Goal: Task Accomplishment & Management: Manage account settings

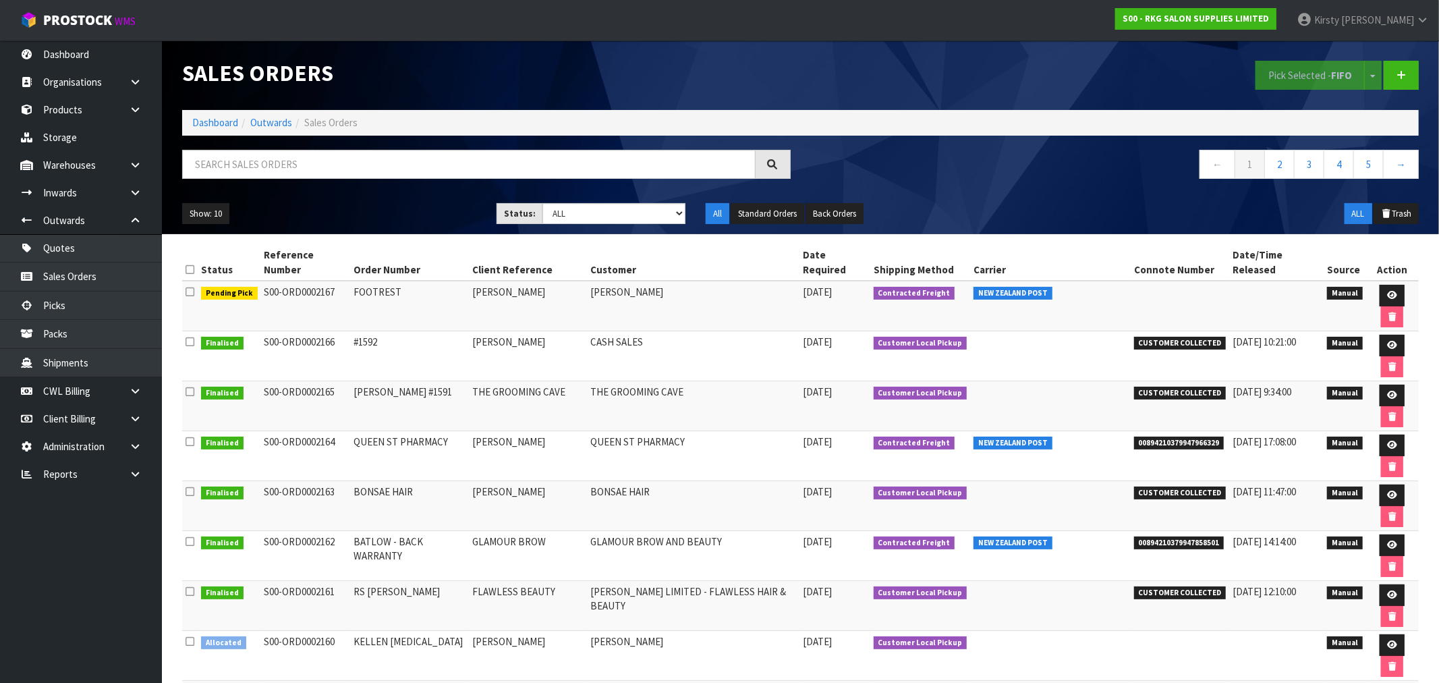
drag, startPoint x: 1179, startPoint y: 538, endPoint x: 1118, endPoint y: 547, distance: 62.0
copy tr "FWM58628379"
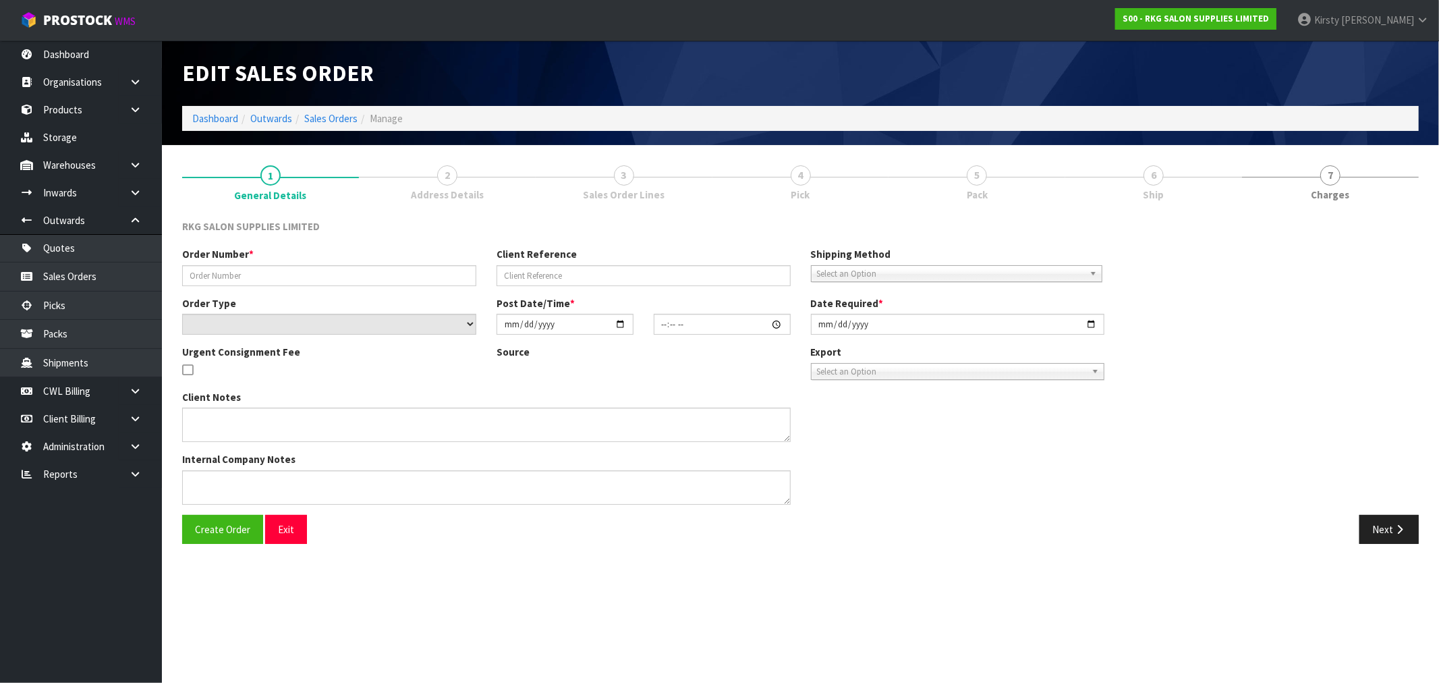
type input "[PERSON_NAME]"
type input "LASER CLINICS RICCARTON"
select select "number:0"
type input "[DATE]"
type input "16:00:00.000"
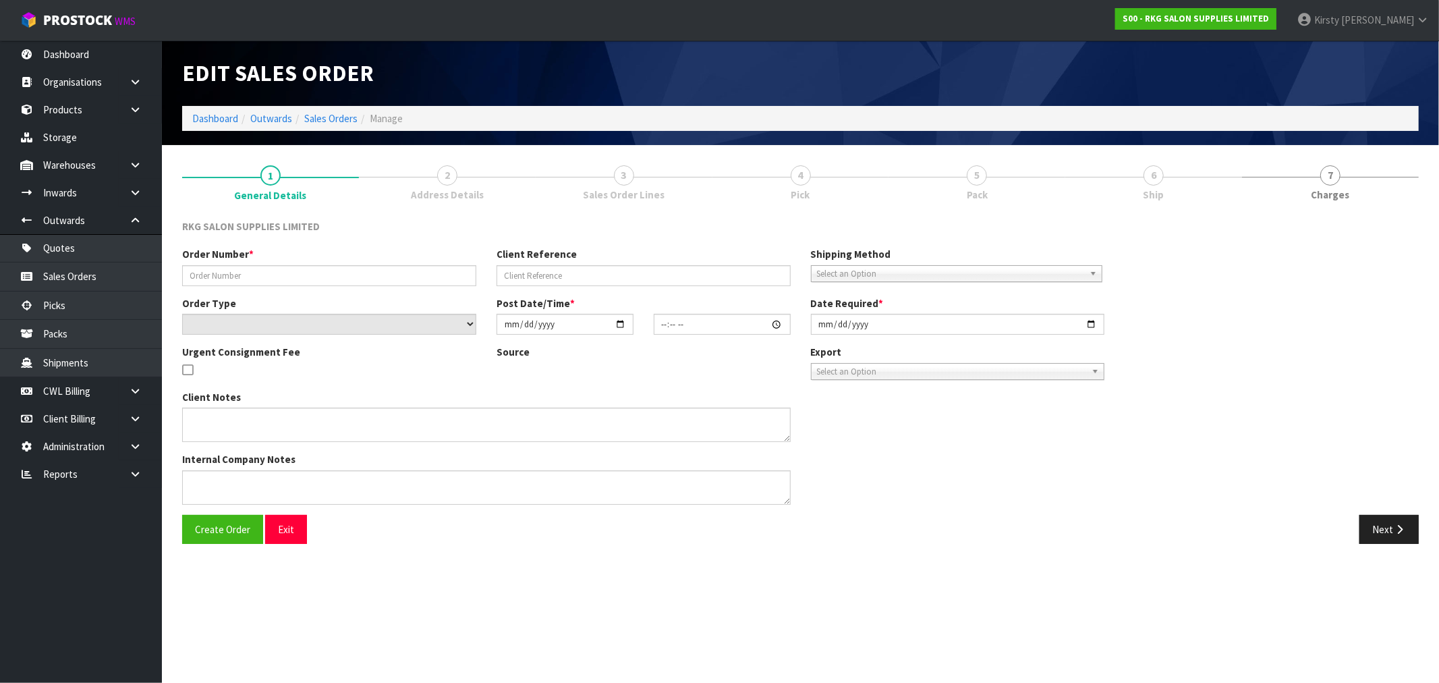
type input "[DATE]"
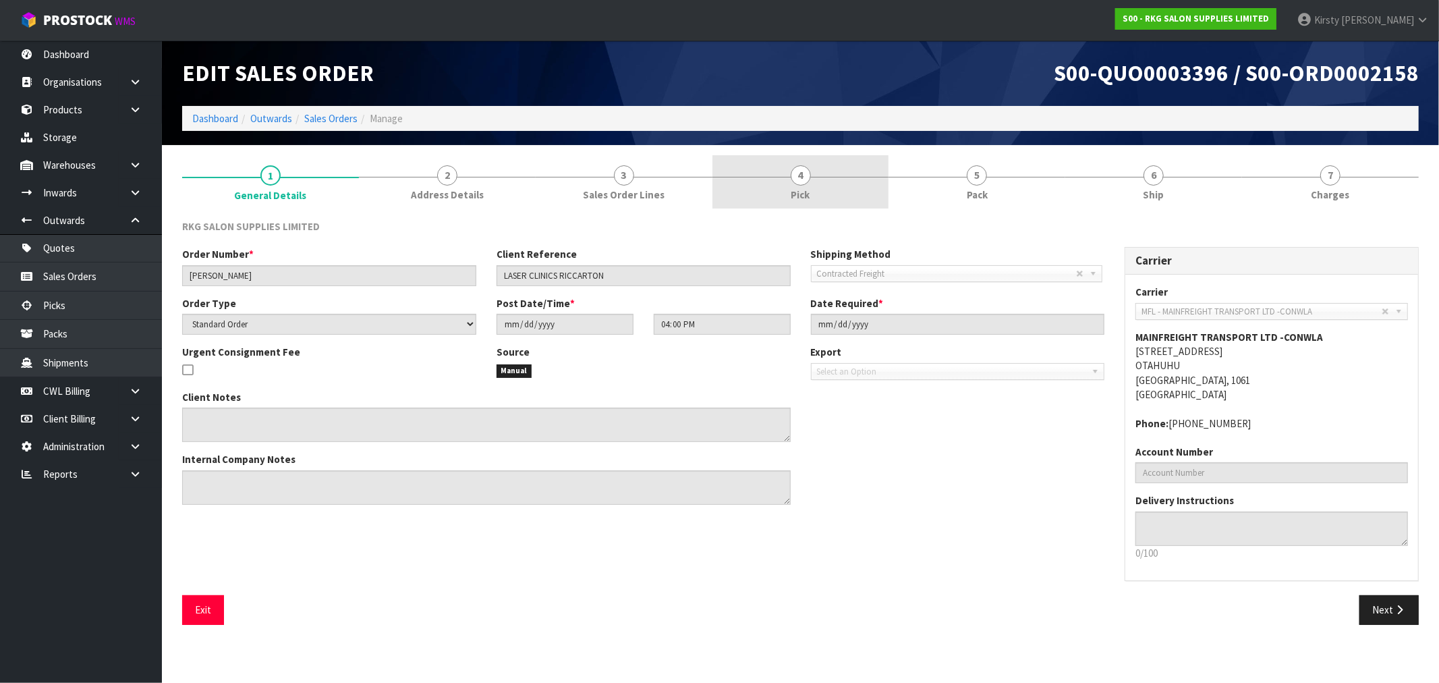
click at [800, 182] on span "4" at bounding box center [801, 175] width 20 height 20
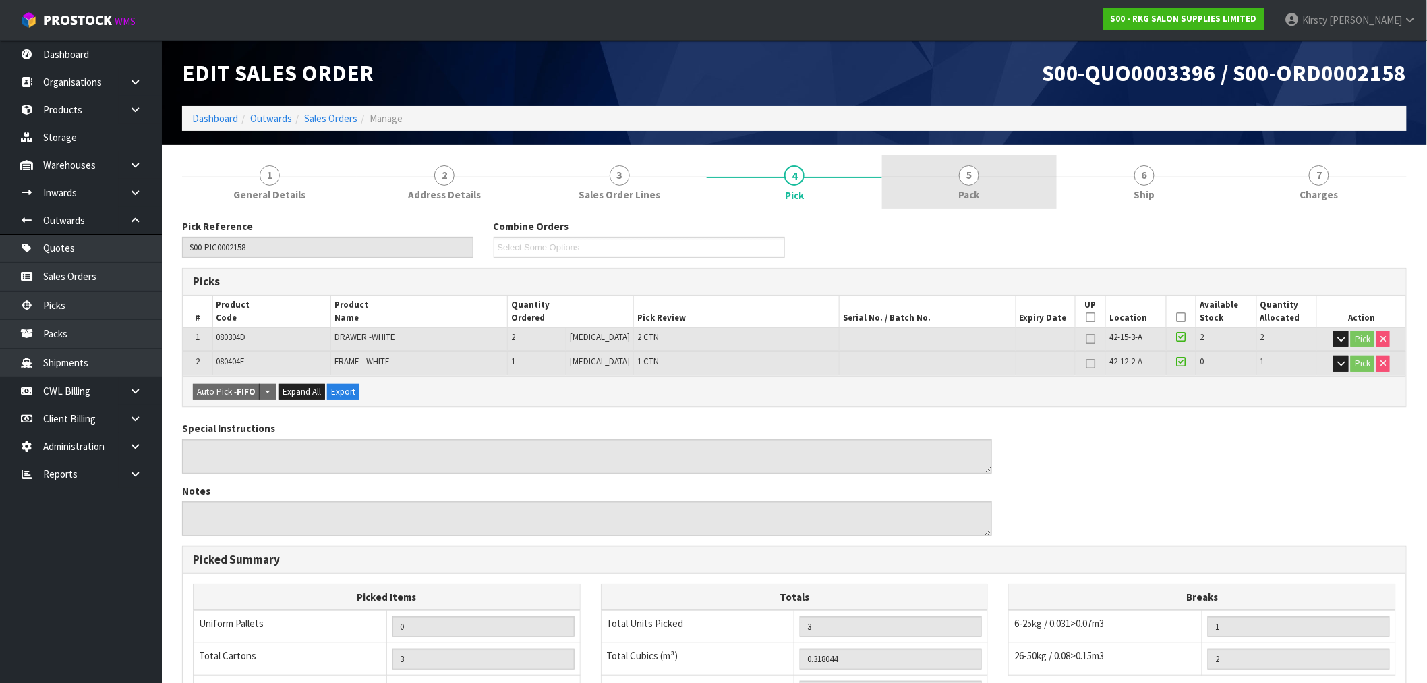
click at [969, 181] on span "5" at bounding box center [969, 175] width 20 height 20
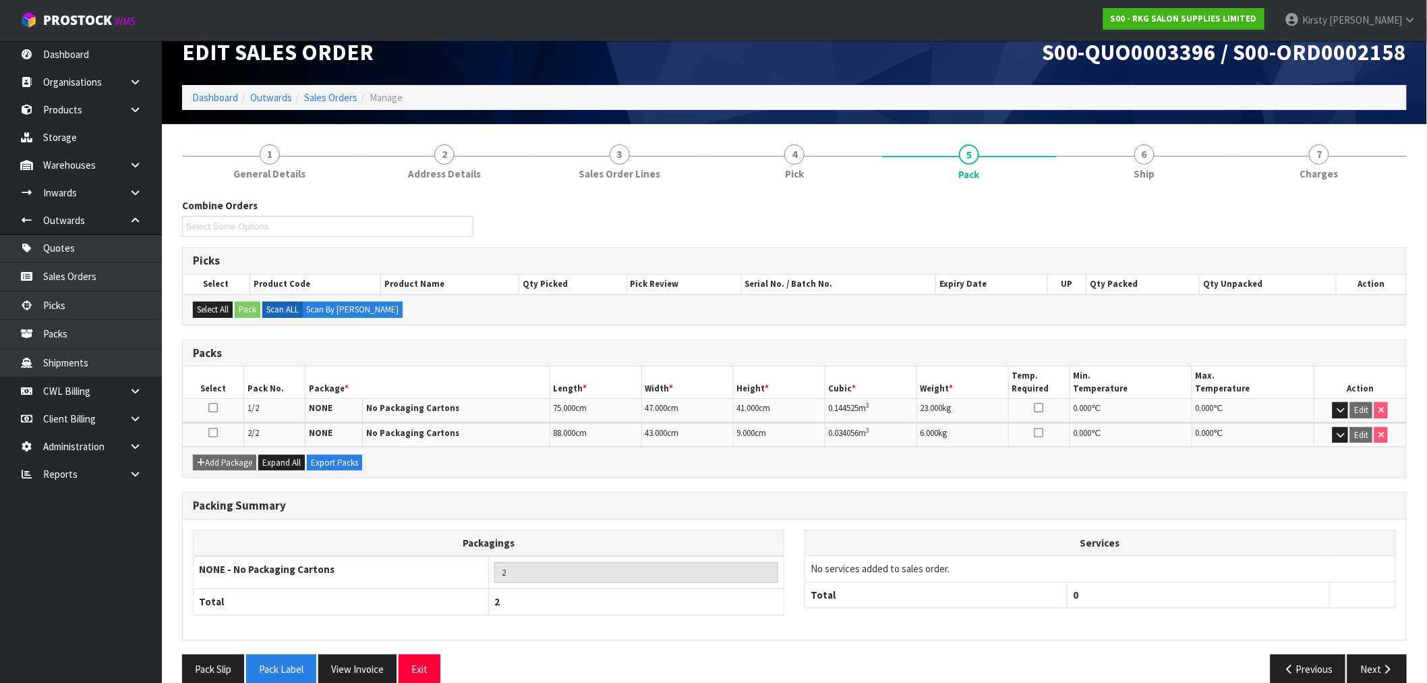
scroll to position [41, 0]
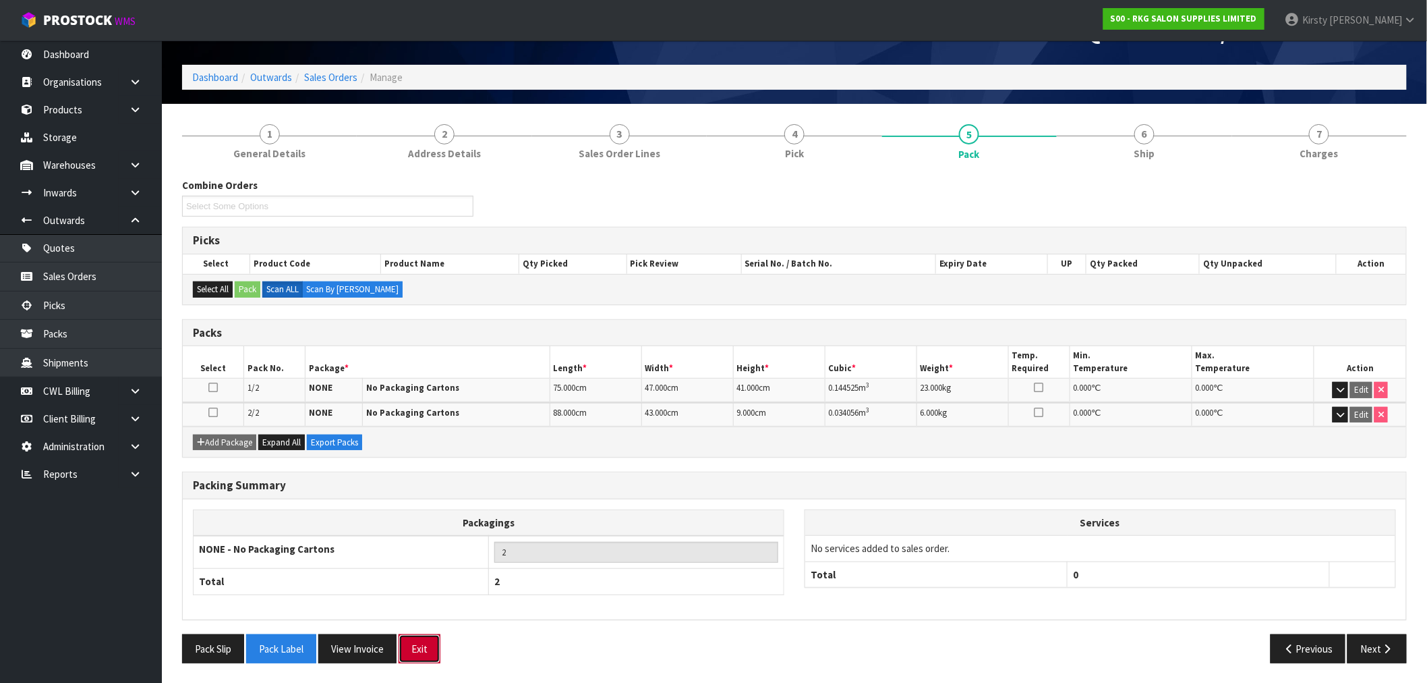
drag, startPoint x: 426, startPoint y: 648, endPoint x: 405, endPoint y: 646, distance: 21.0
click at [426, 648] on button "Exit" at bounding box center [420, 648] width 42 height 29
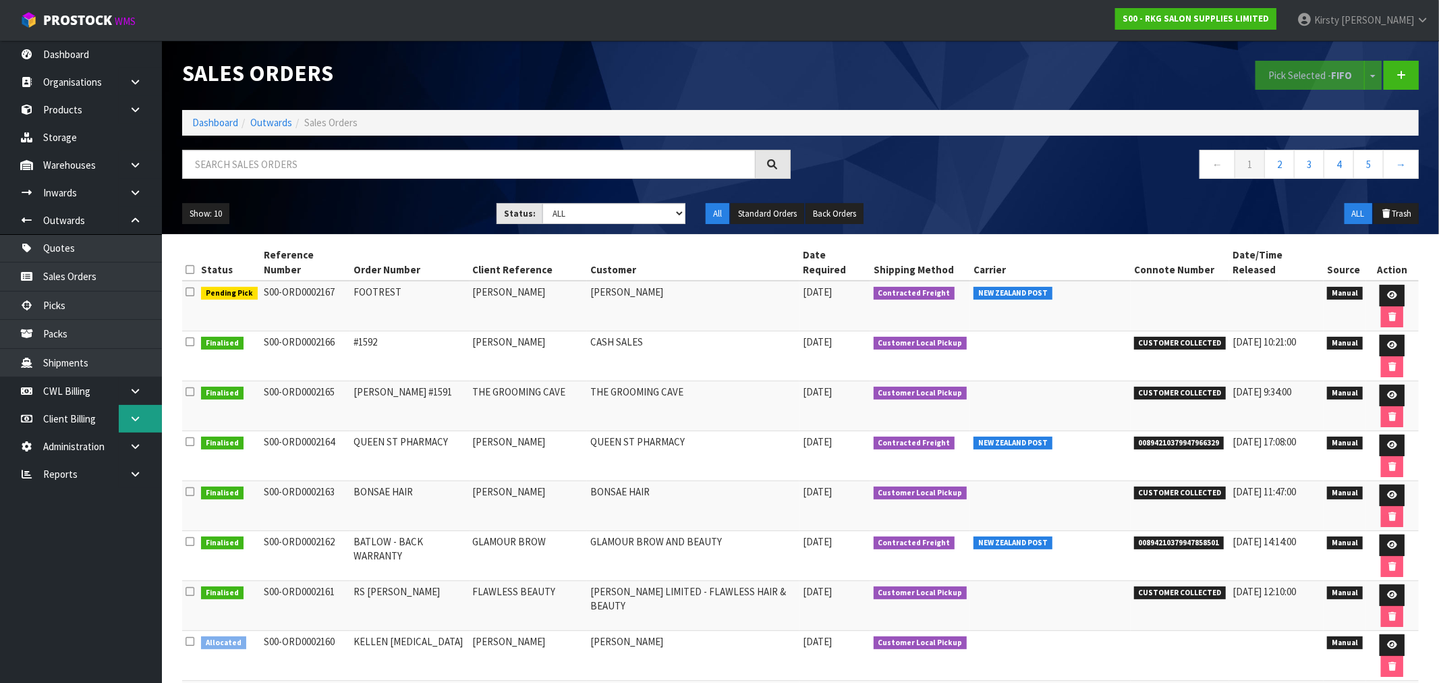
click at [140, 414] on icon at bounding box center [135, 419] width 13 height 10
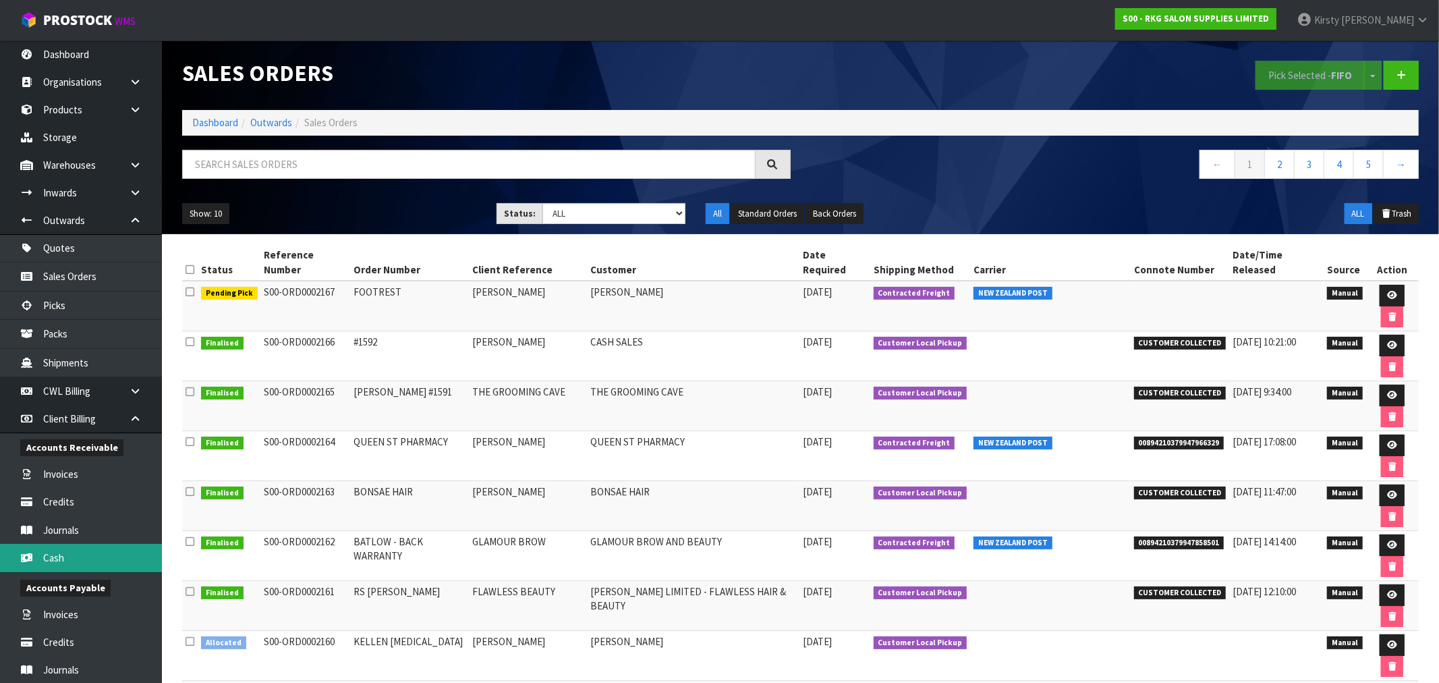
drag, startPoint x: 68, startPoint y: 555, endPoint x: 216, endPoint y: 482, distance: 165.0
click at [70, 553] on link "Cash" at bounding box center [81, 558] width 162 height 28
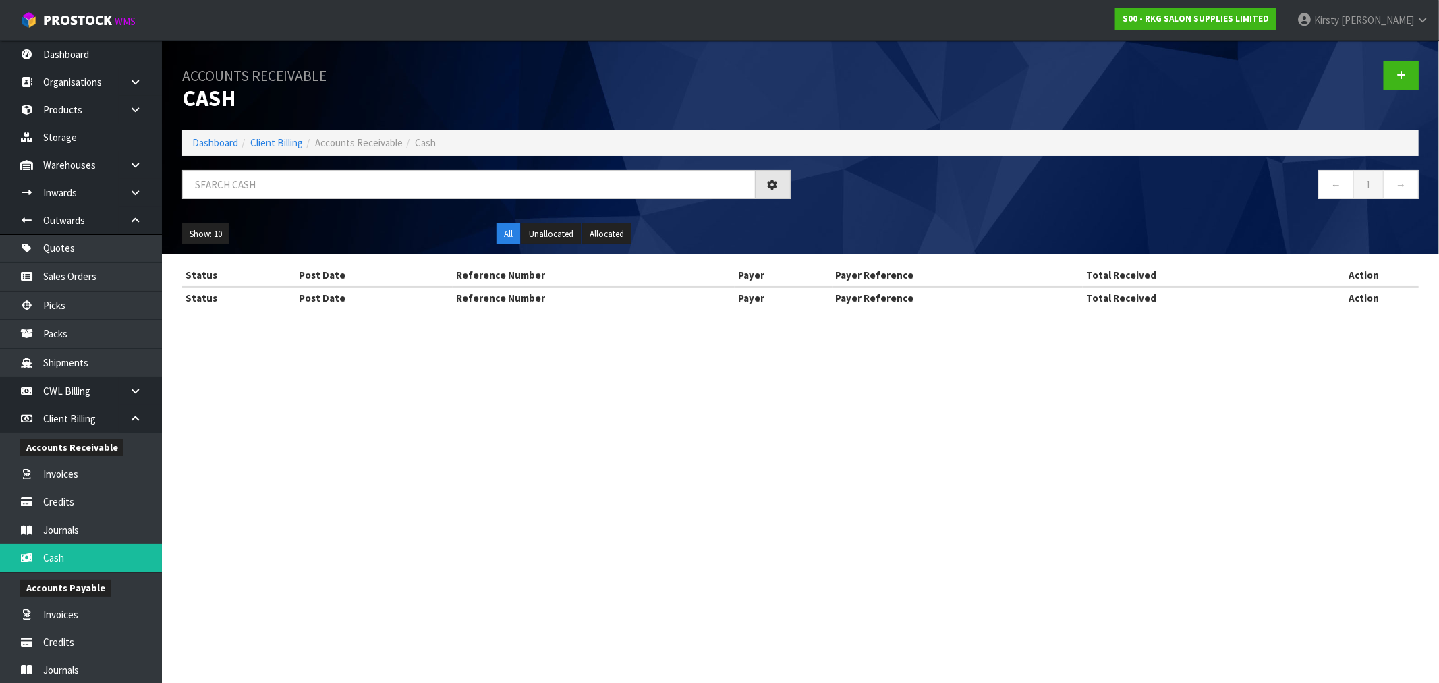
click at [1395, 80] on link at bounding box center [1401, 75] width 35 height 29
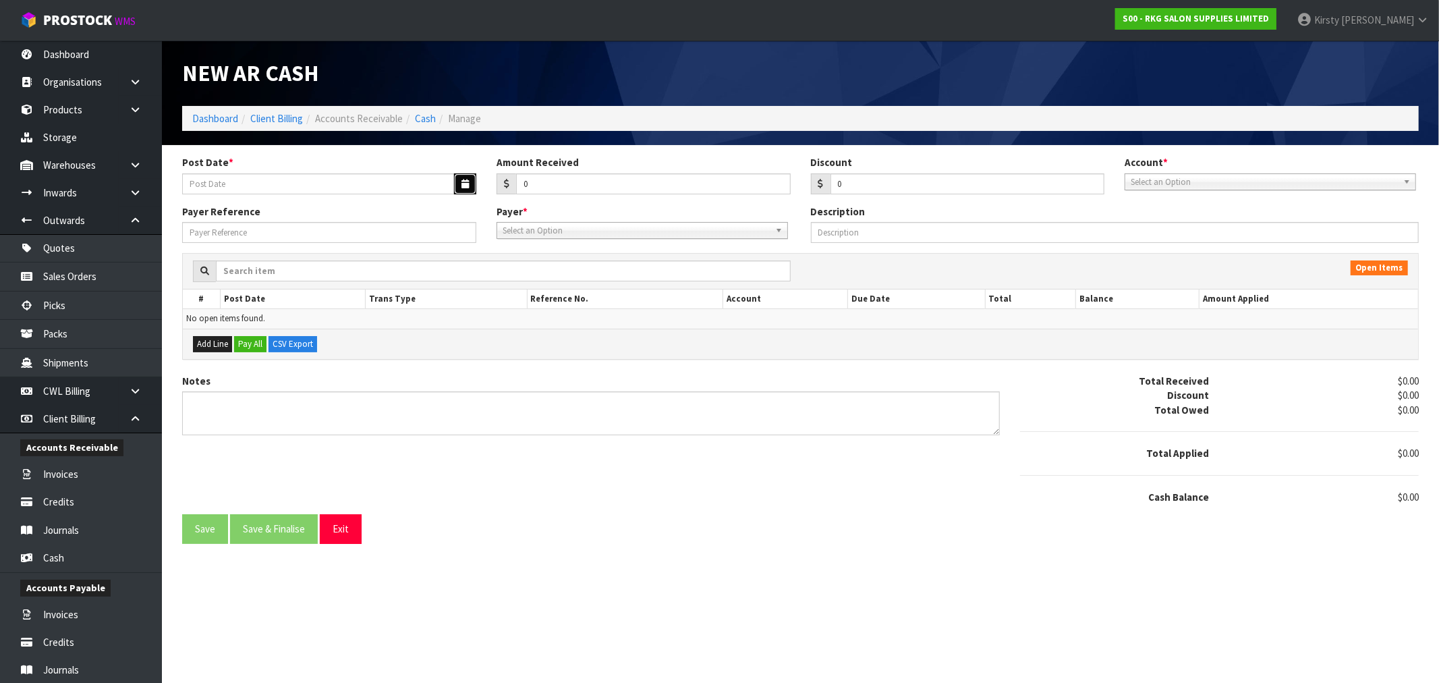
click at [464, 190] on button "button" at bounding box center [465, 183] width 22 height 21
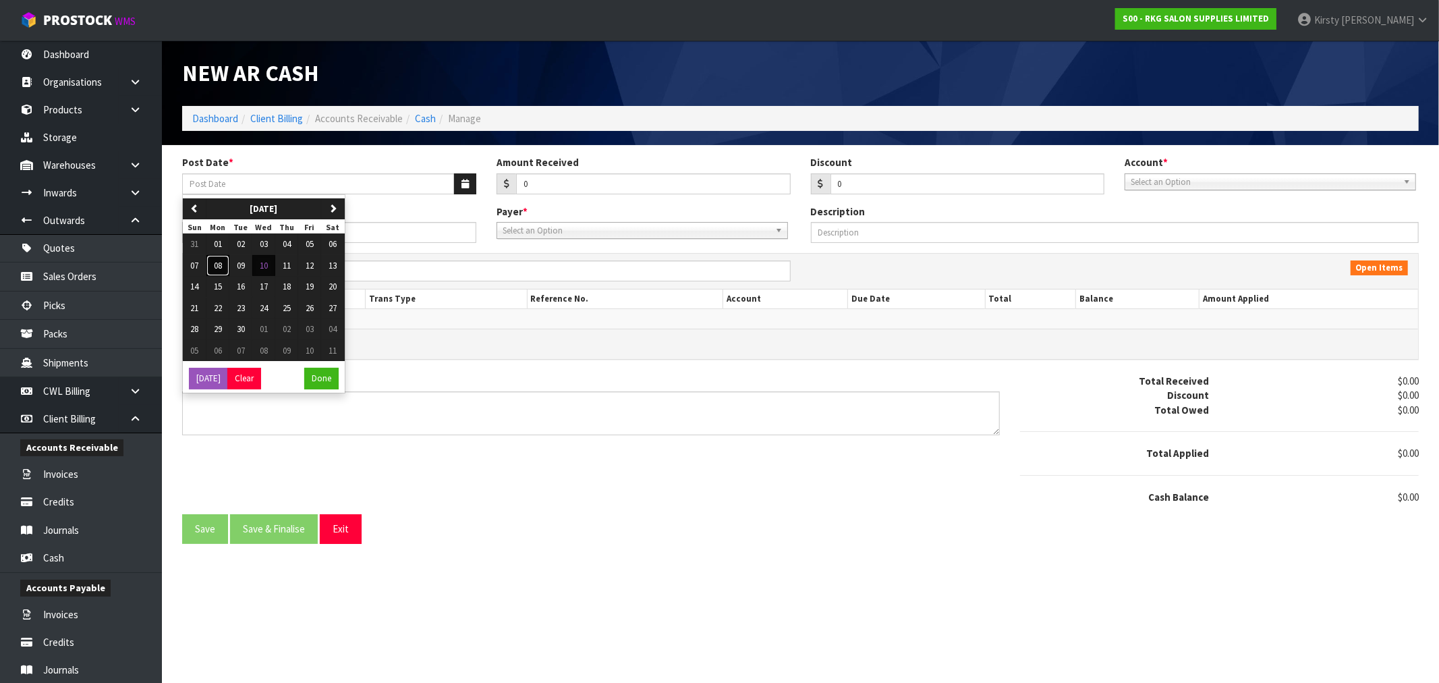
drag, startPoint x: 218, startPoint y: 266, endPoint x: 383, endPoint y: 232, distance: 168.7
click at [221, 264] on span "08" at bounding box center [218, 265] width 8 height 11
type input "[DATE]"
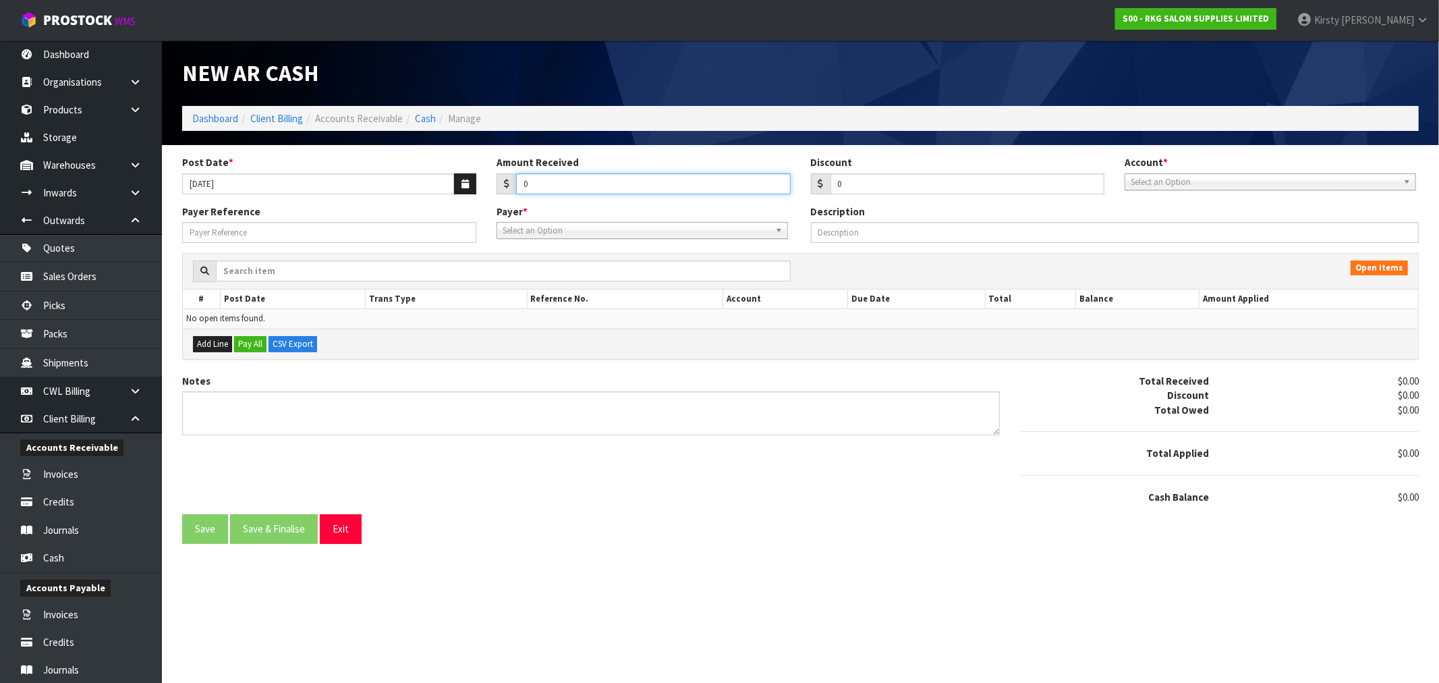
drag, startPoint x: 537, startPoint y: 177, endPoint x: 480, endPoint y: 182, distance: 56.9
click at [482, 186] on div "Post Date * [DATE] Amount Received 0 Discount 0 Account * 99-9115 - KIWIBANK 00…" at bounding box center [800, 179] width 1257 height 49
type input "379.73"
click at [1152, 184] on span "Select an Option" at bounding box center [1264, 182] width 267 height 16
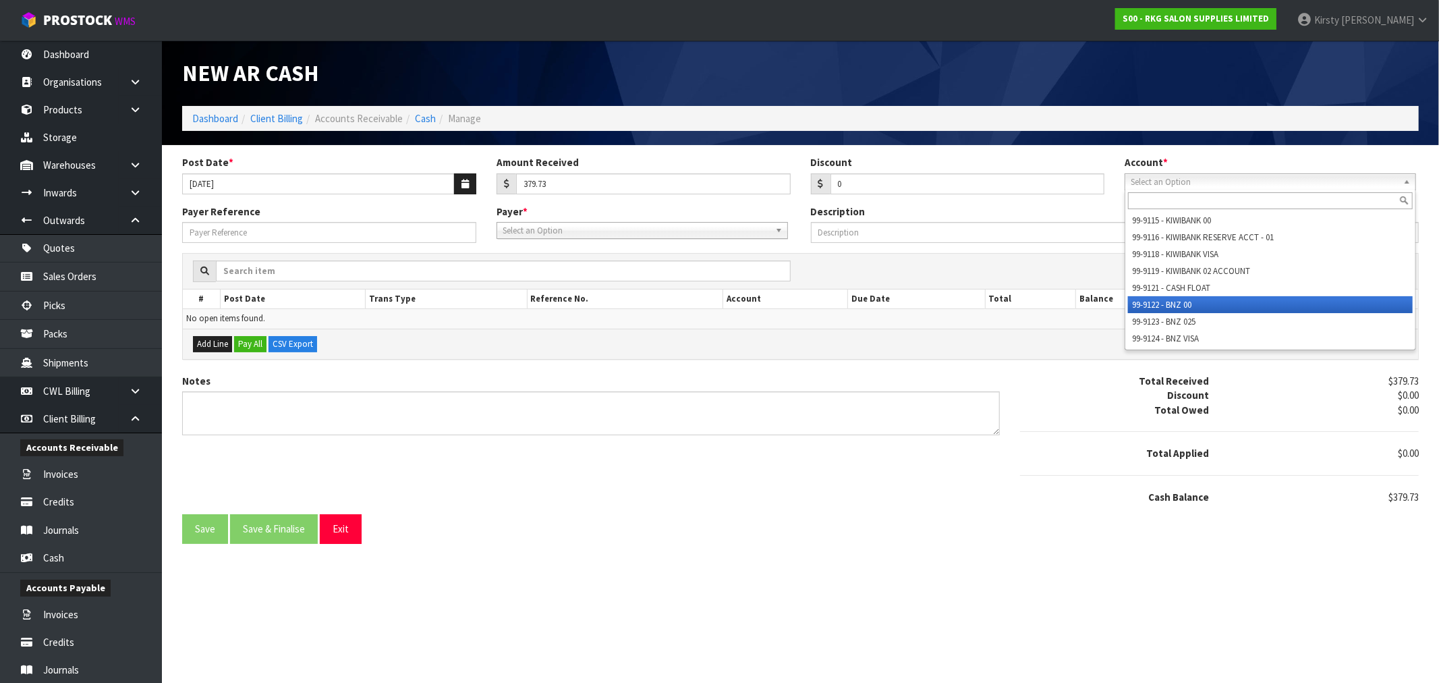
click at [1170, 307] on li "99-9122 - BNZ 00" at bounding box center [1270, 304] width 285 height 17
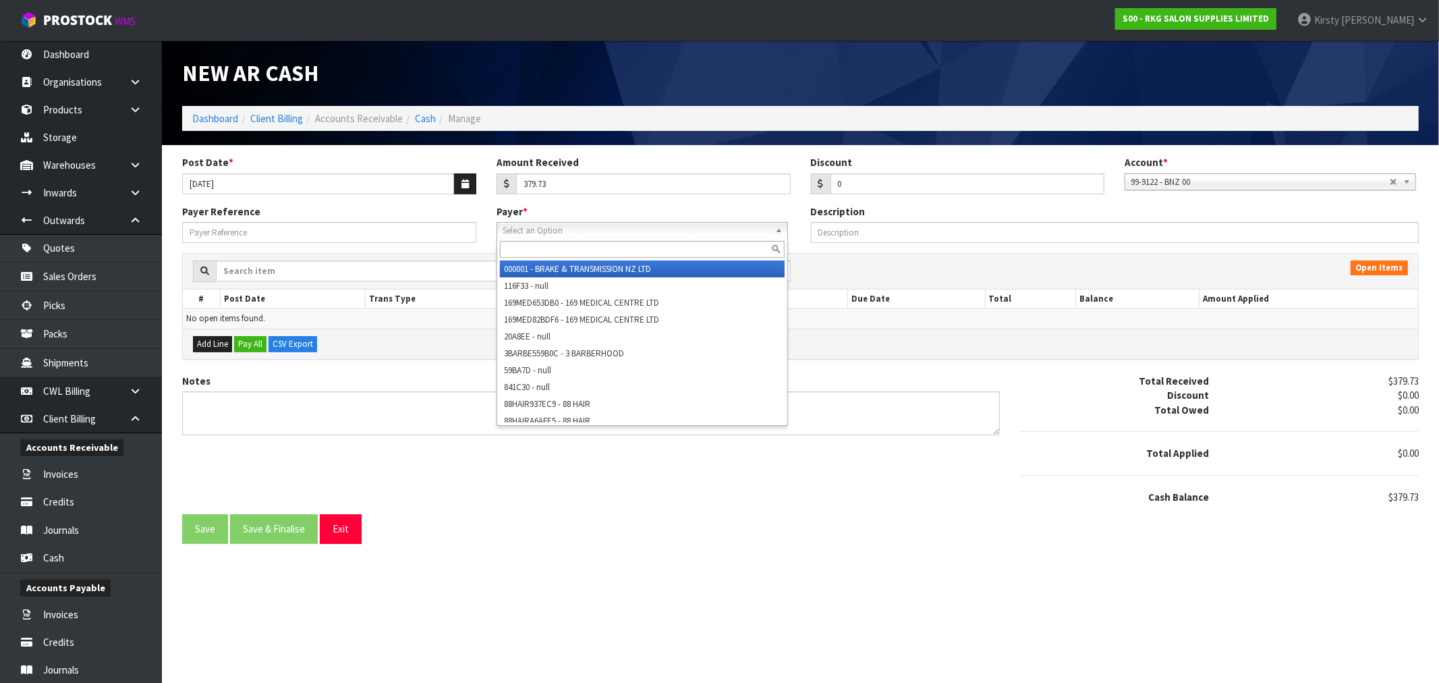
click at [625, 235] on span "Select an Option" at bounding box center [636, 231] width 267 height 16
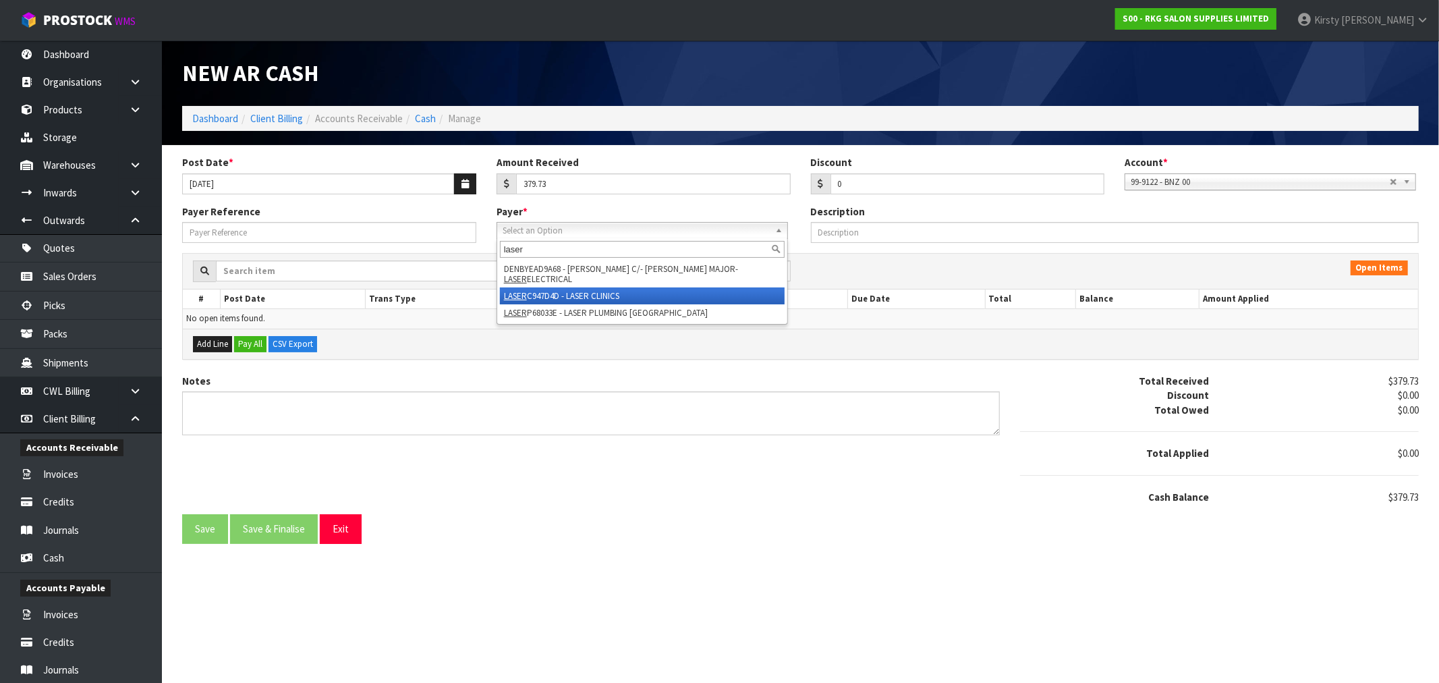
type input "laser"
click at [577, 287] on li "LASER C947D4D - LASER CLINICS" at bounding box center [642, 295] width 285 height 17
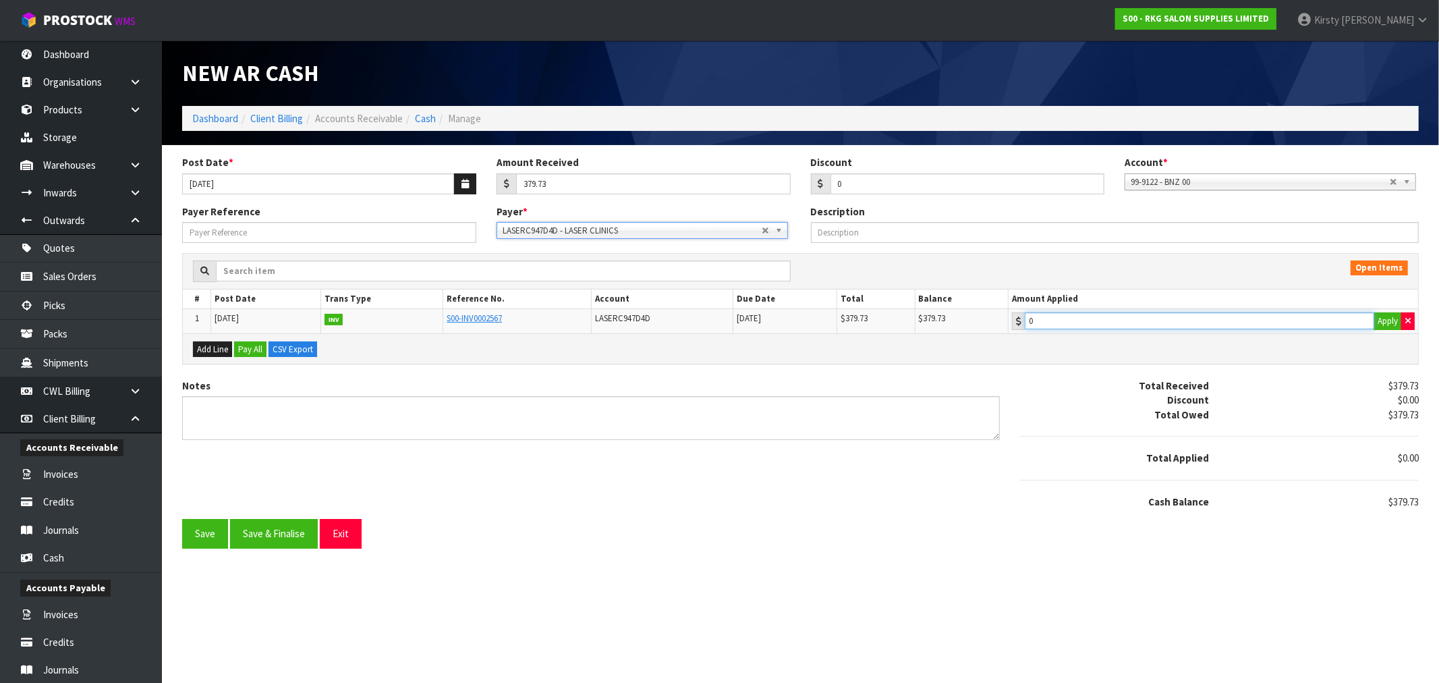
type input "379.73"
click at [1077, 320] on input "379.73" at bounding box center [1199, 320] width 349 height 17
click at [190, 406] on textarea "Notes" at bounding box center [591, 418] width 818 height 44
type textarea "v"
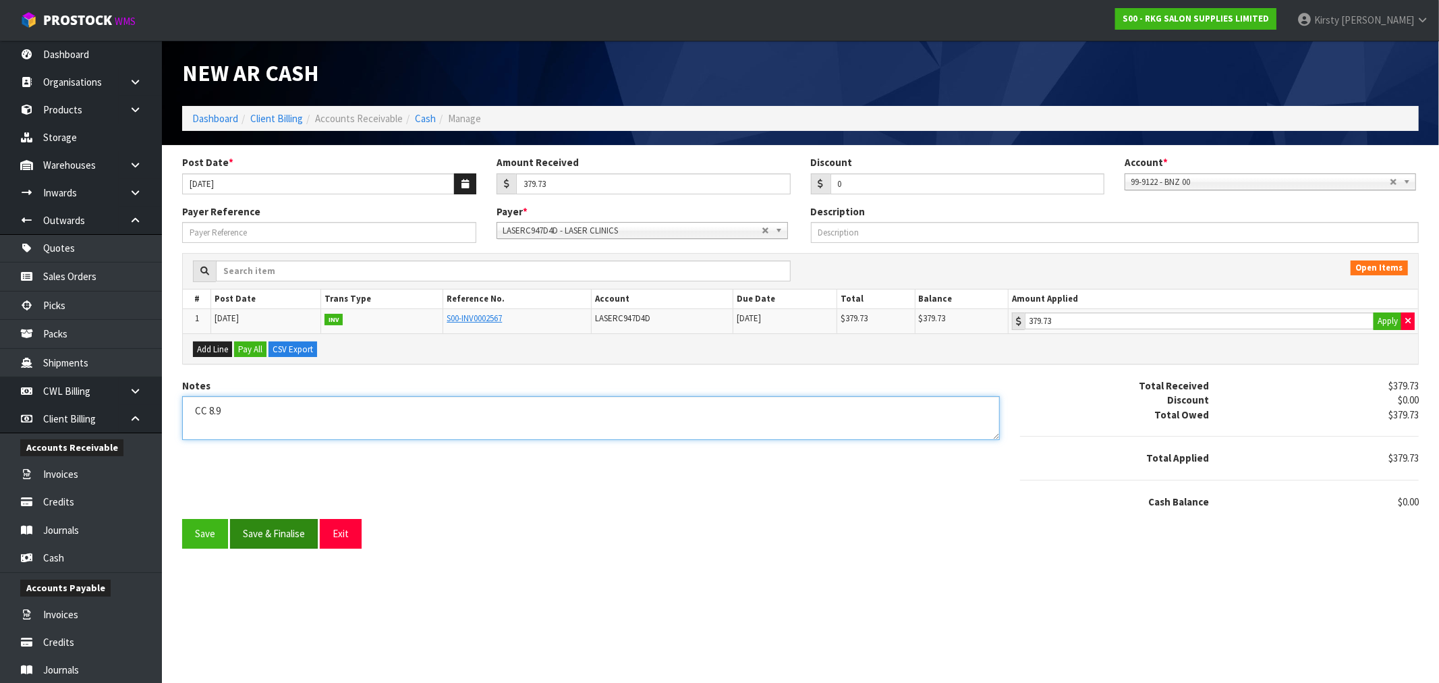
type textarea "CC 8.9"
click at [279, 536] on button "Save & Finalise" at bounding box center [274, 533] width 88 height 29
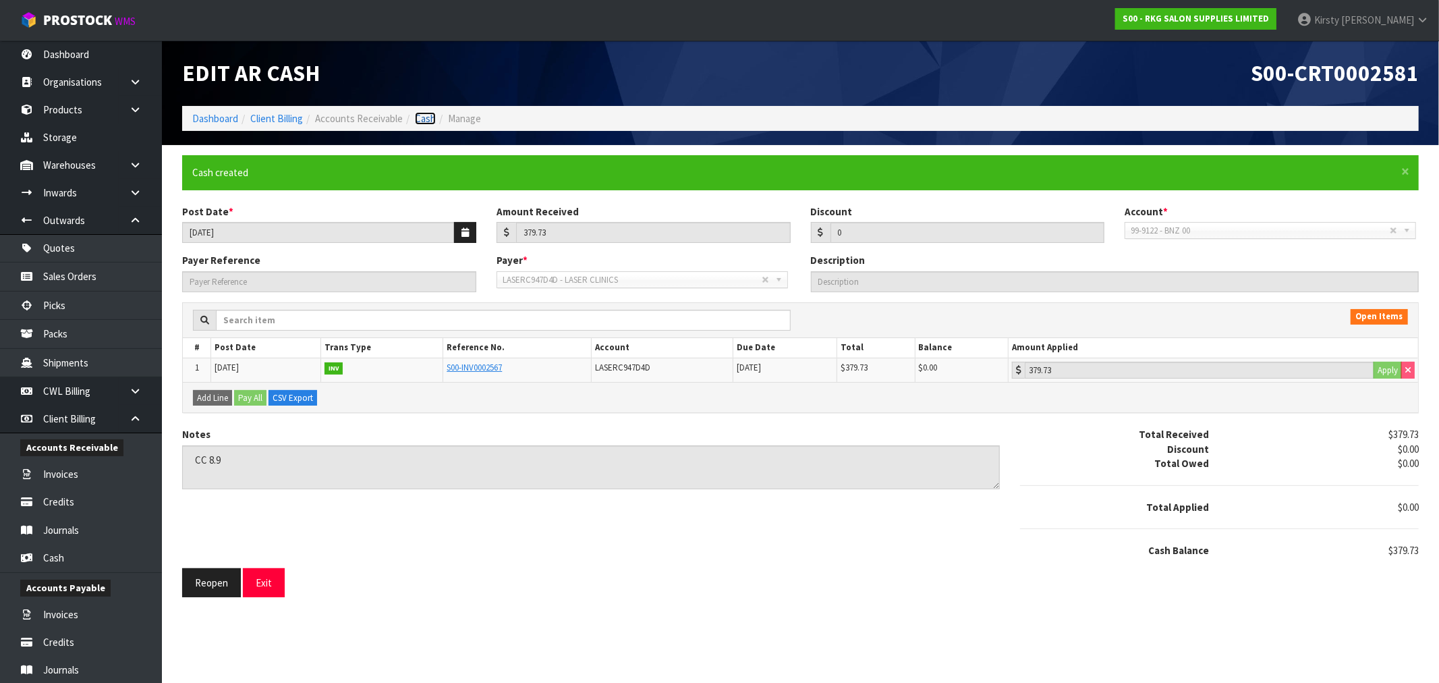
click at [417, 115] on link "Cash" at bounding box center [425, 118] width 21 height 13
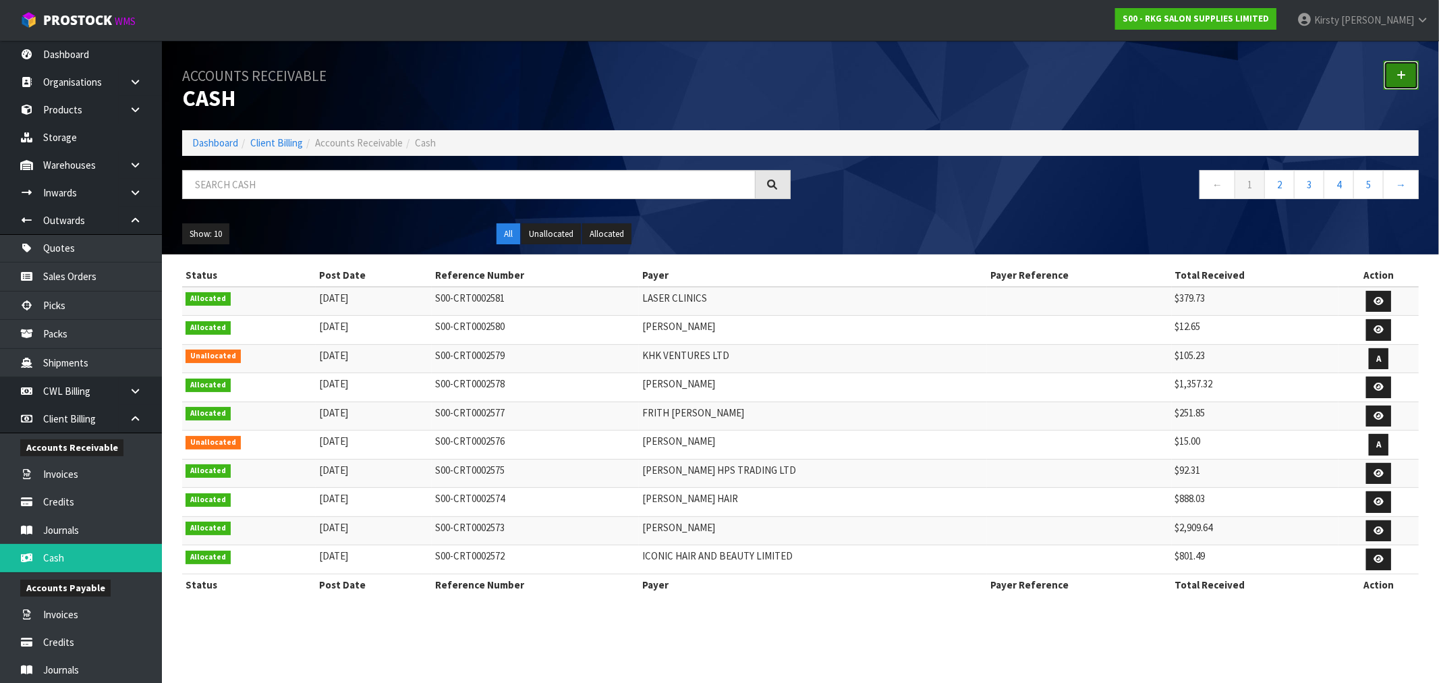
click at [1404, 78] on icon at bounding box center [1400, 75] width 9 height 10
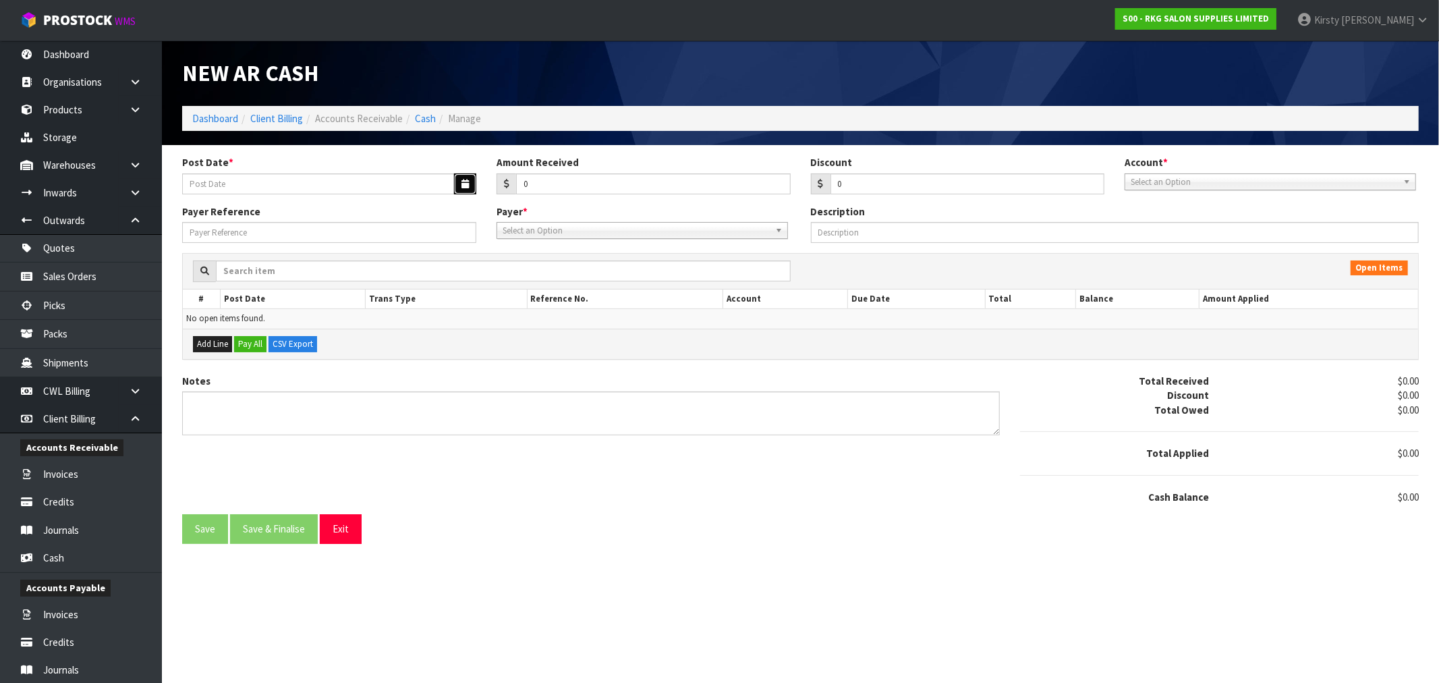
click at [463, 183] on icon "button" at bounding box center [464, 183] width 7 height 9
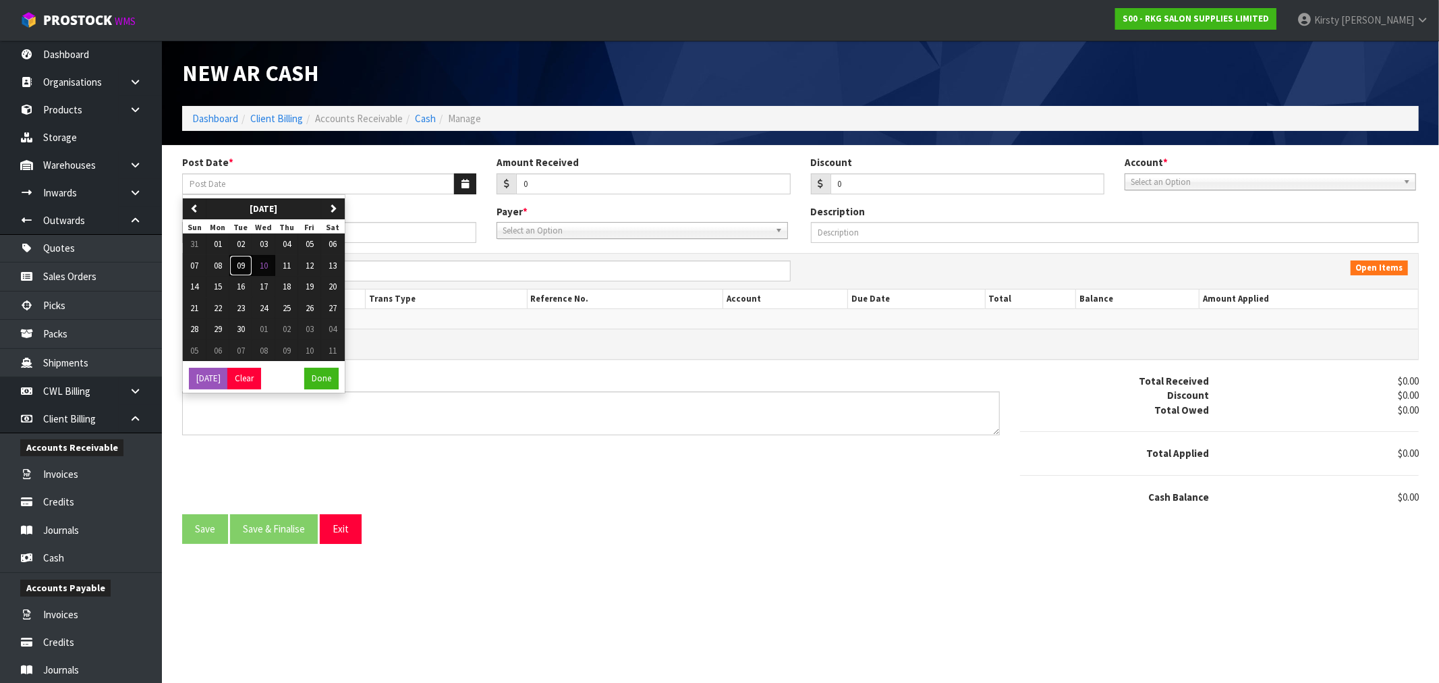
drag, startPoint x: 240, startPoint y: 265, endPoint x: 297, endPoint y: 244, distance: 60.4
click at [241, 264] on span "09" at bounding box center [241, 265] width 8 height 11
type input "[DATE]"
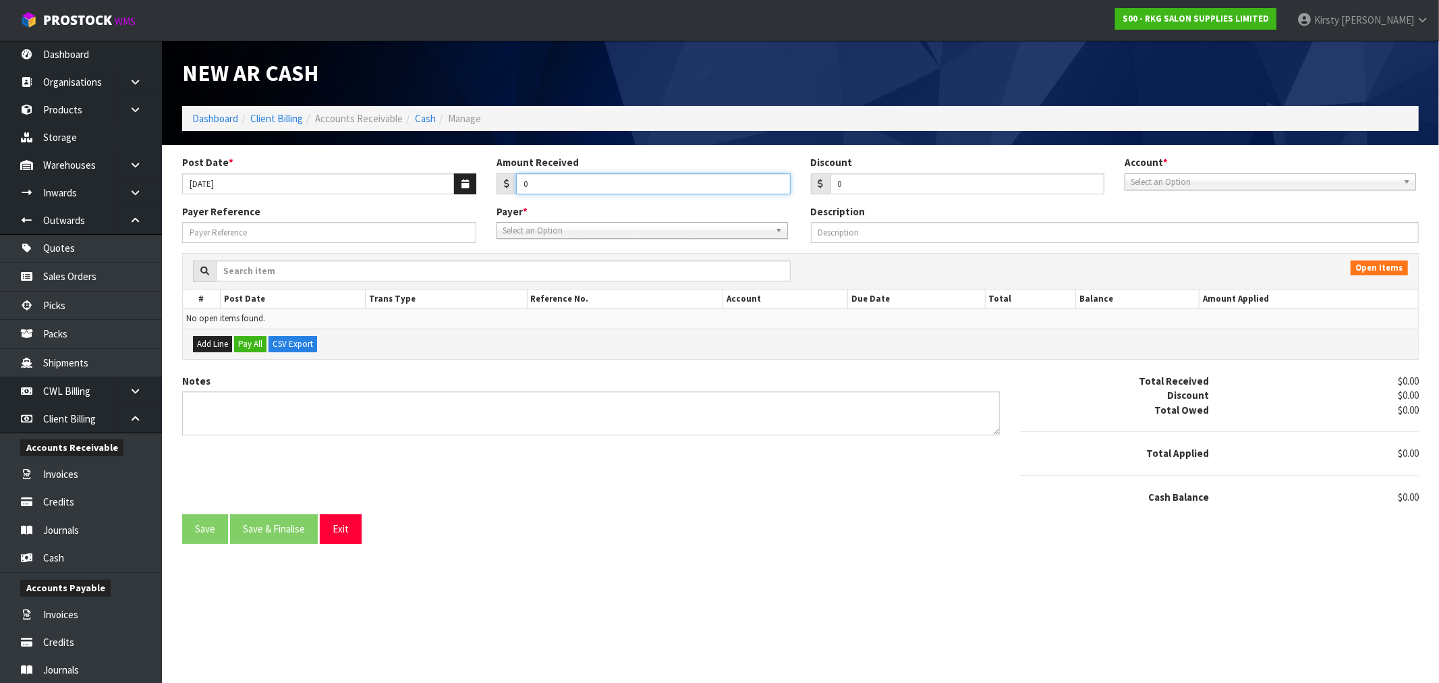
drag, startPoint x: 538, startPoint y: 190, endPoint x: 503, endPoint y: 201, distance: 37.5
click at [503, 201] on div "Post Date * [DATE] Amount Received 0 Discount 0 Account * 99-9115 - KIWIBANK 00…" at bounding box center [800, 179] width 1257 height 49
type input "1719.25"
click at [1170, 183] on span "Select an Option" at bounding box center [1264, 182] width 267 height 16
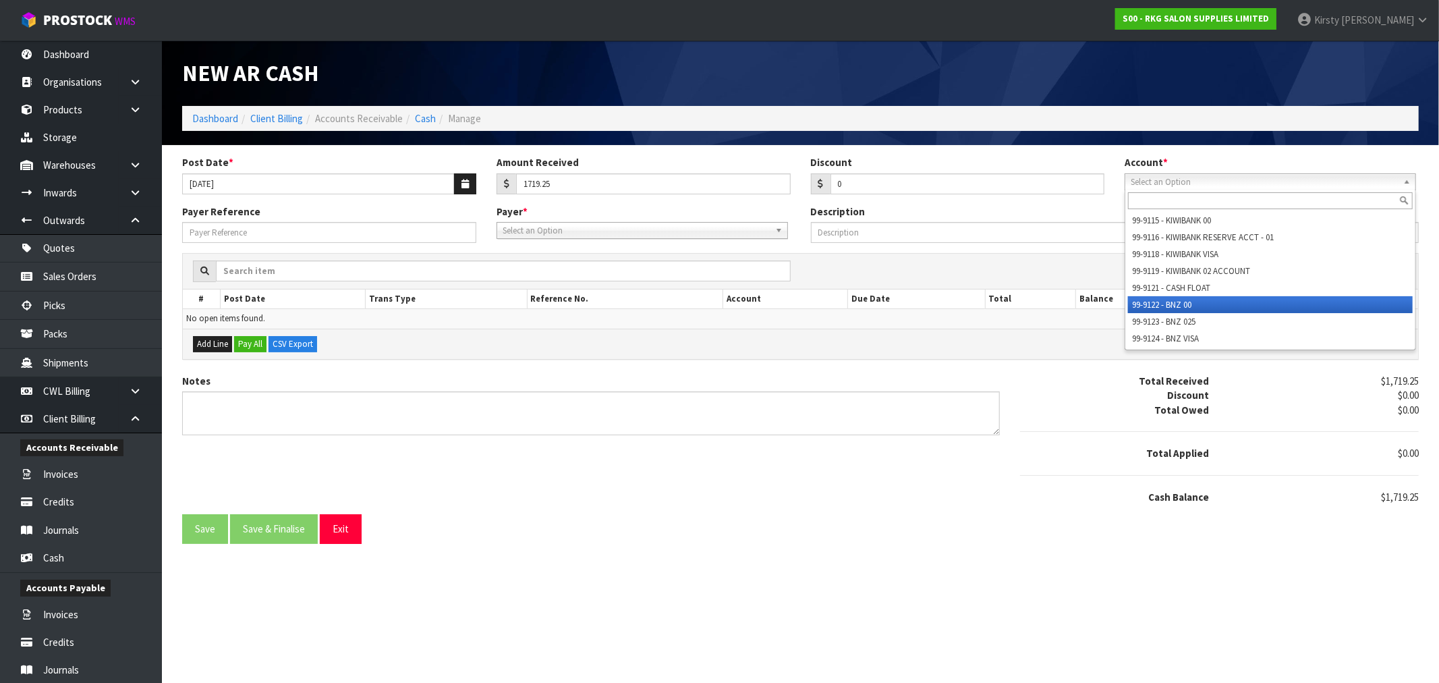
click at [1170, 302] on li "99-9122 - BNZ 00" at bounding box center [1270, 304] width 285 height 17
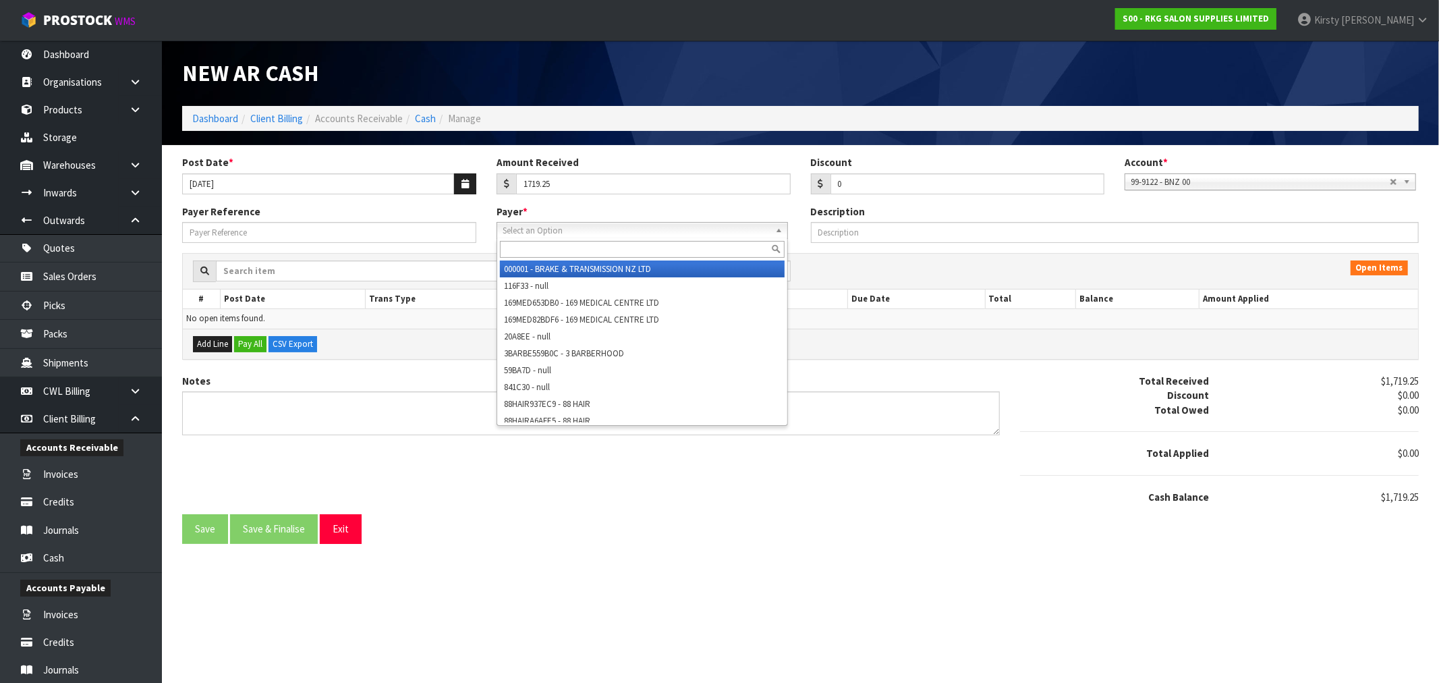
click at [544, 234] on span "Select an Option" at bounding box center [636, 231] width 267 height 16
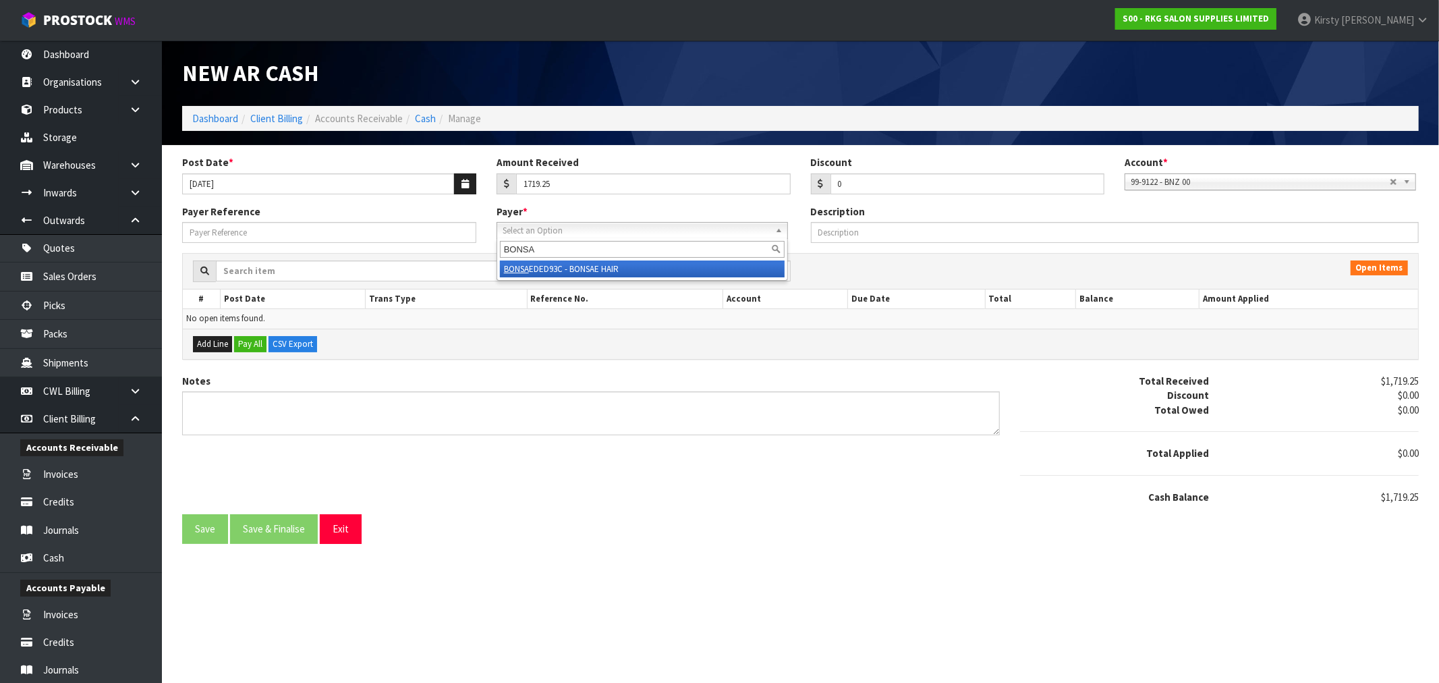
type input "BONSA"
click at [621, 270] on li "BONSA EDED93C - BONSAE HAIR" at bounding box center [642, 268] width 285 height 17
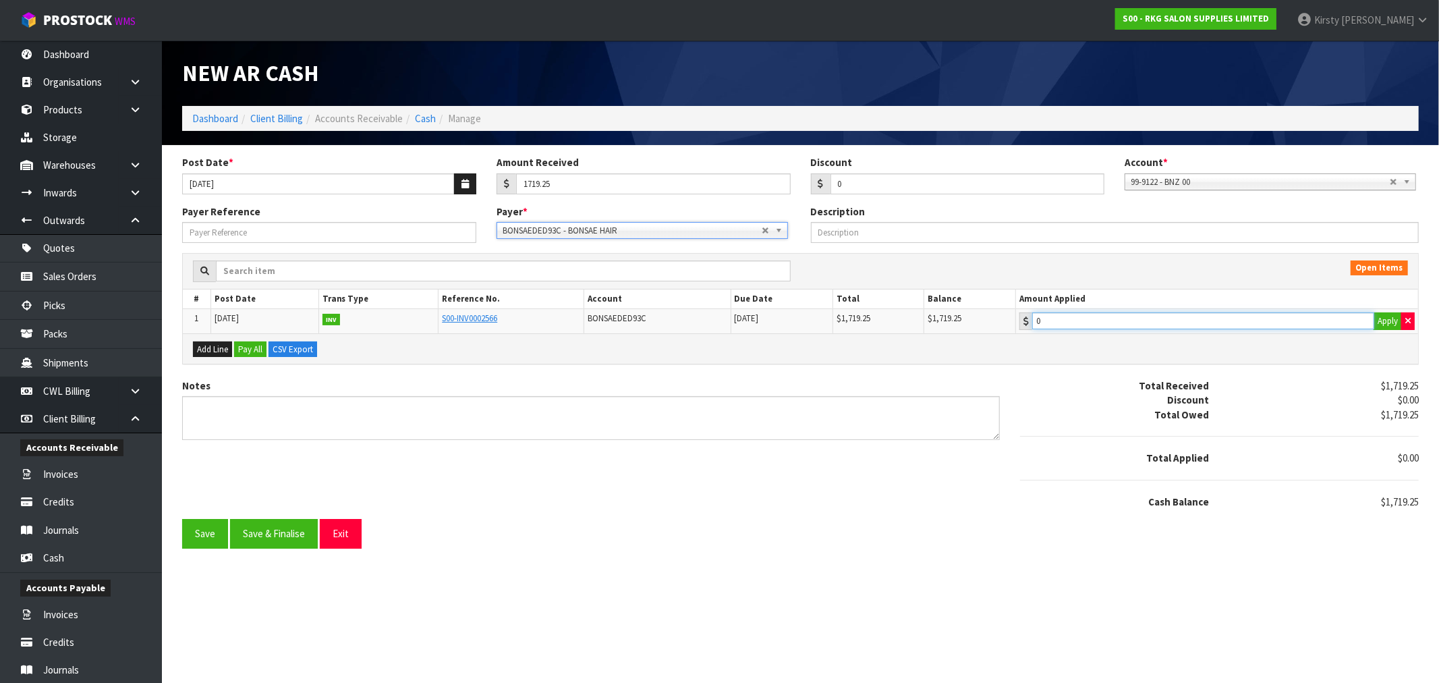
type input "1719.25"
click at [1078, 314] on input "1719.25" at bounding box center [1203, 320] width 342 height 17
click at [239, 410] on textarea "Notes" at bounding box center [591, 418] width 818 height 44
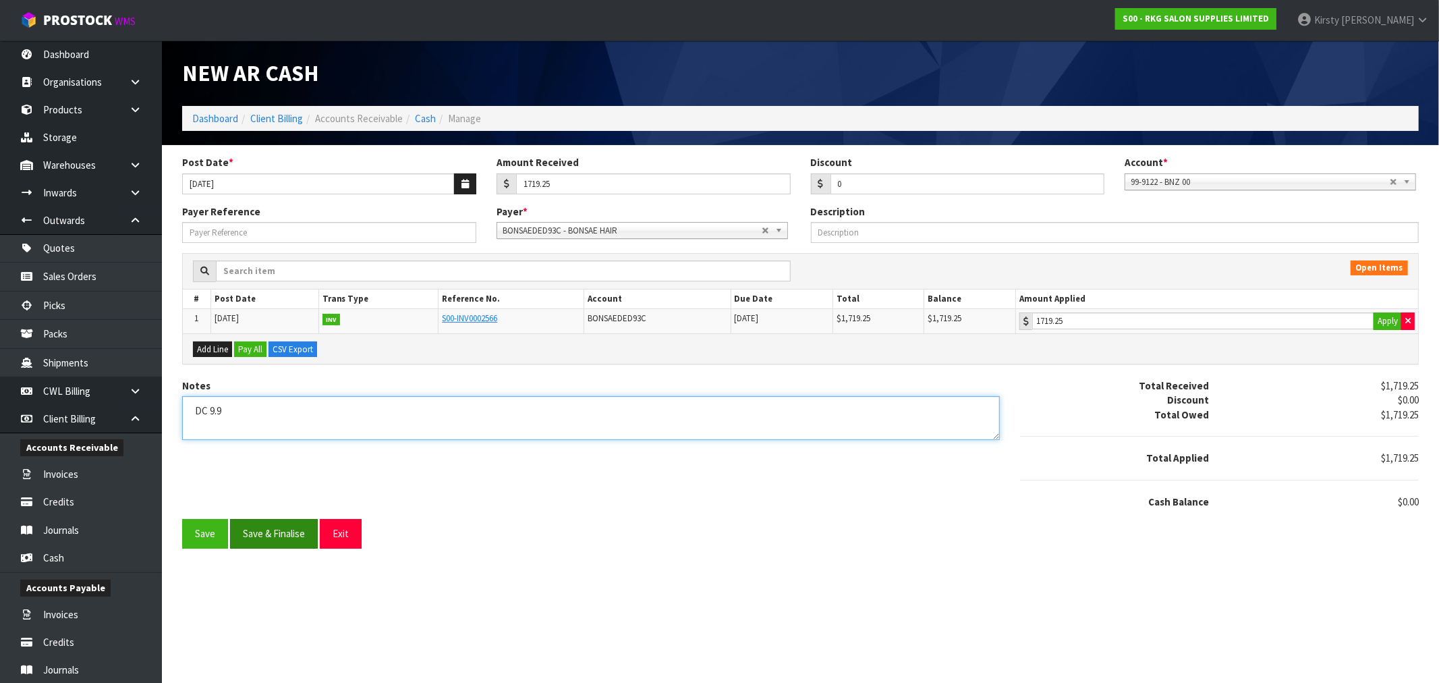
type textarea "DC 9.9"
click at [241, 525] on button "Save & Finalise" at bounding box center [274, 533] width 88 height 29
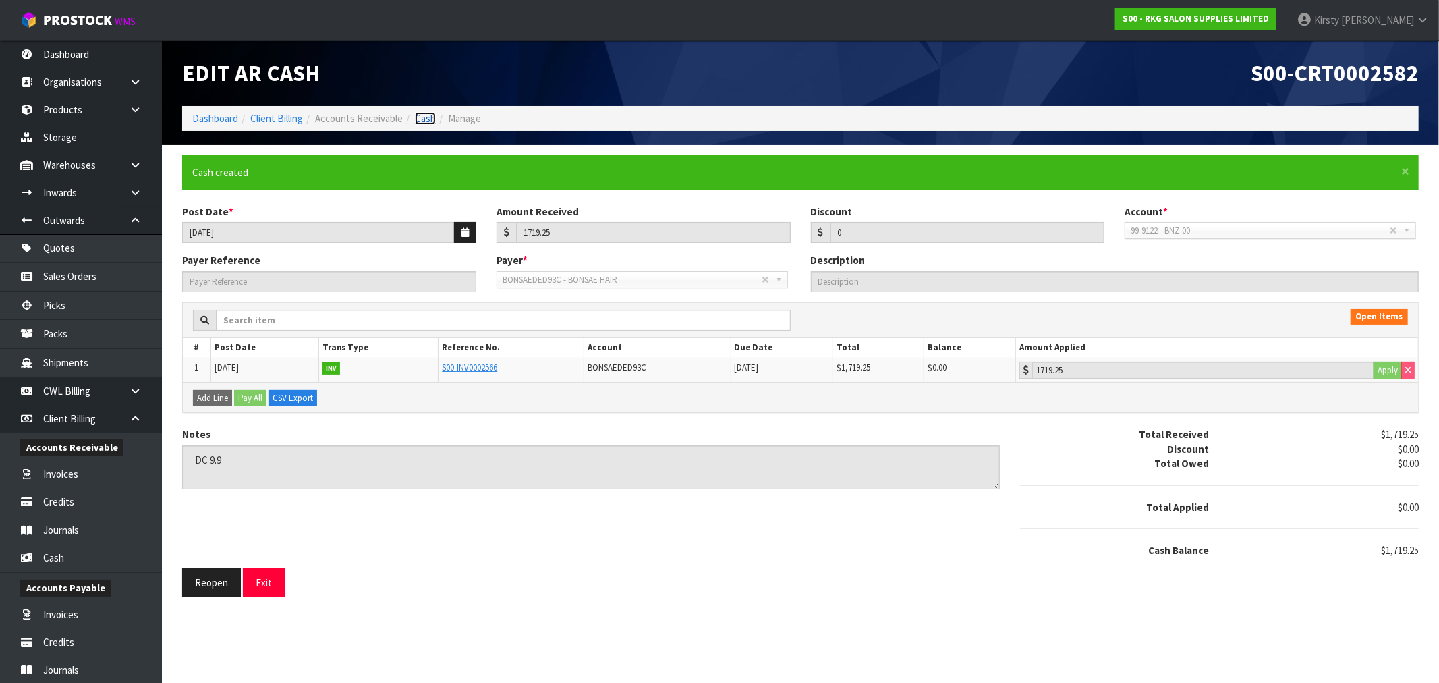
click at [429, 120] on link "Cash" at bounding box center [425, 118] width 21 height 13
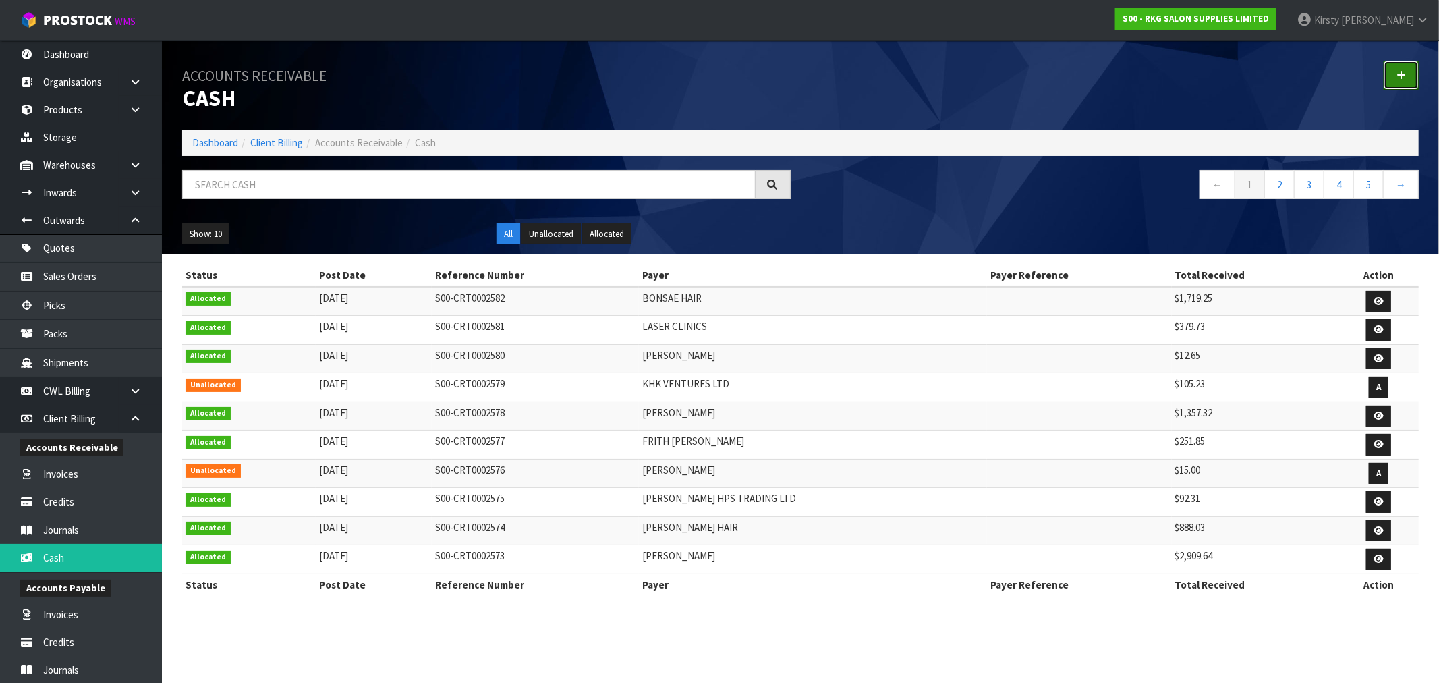
drag, startPoint x: 1403, startPoint y: 74, endPoint x: 1350, endPoint y: 90, distance: 55.1
click at [1404, 74] on icon at bounding box center [1400, 75] width 9 height 10
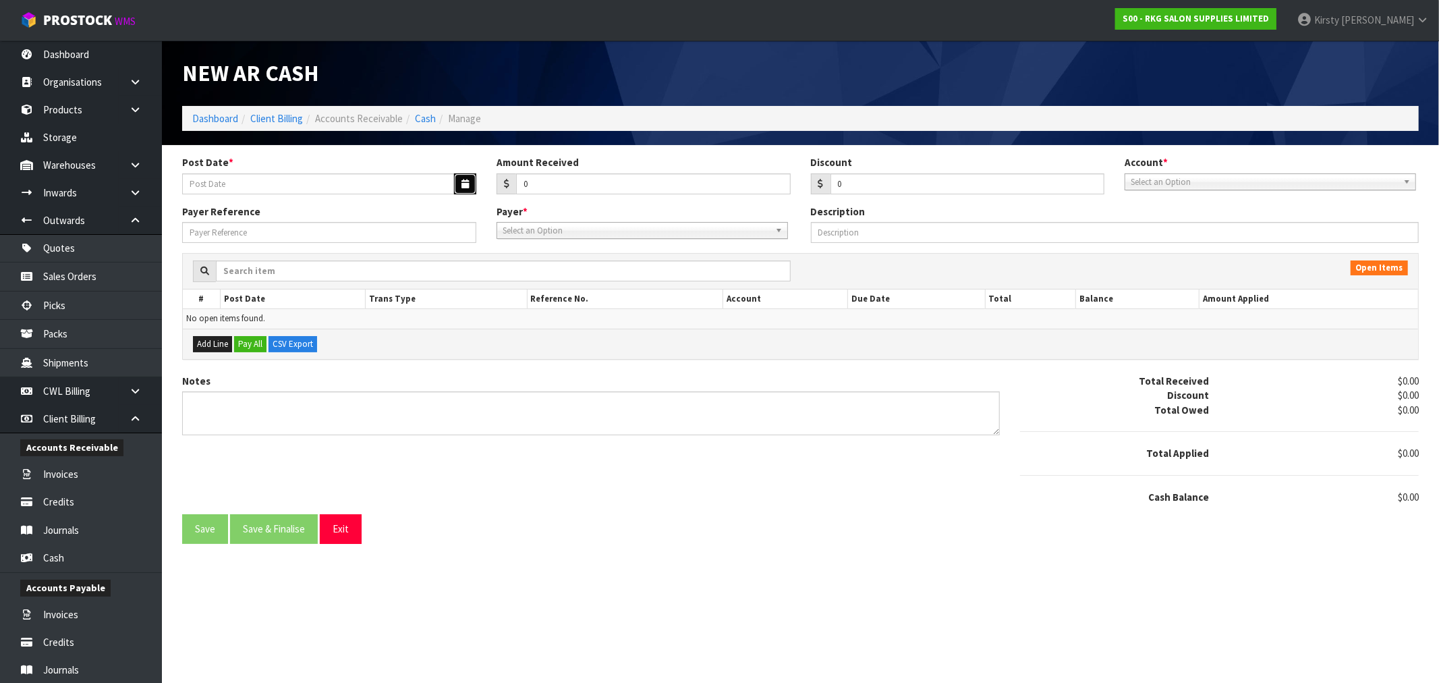
click at [463, 183] on icon "button" at bounding box center [464, 183] width 7 height 9
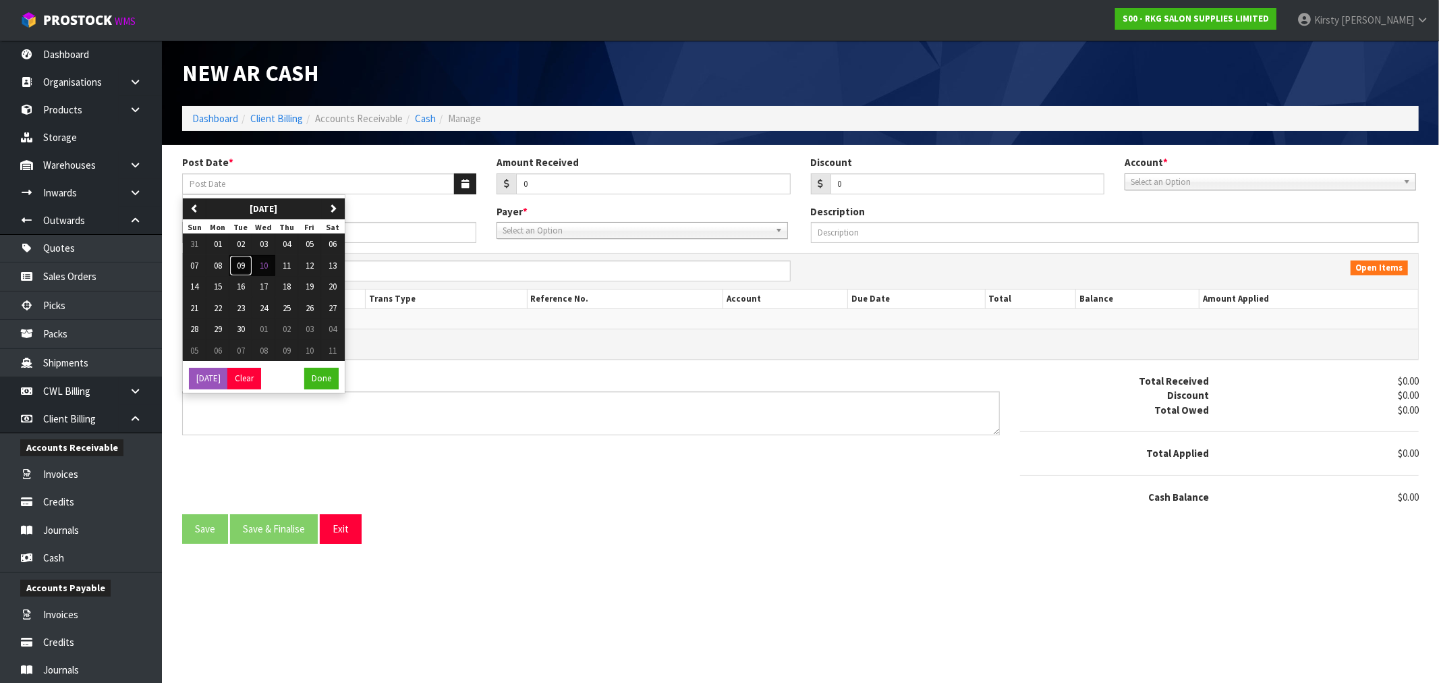
drag, startPoint x: 241, startPoint y: 263, endPoint x: 450, endPoint y: 179, distance: 224.6
click at [243, 262] on span "09" at bounding box center [241, 265] width 8 height 11
type input "[DATE]"
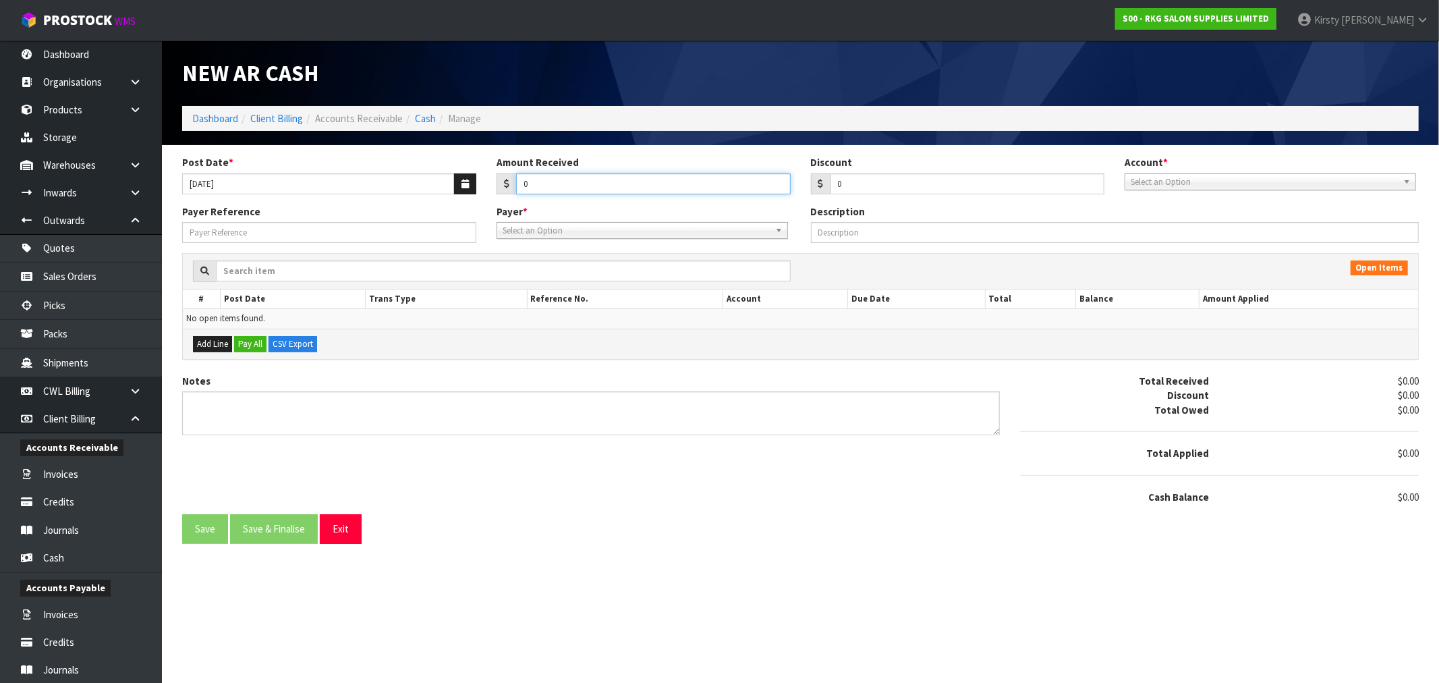
drag, startPoint x: 544, startPoint y: 179, endPoint x: 440, endPoint y: 181, distance: 103.2
click at [440, 181] on div "Post Date * [DATE] Amount Received 0 Discount 0 Account * 99-9115 - KIWIBANK 00…" at bounding box center [800, 179] width 1257 height 49
type input "161.98"
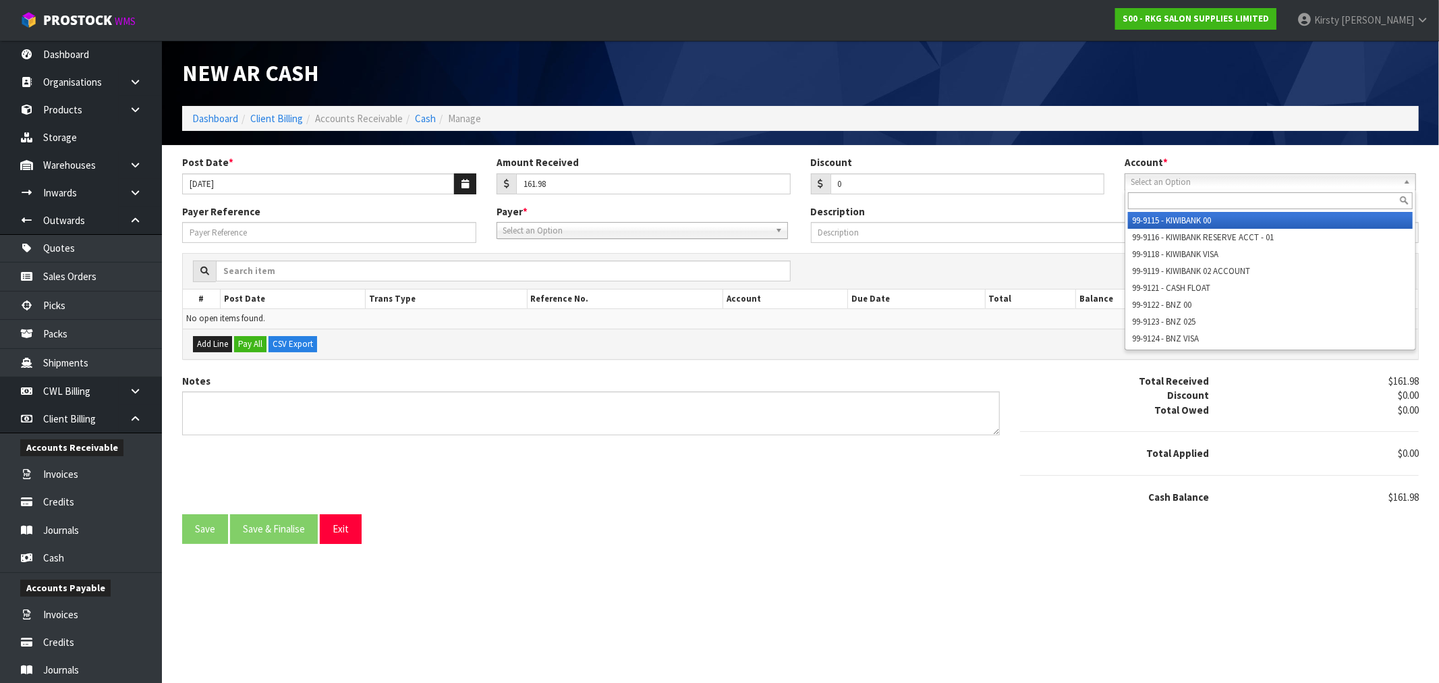
click at [1202, 186] on span "Select an Option" at bounding box center [1264, 182] width 267 height 16
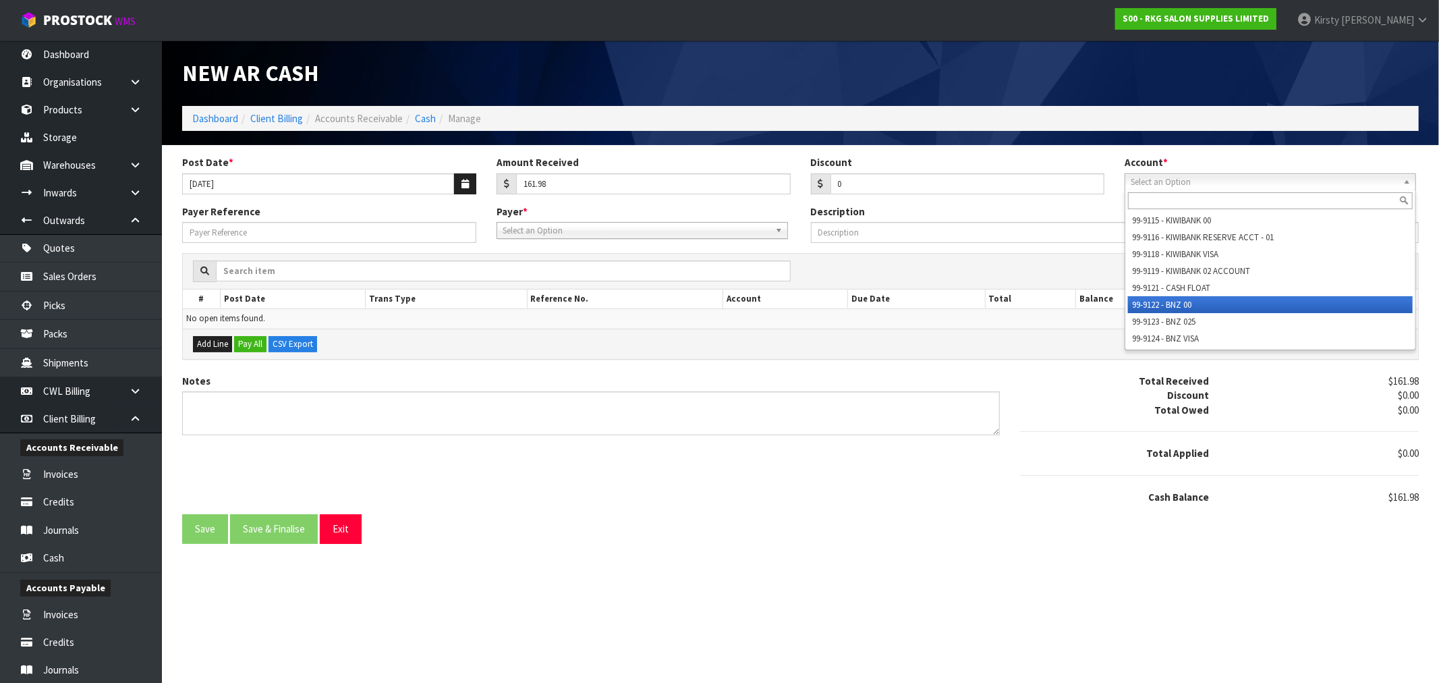
click at [1196, 296] on li "99-9122 - BNZ 00" at bounding box center [1270, 304] width 285 height 17
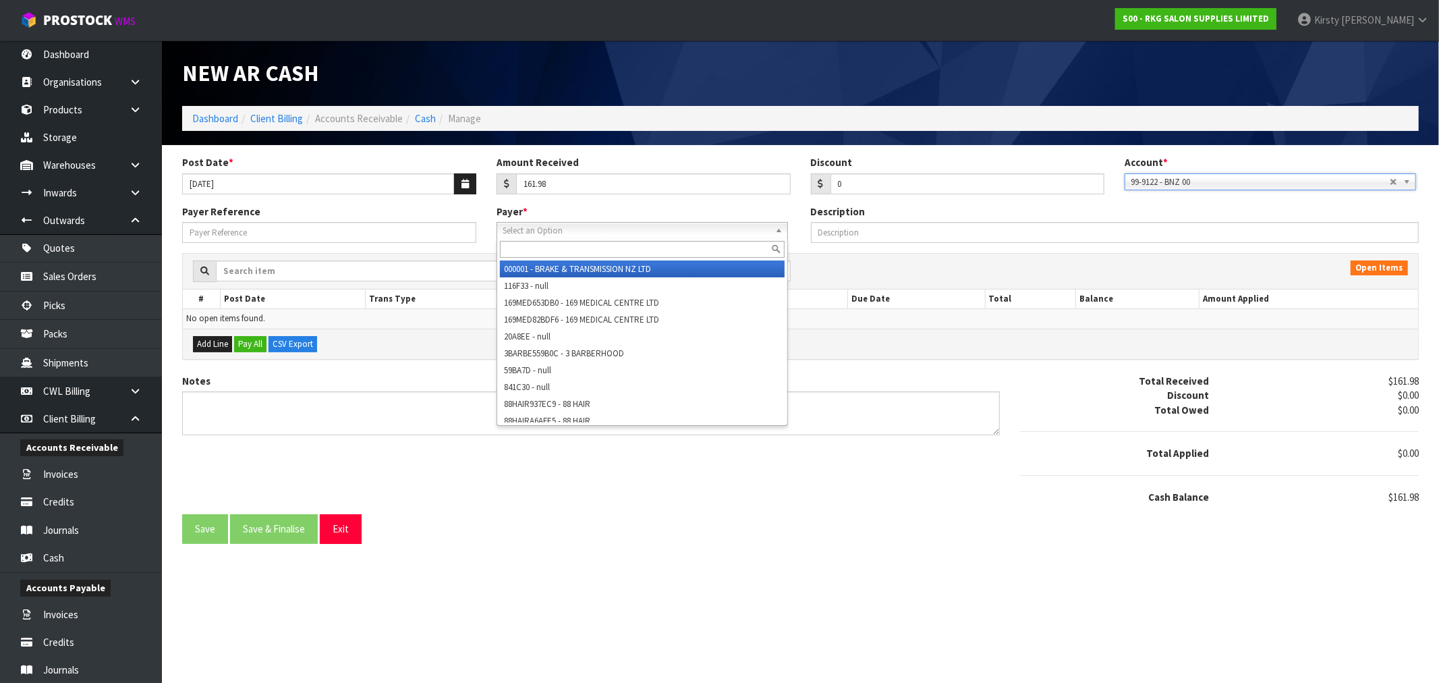
click at [581, 230] on span "Select an Option" at bounding box center [636, 231] width 267 height 16
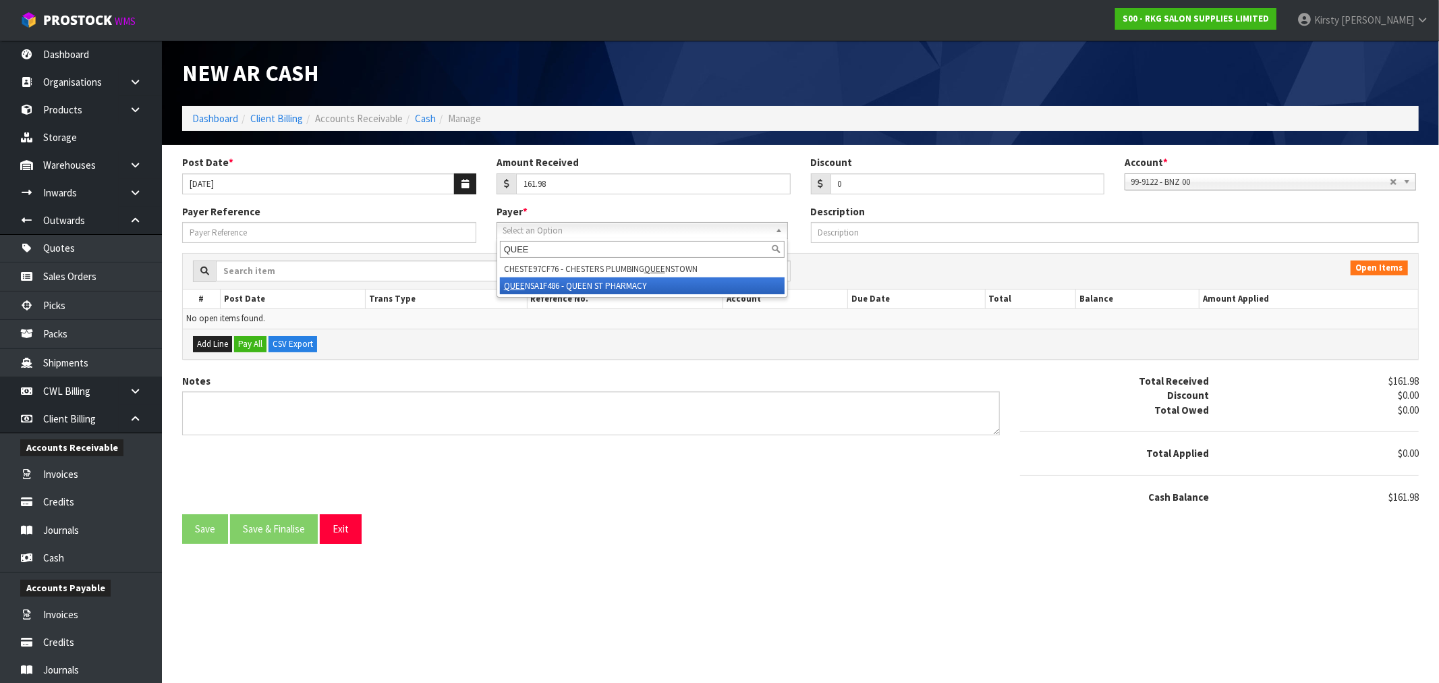
type input "QUEE"
click at [596, 284] on li "QUEE NSA1F486 - QUEEN ST PHARMACY" at bounding box center [642, 285] width 285 height 17
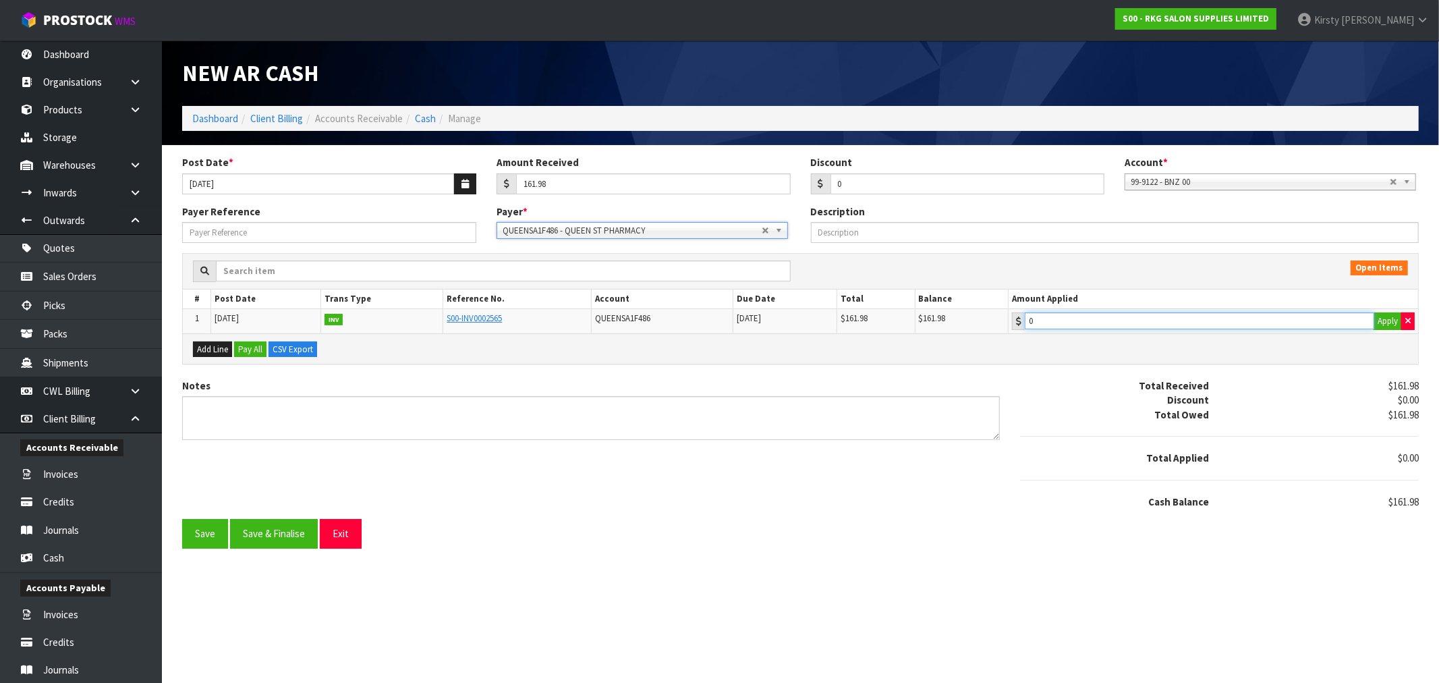
type input "161.98"
click at [1117, 318] on input "161.98" at bounding box center [1199, 320] width 349 height 17
click at [304, 411] on textarea "Notes" at bounding box center [591, 418] width 818 height 44
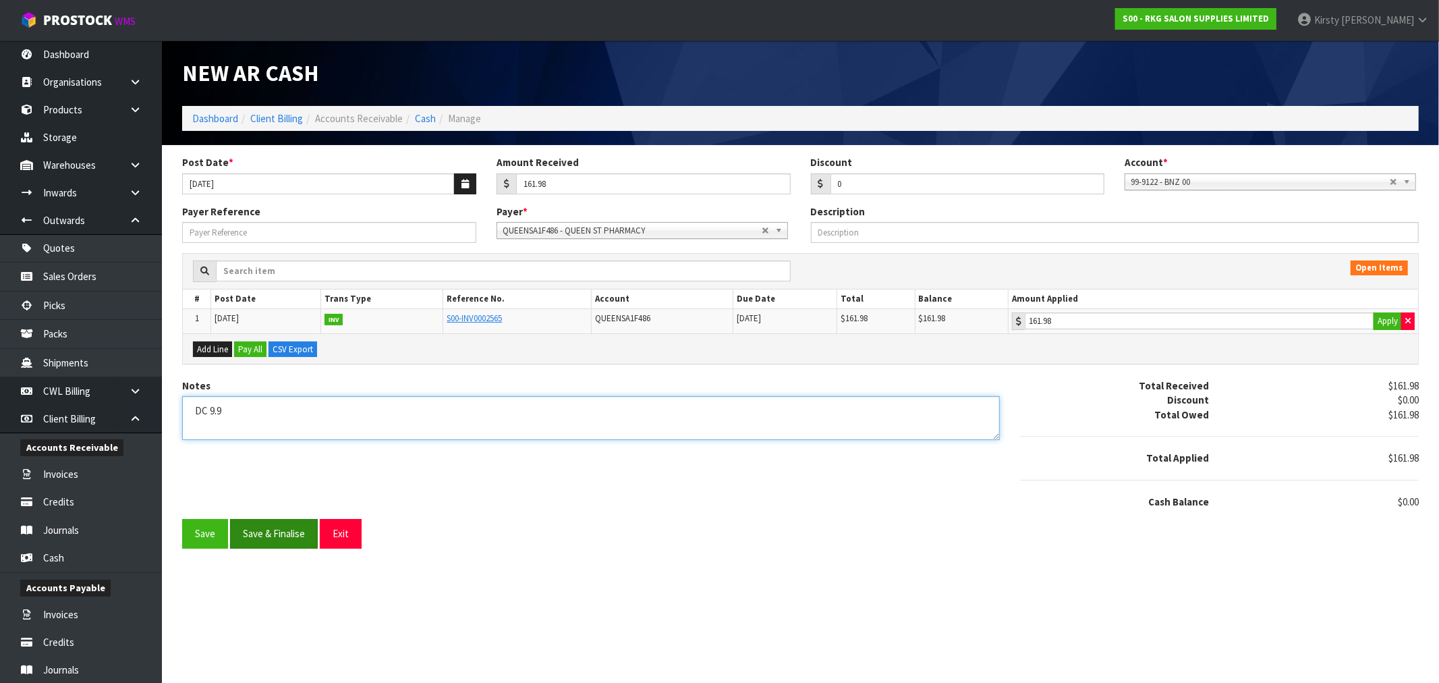
type textarea "DC 9.9"
click at [277, 530] on button "Save & Finalise" at bounding box center [274, 533] width 88 height 29
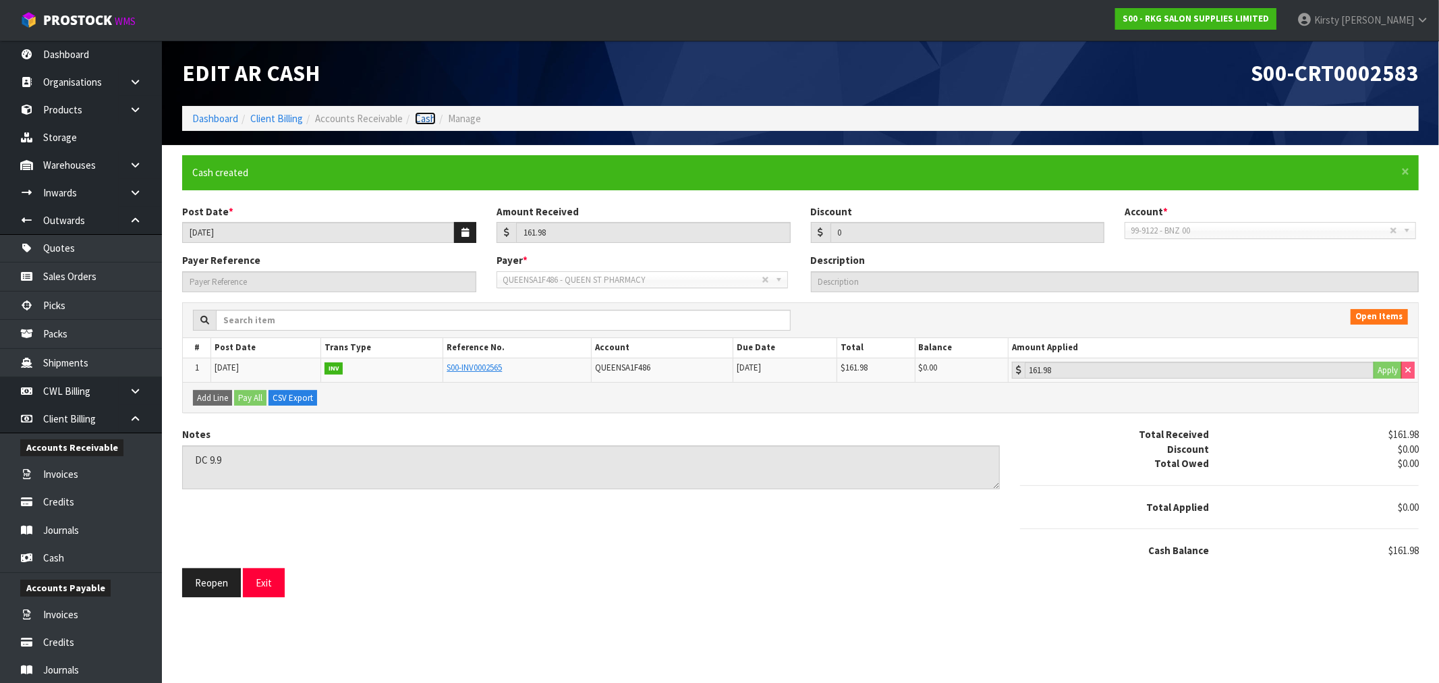
click at [420, 121] on link "Cash" at bounding box center [425, 118] width 21 height 13
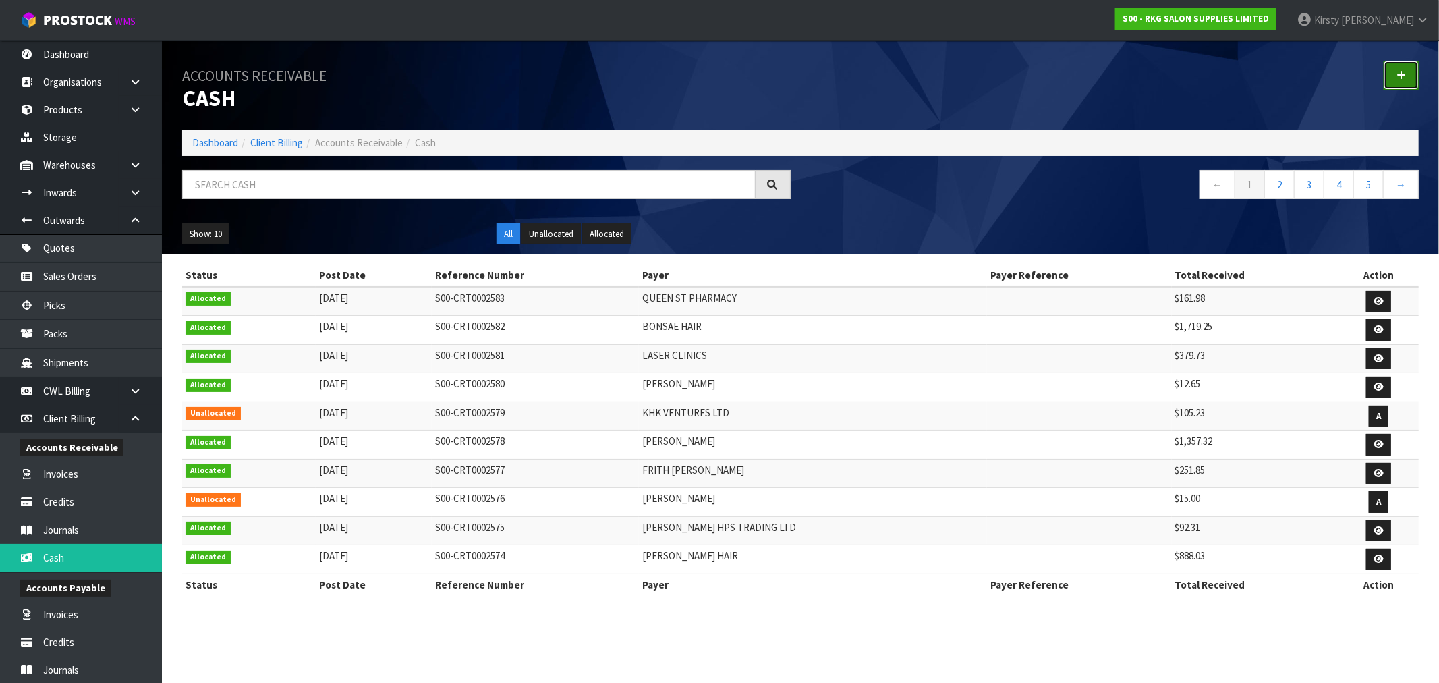
click at [1399, 71] on icon at bounding box center [1400, 75] width 9 height 10
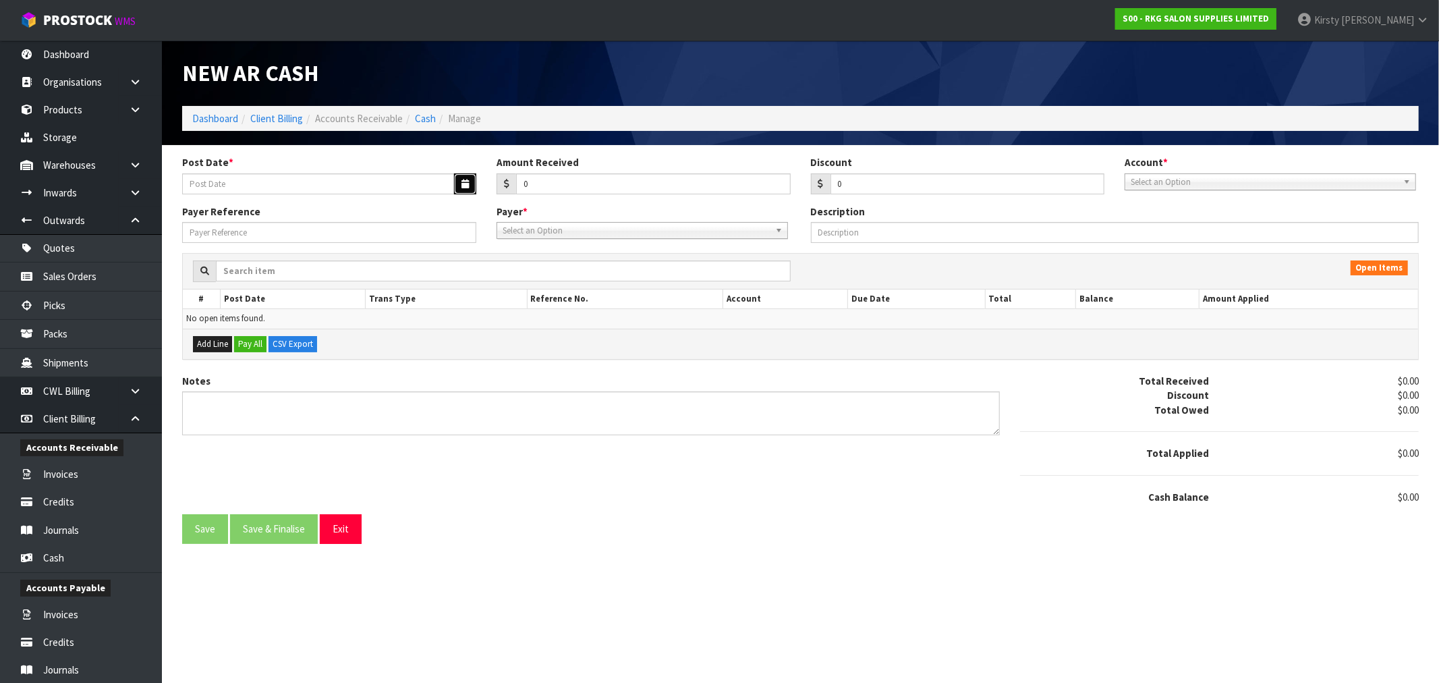
click at [462, 179] on icon "button" at bounding box center [464, 183] width 7 height 9
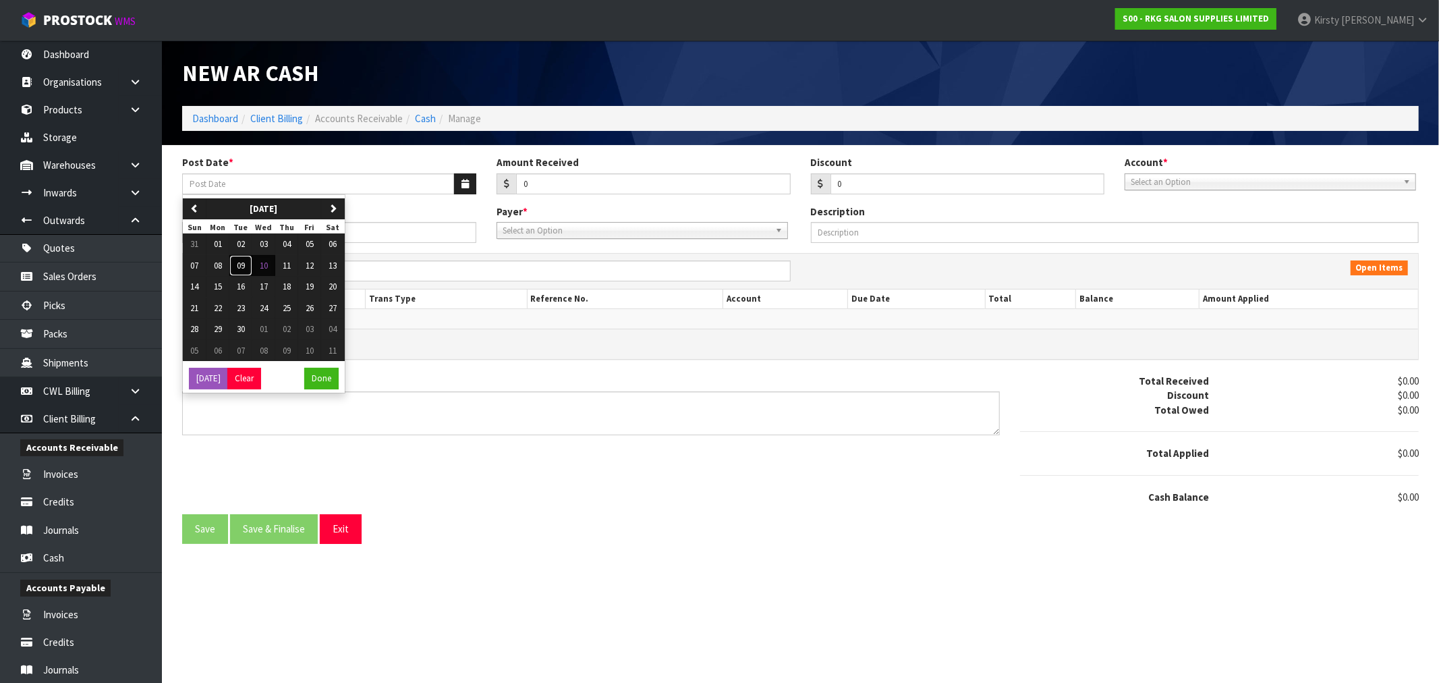
click at [243, 267] on span "09" at bounding box center [241, 265] width 8 height 11
type input "[DATE]"
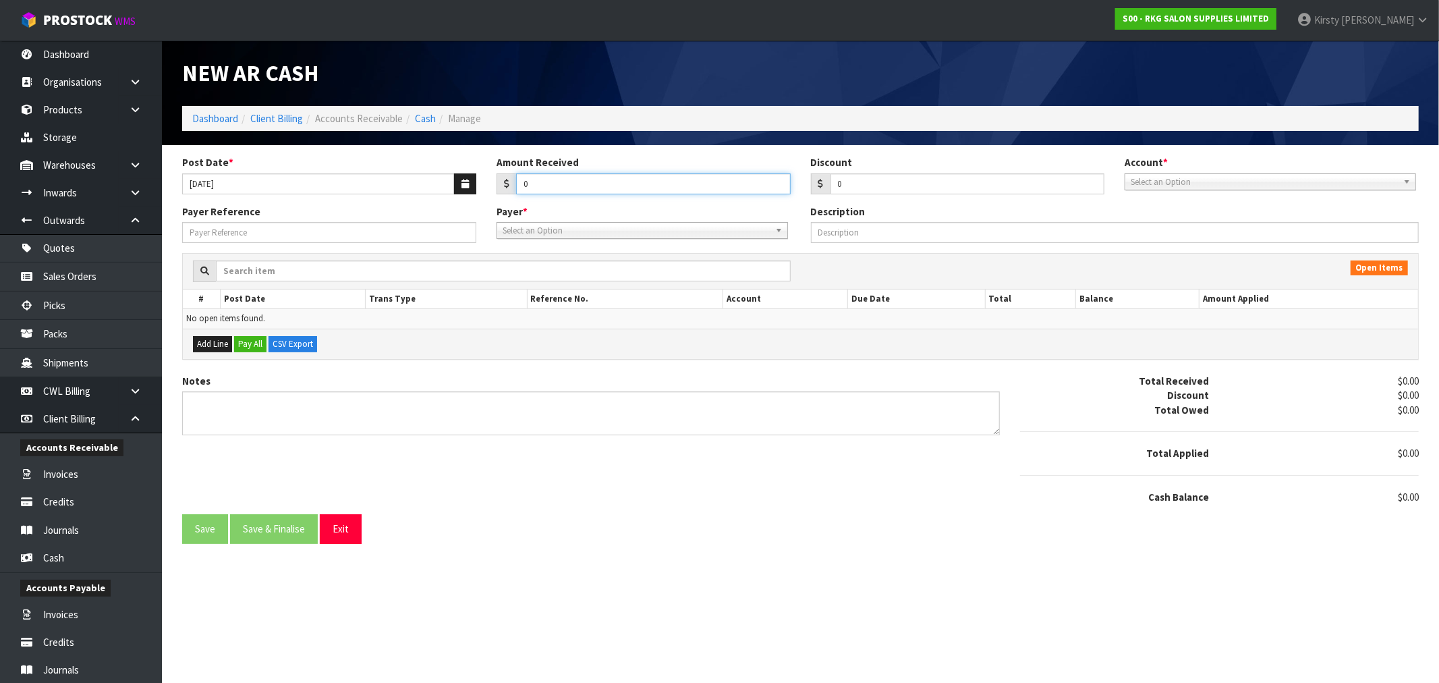
drag, startPoint x: 524, startPoint y: 184, endPoint x: 538, endPoint y: 183, distance: 14.2
click at [538, 183] on input "0" at bounding box center [653, 183] width 275 height 21
type input "171.06"
click at [1139, 173] on link "Select an Option" at bounding box center [1270, 181] width 291 height 17
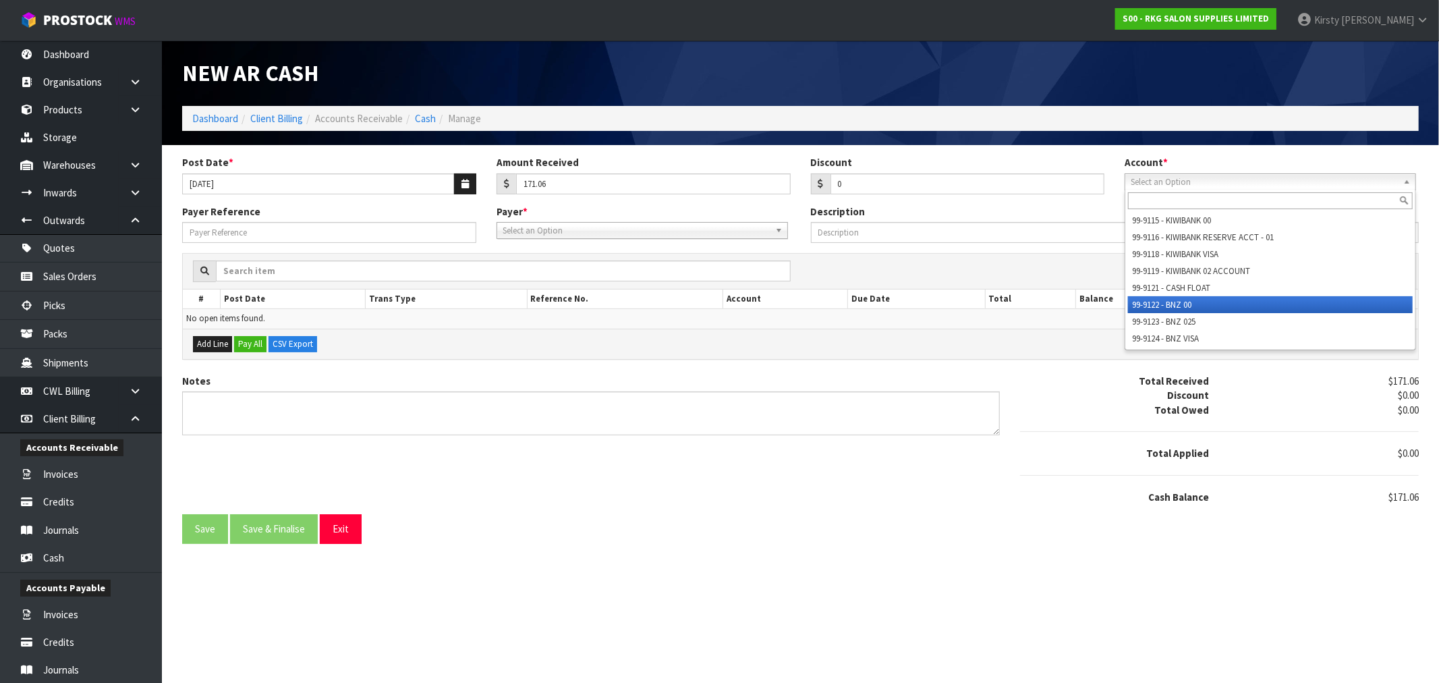
click at [1168, 296] on li "99-9122 - BNZ 00" at bounding box center [1270, 304] width 285 height 17
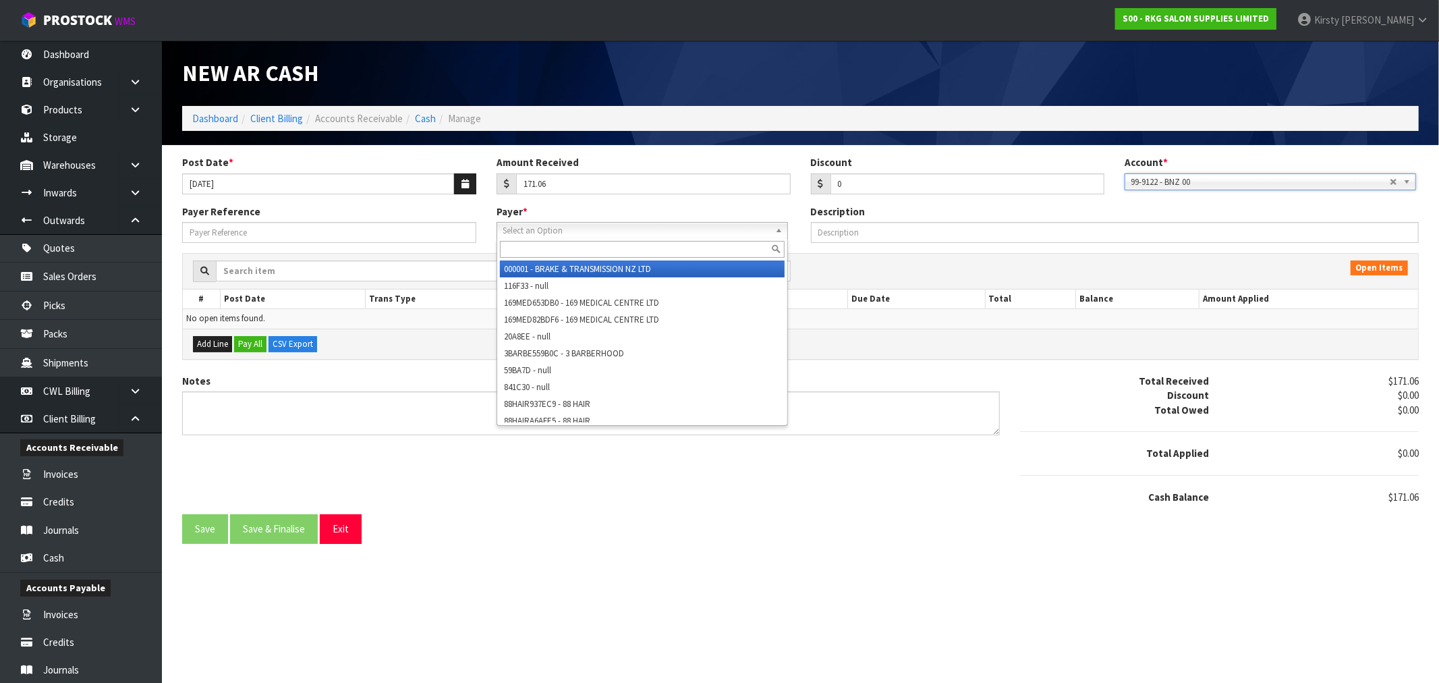
click at [513, 230] on span "Select an Option" at bounding box center [636, 231] width 267 height 16
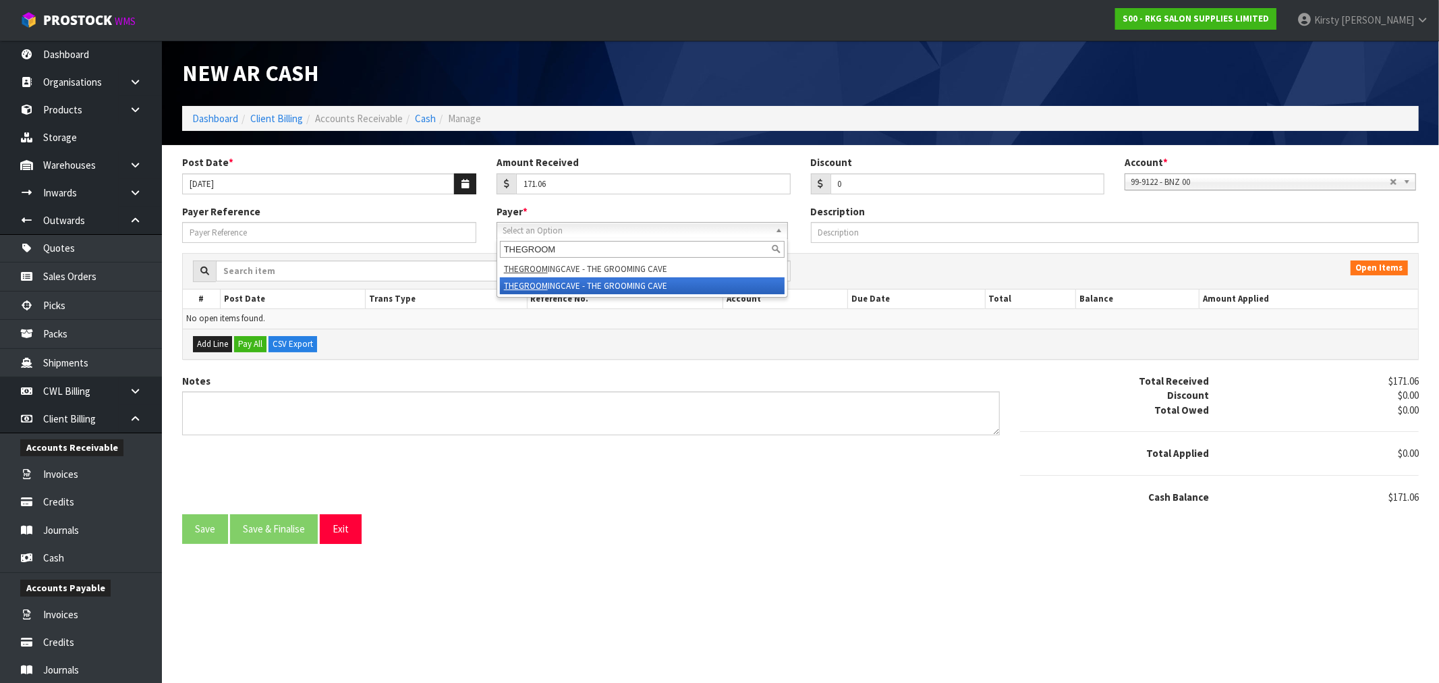
type input "THEGROOM"
click at [577, 288] on li "THEGROOM INGCAVE - THE GROOMING CAVE" at bounding box center [642, 285] width 285 height 17
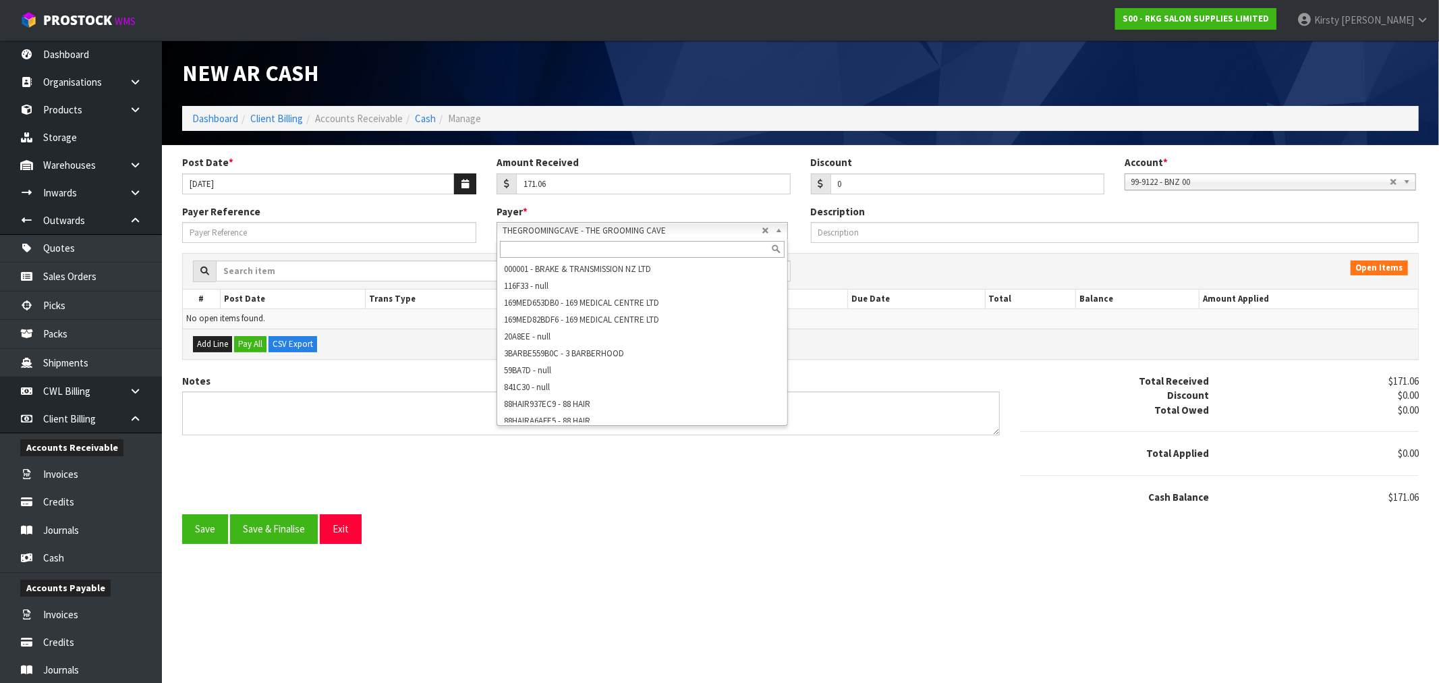
scroll to position [35166, 0]
click at [776, 232] on b at bounding box center [781, 231] width 12 height 16
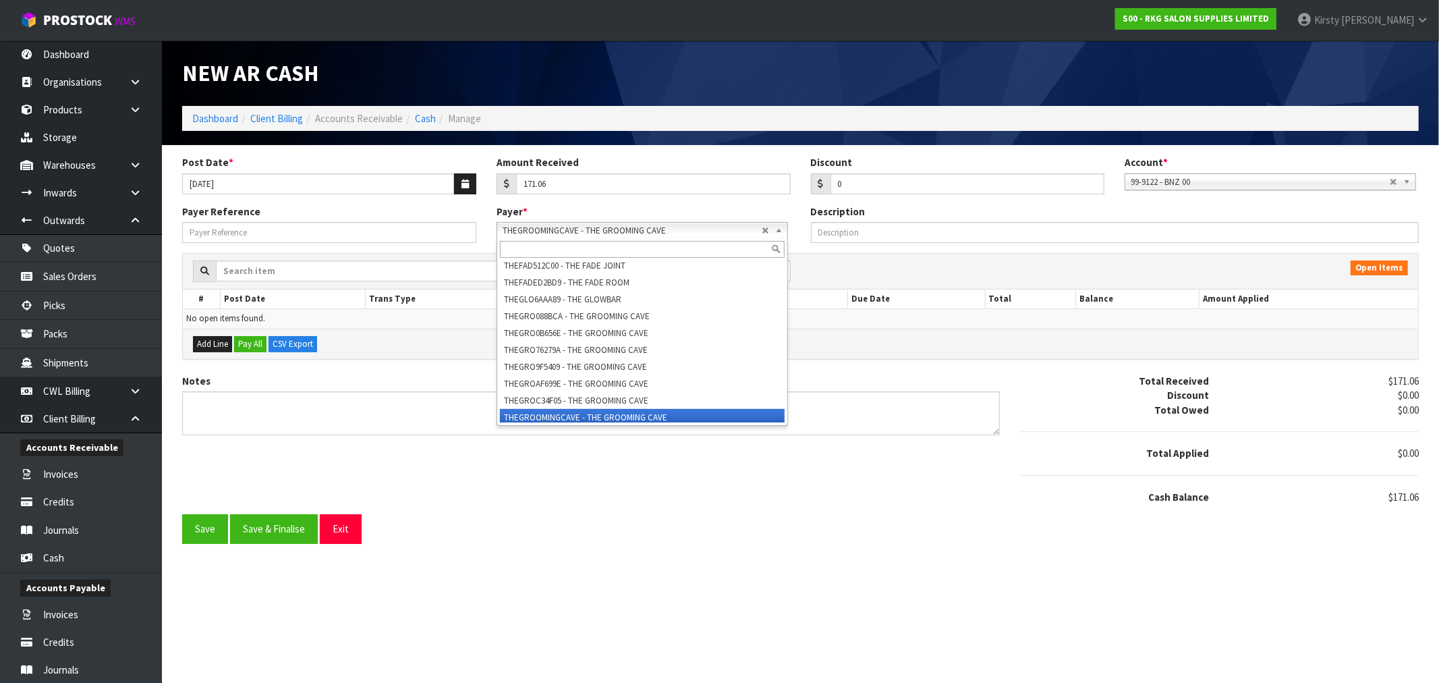
click at [615, 409] on li "THEGROOMINGCAVE - THE GROOMING CAVE" at bounding box center [642, 417] width 285 height 17
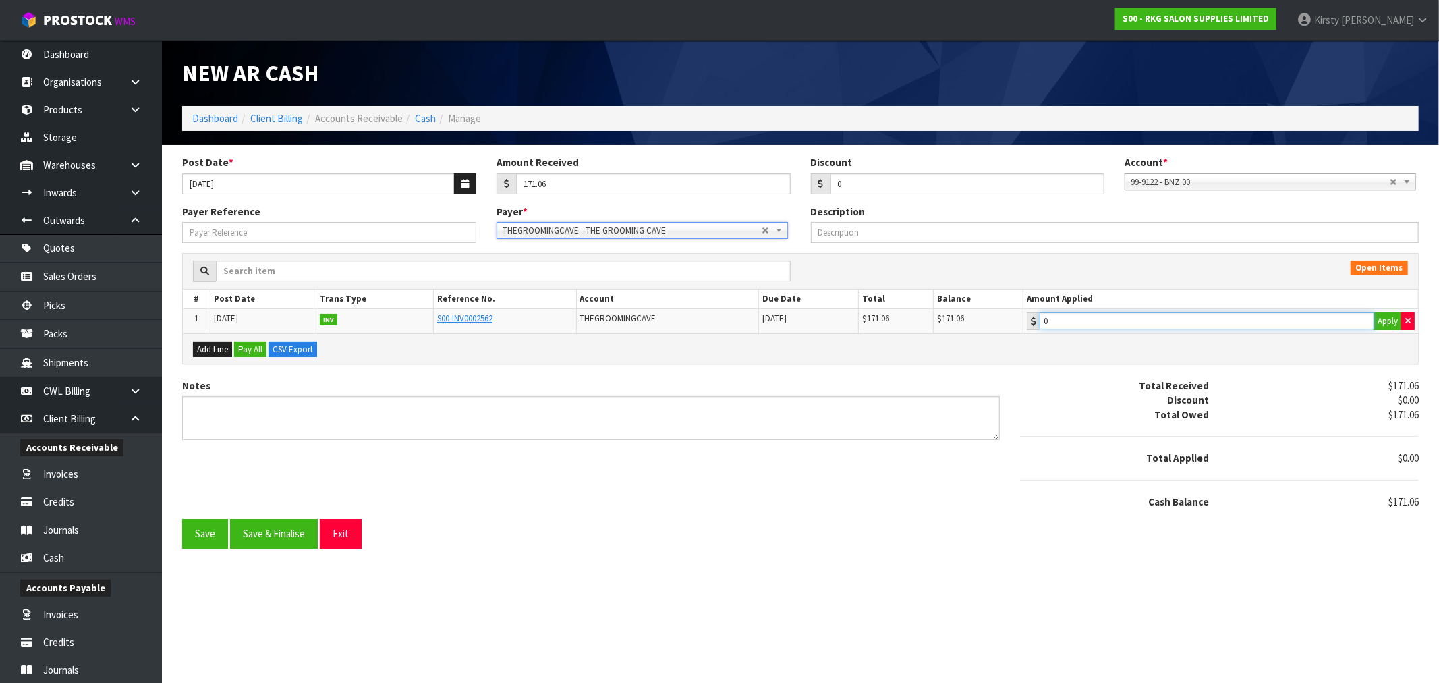
type input "171.06"
click at [1105, 325] on input "171.06" at bounding box center [1207, 320] width 335 height 17
click at [221, 406] on textarea "Notes" at bounding box center [591, 418] width 818 height 44
type textarea "EFT 9.9"
click at [256, 554] on section "Post Date * [DATE] Amount Received 171.06 Discount 0 Account * 99-9115 - KIWIBA…" at bounding box center [800, 351] width 1277 height 413
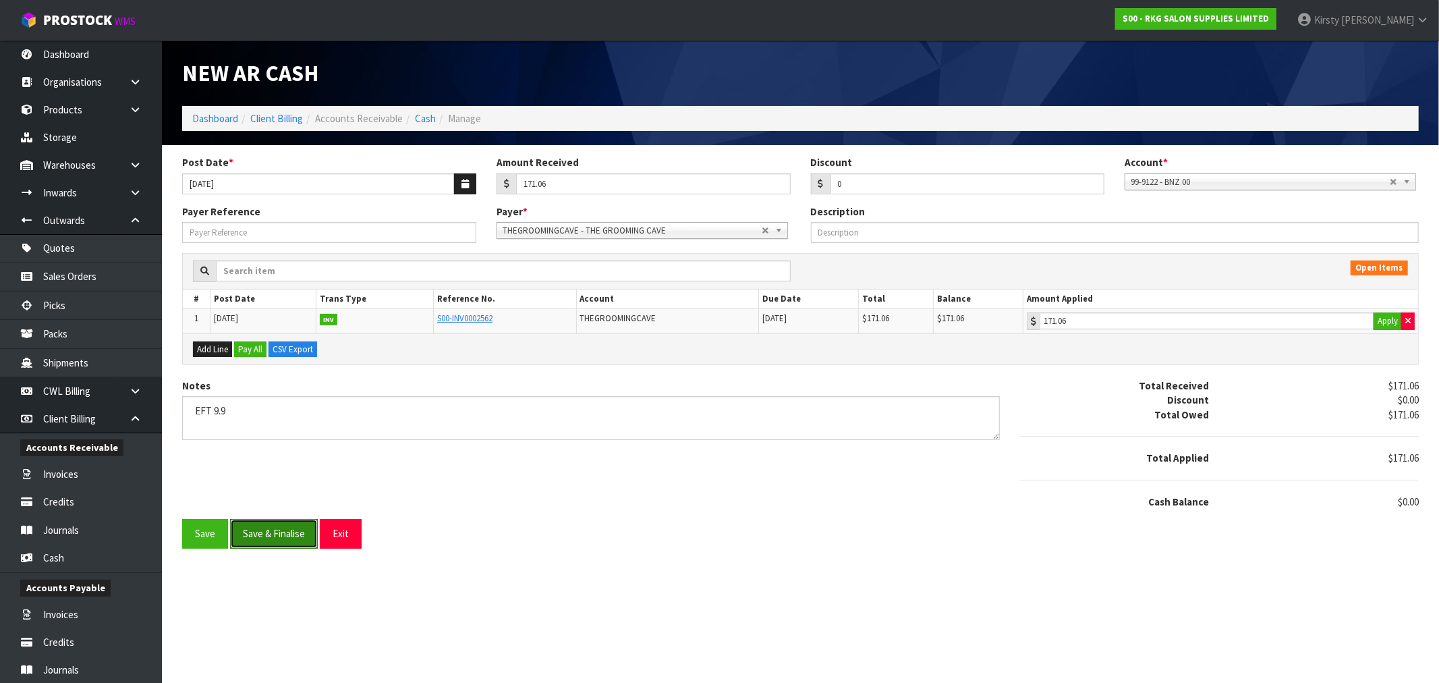
click at [263, 532] on button "Save & Finalise" at bounding box center [274, 533] width 88 height 29
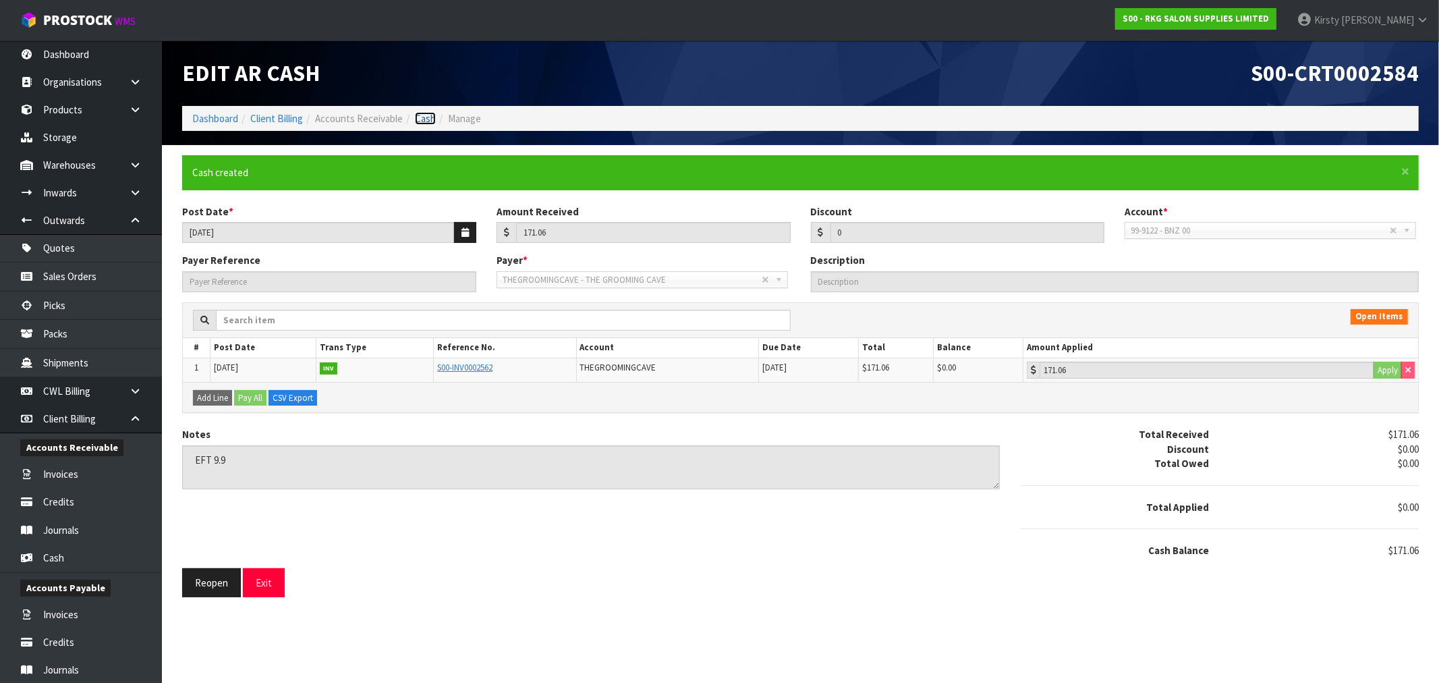
click at [419, 116] on link "Cash" at bounding box center [425, 118] width 21 height 13
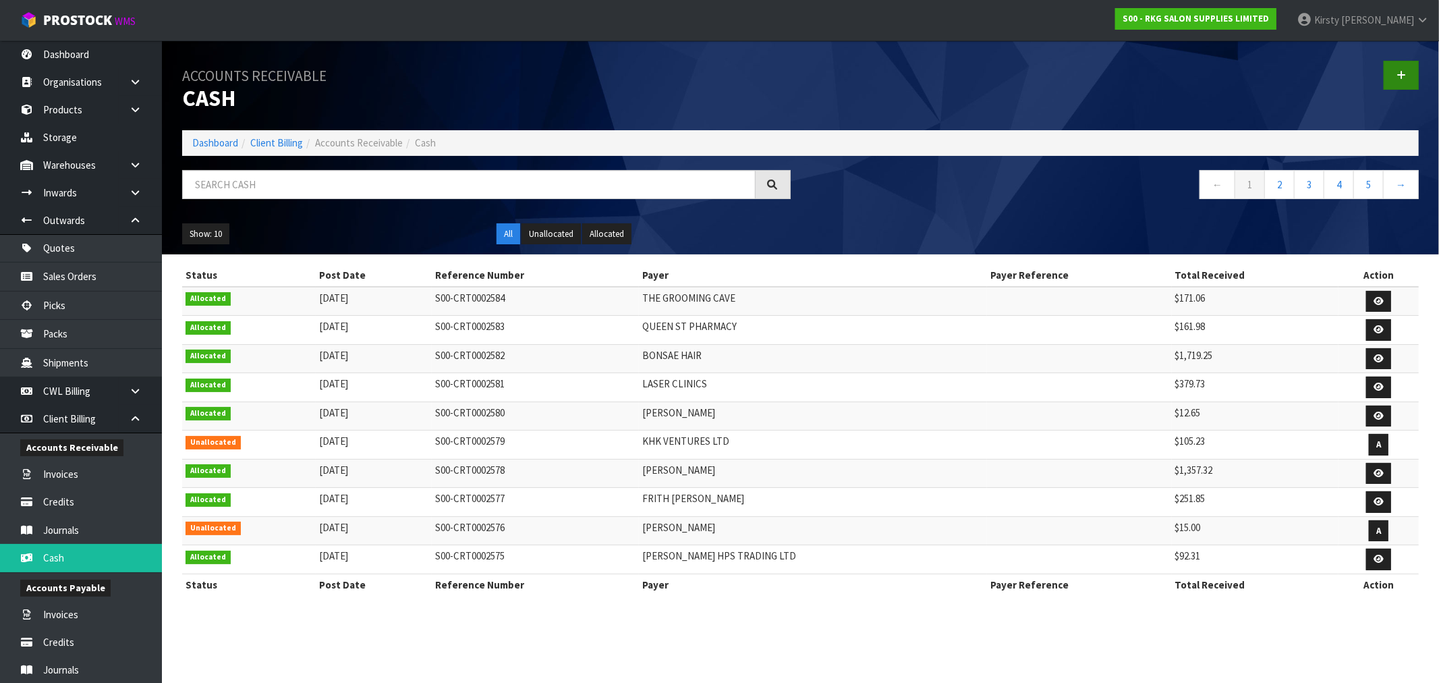
drag, startPoint x: 1401, startPoint y: 59, endPoint x: 1388, endPoint y: 78, distance: 22.8
click at [1400, 59] on div at bounding box center [1115, 74] width 629 height 69
click at [1390, 77] on link at bounding box center [1401, 75] width 35 height 29
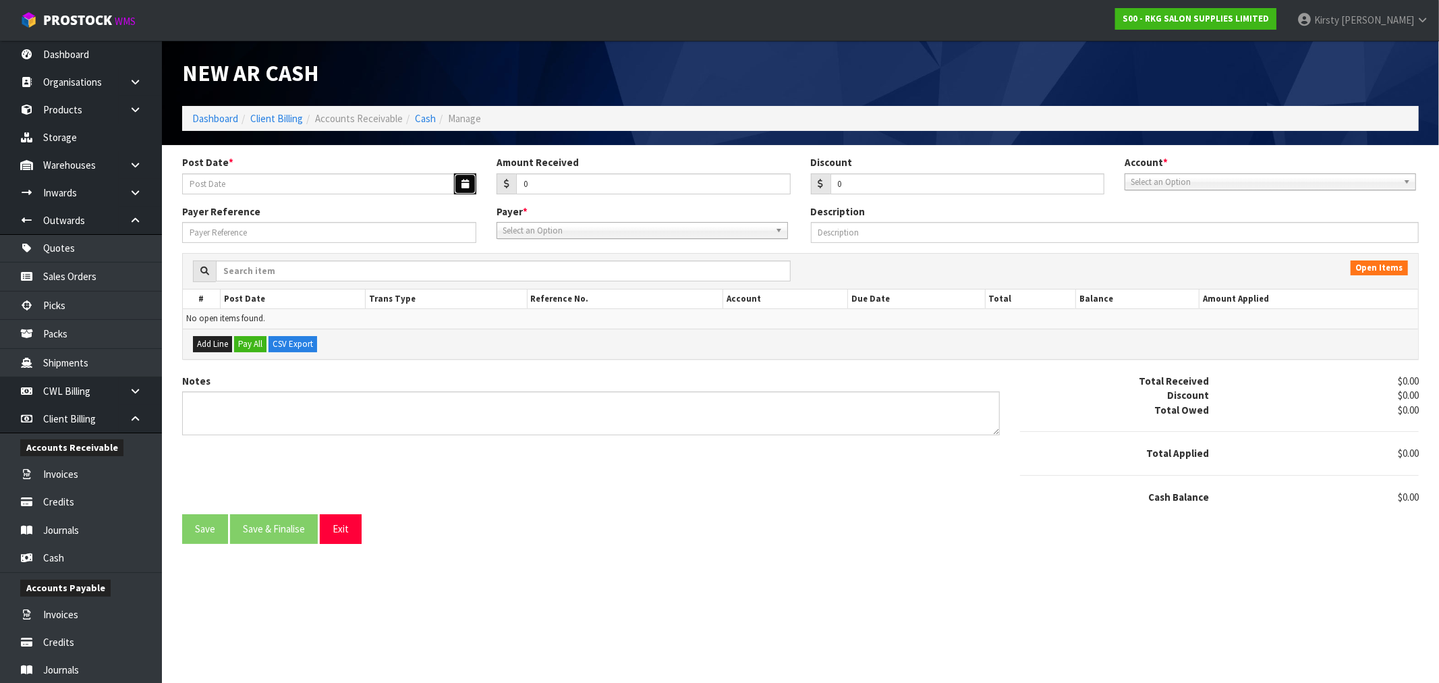
click at [463, 184] on icon "button" at bounding box center [464, 183] width 7 height 9
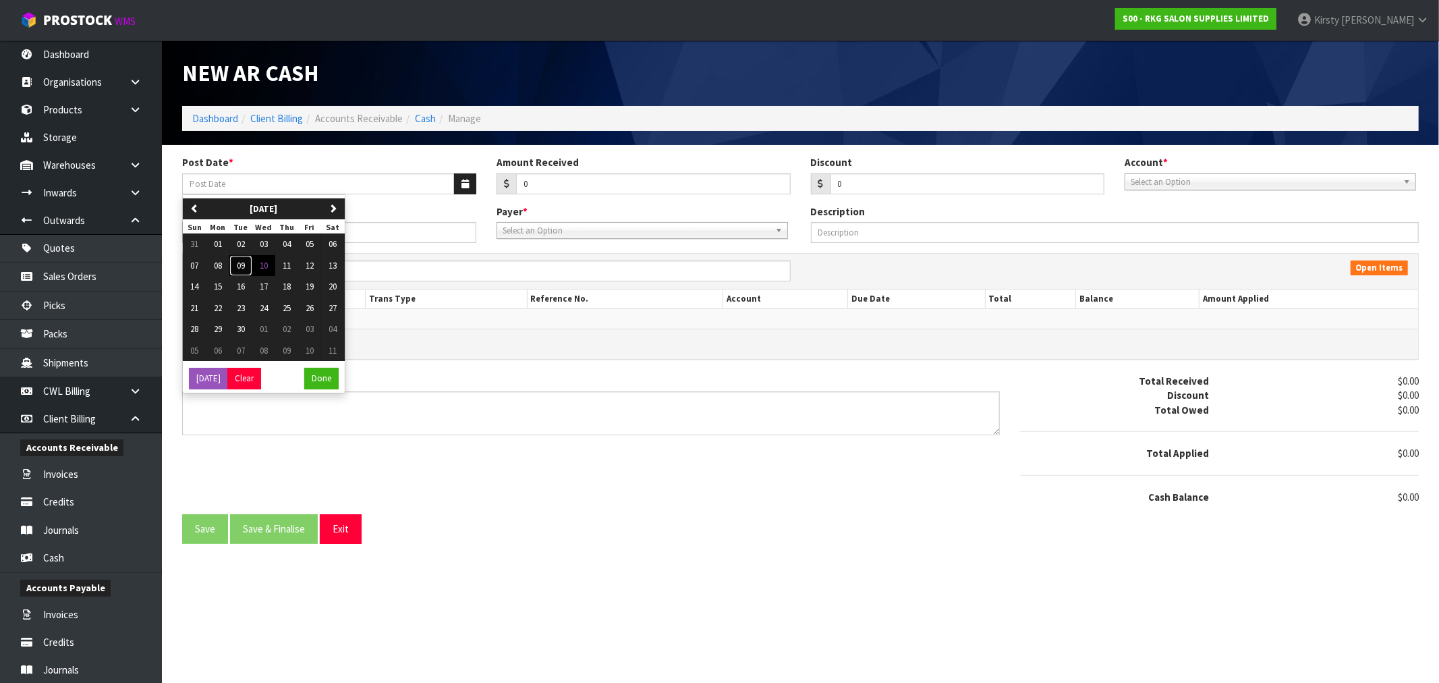
drag, startPoint x: 243, startPoint y: 266, endPoint x: 258, endPoint y: 260, distance: 16.0
click at [248, 264] on button "09" at bounding box center [240, 266] width 23 height 22
type input "[DATE]"
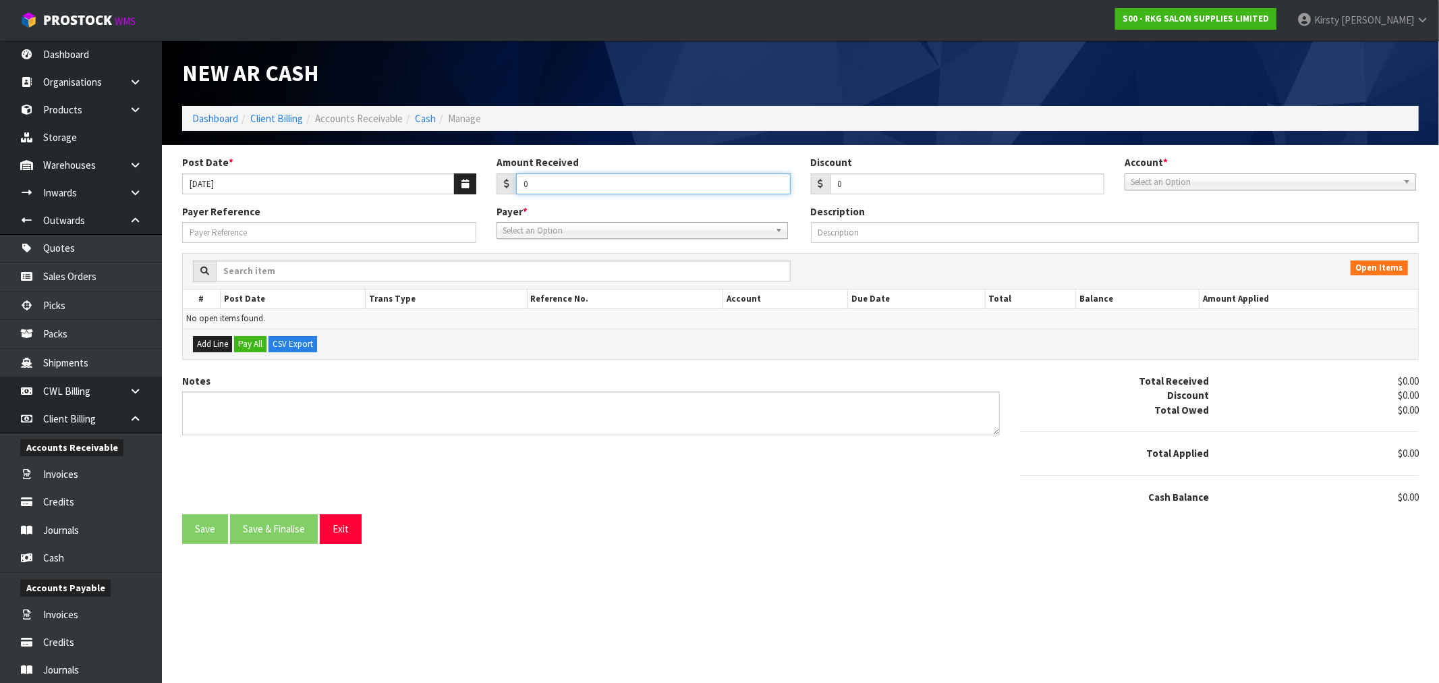
drag, startPoint x: 531, startPoint y: 181, endPoint x: 461, endPoint y: 198, distance: 72.2
click at [461, 198] on div "Post Date * [DATE] Amount Received 0 Discount 0 Account * 99-9115 - KIWIBANK 00…" at bounding box center [800, 179] width 1257 height 49
type input "38.36"
click at [1147, 184] on span "Select an Option" at bounding box center [1264, 182] width 267 height 16
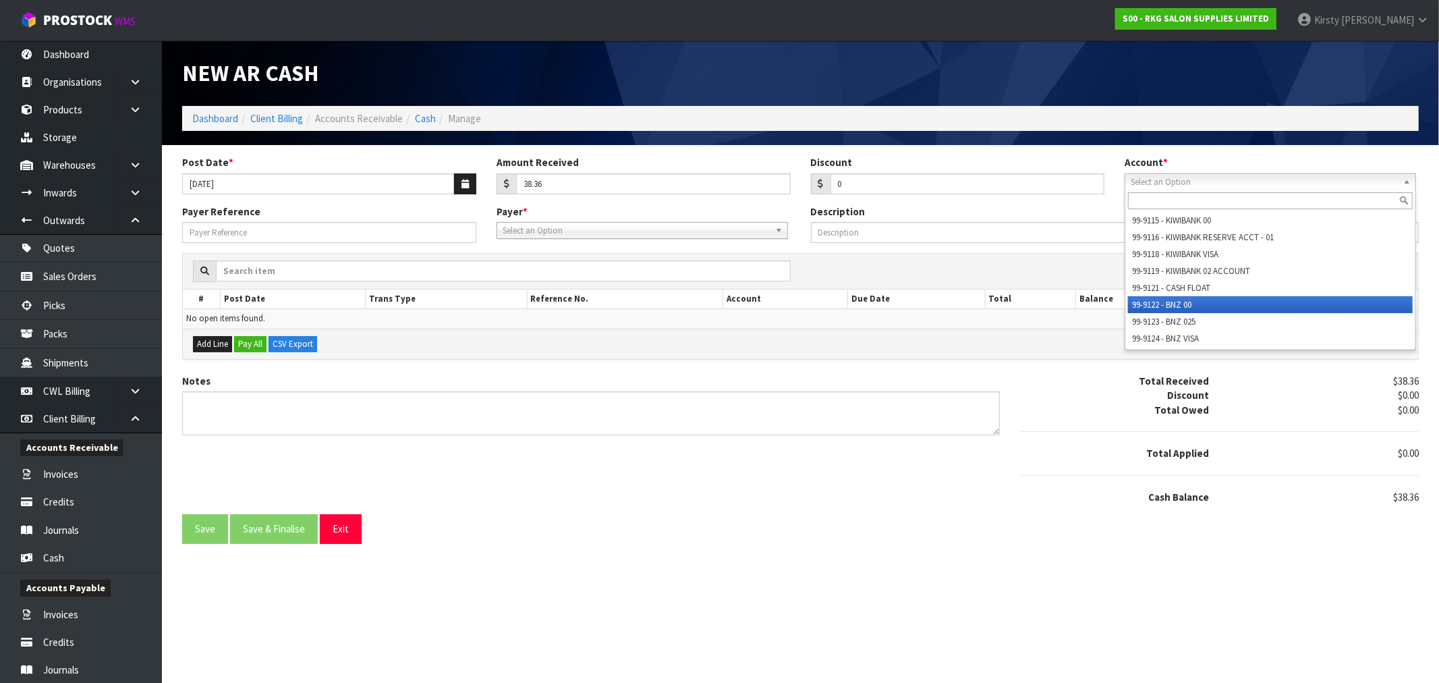
click at [1164, 300] on ul "99-9115 - KIWIBANK 00 99-9116 - KIWIBANK RESERVE ACCT - 01 99-9118 - KIWIBANK V…" at bounding box center [1268, 279] width 287 height 135
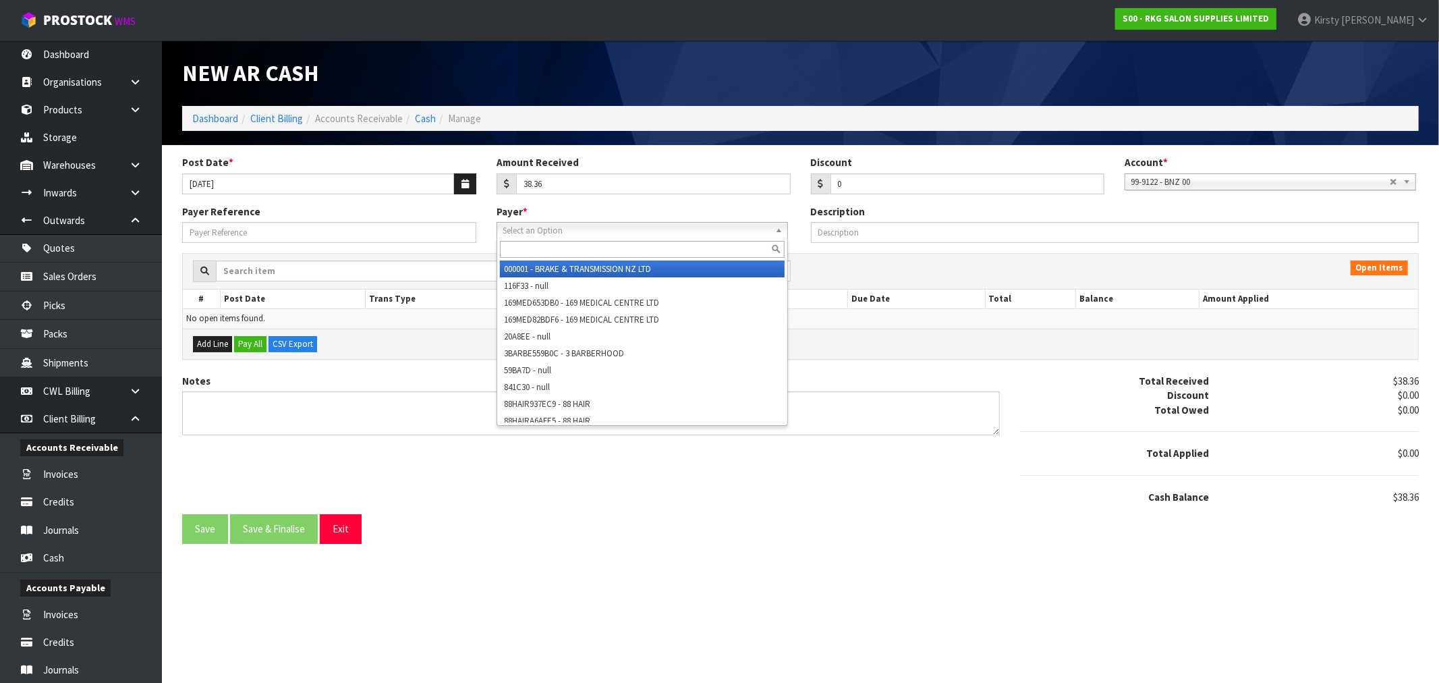
click at [535, 231] on span "Select an Option" at bounding box center [636, 231] width 267 height 16
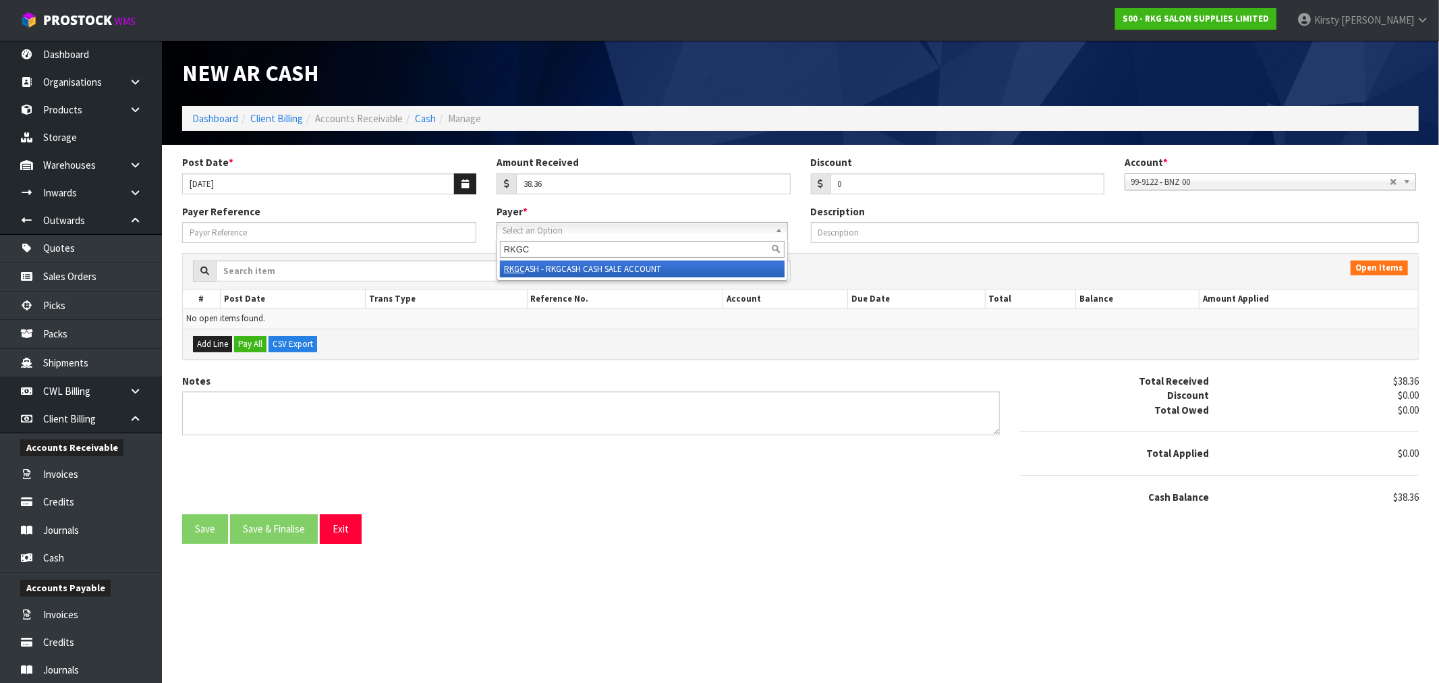
type input "RKGC"
click at [561, 266] on li "RKGC ASH - RKGCASH CASH SALE ACCOUNT" at bounding box center [642, 268] width 285 height 17
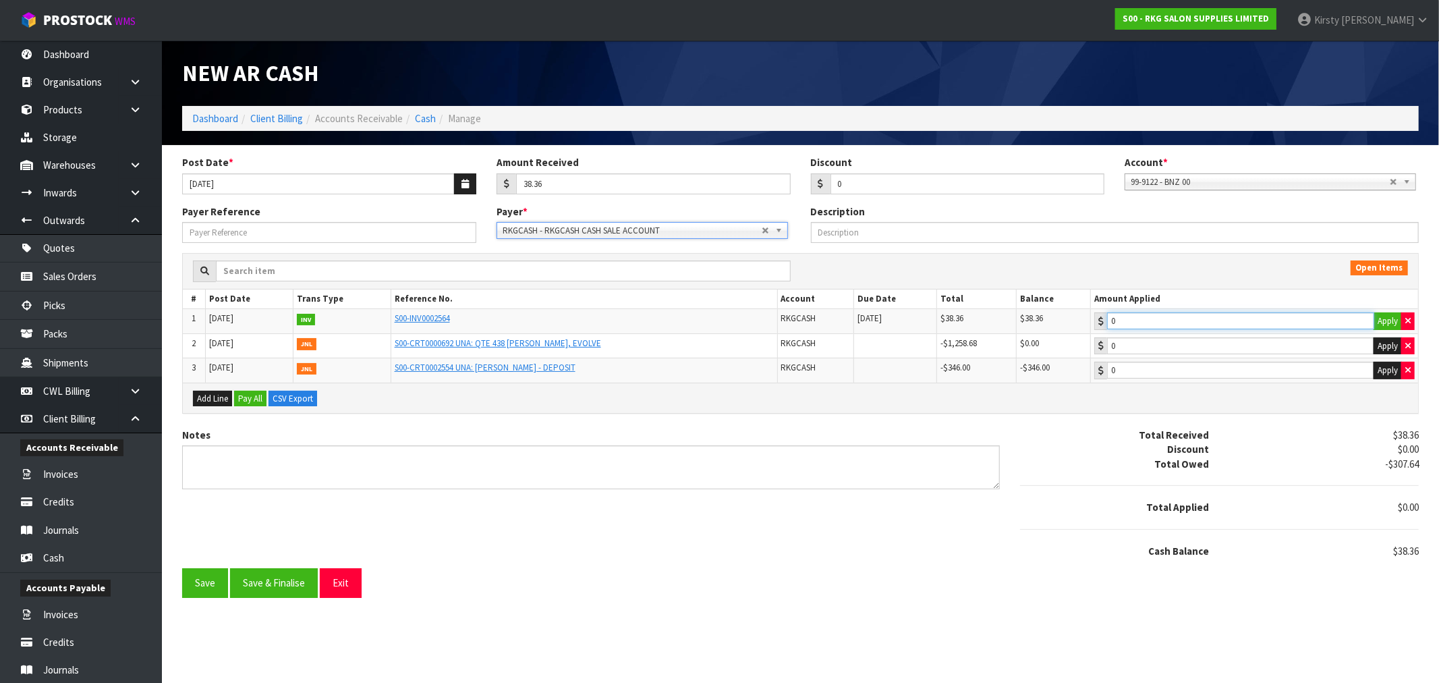
type input "38.36"
click at [1186, 314] on input "38.36" at bounding box center [1240, 320] width 267 height 17
click at [271, 455] on textarea "Notes" at bounding box center [591, 467] width 818 height 44
type textarea "EFT 9.9"
click at [261, 585] on button "Save & Finalise" at bounding box center [274, 582] width 88 height 29
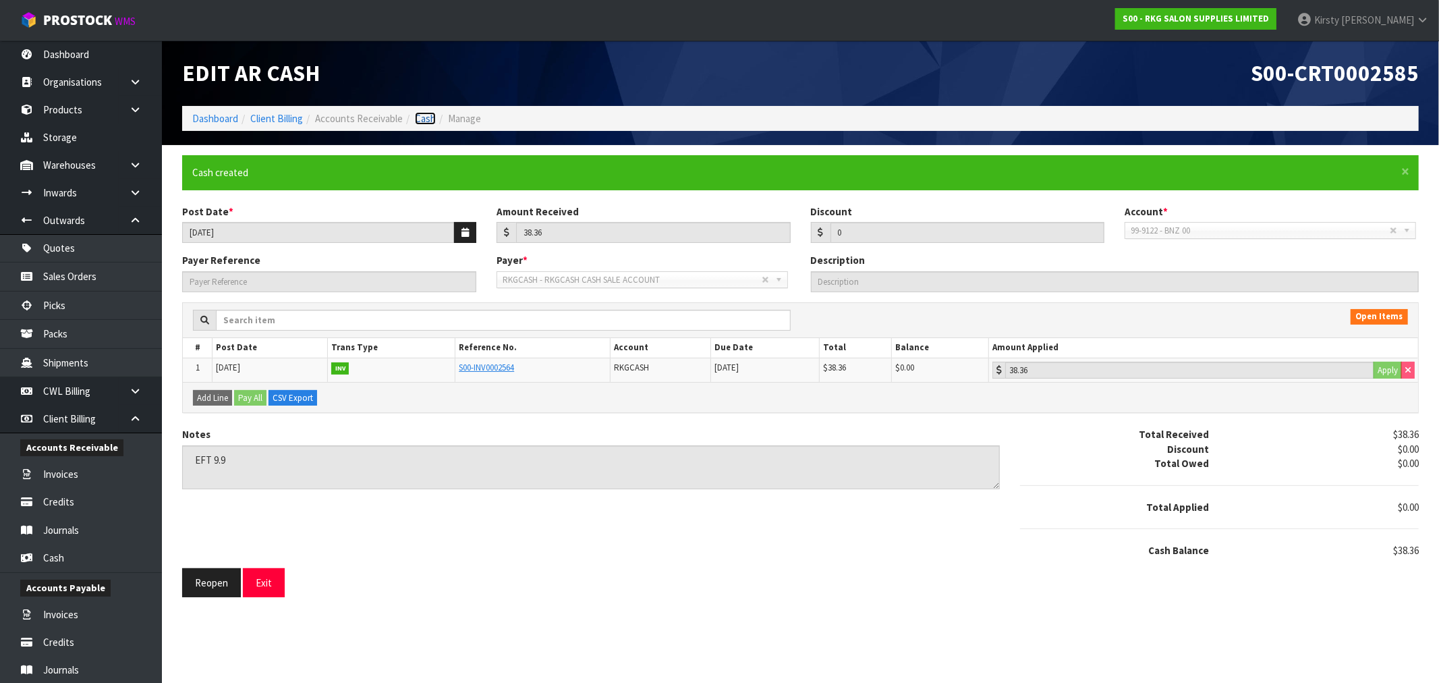
drag, startPoint x: 424, startPoint y: 113, endPoint x: 448, endPoint y: 115, distance: 24.4
click at [426, 113] on link "Cash" at bounding box center [425, 118] width 21 height 13
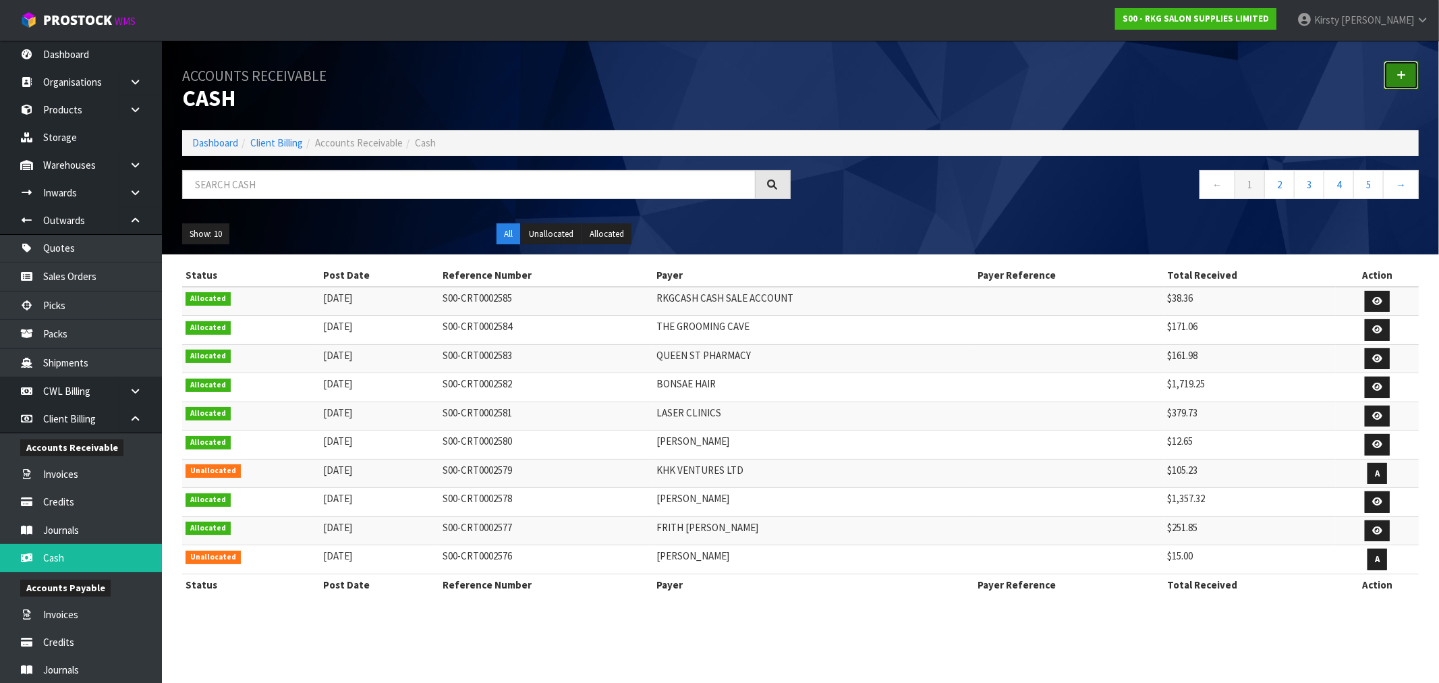
drag, startPoint x: 1403, startPoint y: 80, endPoint x: 1359, endPoint y: 86, distance: 44.3
click at [1404, 80] on icon at bounding box center [1400, 75] width 9 height 10
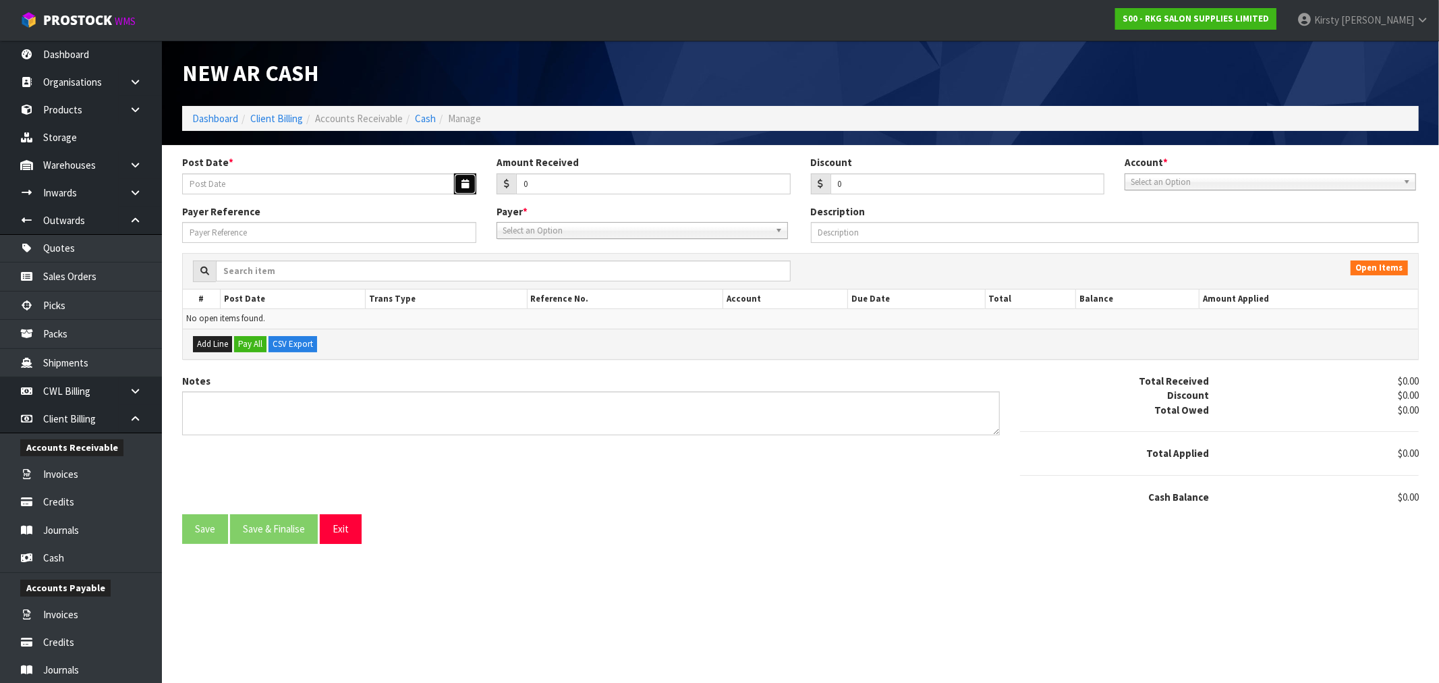
click at [473, 185] on button "button" at bounding box center [465, 183] width 22 height 21
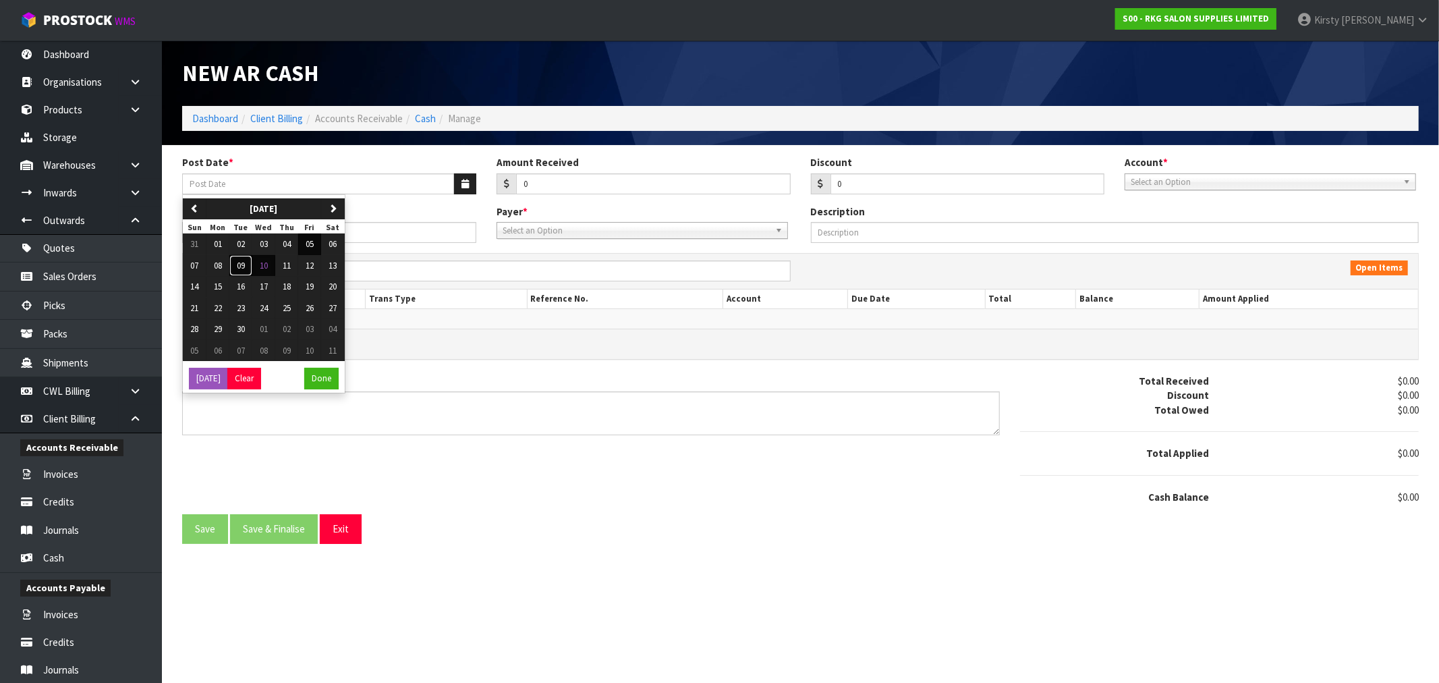
drag, startPoint x: 250, startPoint y: 264, endPoint x: 312, endPoint y: 239, distance: 67.5
click at [255, 261] on tr "07 08 09 10 11 12 13" at bounding box center [264, 266] width 162 height 22
drag, startPoint x: 543, startPoint y: 186, endPoint x: 488, endPoint y: 192, distance: 55.0
click at [488, 192] on div "Amount Received 0" at bounding box center [643, 174] width 314 height 39
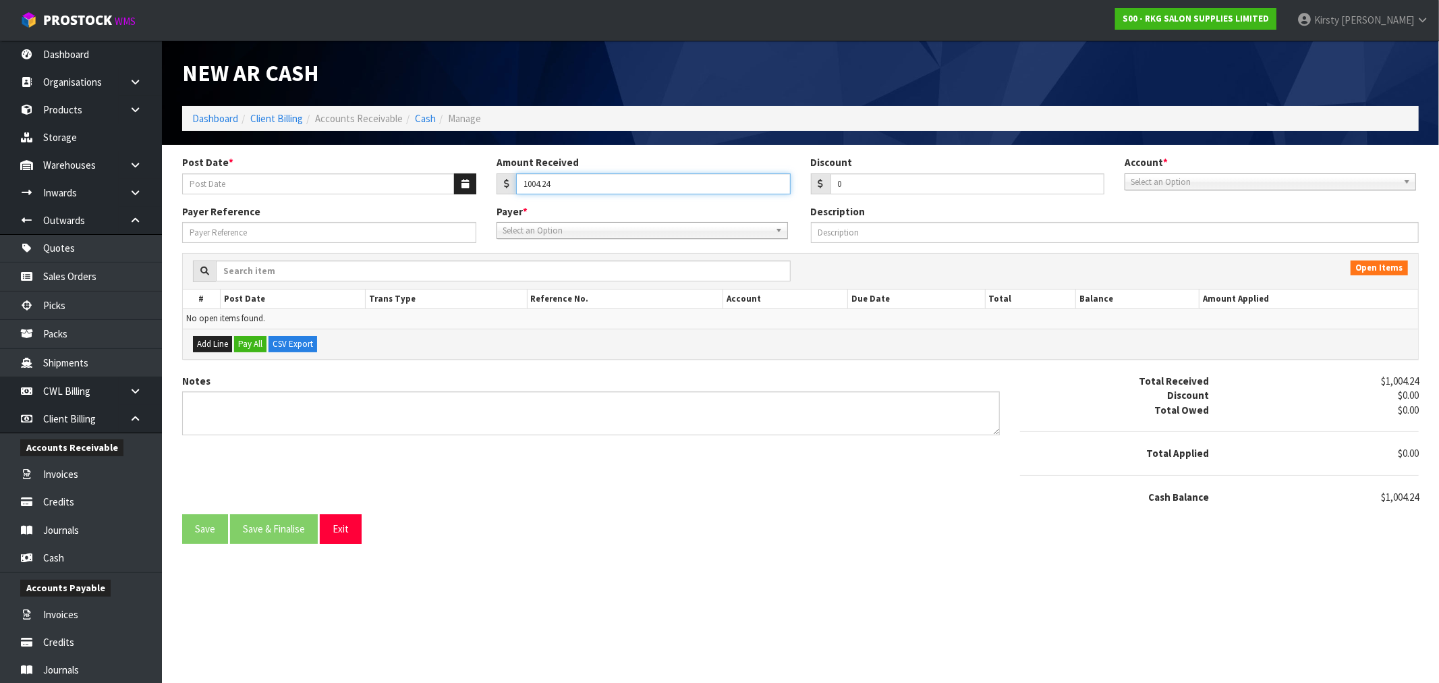
type input "1004.24"
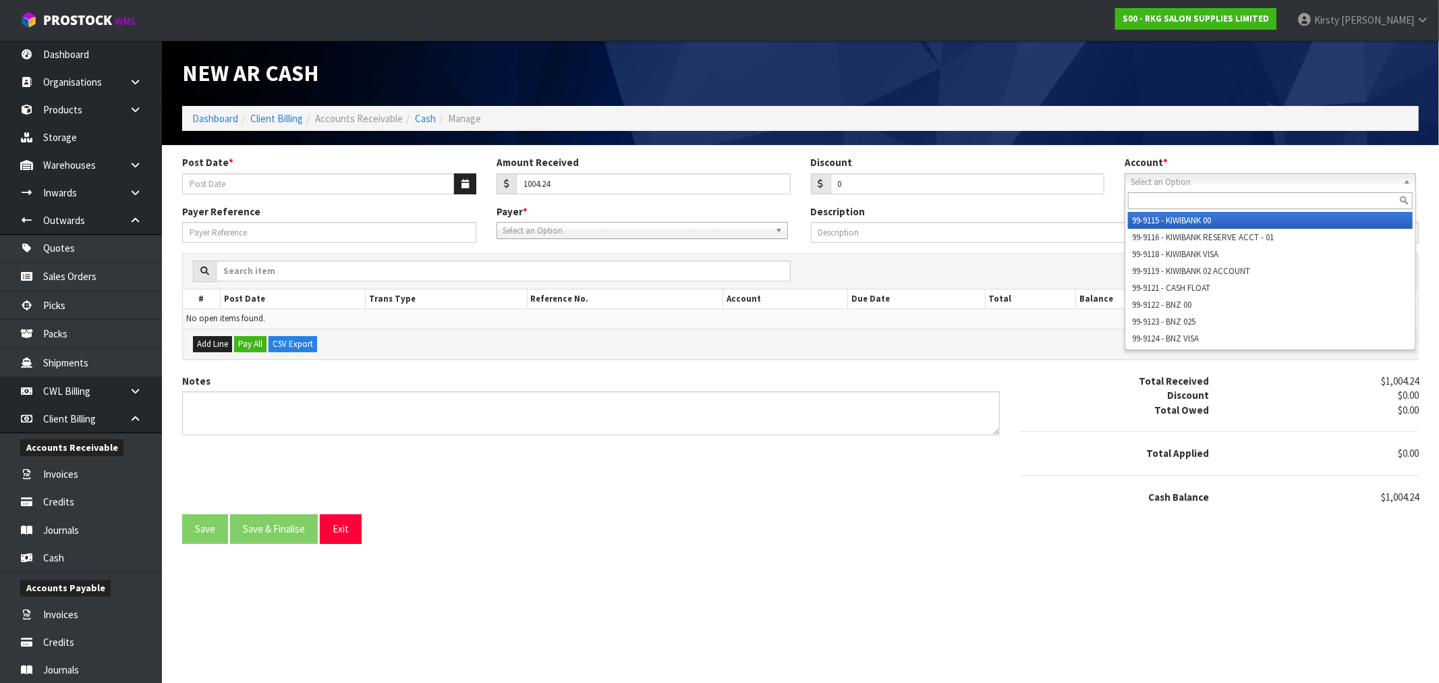
click at [1284, 183] on span "Select an Option" at bounding box center [1264, 182] width 267 height 16
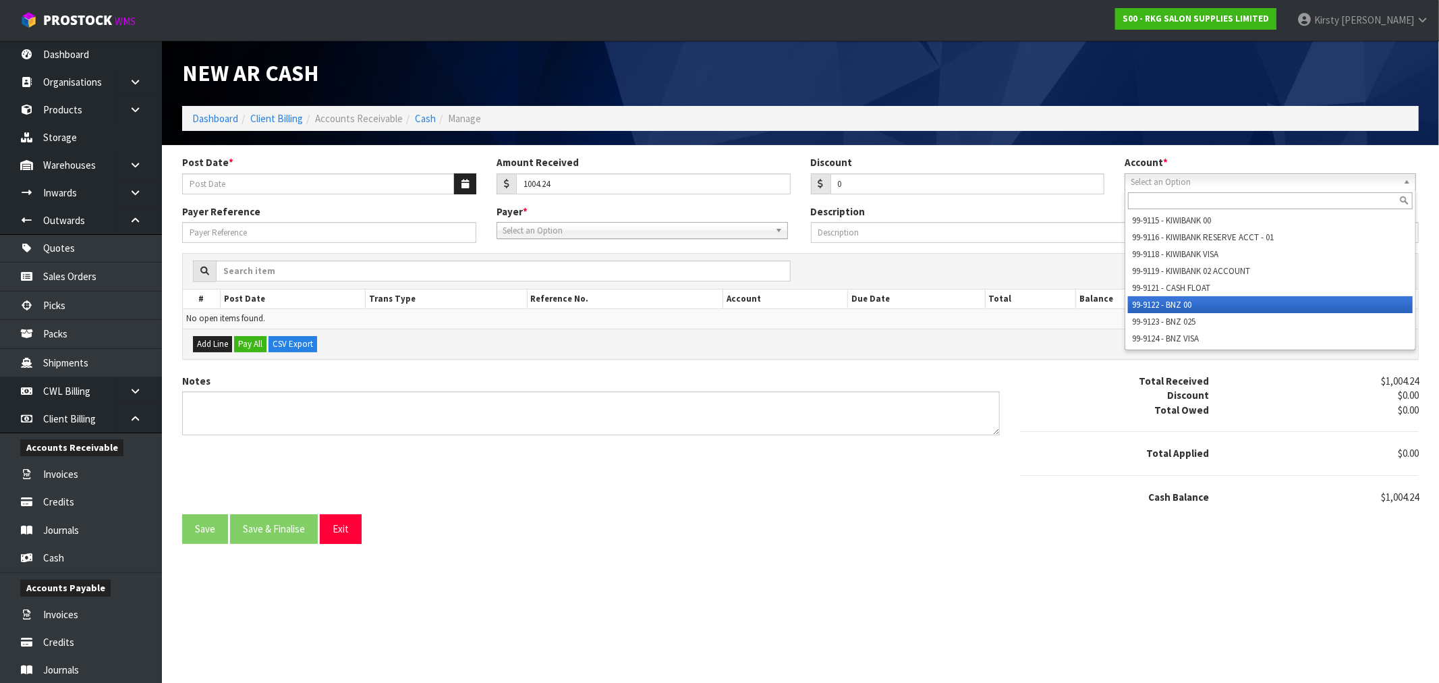
click at [1195, 297] on li "99-9122 - BNZ 00" at bounding box center [1270, 304] width 285 height 17
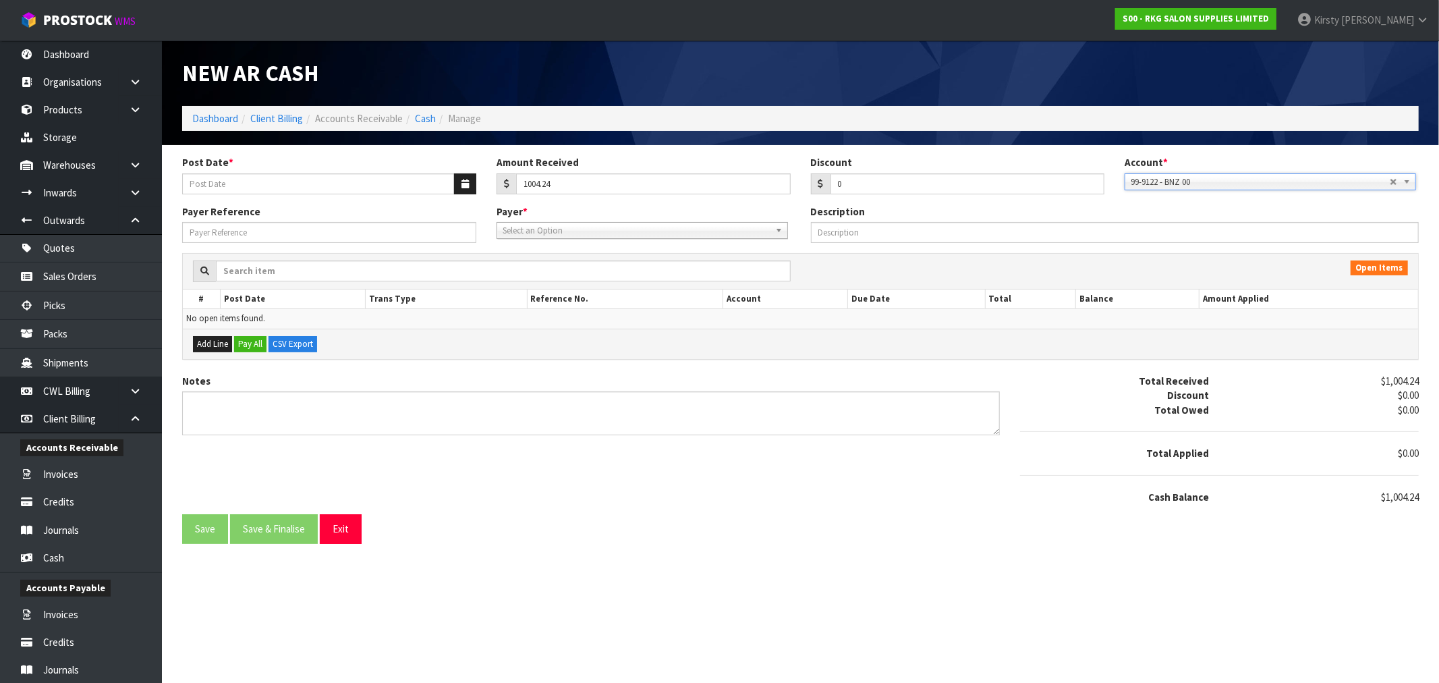
click at [601, 233] on span "Select an Option" at bounding box center [636, 231] width 267 height 16
type input "RSMANN"
click at [608, 284] on li "RSMANN DD94A8 - [PERSON_NAME] LIMITED - FLAWLESS HAIR & BEAUTY" at bounding box center [642, 285] width 285 height 17
click at [778, 229] on b at bounding box center [781, 231] width 12 height 16
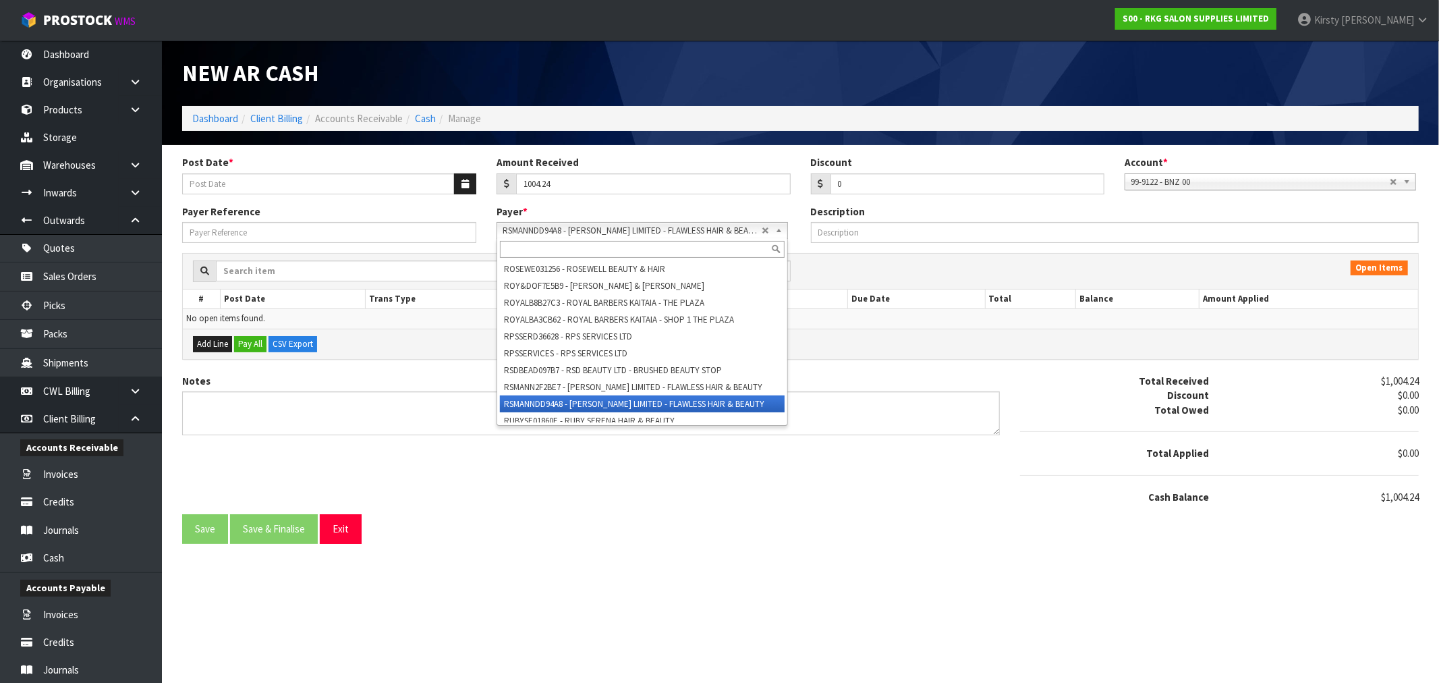
scroll to position [29121, 0]
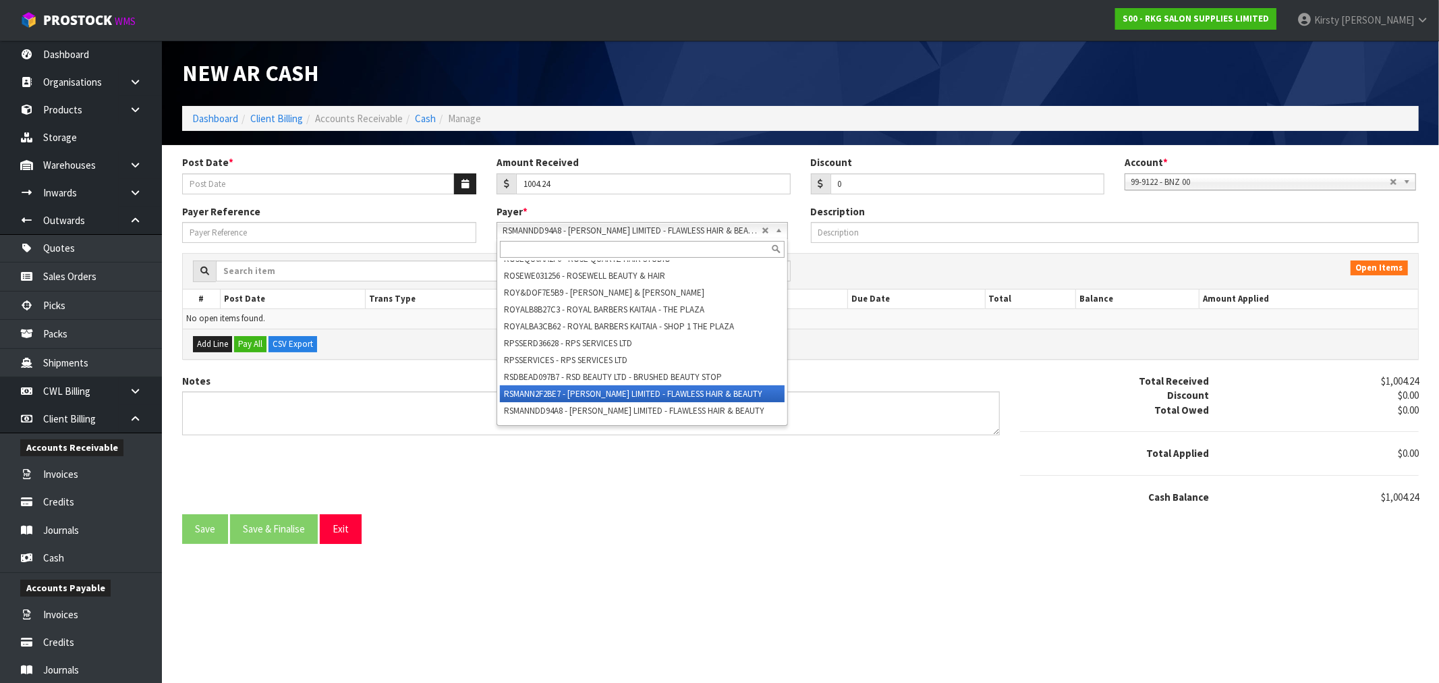
click at [557, 399] on li "RSMANN2F2BE7 - [PERSON_NAME] LIMITED - FLAWLESS HAIR & BEAUTY" at bounding box center [642, 393] width 285 height 17
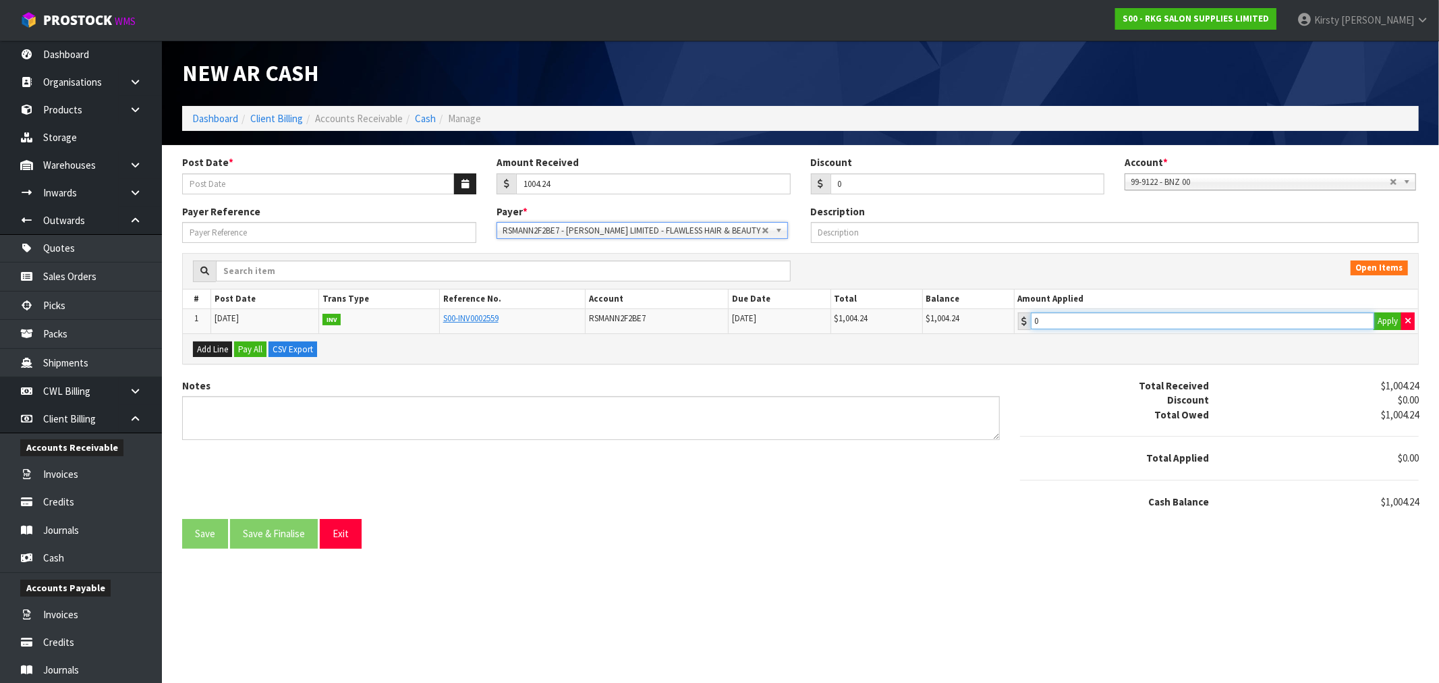
type input "1004.24"
click at [1098, 320] on input "1004.24" at bounding box center [1202, 320] width 343 height 17
click at [251, 415] on textarea "Notes" at bounding box center [591, 418] width 818 height 44
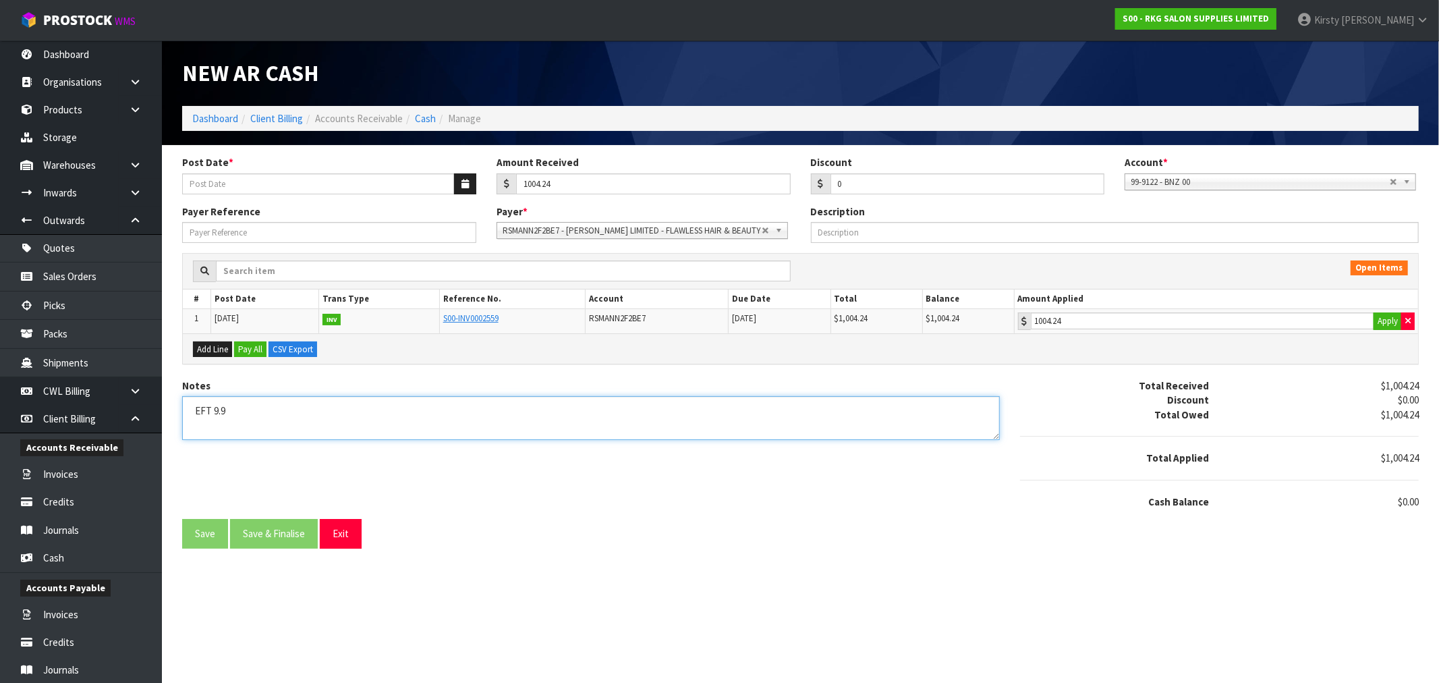
type textarea "EFT 9.9"
click at [1384, 320] on button "Apply" at bounding box center [1387, 321] width 28 height 18
click at [461, 184] on icon "button" at bounding box center [464, 183] width 7 height 9
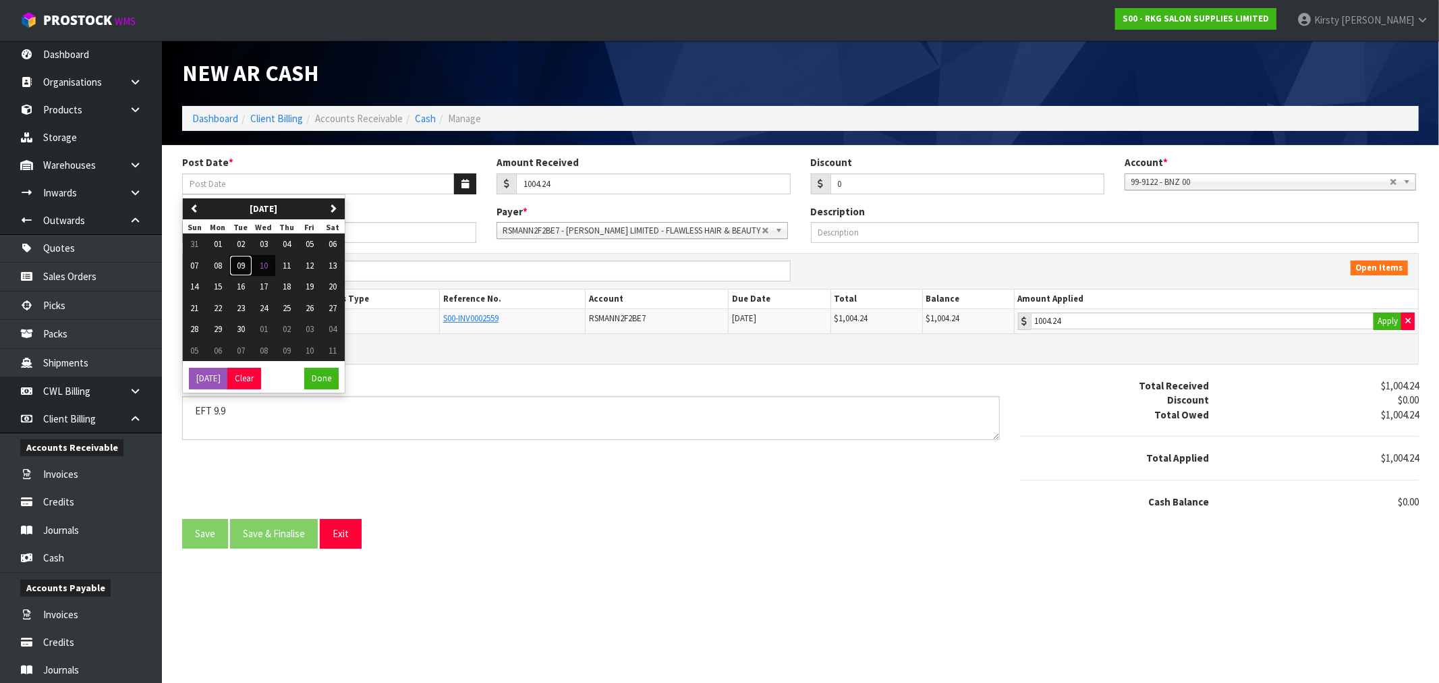
click at [246, 266] on button "09" at bounding box center [240, 266] width 23 height 22
type input "[DATE]"
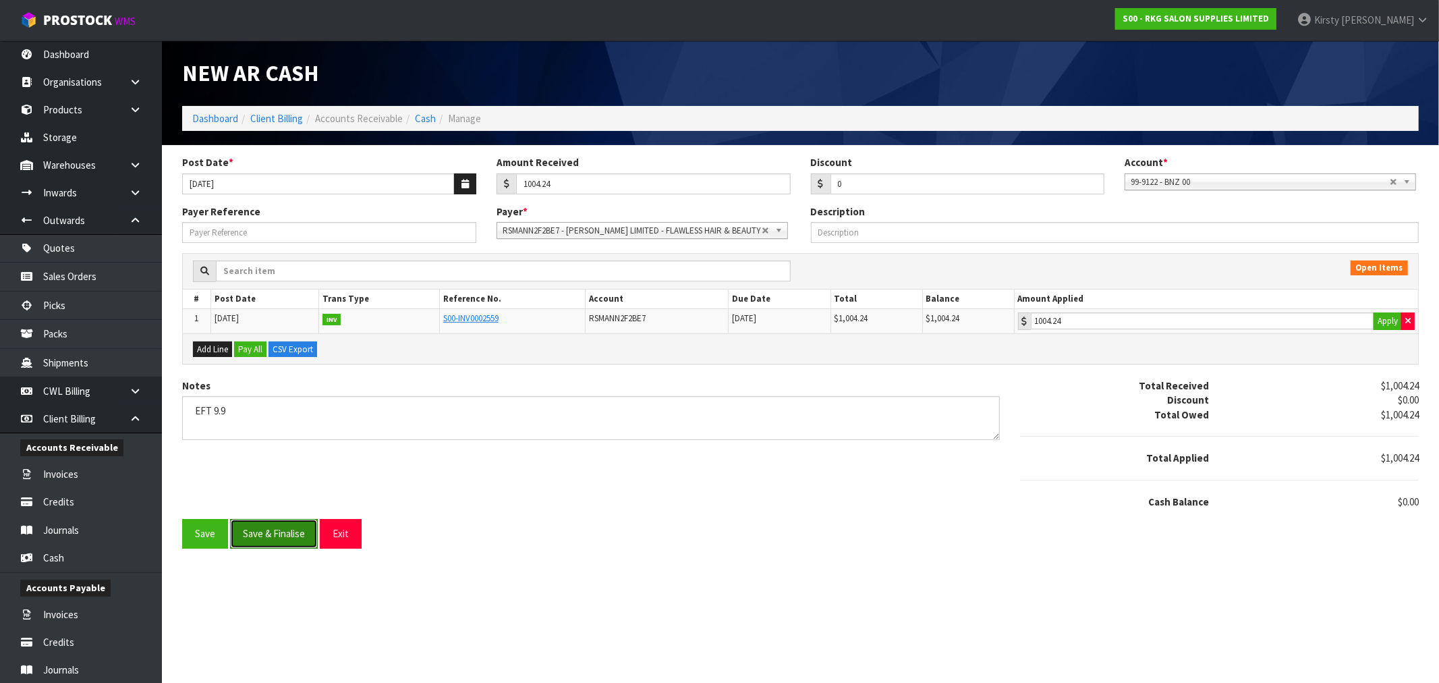
drag, startPoint x: 260, startPoint y: 530, endPoint x: 268, endPoint y: 524, distance: 10.1
click at [268, 525] on button "Save & Finalise" at bounding box center [274, 533] width 88 height 29
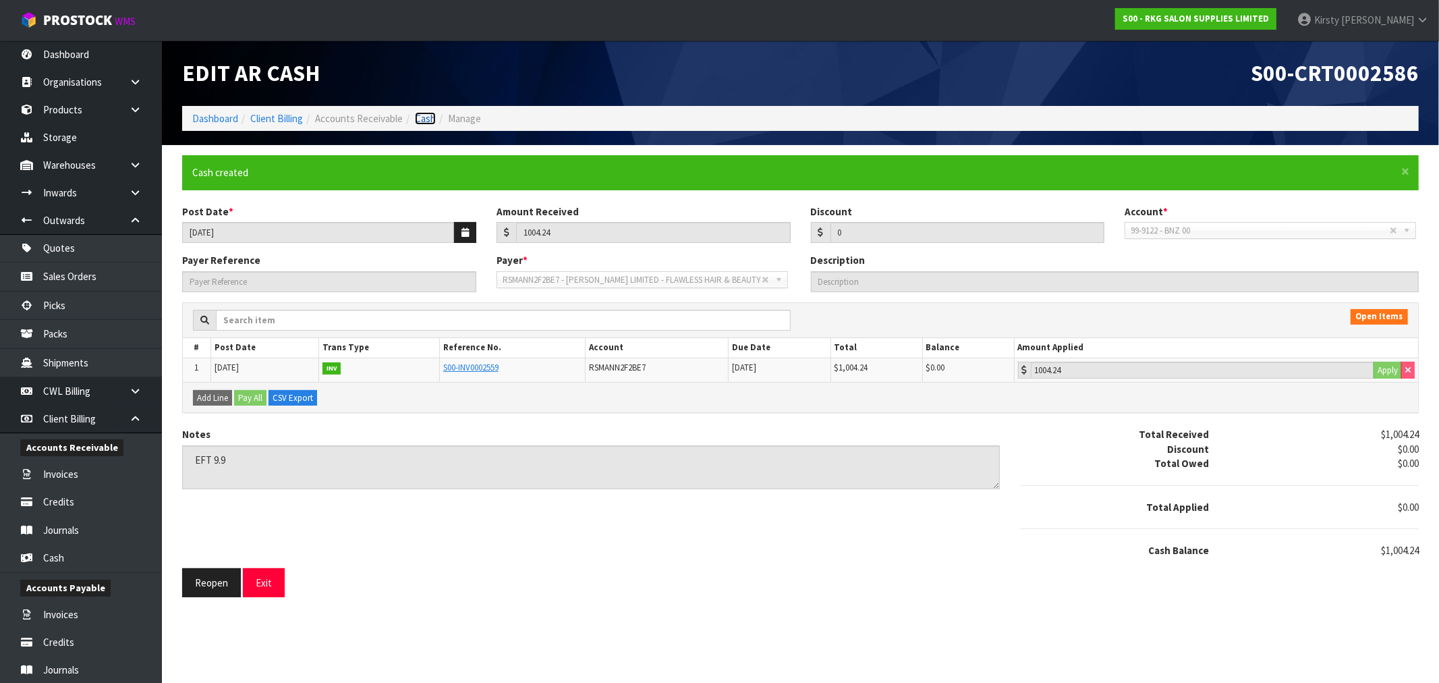
click at [428, 122] on link "Cash" at bounding box center [425, 118] width 21 height 13
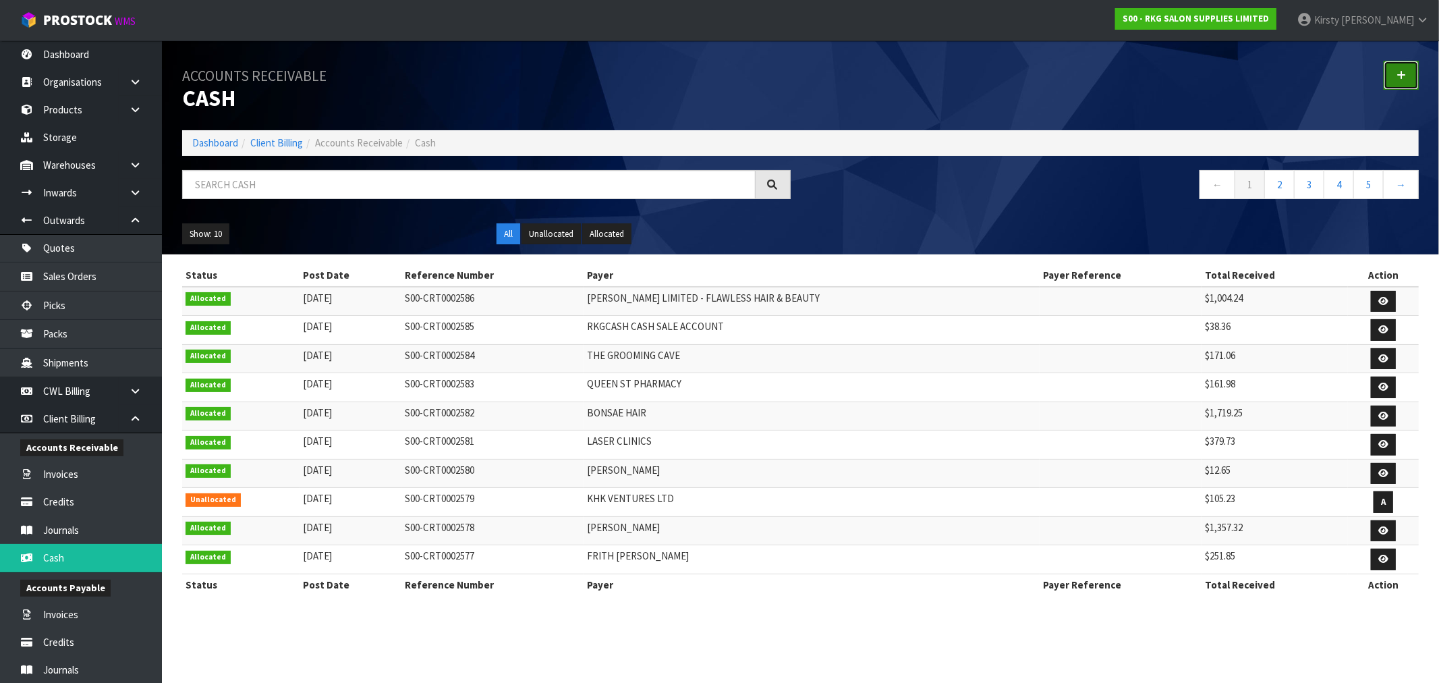
click at [1402, 77] on icon at bounding box center [1400, 75] width 9 height 10
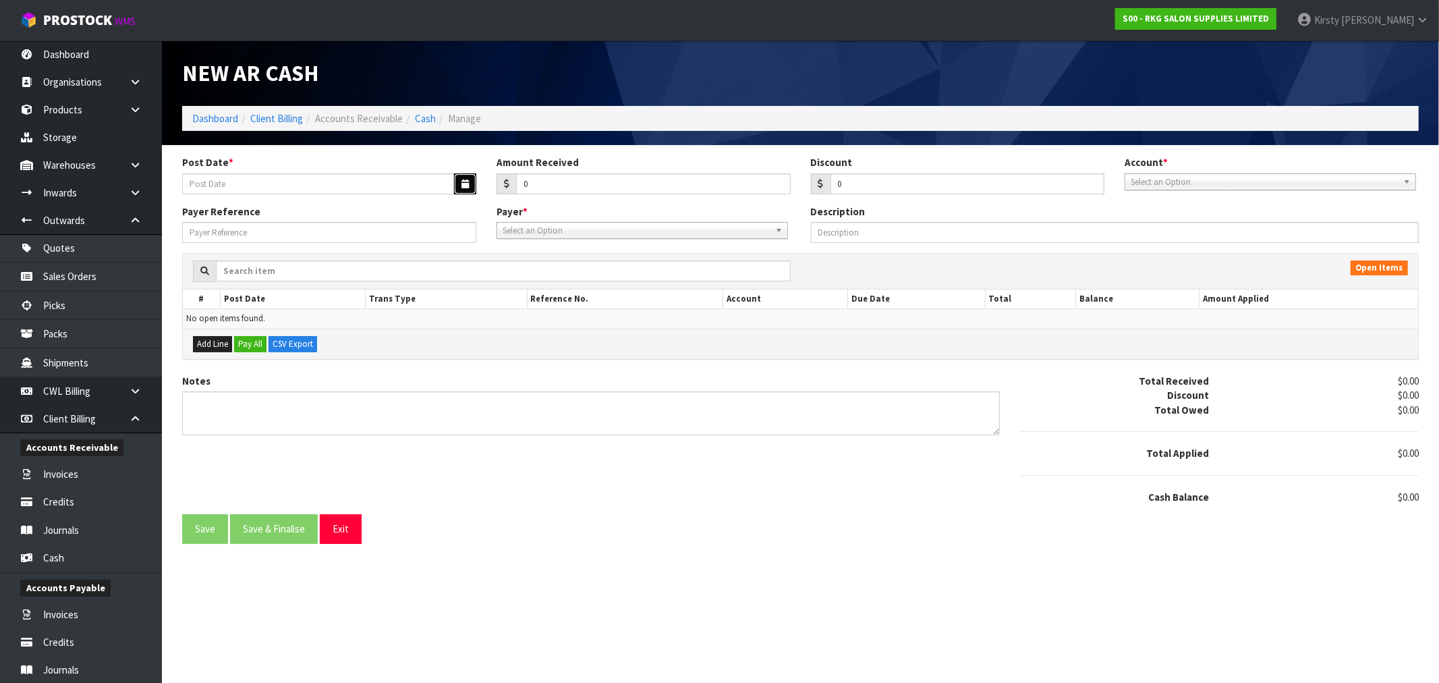
click at [462, 179] on icon "button" at bounding box center [464, 183] width 7 height 9
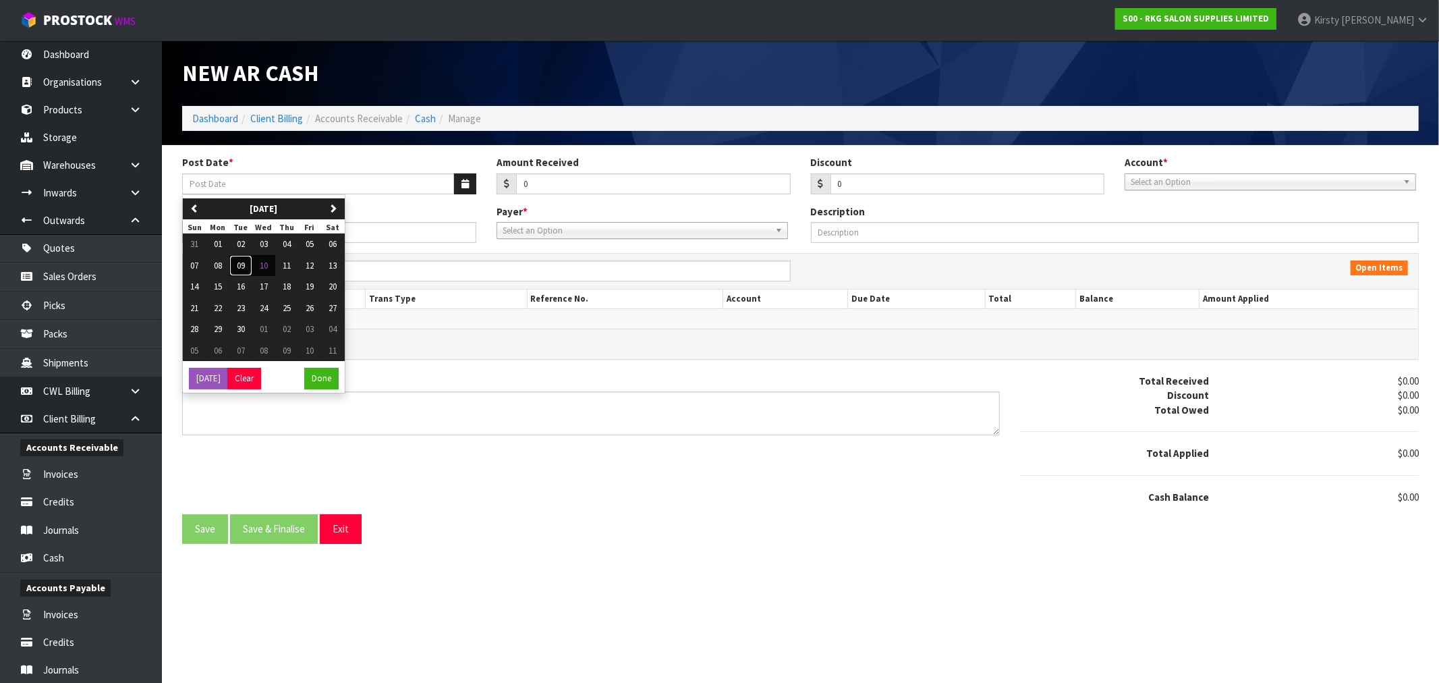
drag, startPoint x: 237, startPoint y: 260, endPoint x: 443, endPoint y: 210, distance: 211.9
click at [241, 260] on span "09" at bounding box center [241, 265] width 8 height 11
type input "[DATE]"
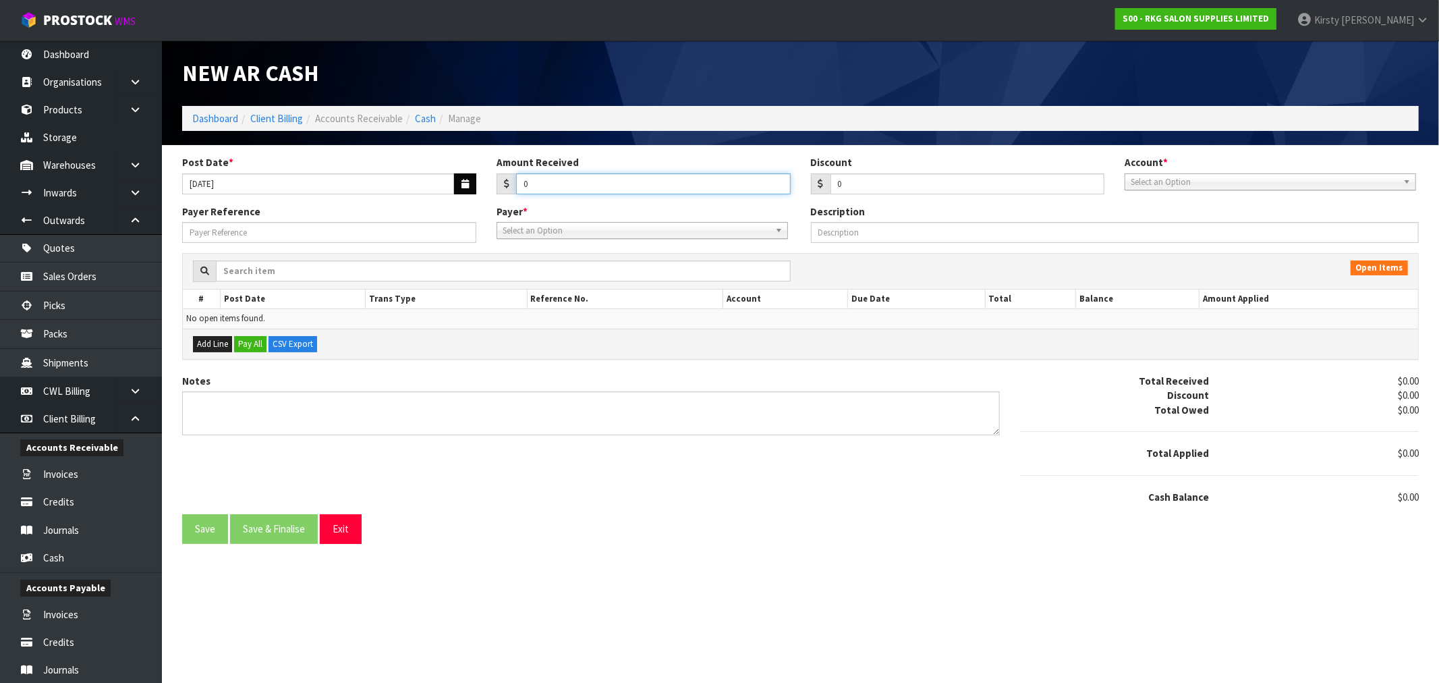
drag, startPoint x: 548, startPoint y: 182, endPoint x: 473, endPoint y: 190, distance: 75.2
click at [474, 189] on div "Post Date * [DATE] Amount Received 0 Discount 0 Account * 99-9115 - KIWIBANK 00…" at bounding box center [800, 179] width 1257 height 49
drag, startPoint x: 571, startPoint y: 190, endPoint x: 434, endPoint y: 190, distance: 136.3
click at [434, 190] on div "Post Date * [DATE] Amount Received 57.23 Discount 0 Account * 99-9115 - KIWIBAN…" at bounding box center [800, 179] width 1257 height 49
type input "60.75"
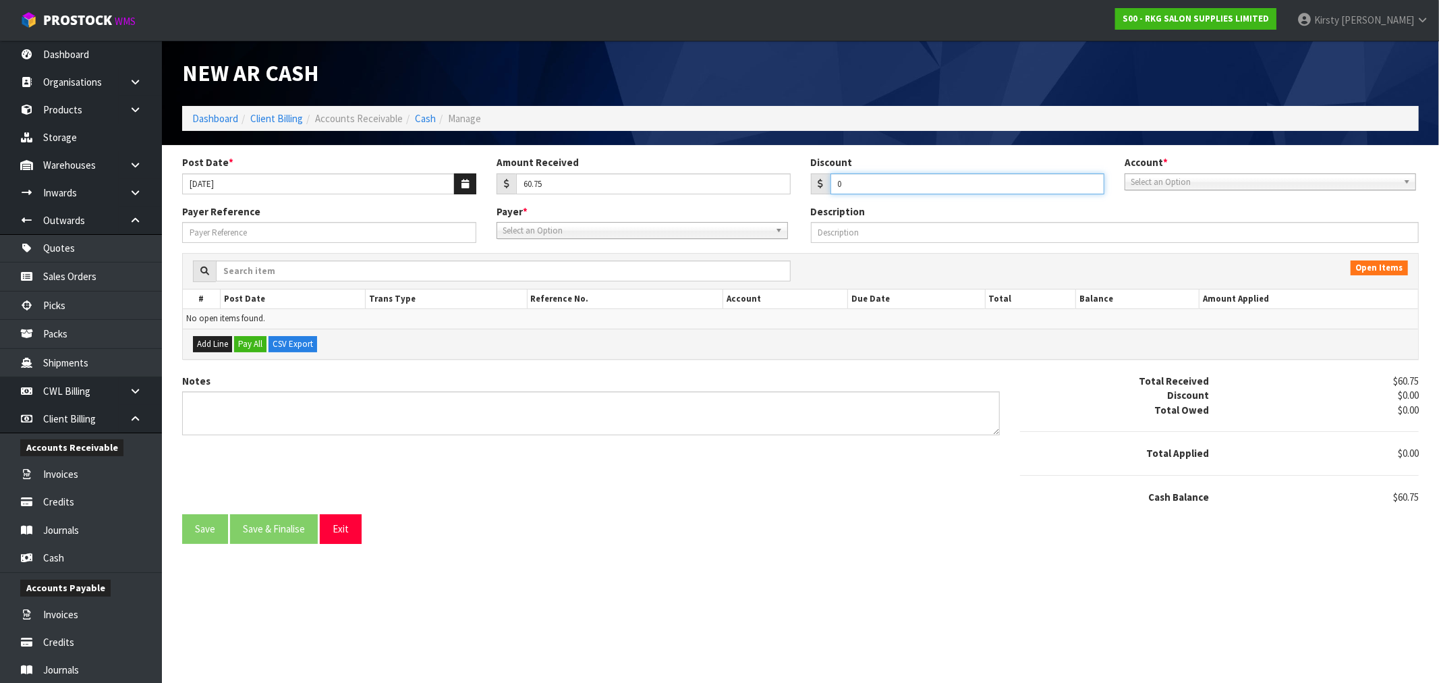
drag, startPoint x: 869, startPoint y: 187, endPoint x: 769, endPoint y: 216, distance: 104.0
click at [769, 216] on form "Post Date * [DATE] Amount Received 60.75 Discount 0 Account * 99-9115 - KIWIBAN…" at bounding box center [800, 349] width 1236 height 388
type input "3.52"
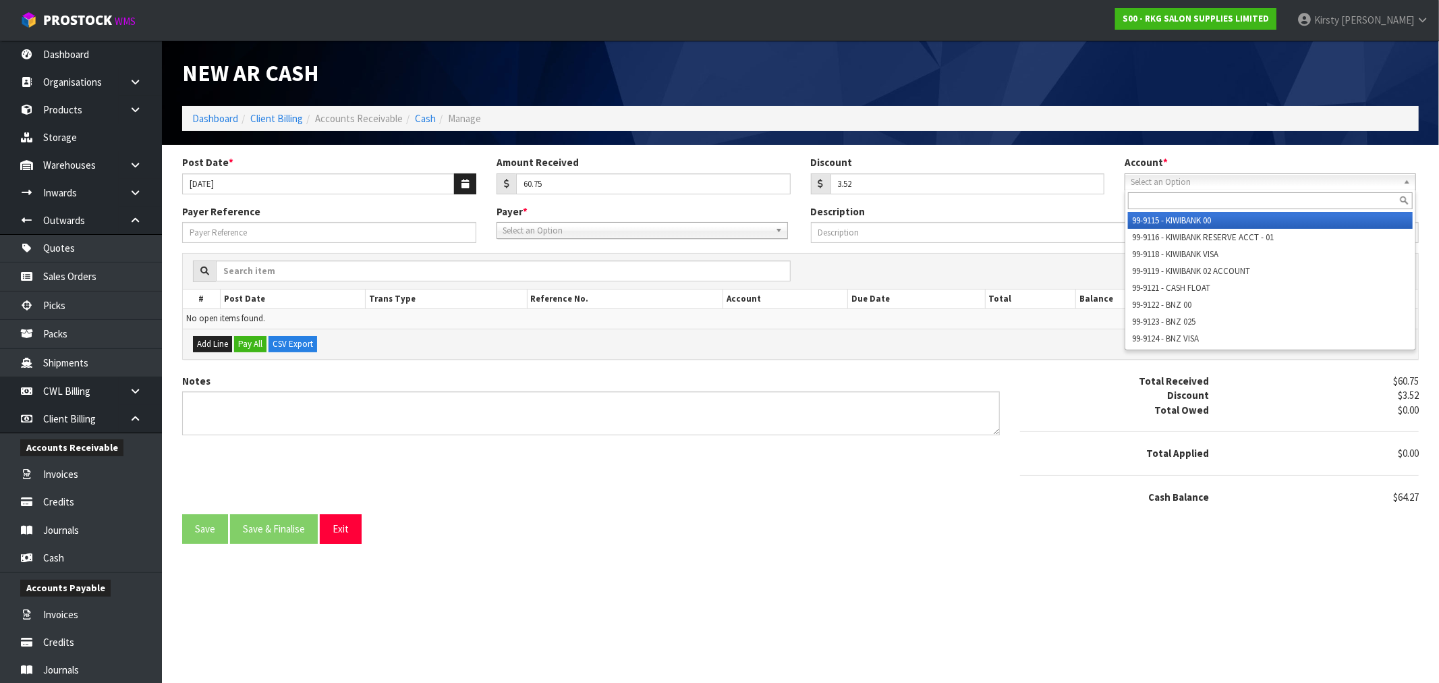
click at [1168, 177] on span "Select an Option" at bounding box center [1264, 182] width 267 height 16
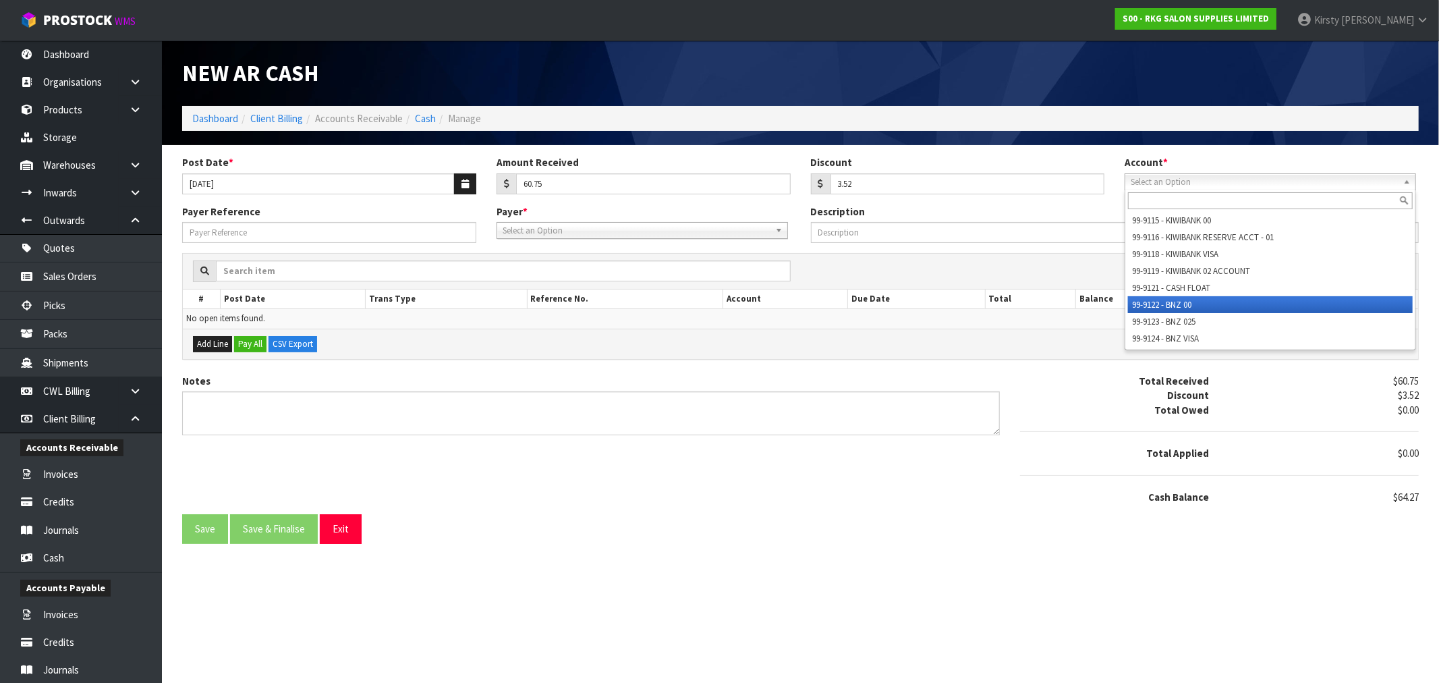
click at [1161, 302] on li "99-9122 - BNZ 00" at bounding box center [1270, 304] width 285 height 17
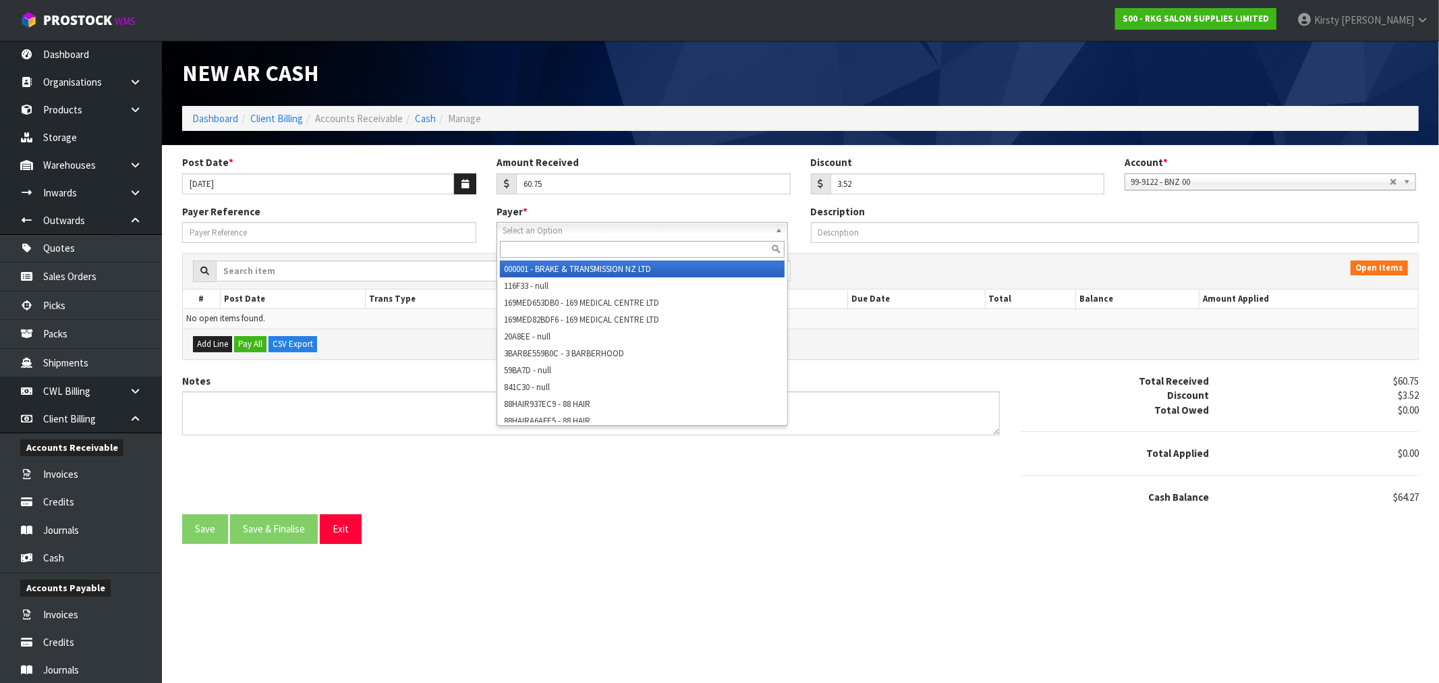
click at [600, 233] on span "Select an Option" at bounding box center [636, 231] width 267 height 16
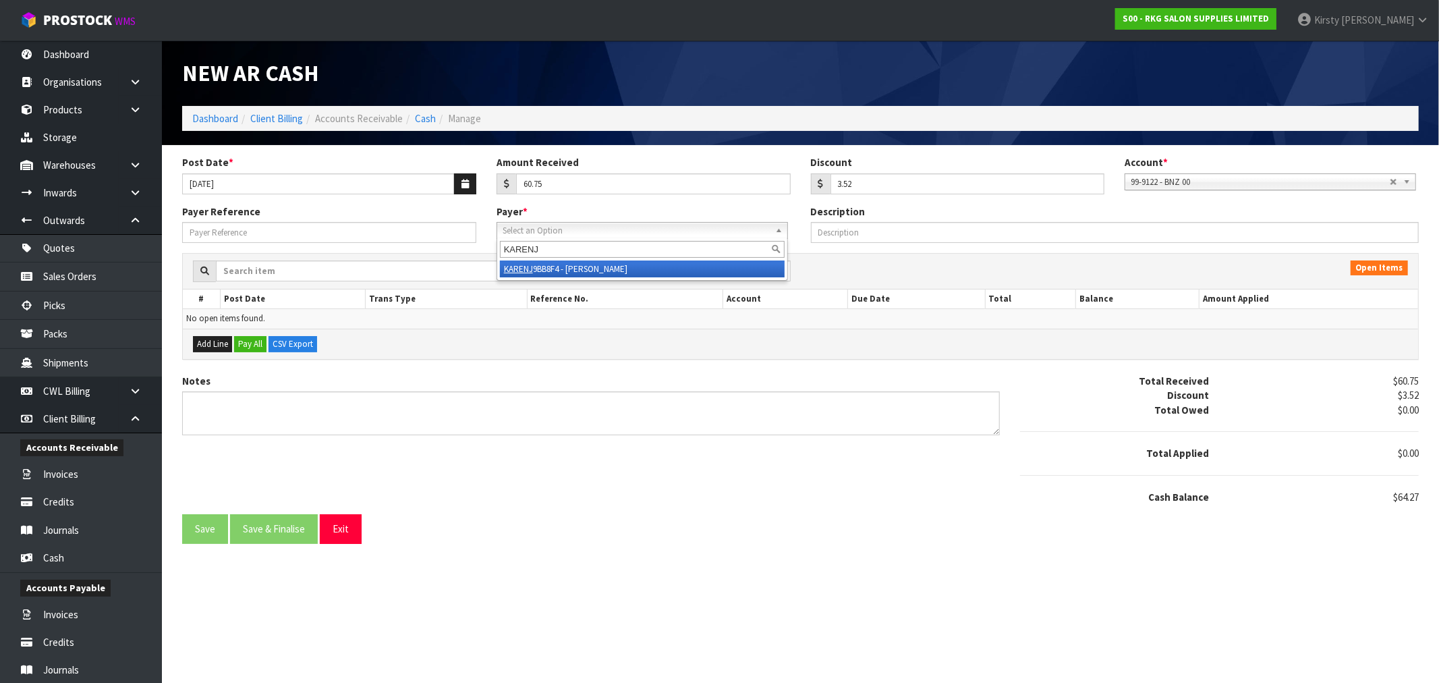
type input "KARENJ"
drag, startPoint x: 623, startPoint y: 268, endPoint x: 662, endPoint y: 252, distance: 41.5
click at [625, 268] on li "KARENJ 9BB8F4 - [PERSON_NAME]" at bounding box center [642, 268] width 285 height 17
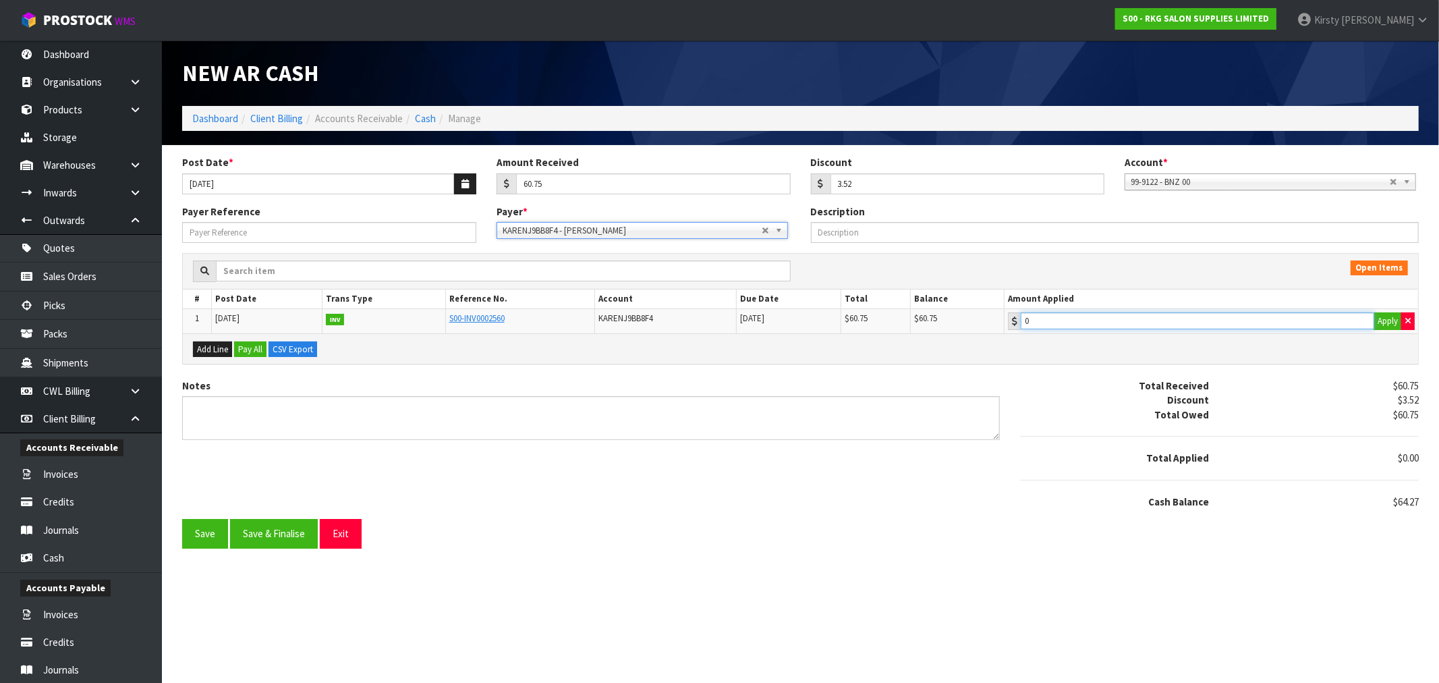
type input "60.75"
click at [1156, 312] on input "60.75" at bounding box center [1197, 320] width 353 height 17
click at [297, 419] on textarea "Notes" at bounding box center [591, 418] width 818 height 44
type textarea "D"
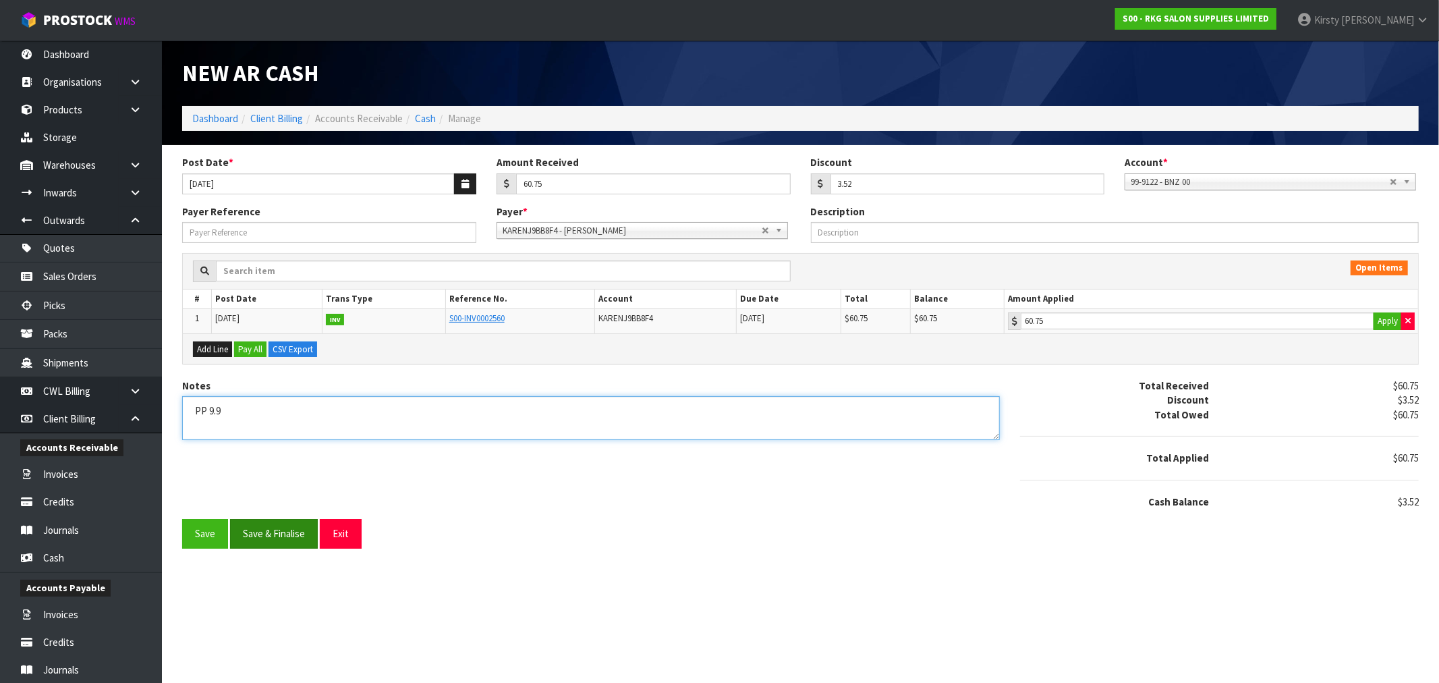
type textarea "PP 9.9"
click at [293, 534] on button "Save & Finalise" at bounding box center [274, 533] width 88 height 29
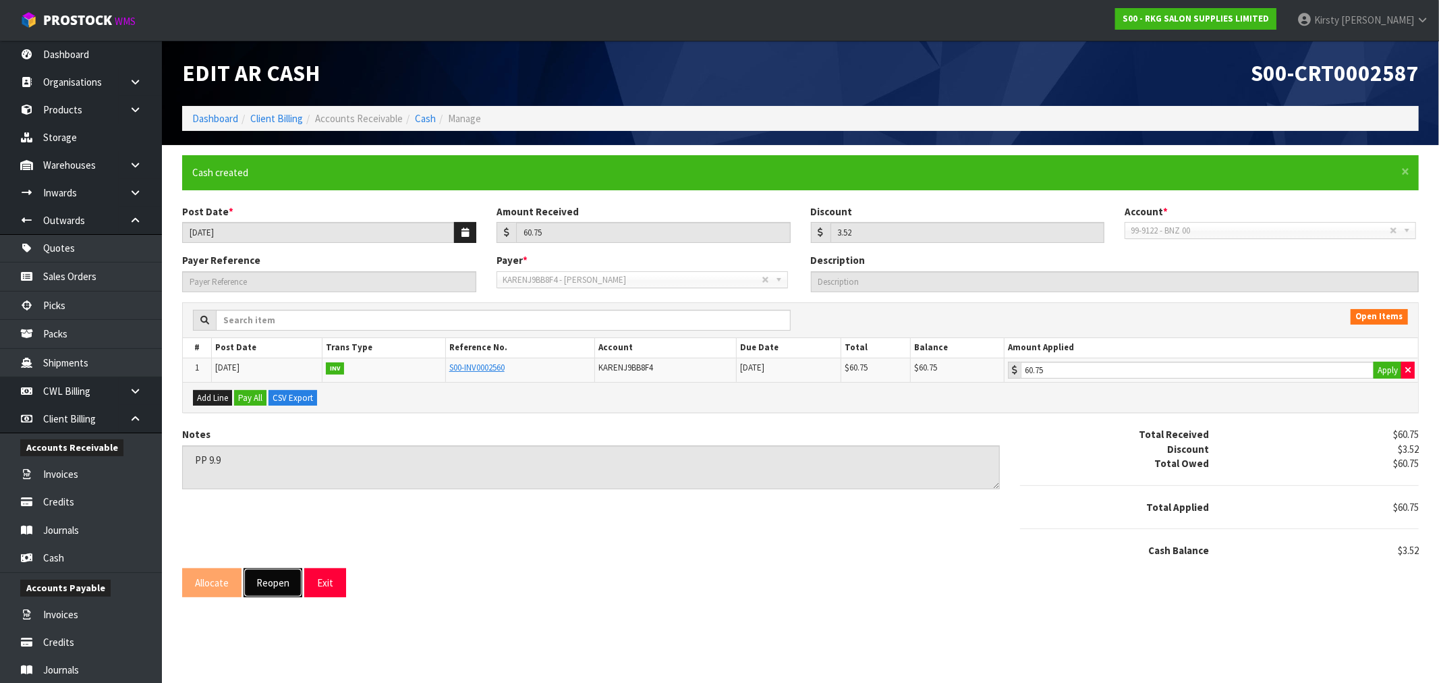
click at [267, 579] on button "Reopen" at bounding box center [273, 582] width 59 height 29
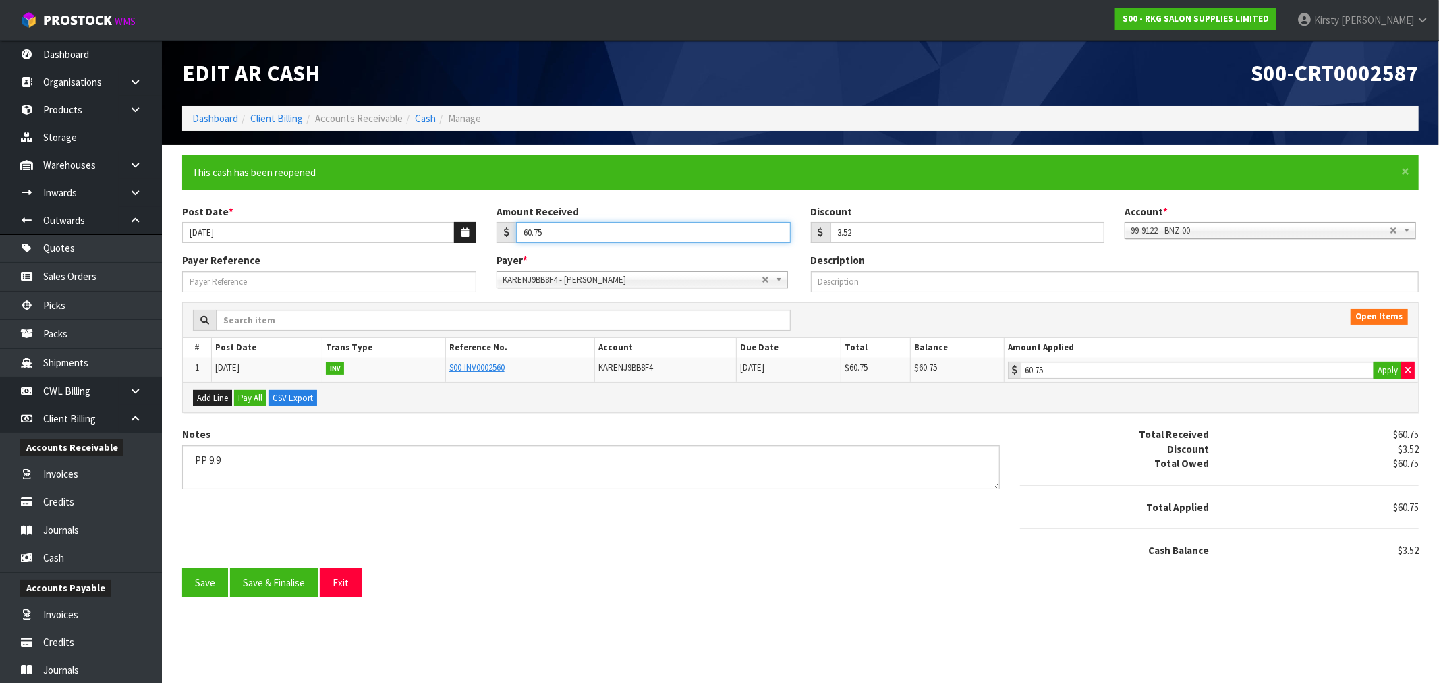
drag, startPoint x: 542, startPoint y: 235, endPoint x: 479, endPoint y: 237, distance: 62.8
click at [479, 237] on div "Post Date * [DATE] Amount Received 60.75 Discount 3.52 Account * 99-9115 - KIWI…" at bounding box center [800, 228] width 1257 height 49
type input "57.23"
click at [281, 576] on button "Save & Finalise" at bounding box center [274, 582] width 88 height 29
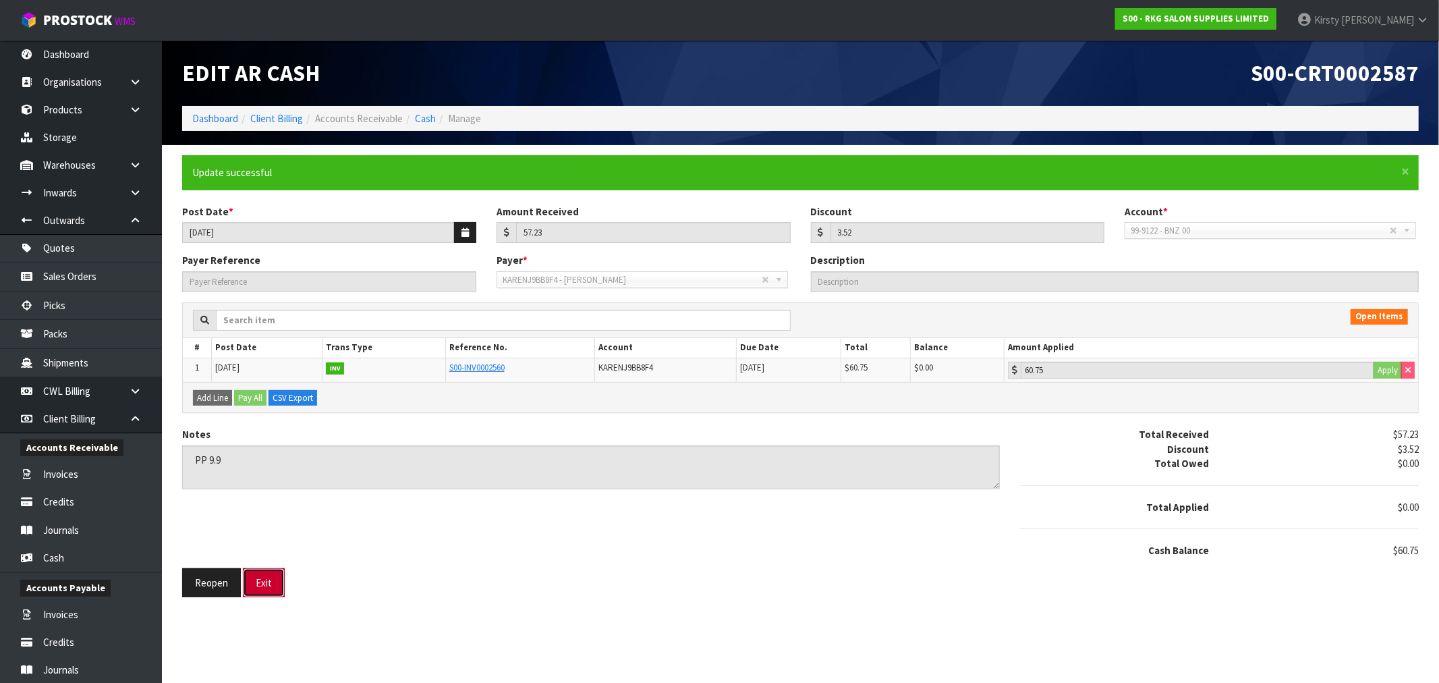
click at [270, 582] on button "Exit" at bounding box center [264, 582] width 42 height 29
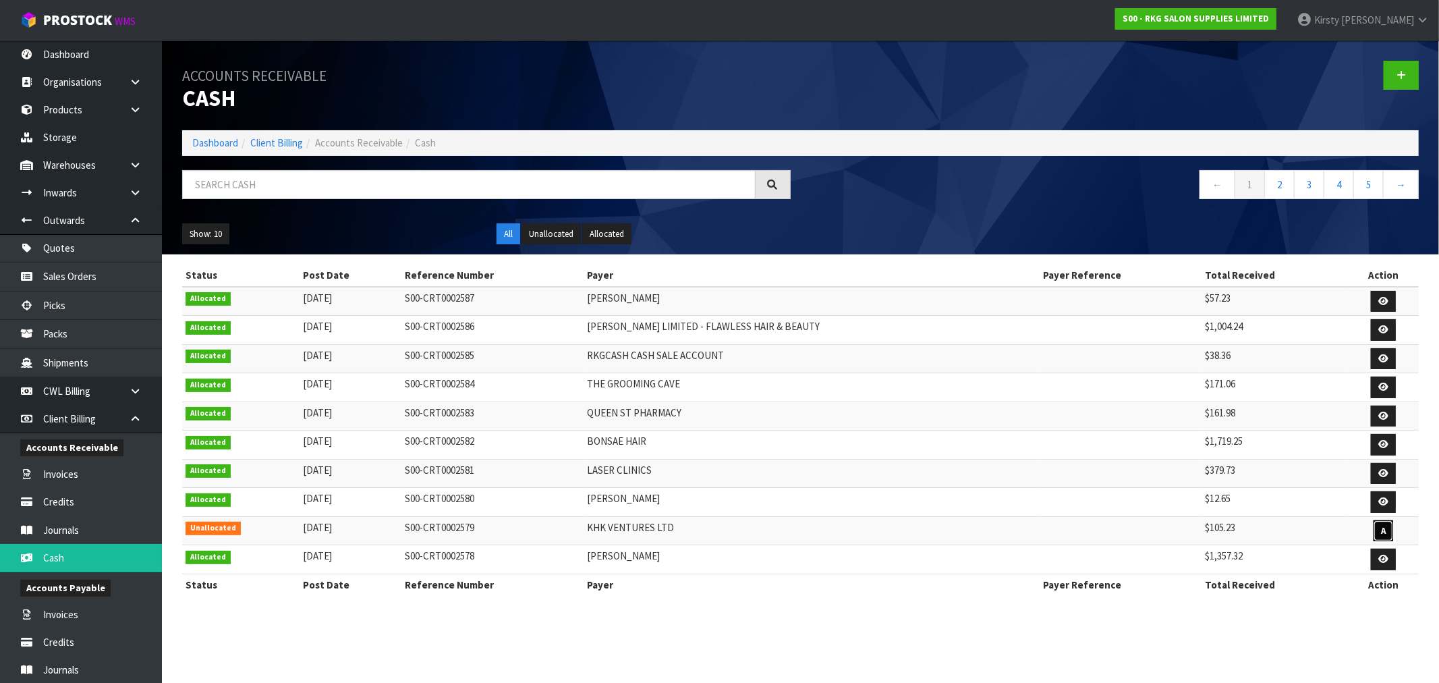
click at [1383, 528] on strong "A" at bounding box center [1383, 530] width 5 height 11
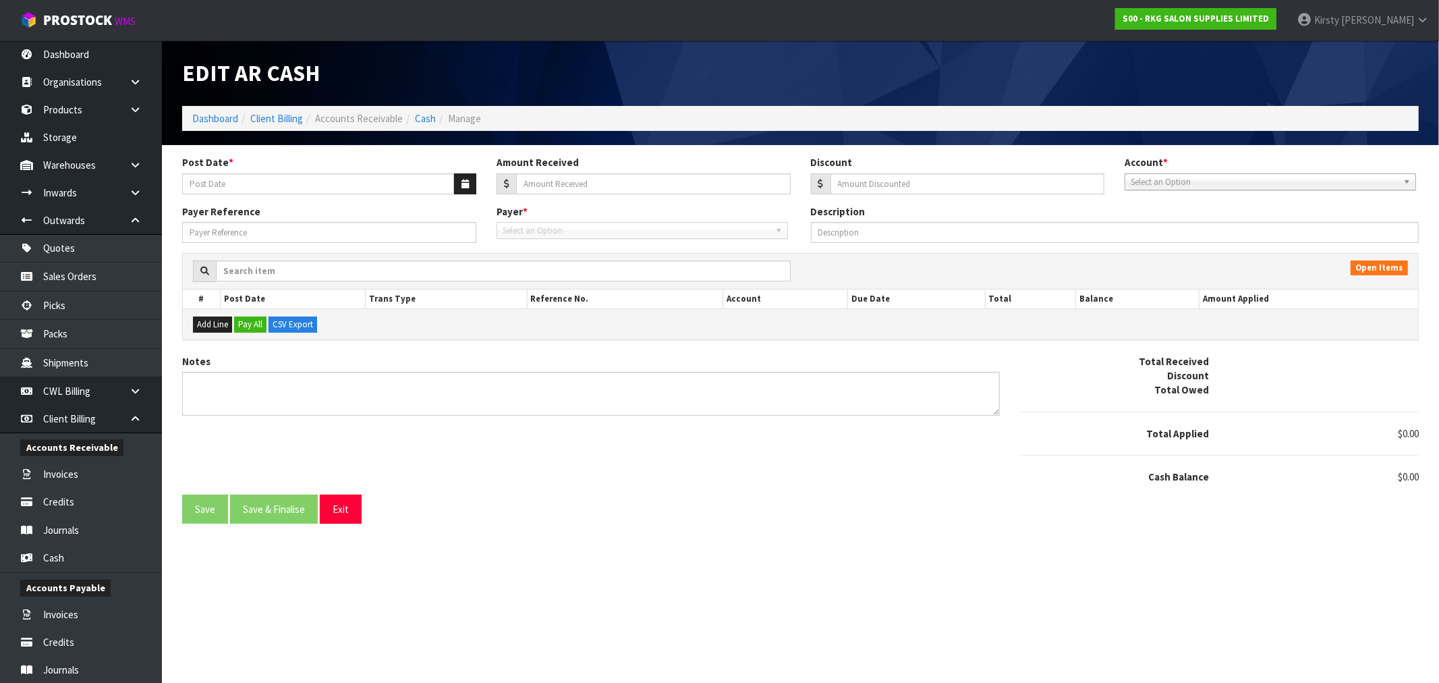
type input "[DATE]"
type input "105.23"
type input "5.03"
type textarea "PP 3.9"
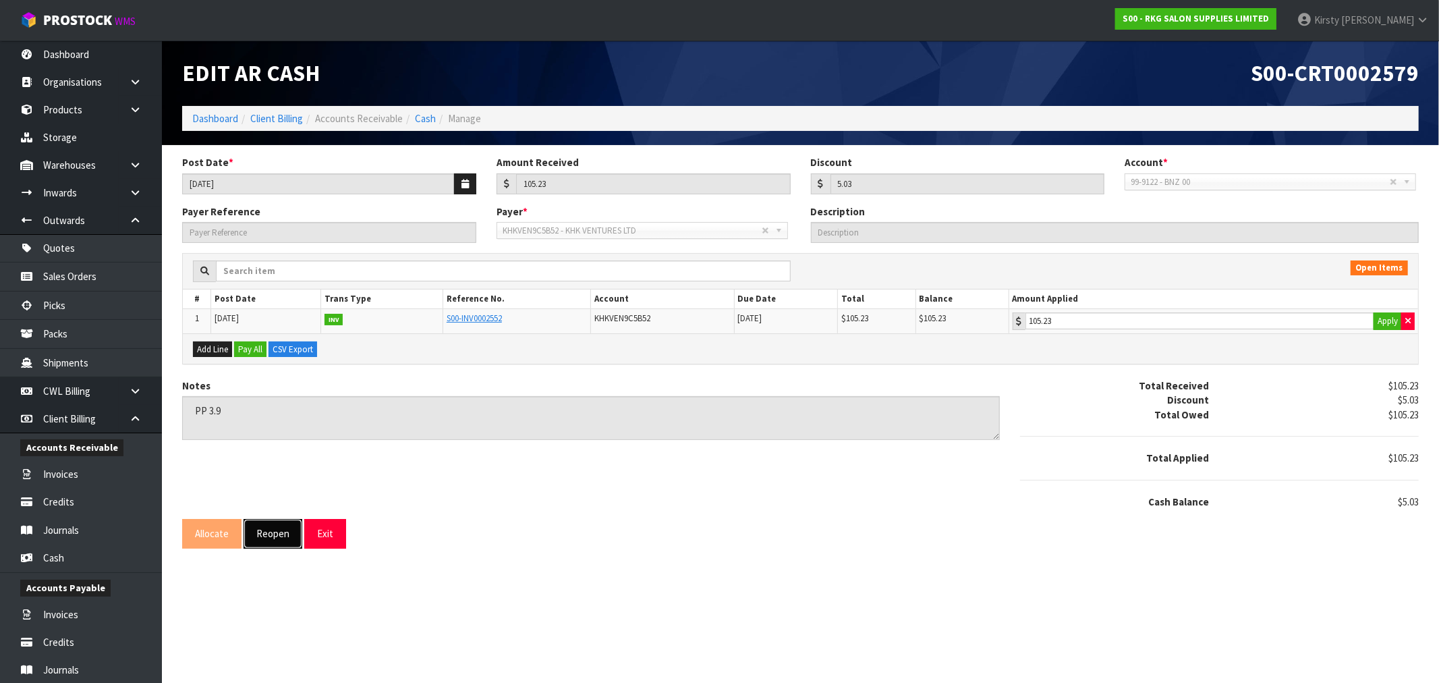
click at [273, 540] on button "Reopen" at bounding box center [273, 533] width 59 height 29
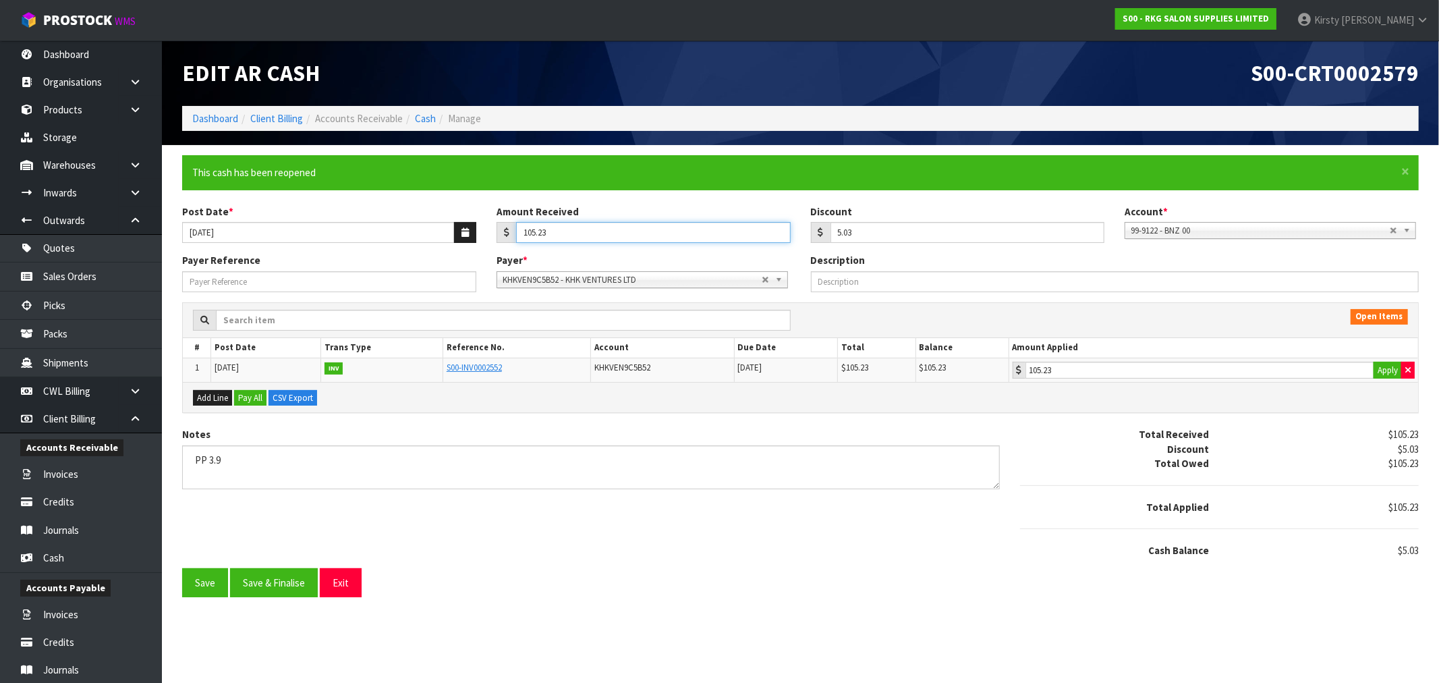
drag, startPoint x: 557, startPoint y: 237, endPoint x: 476, endPoint y: 253, distance: 82.4
click at [479, 252] on div "Post Date * [DATE] Amount Received 105.23 Discount 5.03 Account * 99-9115 - KIW…" at bounding box center [800, 228] width 1257 height 49
drag, startPoint x: 351, startPoint y: 585, endPoint x: 344, endPoint y: 580, distance: 8.2
click at [349, 584] on button "Exit" at bounding box center [341, 582] width 42 height 29
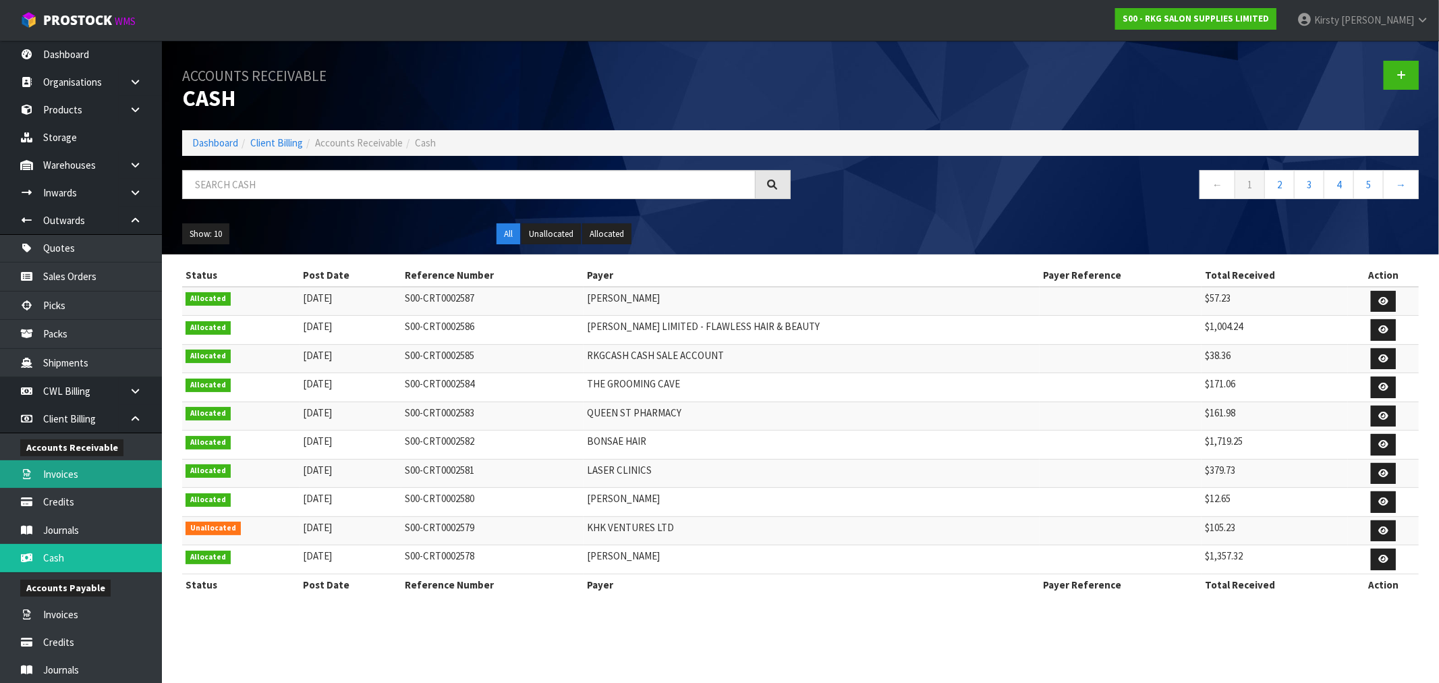
click at [69, 479] on link "Invoices" at bounding box center [81, 474] width 162 height 28
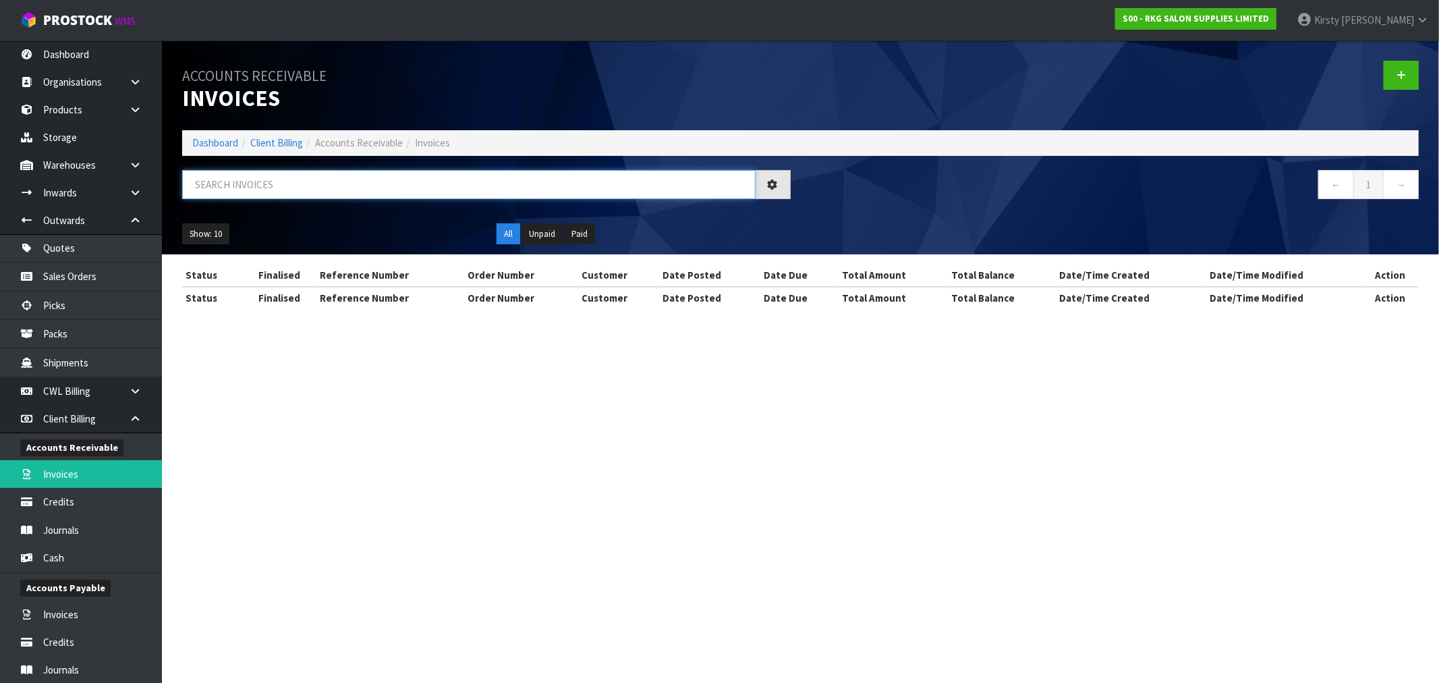
click at [219, 183] on input "text" at bounding box center [468, 184] width 573 height 29
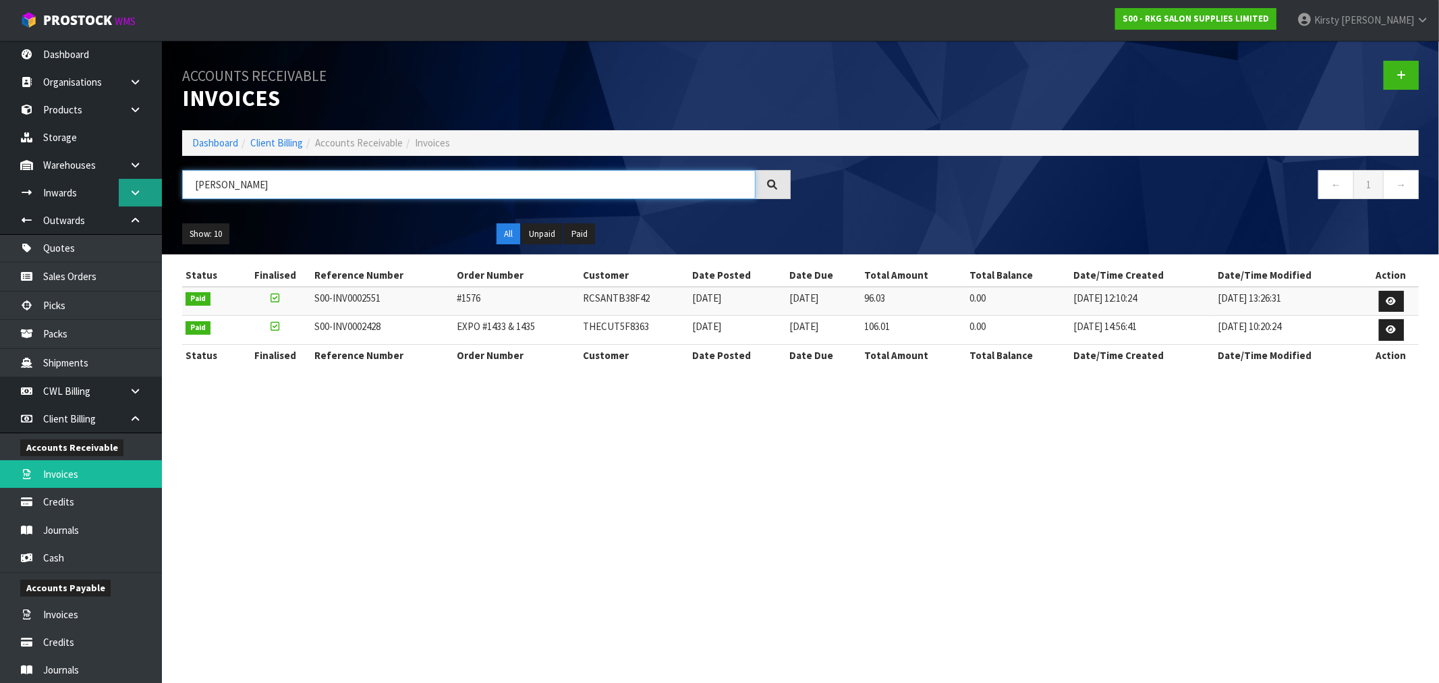
drag, startPoint x: 246, startPoint y: 187, endPoint x: 119, endPoint y: 188, distance: 126.8
click at [119, 188] on body "Toggle navigation ProStock WMS S00 - RKG SALON SUPPLIES LIMITED [PERSON_NAME] L…" at bounding box center [719, 341] width 1439 height 683
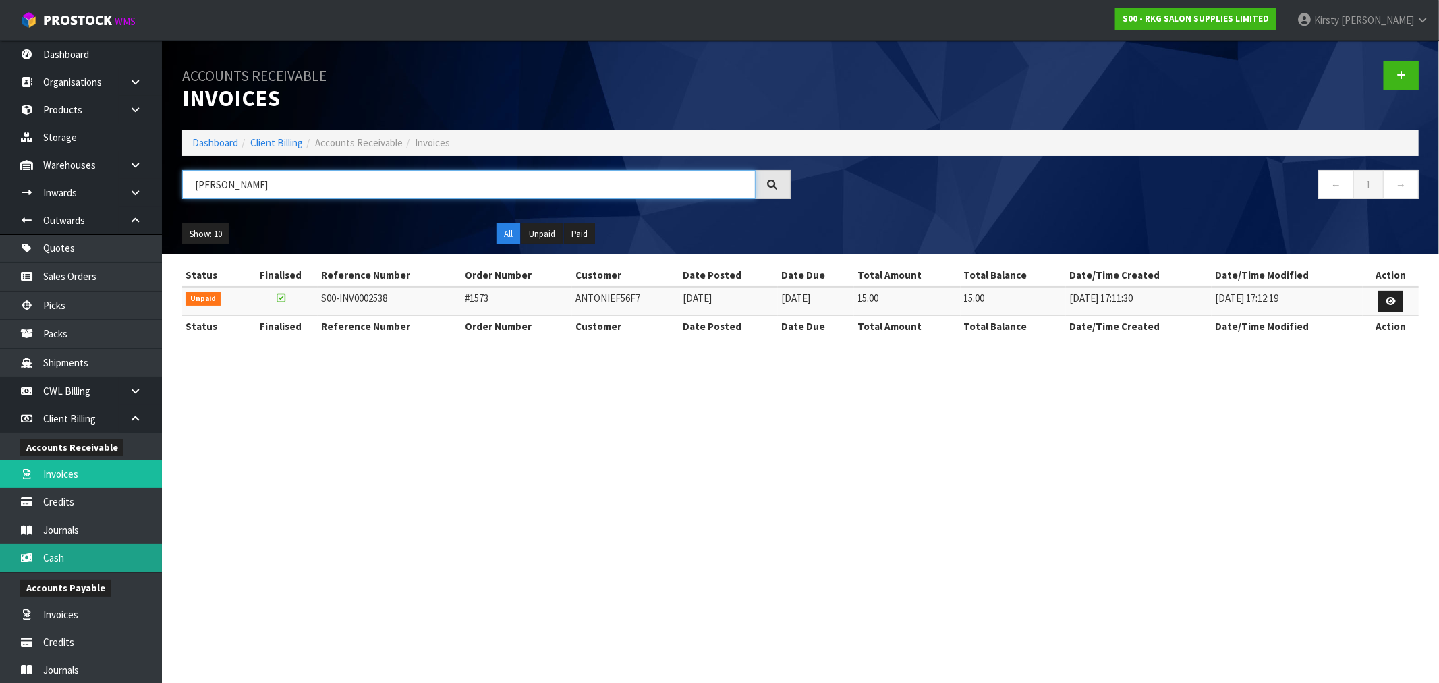
type input "[PERSON_NAME]"
click at [69, 562] on link "Cash" at bounding box center [81, 558] width 162 height 28
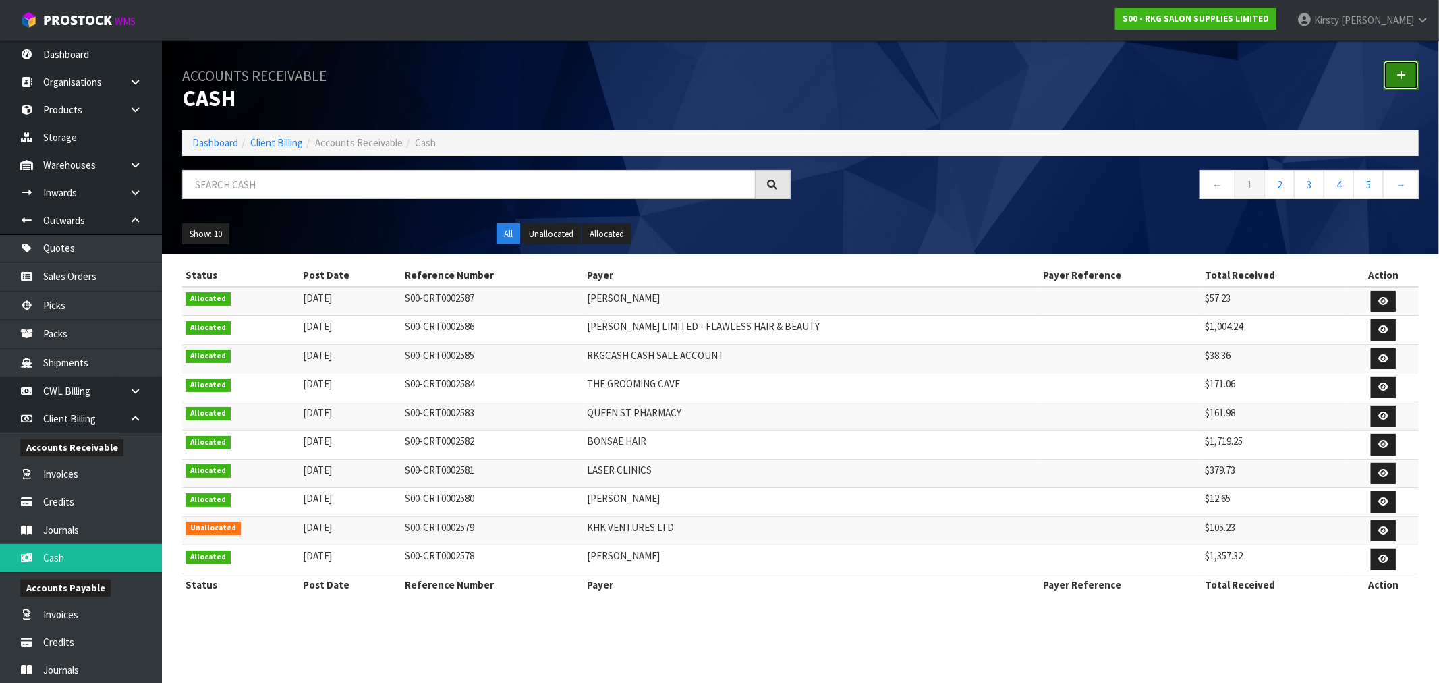
click at [1396, 76] on link at bounding box center [1401, 75] width 35 height 29
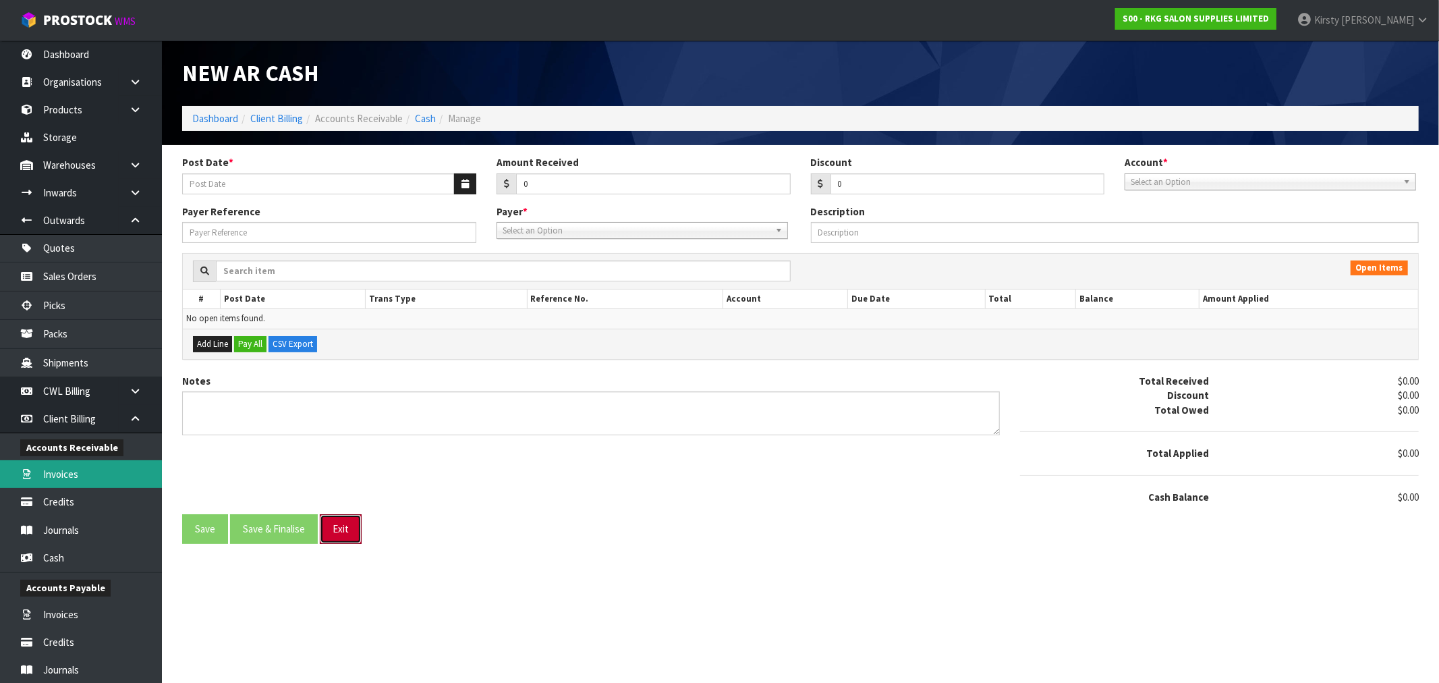
drag, startPoint x: 345, startPoint y: 533, endPoint x: 92, endPoint y: 463, distance: 262.3
click at [342, 531] on button "Exit" at bounding box center [341, 528] width 42 height 29
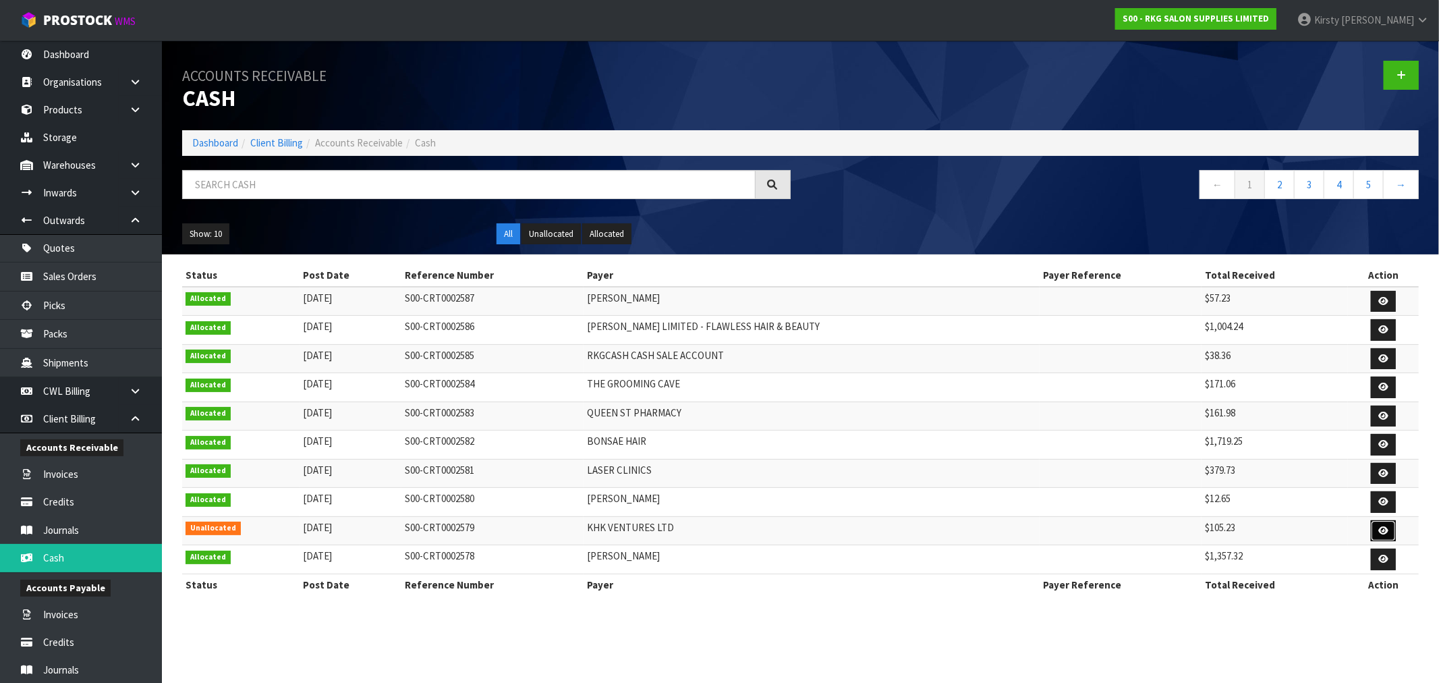
click at [1379, 530] on icon at bounding box center [1383, 530] width 10 height 9
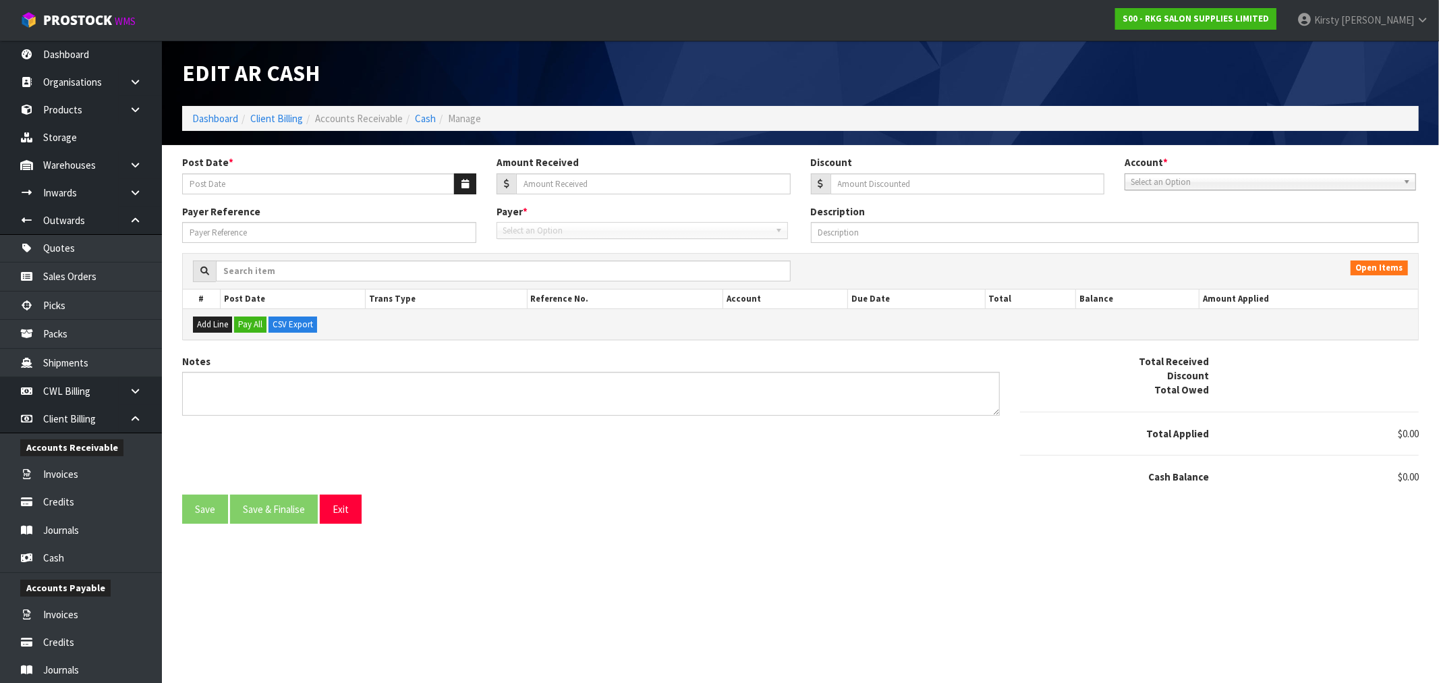
type input "[DATE]"
type input "105.23"
type input "5.03"
type textarea "PP 3.9"
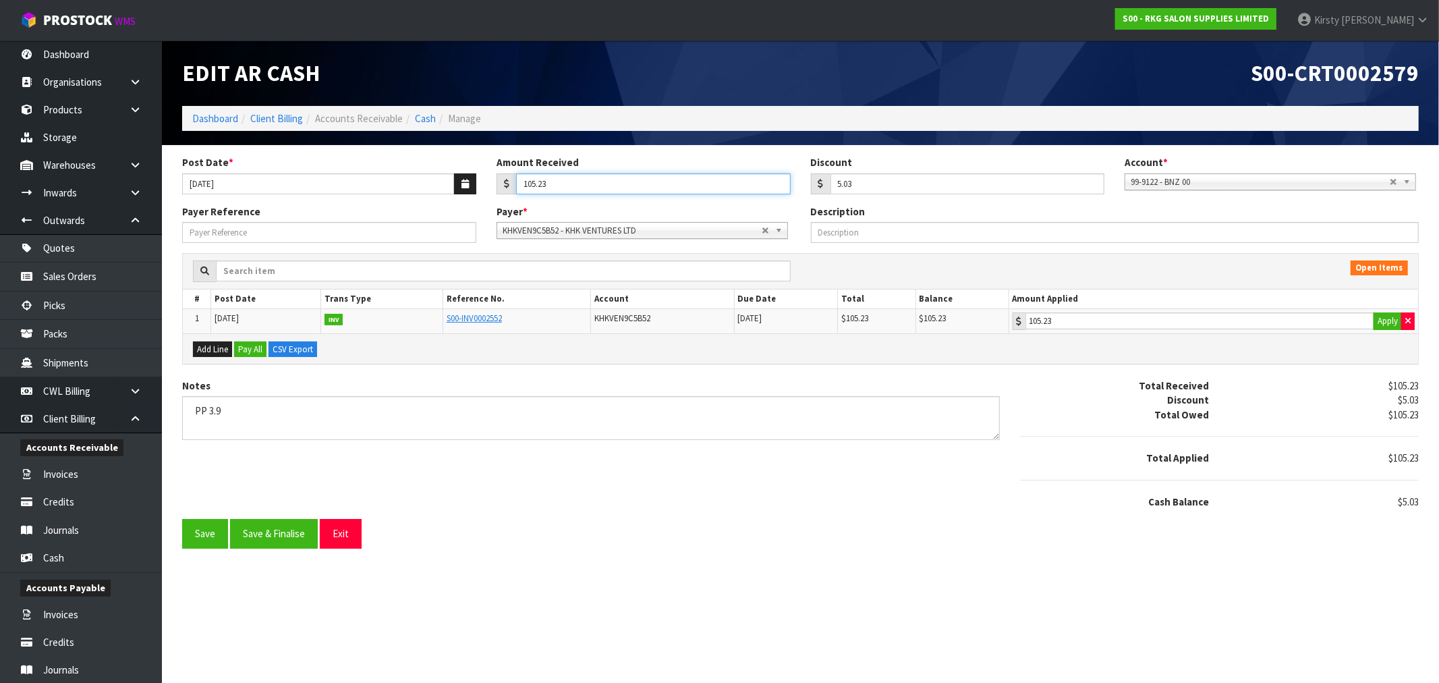
drag, startPoint x: 557, startPoint y: 187, endPoint x: 448, endPoint y: 194, distance: 108.9
click at [448, 194] on div "Post Date * [DATE] Amount Received 105.23 Discount 5.03 Account * 99-9115 - KIW…" at bounding box center [800, 179] width 1257 height 49
drag, startPoint x: 1129, startPoint y: 328, endPoint x: 1152, endPoint y: 326, distance: 23.6
click at [1135, 327] on input "105.23" at bounding box center [1199, 320] width 349 height 17
click at [1391, 327] on button "Apply" at bounding box center [1387, 321] width 28 height 18
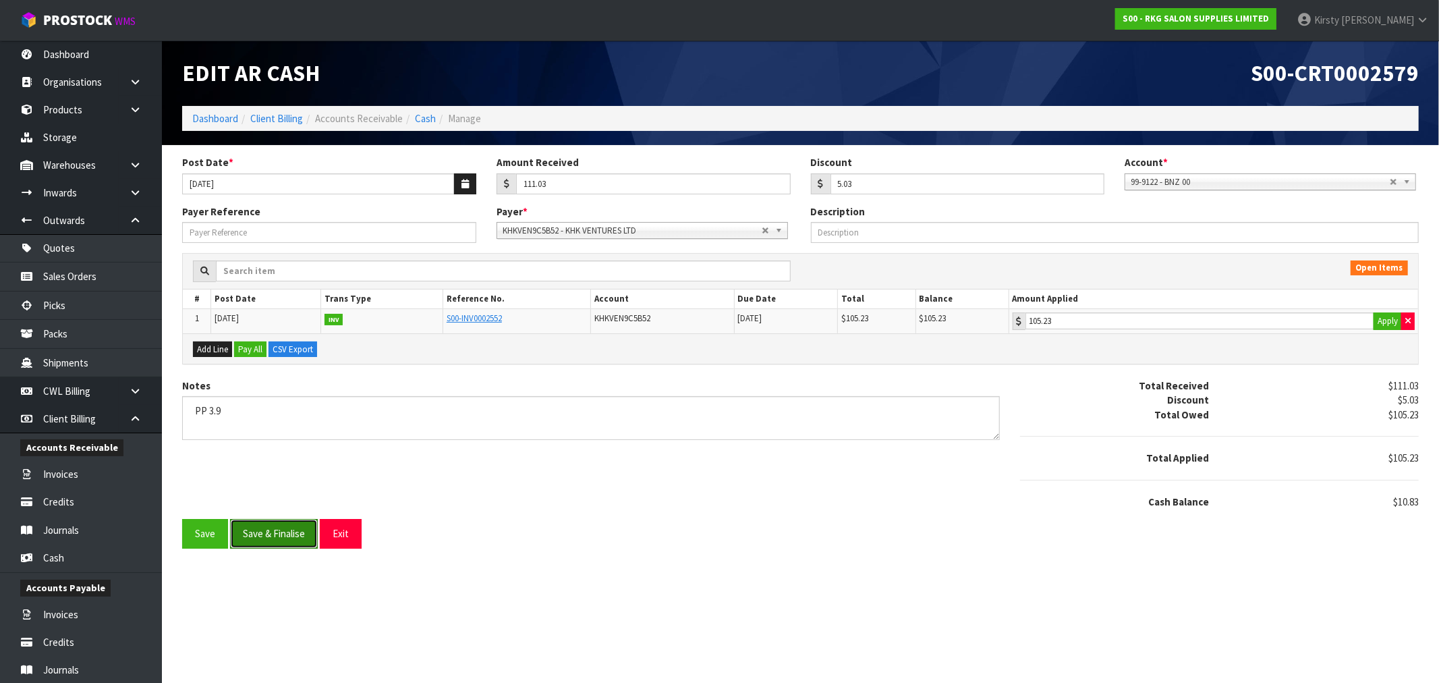
click at [263, 535] on button "Save & Finalise" at bounding box center [274, 533] width 88 height 29
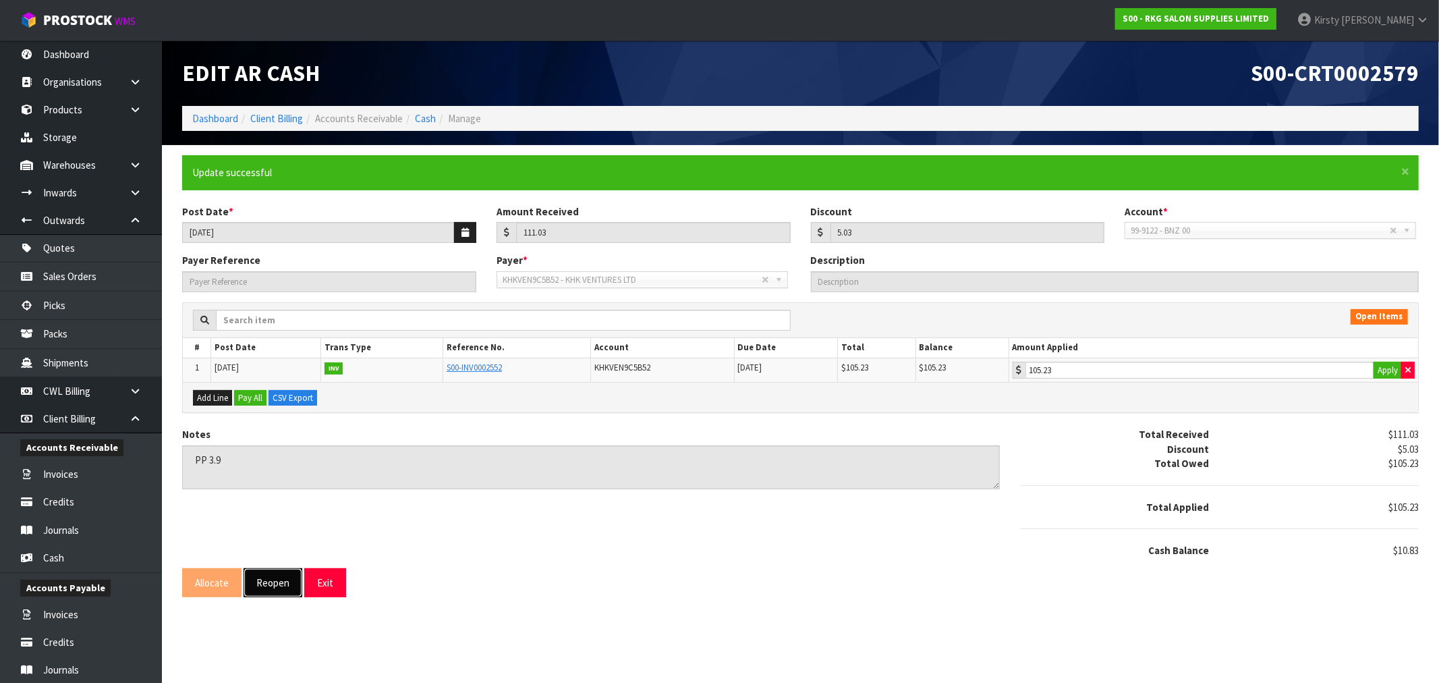
click at [272, 584] on button "Reopen" at bounding box center [273, 582] width 59 height 29
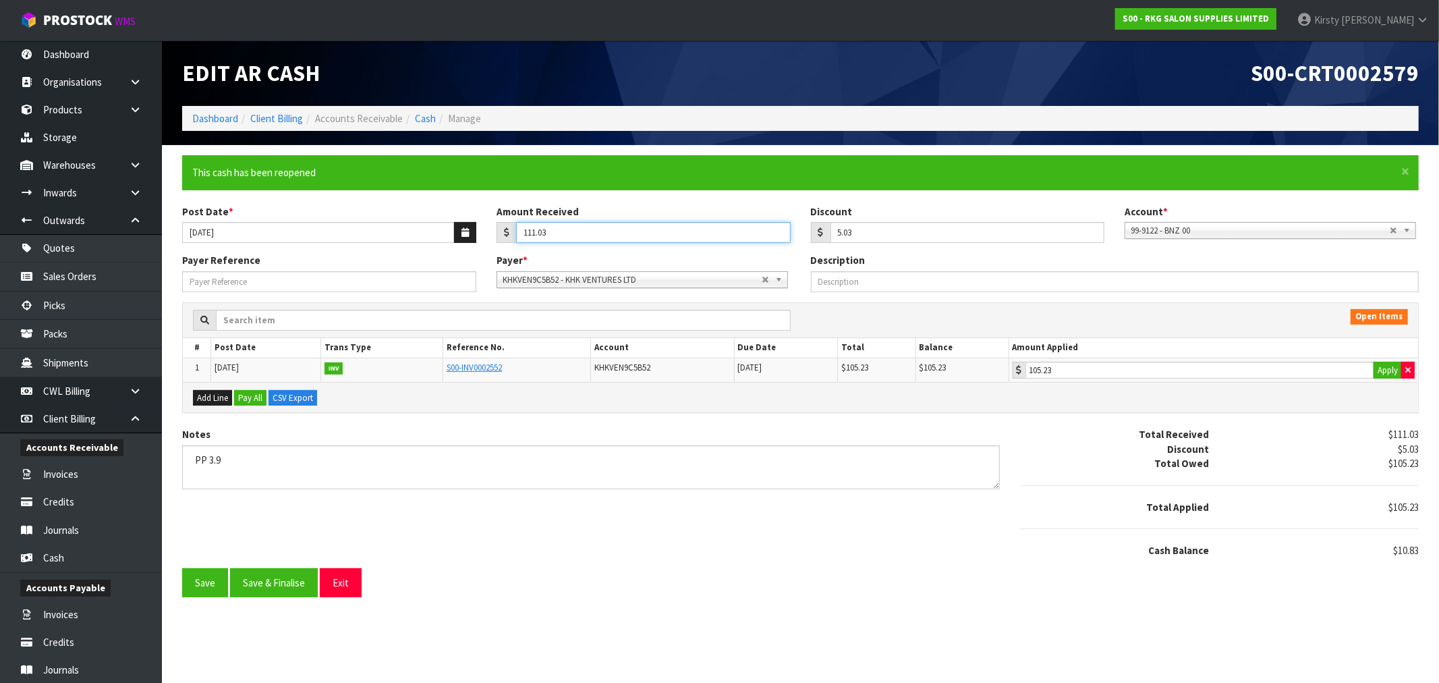
drag, startPoint x: 561, startPoint y: 232, endPoint x: 483, endPoint y: 238, distance: 77.8
click at [483, 238] on div "Post Date * [DATE] Amount Received 111.03 Discount 5.03 Account * 99-9115 - KIW…" at bounding box center [800, 228] width 1257 height 49
type input "105.23"
drag, startPoint x: 763, startPoint y: 253, endPoint x: 793, endPoint y: 243, distance: 32.0
click at [768, 251] on form "× Close This cash has been reopened Post Date * [DATE] Amount Received 105.23 D…" at bounding box center [800, 376] width 1236 height 442
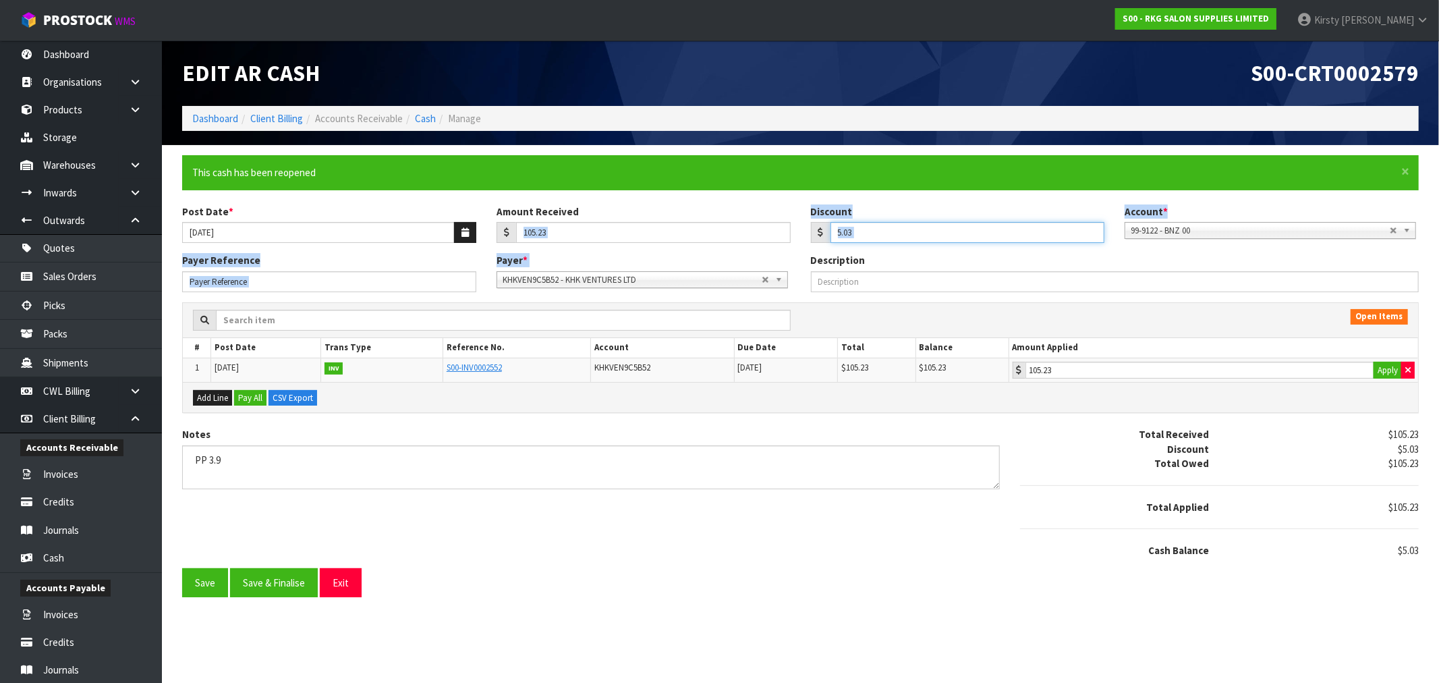
click at [865, 230] on input "5.03" at bounding box center [967, 232] width 275 height 21
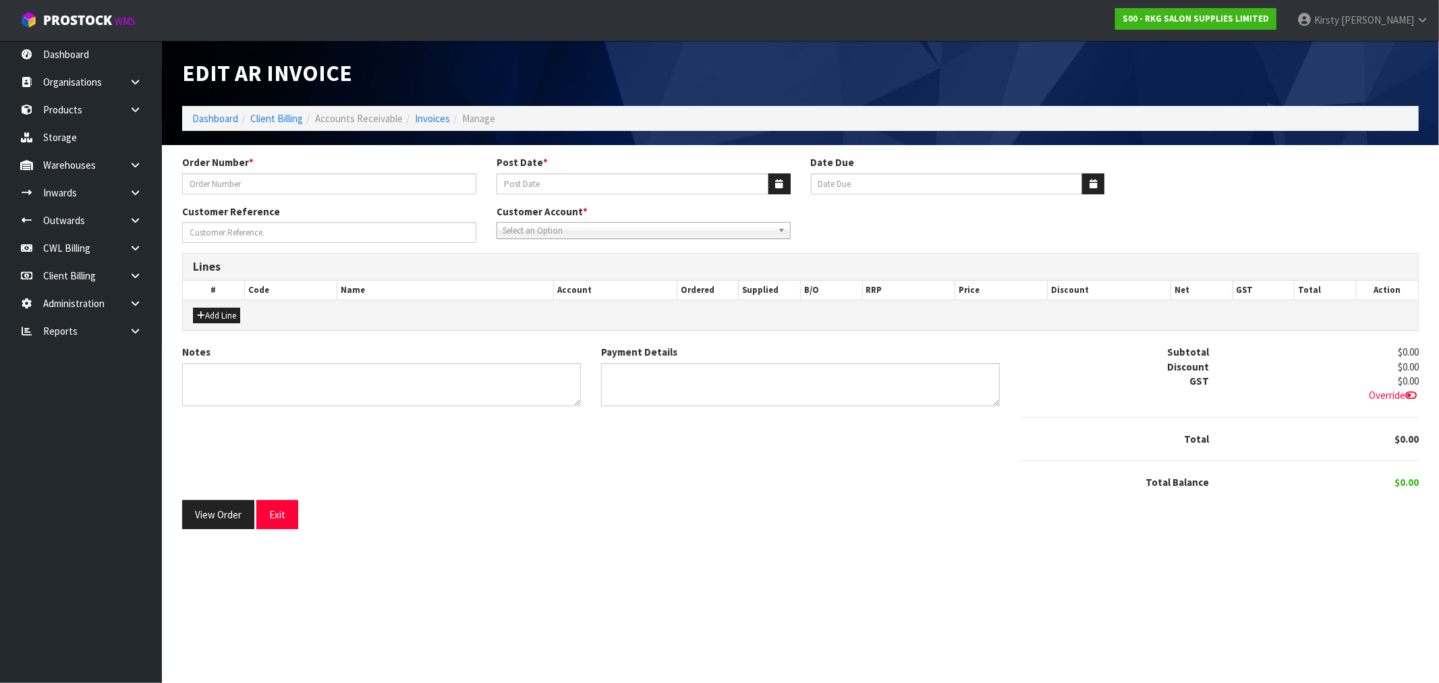
type input "#1580"
type input "[DATE]"
type input "[PERSON_NAME]"
type textarea "THANK YOU FOR YOUR ORDER."
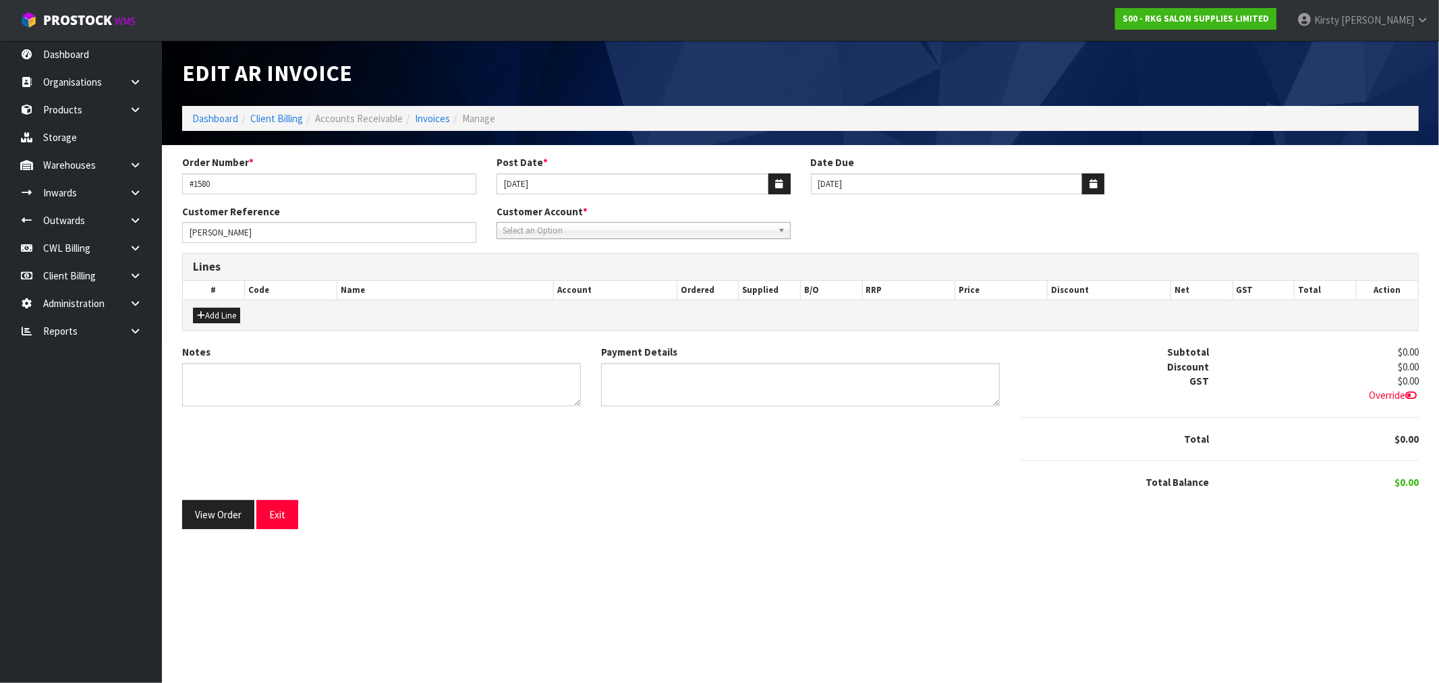
type textarea "PAYPAL [DATE]"
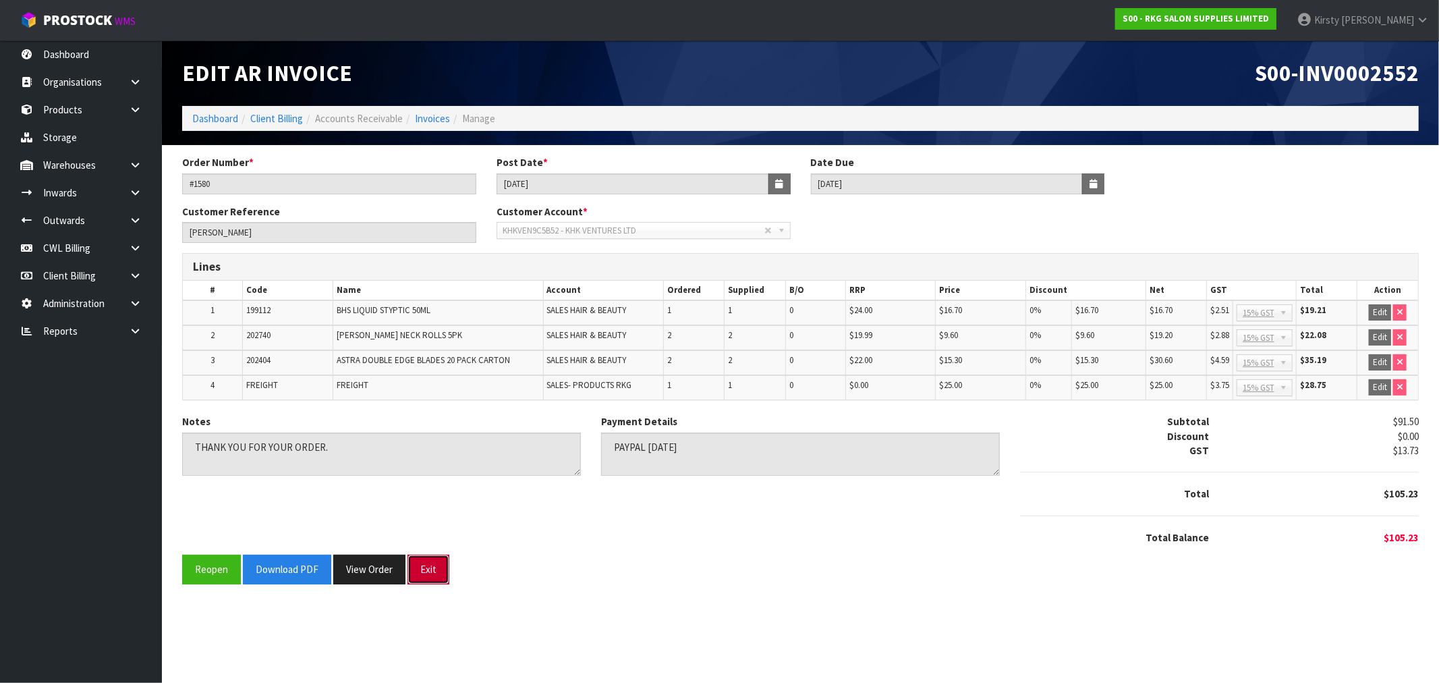
click at [437, 569] on button "Exit" at bounding box center [428, 568] width 42 height 29
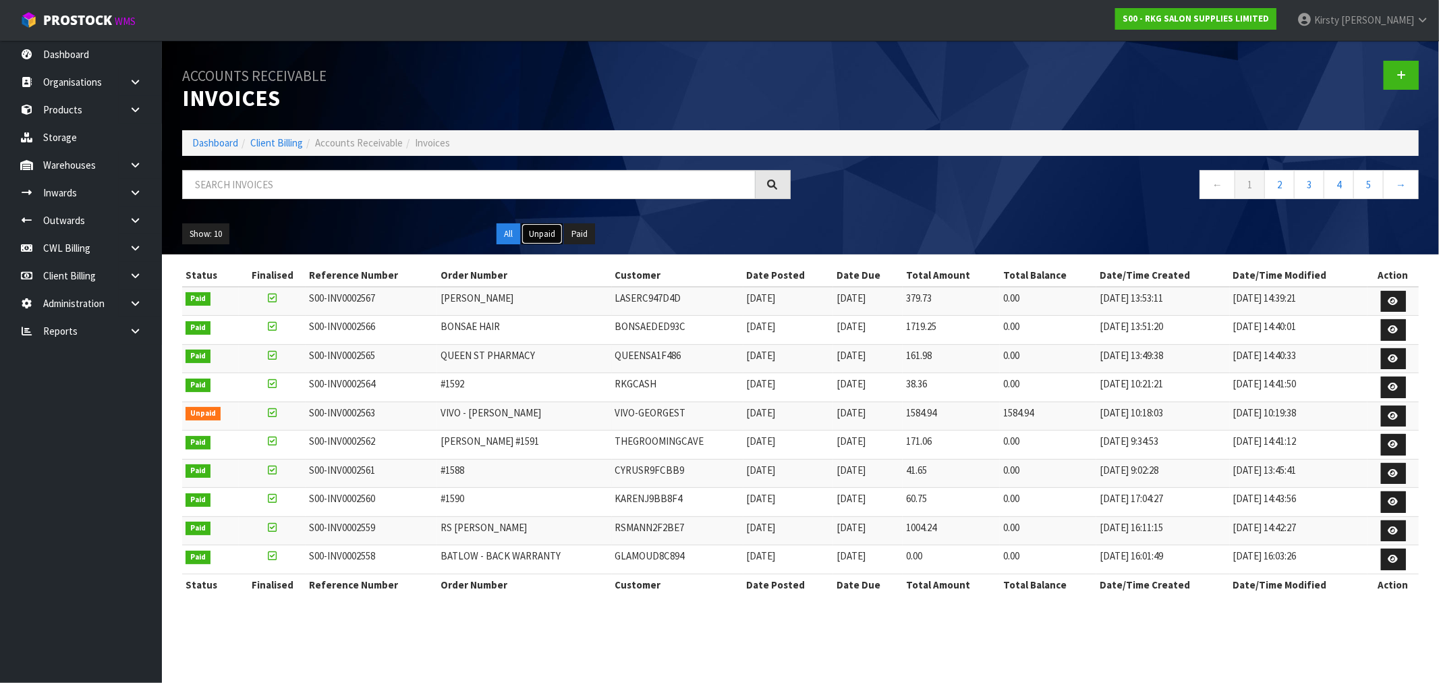
click at [544, 238] on button "Unpaid" at bounding box center [541, 234] width 41 height 22
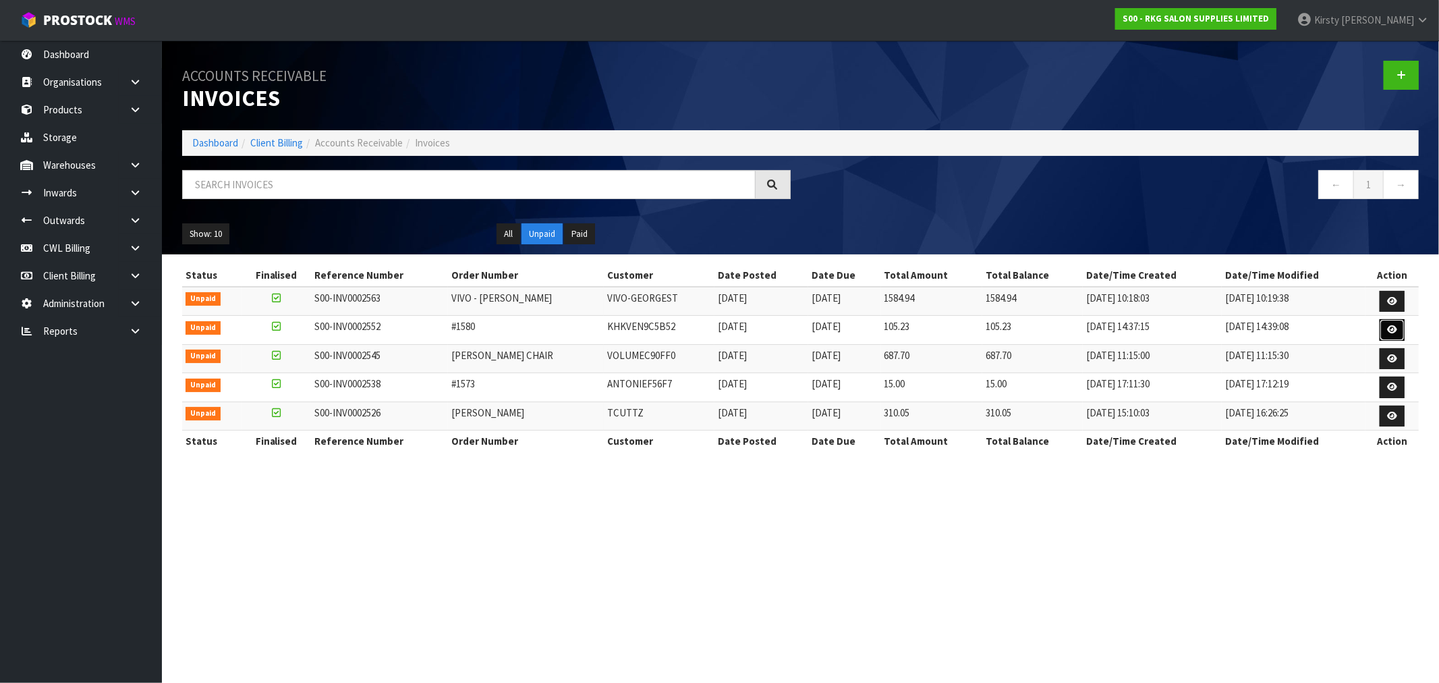
click at [1391, 331] on icon at bounding box center [1392, 329] width 10 height 9
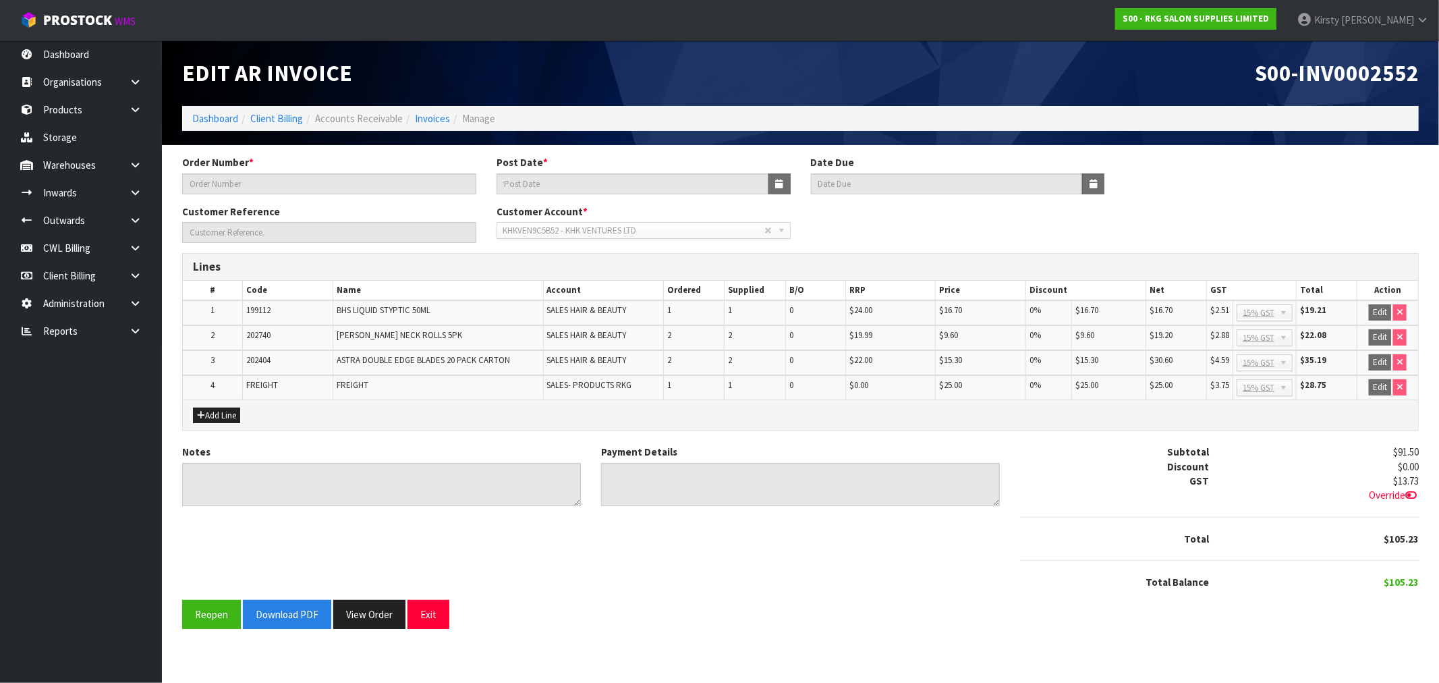
type input "#1580"
type input "[DATE]"
type input "[PERSON_NAME]"
type textarea "THANK YOU FOR YOUR ORDER."
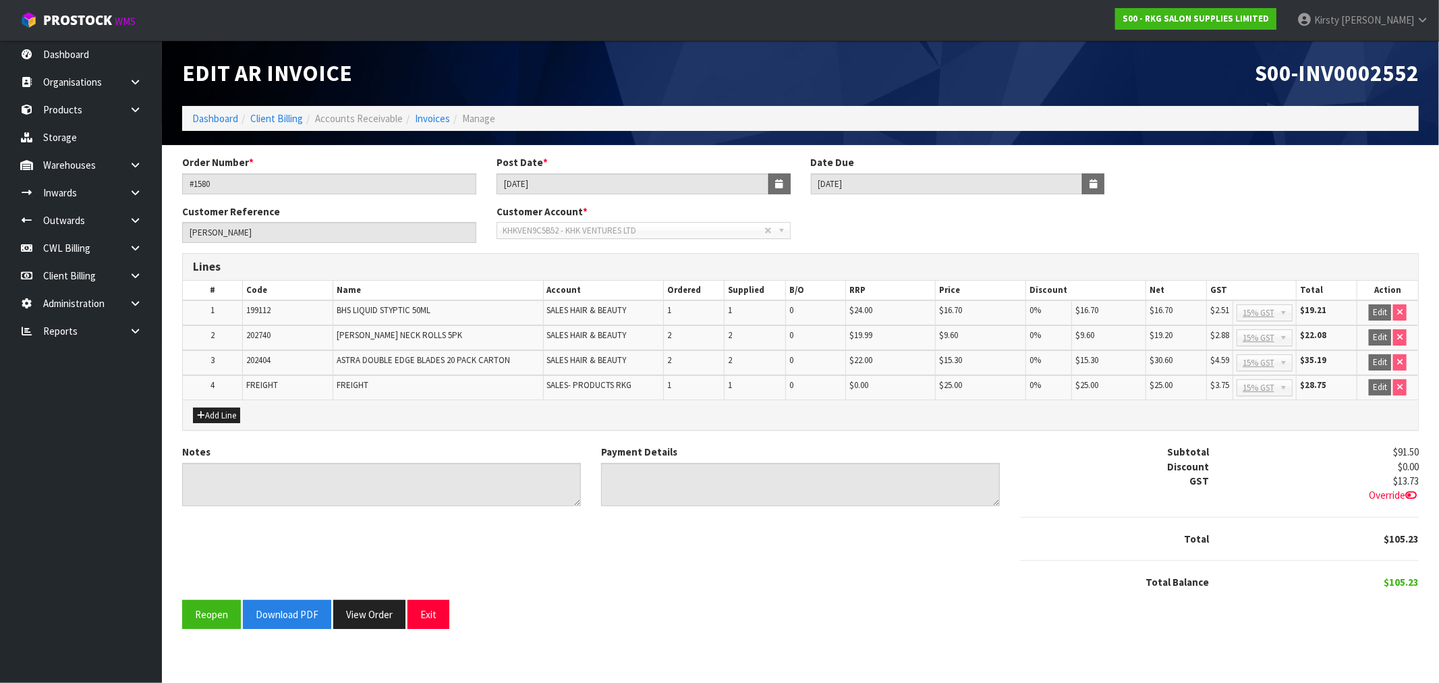
type textarea "PAYPAL [DATE]"
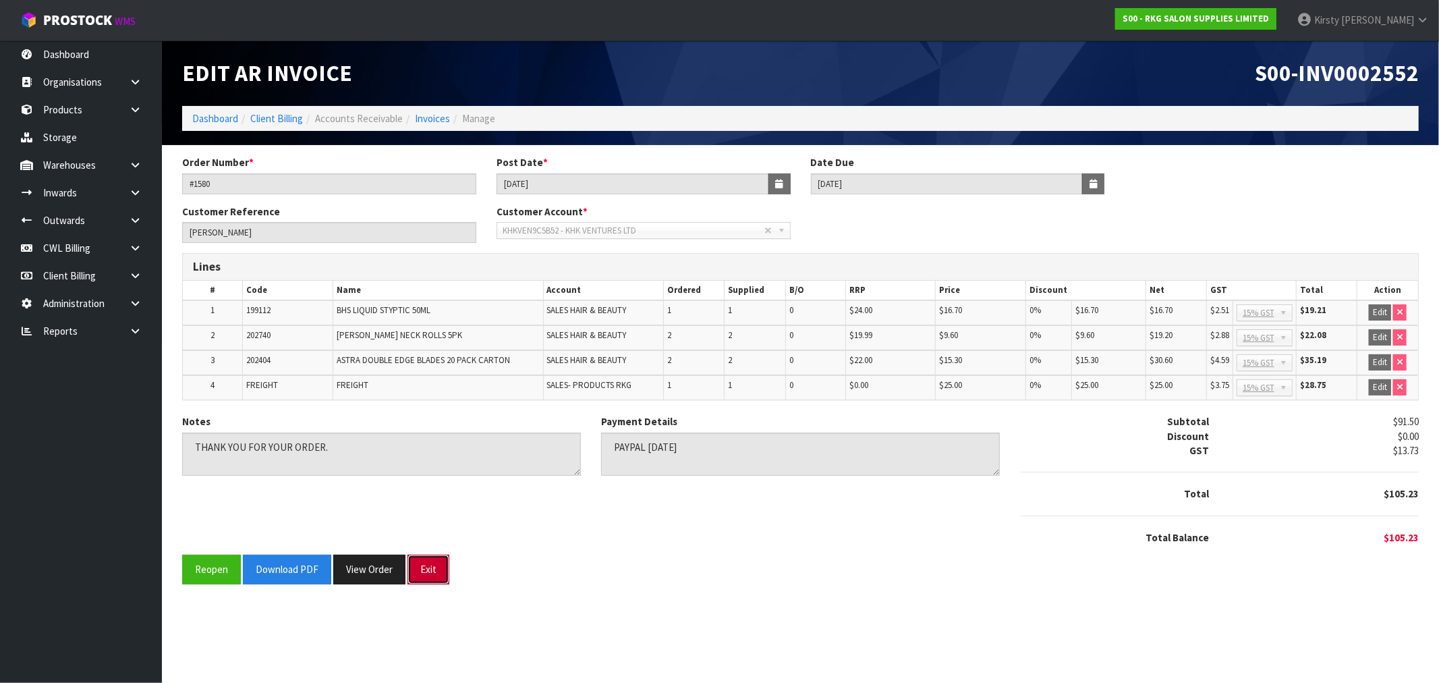
click at [423, 568] on button "Exit" at bounding box center [428, 568] width 42 height 29
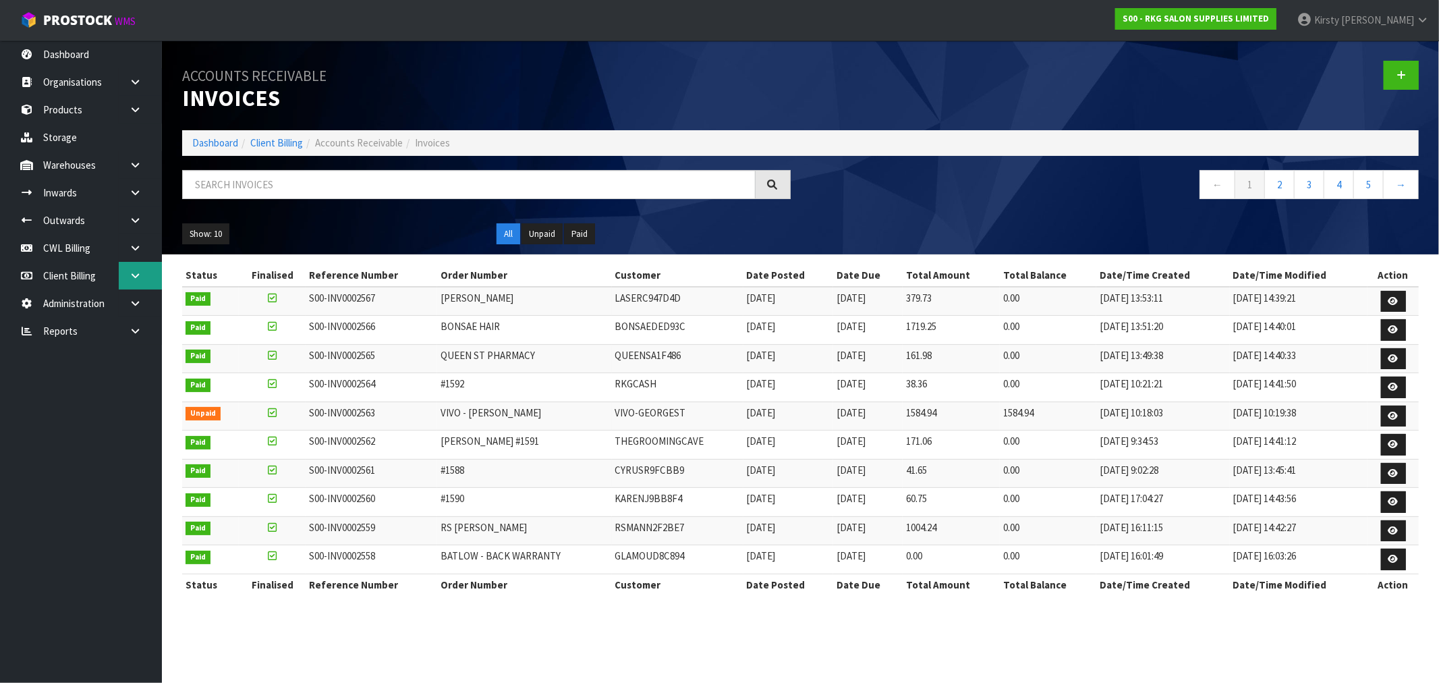
click at [136, 272] on icon at bounding box center [135, 276] width 13 height 10
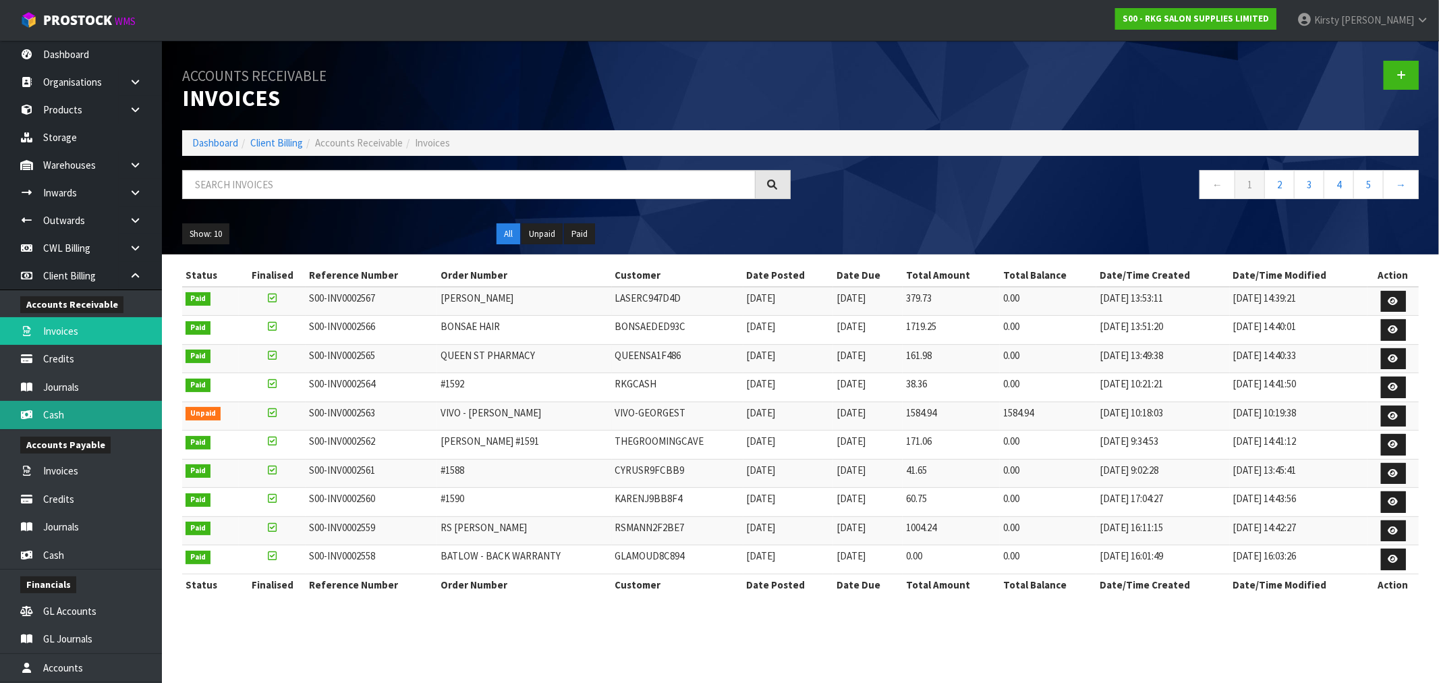
click at [72, 409] on link "Cash" at bounding box center [81, 415] width 162 height 28
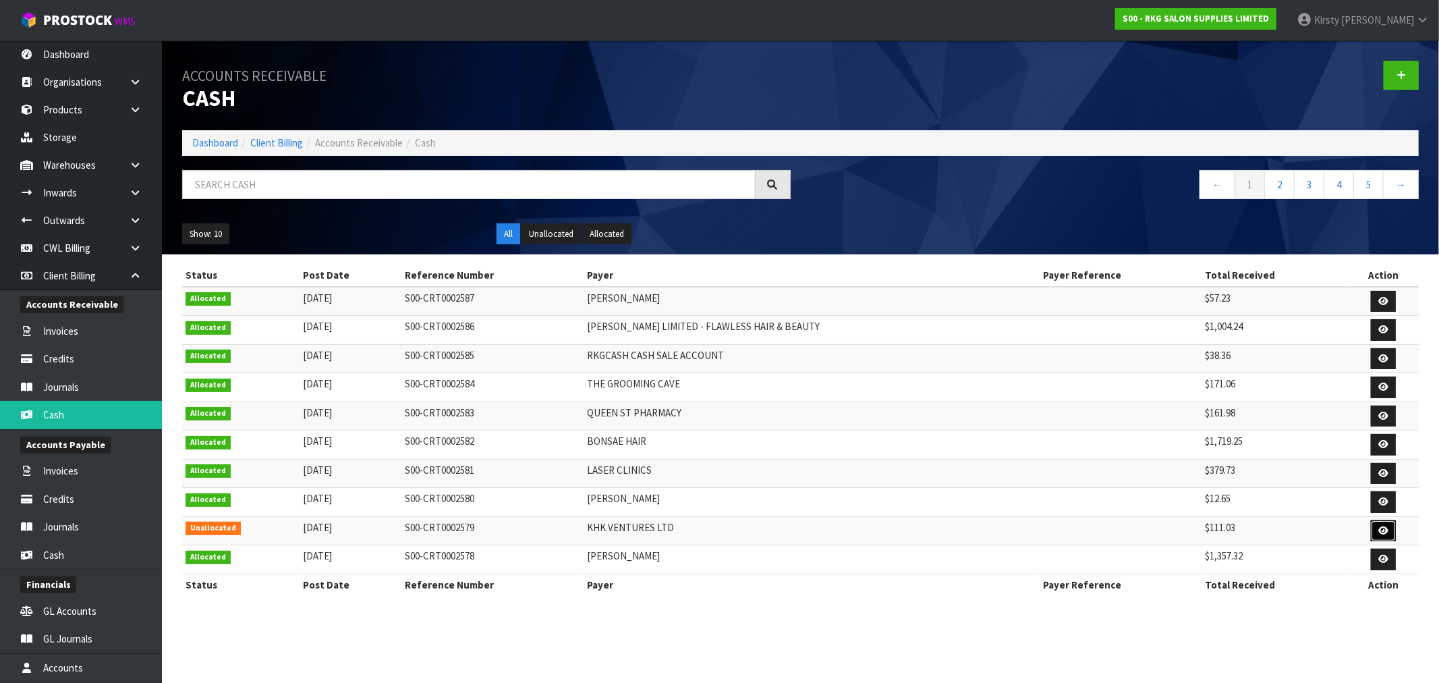
click at [1384, 523] on link at bounding box center [1383, 531] width 25 height 22
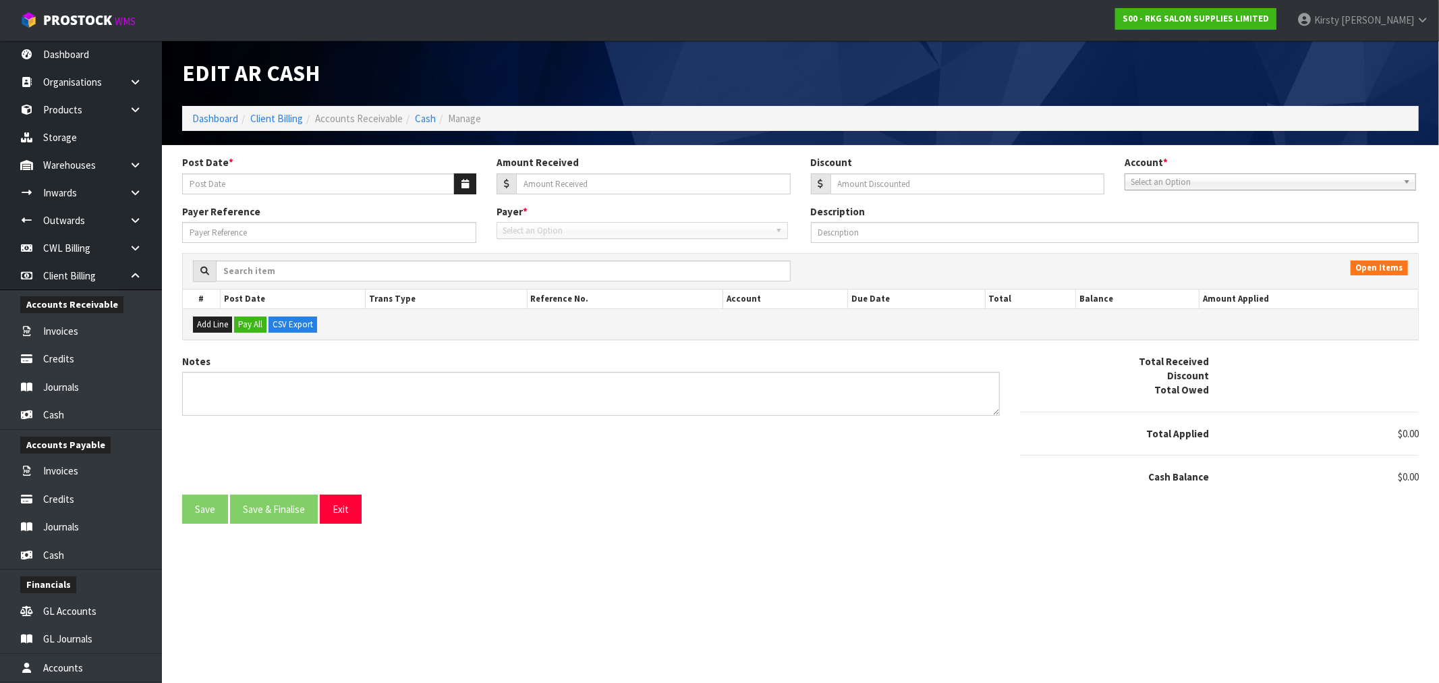
type input "[DATE]"
type input "111.03"
type input "5.03"
type textarea "PP 3.9"
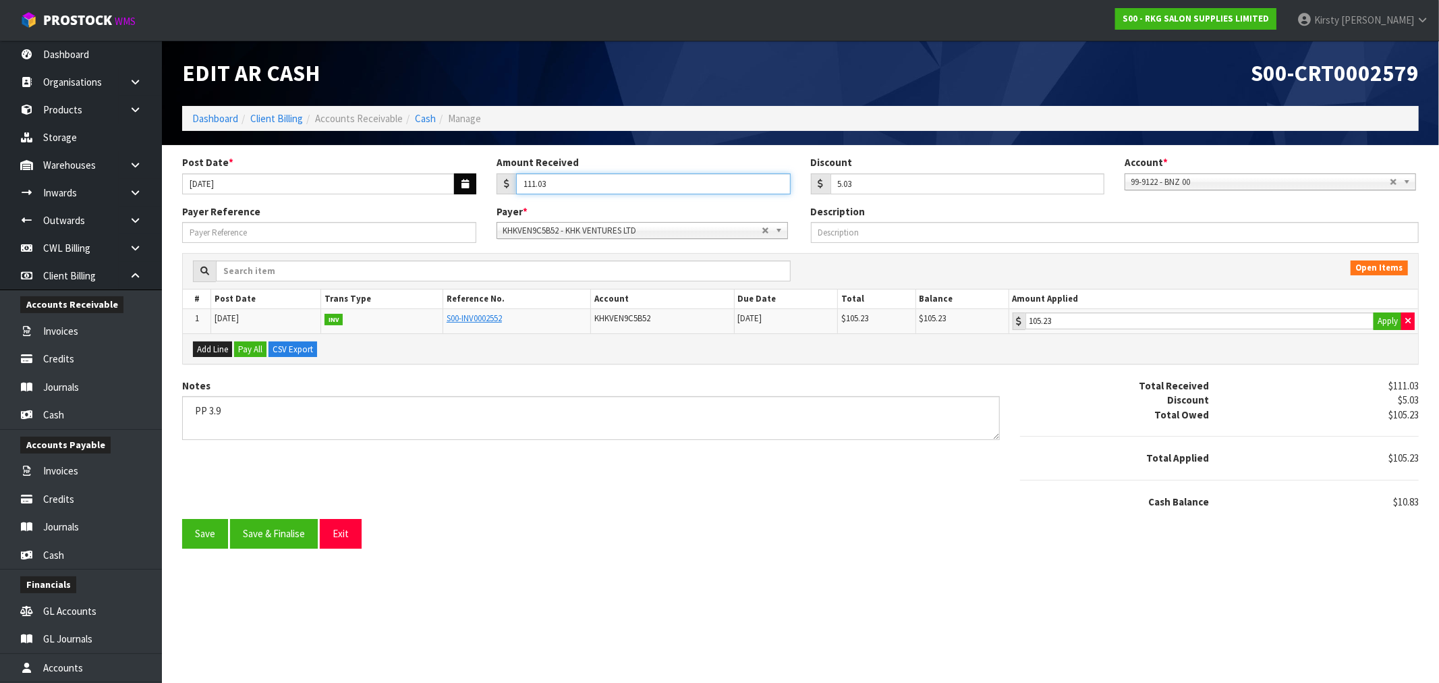
drag, startPoint x: 569, startPoint y: 183, endPoint x: 471, endPoint y: 186, distance: 97.9
click at [471, 186] on div "Post Date * [DATE] Amount Received 111.03 Discount 5.03 Account * 99-9115 - KIW…" at bounding box center [800, 179] width 1257 height 49
click at [880, 198] on div "Post Date * 03/09/2025 Amount Received 100.20 Discount 5.03 Account * 99-9115 -…" at bounding box center [800, 179] width 1257 height 49
click at [262, 538] on button "Save & Finalise" at bounding box center [274, 533] width 88 height 29
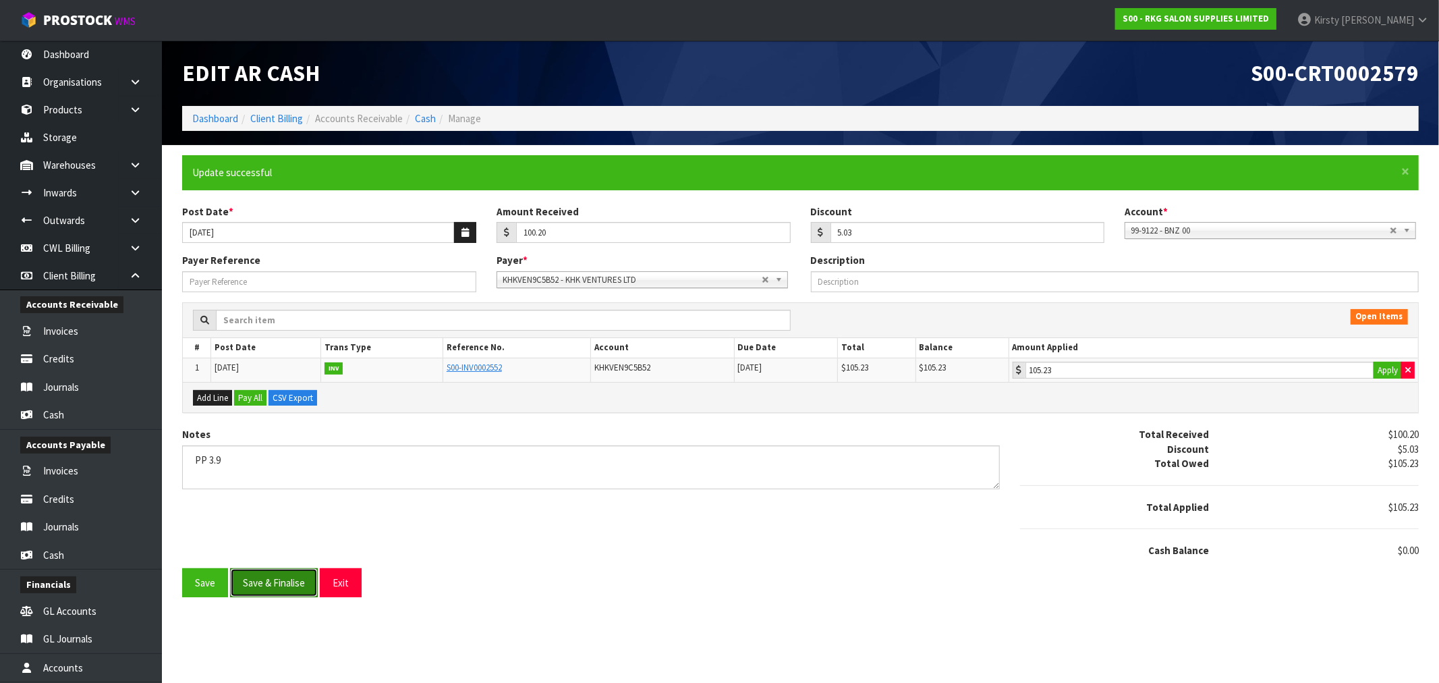
type input "100.2"
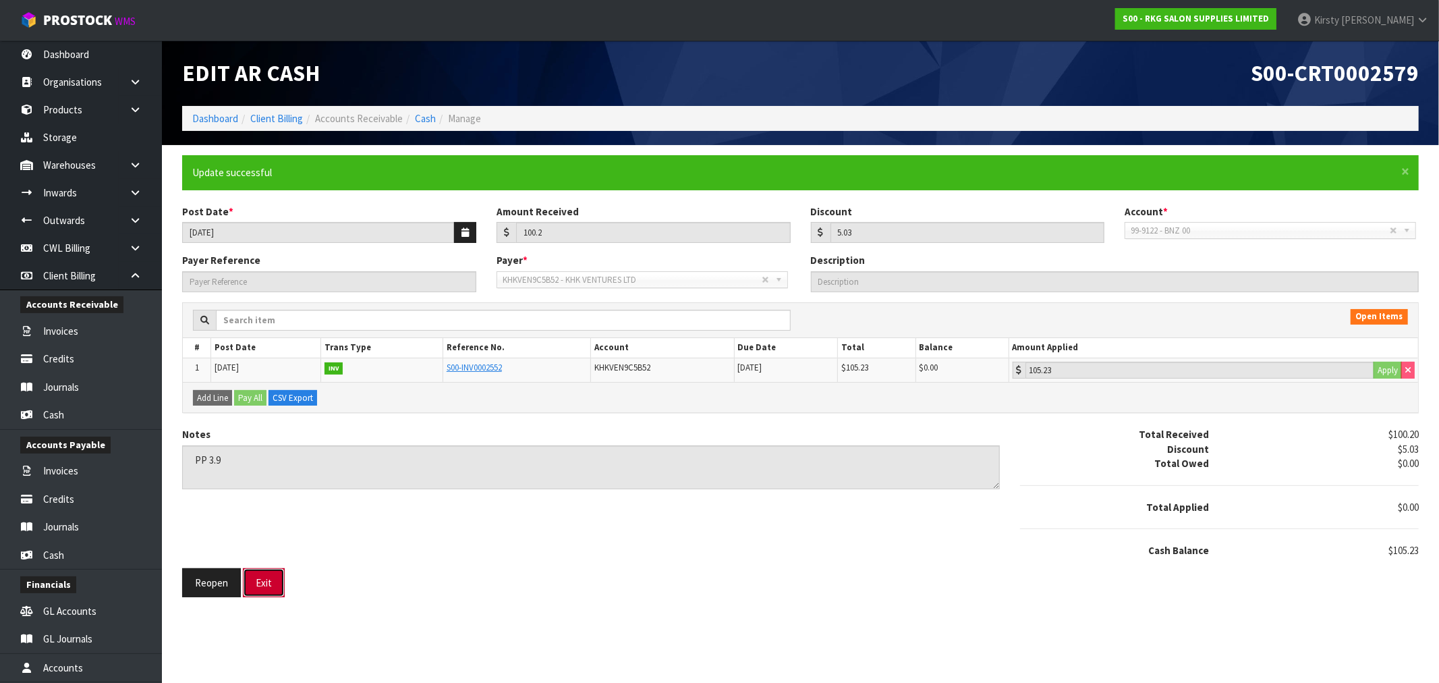
click at [268, 577] on button "Exit" at bounding box center [264, 582] width 42 height 29
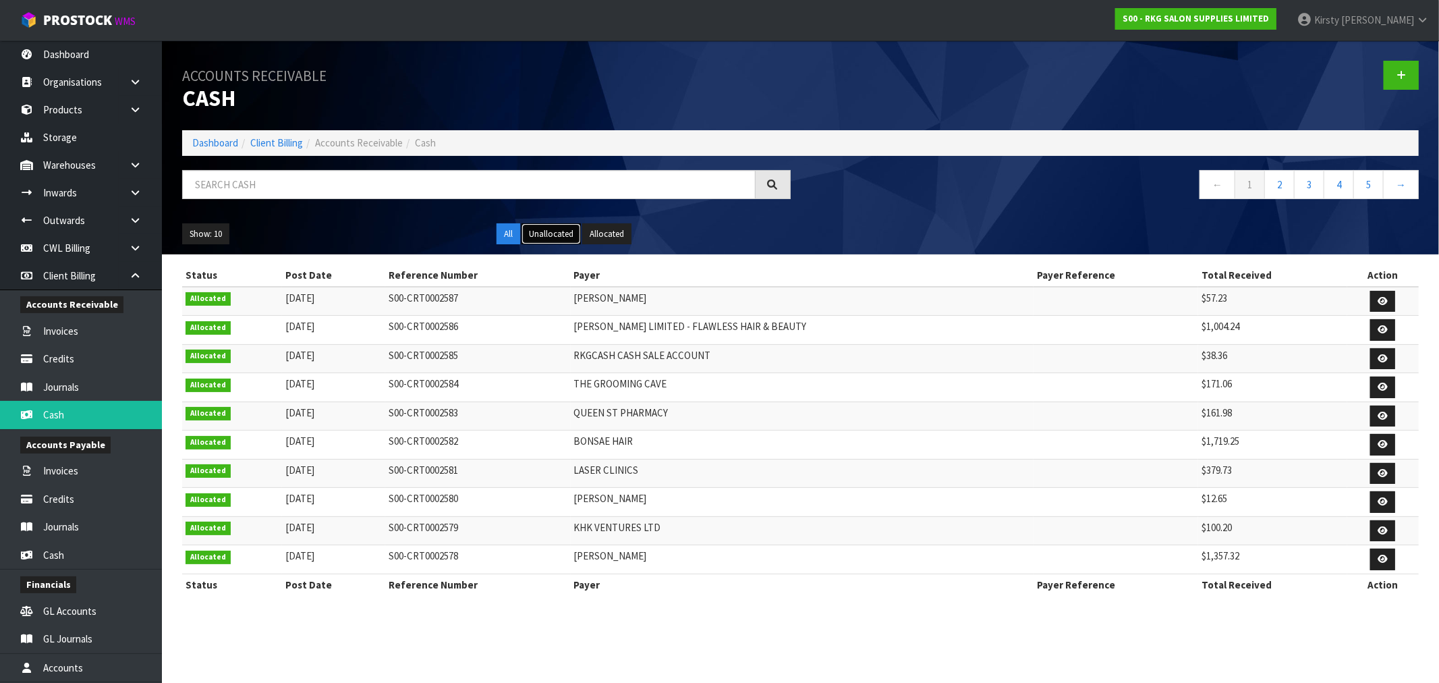
click at [547, 236] on button "Unallocated" at bounding box center [550, 234] width 59 height 22
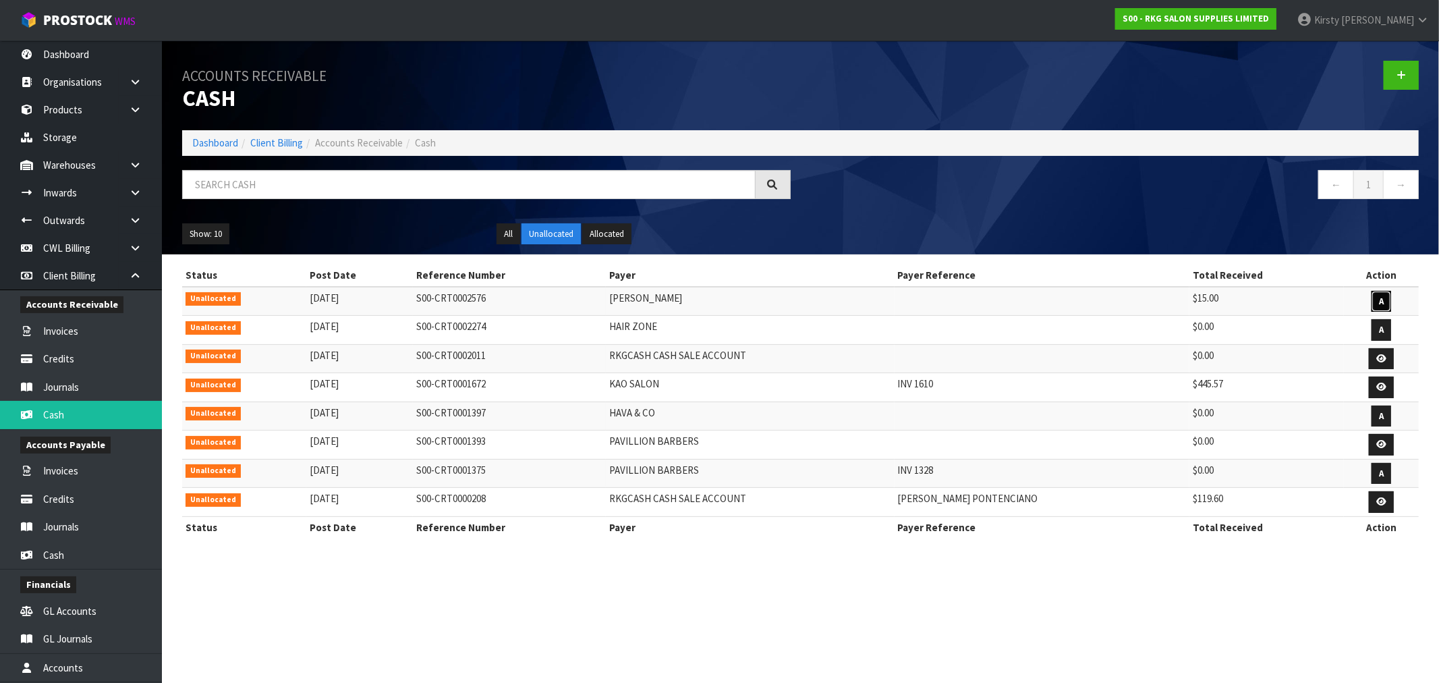
click at [1375, 299] on link "A" at bounding box center [1381, 302] width 20 height 22
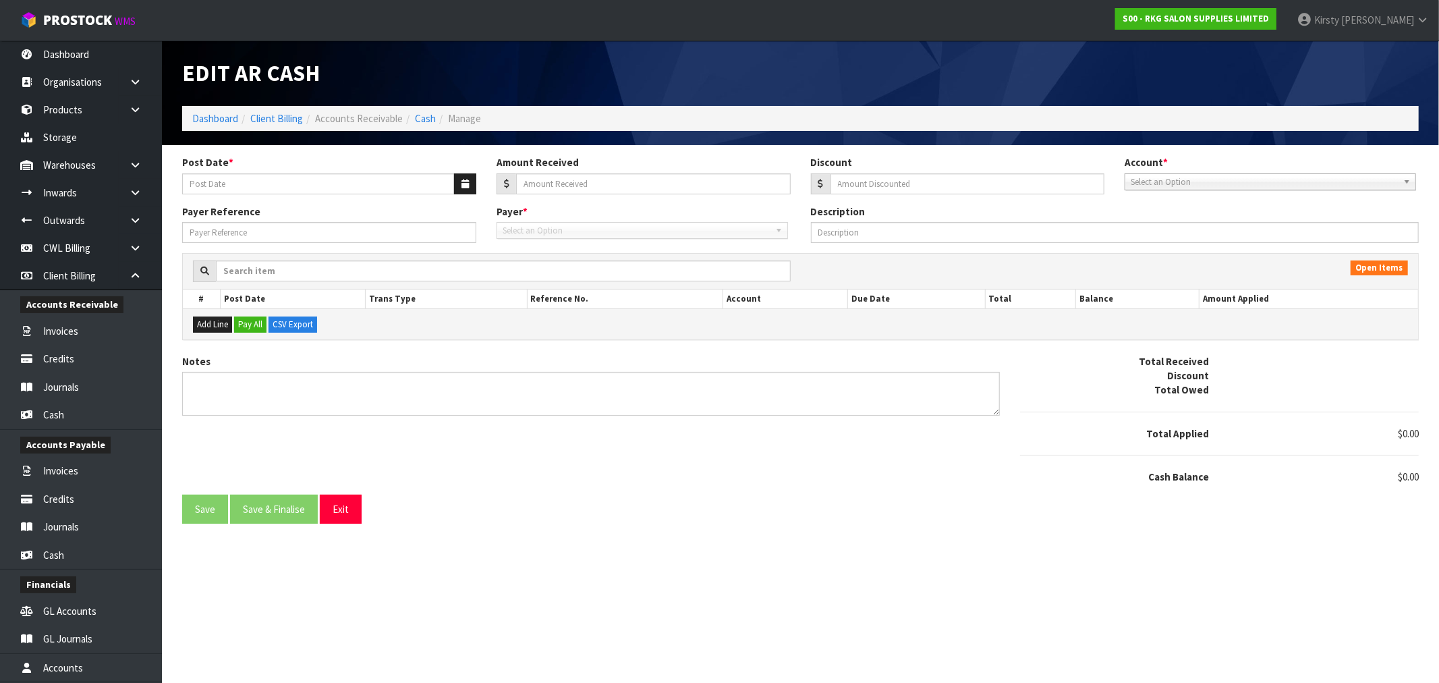
type input "[DATE]"
type input "15"
type input "0.96"
type textarea "PP 2.9"
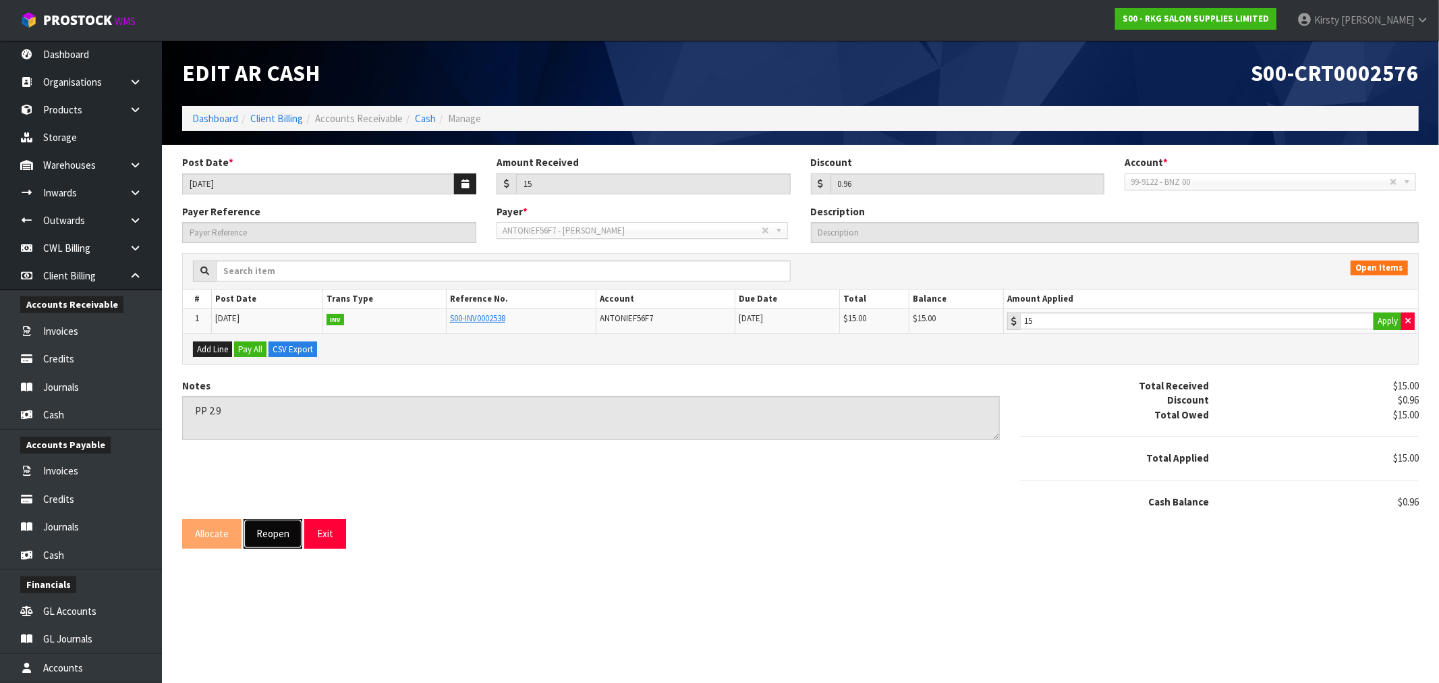
click at [264, 540] on button "Reopen" at bounding box center [273, 533] width 59 height 29
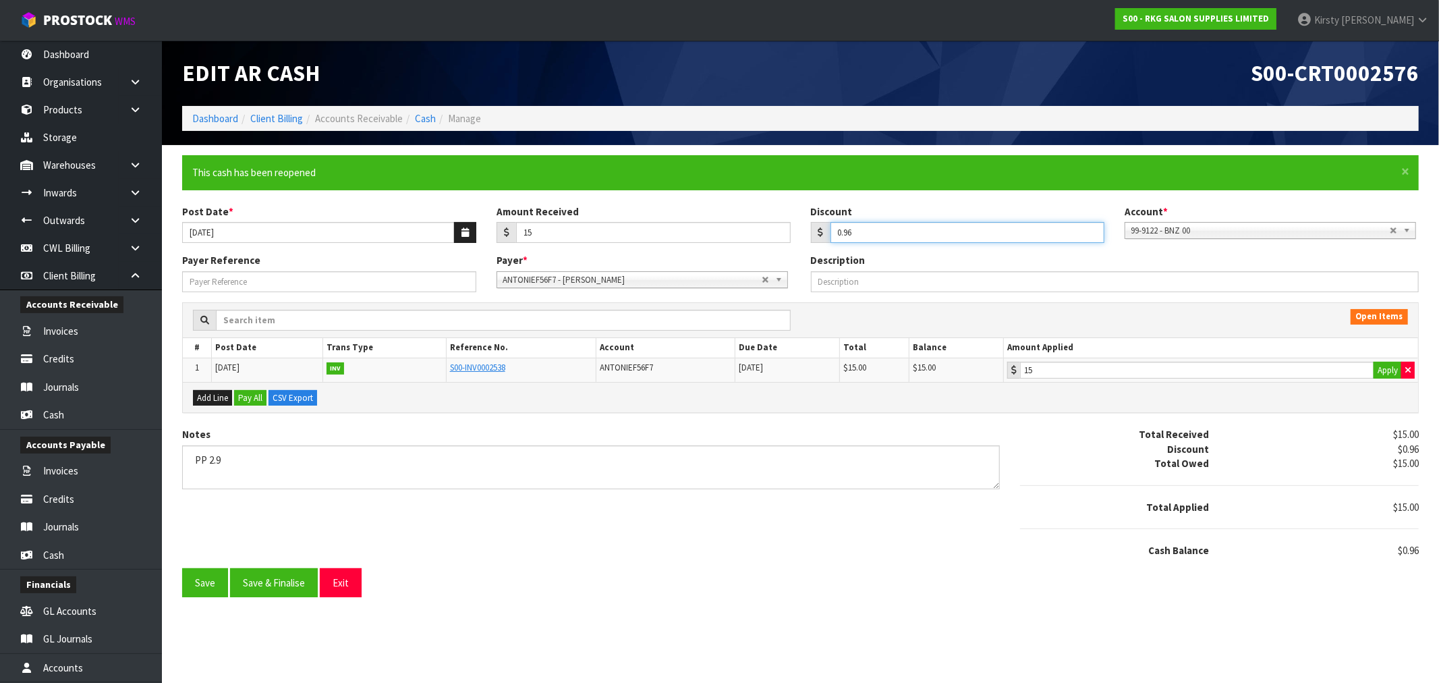
drag, startPoint x: 874, startPoint y: 234, endPoint x: 820, endPoint y: 241, distance: 53.8
click at [820, 241] on div "0.96" at bounding box center [958, 233] width 294 height 22
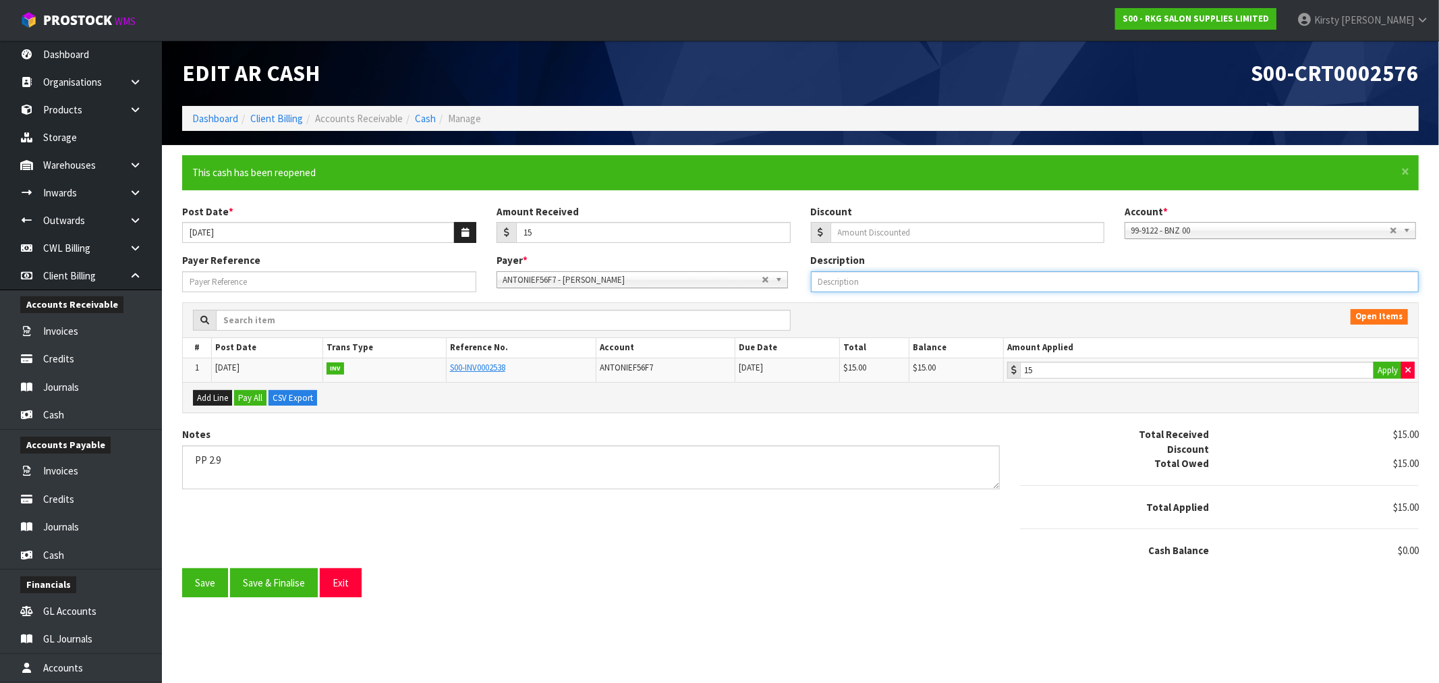
click at [960, 275] on input "Description" at bounding box center [1115, 281] width 608 height 21
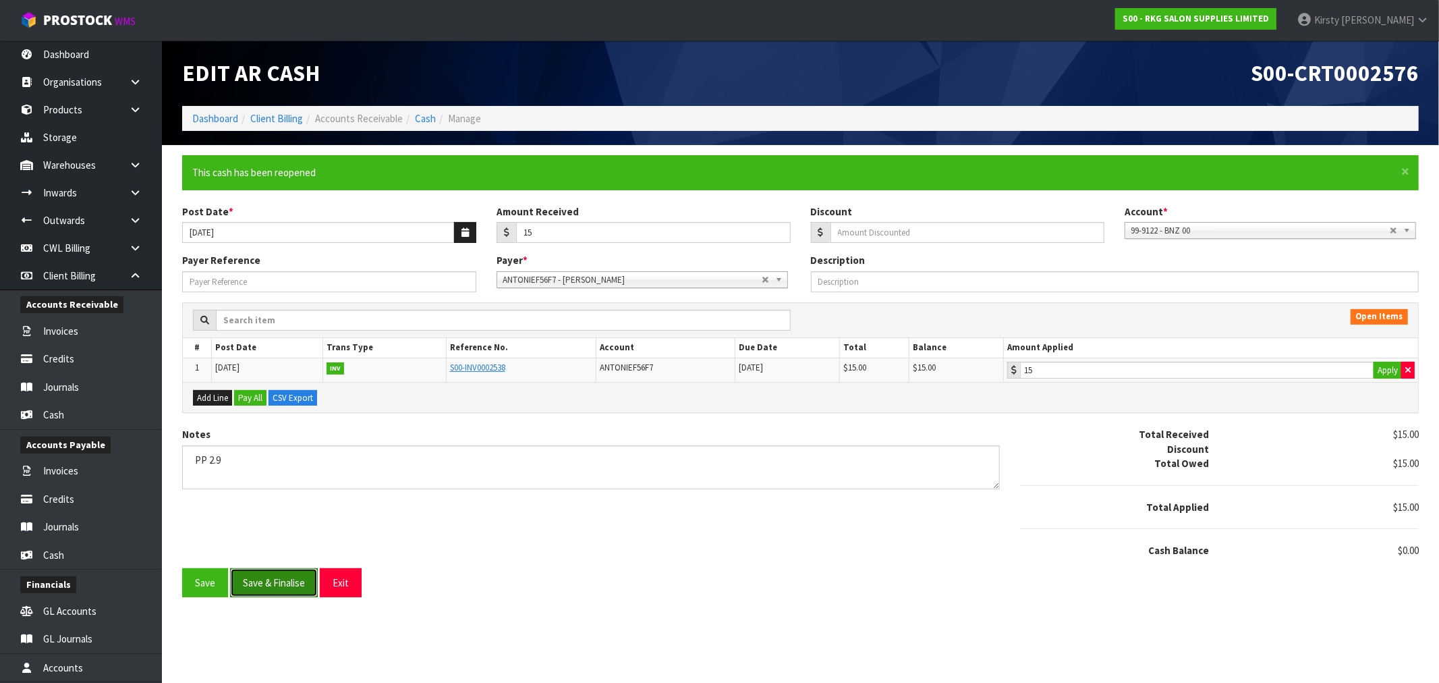
click at [244, 588] on button "Save & Finalise" at bounding box center [274, 582] width 88 height 29
type input "0"
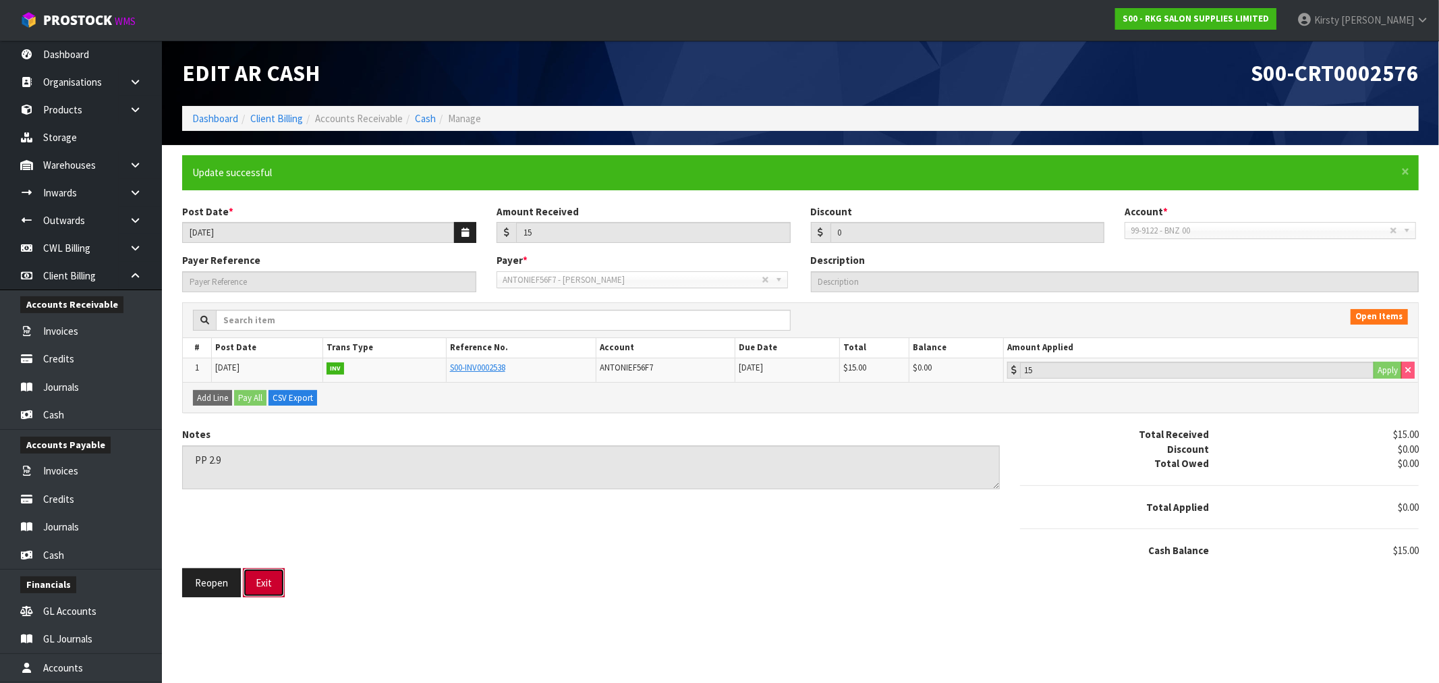
click at [271, 584] on button "Exit" at bounding box center [264, 582] width 42 height 29
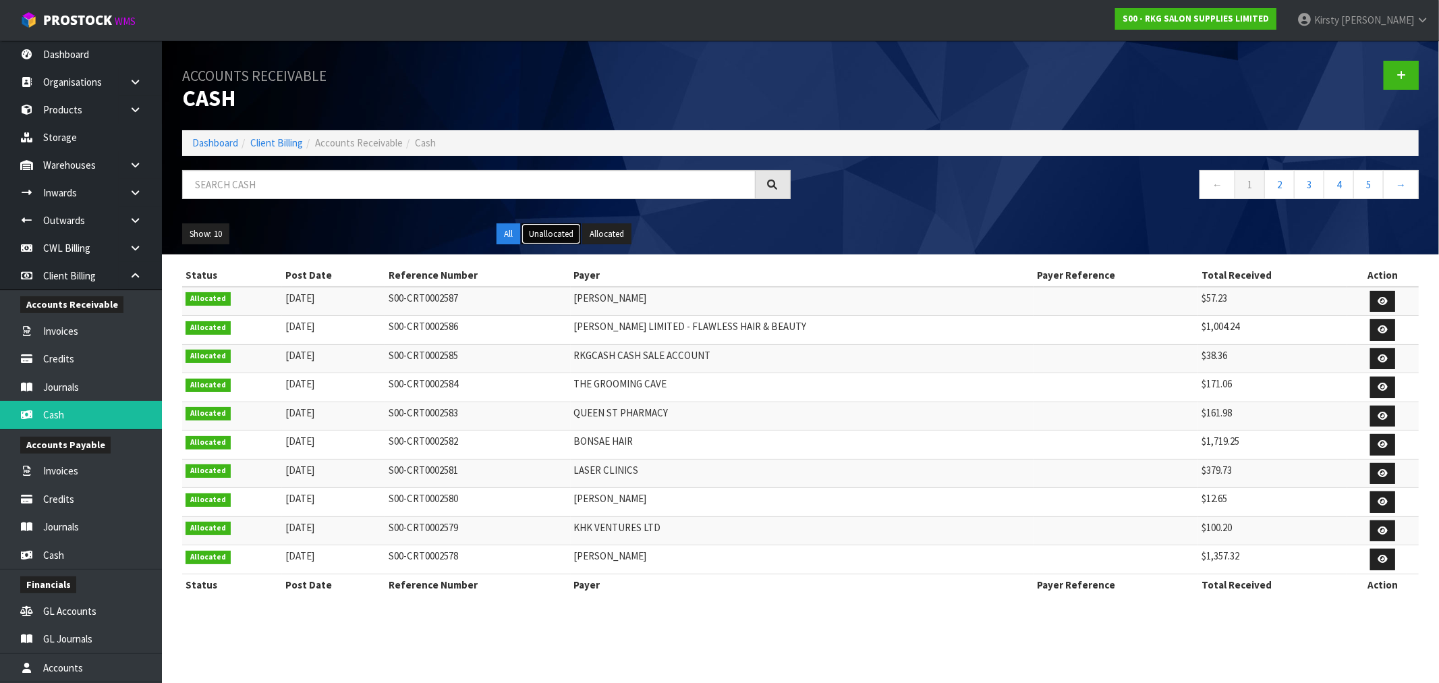
click at [543, 233] on button "Unallocated" at bounding box center [550, 234] width 59 height 22
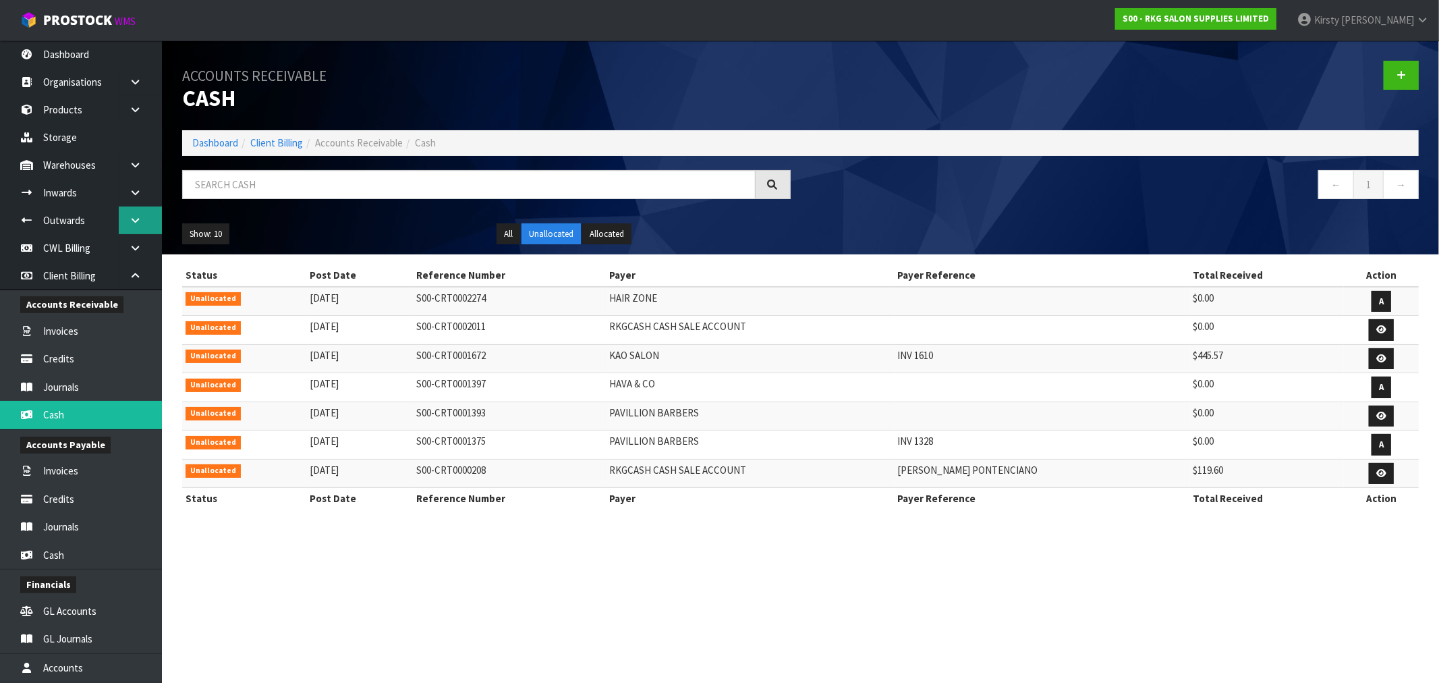
click at [140, 219] on icon at bounding box center [135, 220] width 13 height 10
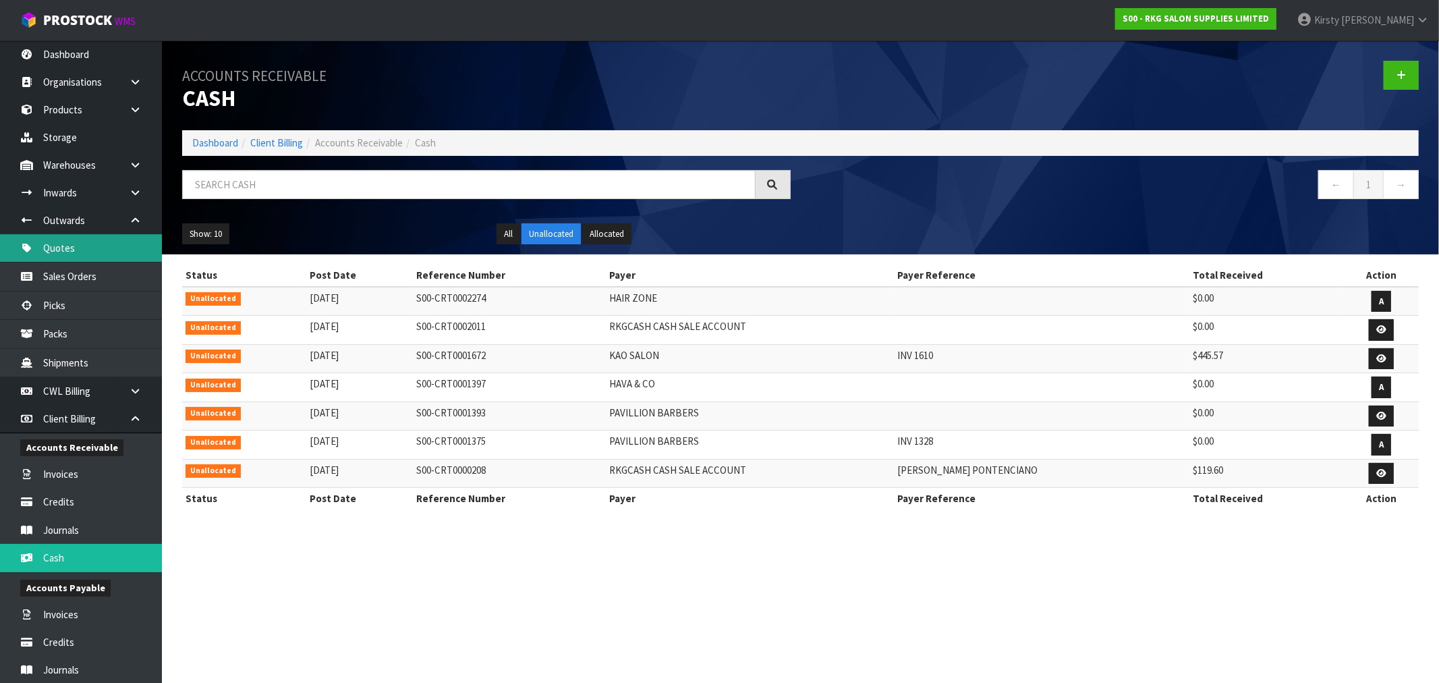
click at [68, 245] on link "Quotes" at bounding box center [81, 248] width 162 height 28
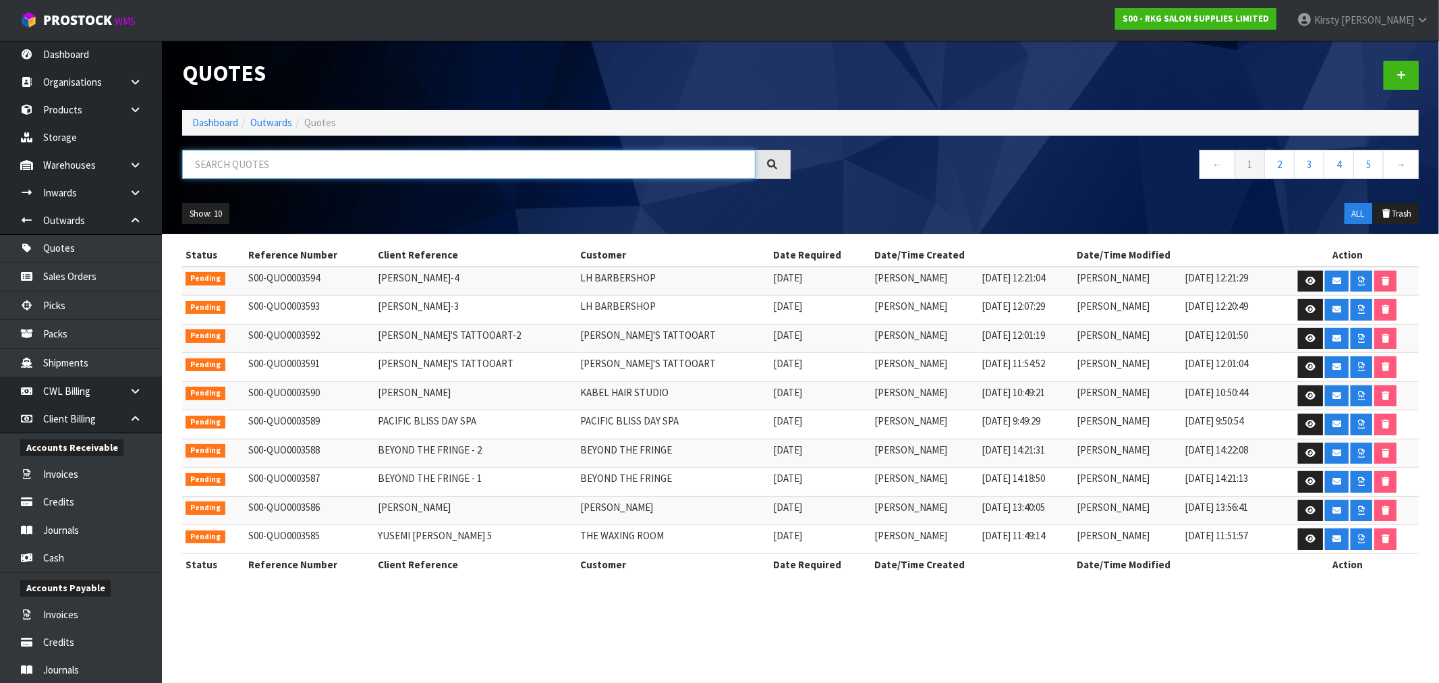
click at [233, 171] on input "text" at bounding box center [468, 164] width 573 height 29
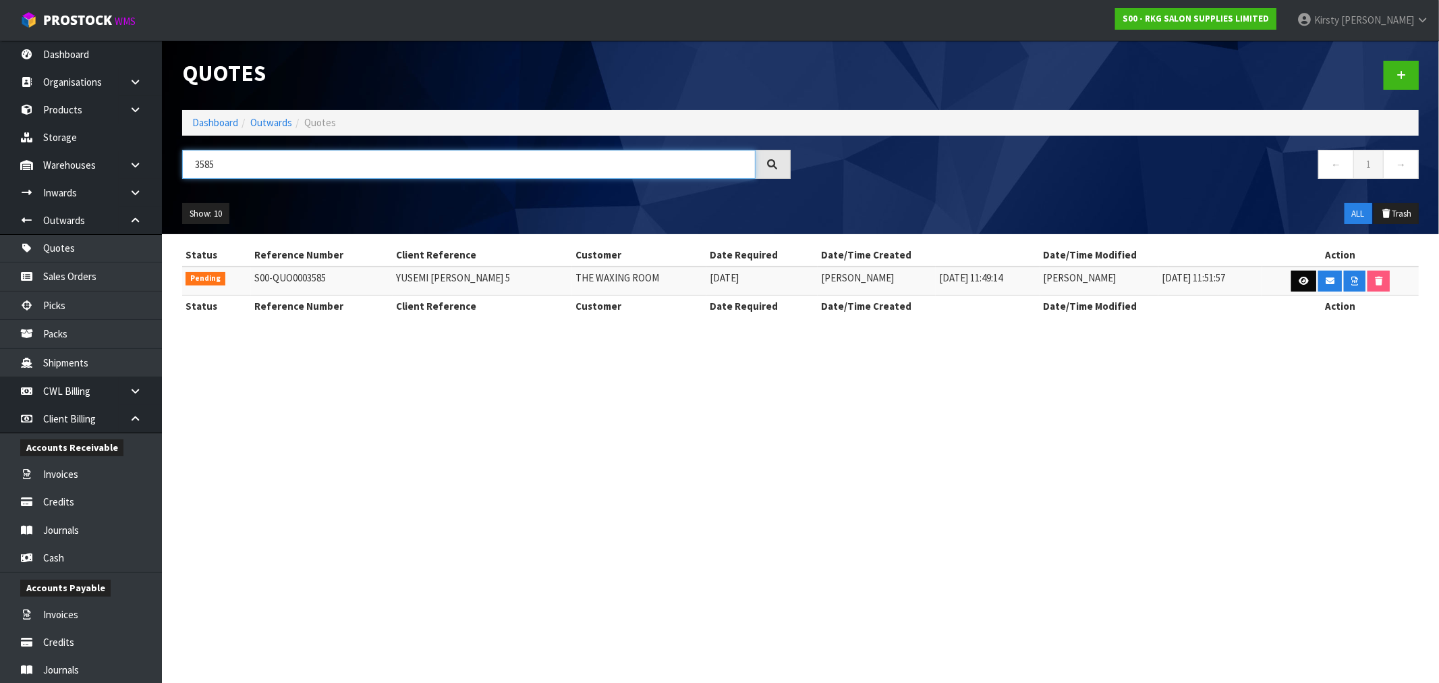
type input "3585"
click at [1299, 277] on icon at bounding box center [1304, 281] width 10 height 9
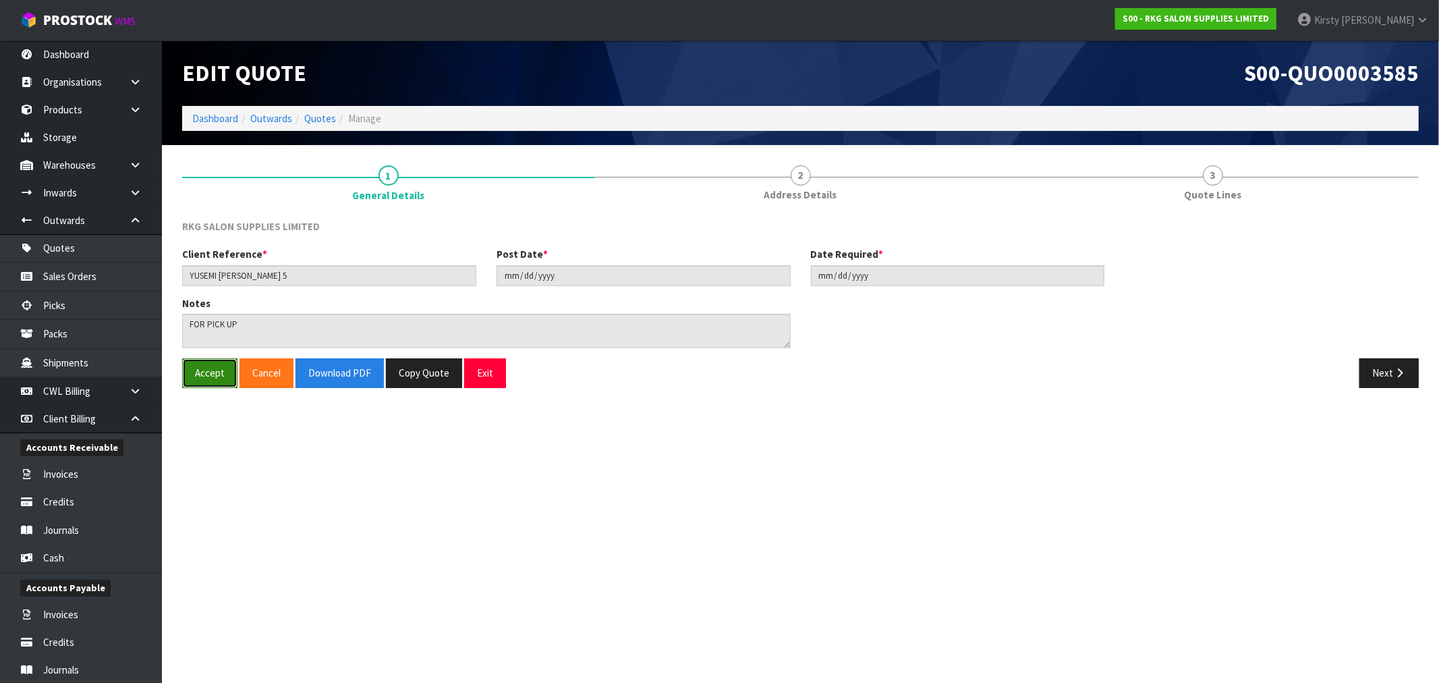
click at [194, 366] on button "Accept" at bounding box center [209, 372] width 55 height 29
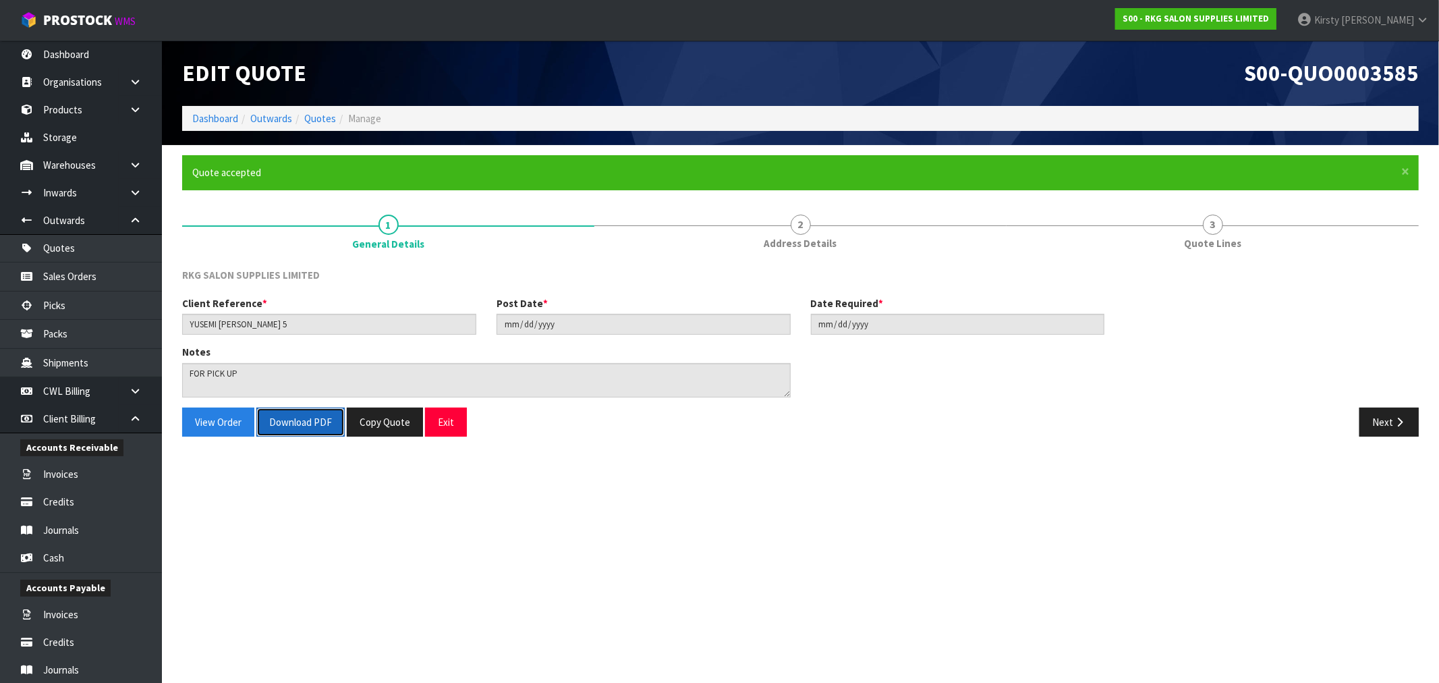
click at [293, 425] on button "Download PDF" at bounding box center [300, 421] width 88 height 29
drag, startPoint x: 688, startPoint y: 547, endPoint x: 650, endPoint y: 525, distance: 43.8
click at [688, 546] on section "Edit Quote S00-QUO0003585 Dashboard Outwards Quotes Manage × Close Quote accept…" at bounding box center [719, 341] width 1439 height 683
click at [227, 416] on button "View Order" at bounding box center [218, 421] width 72 height 29
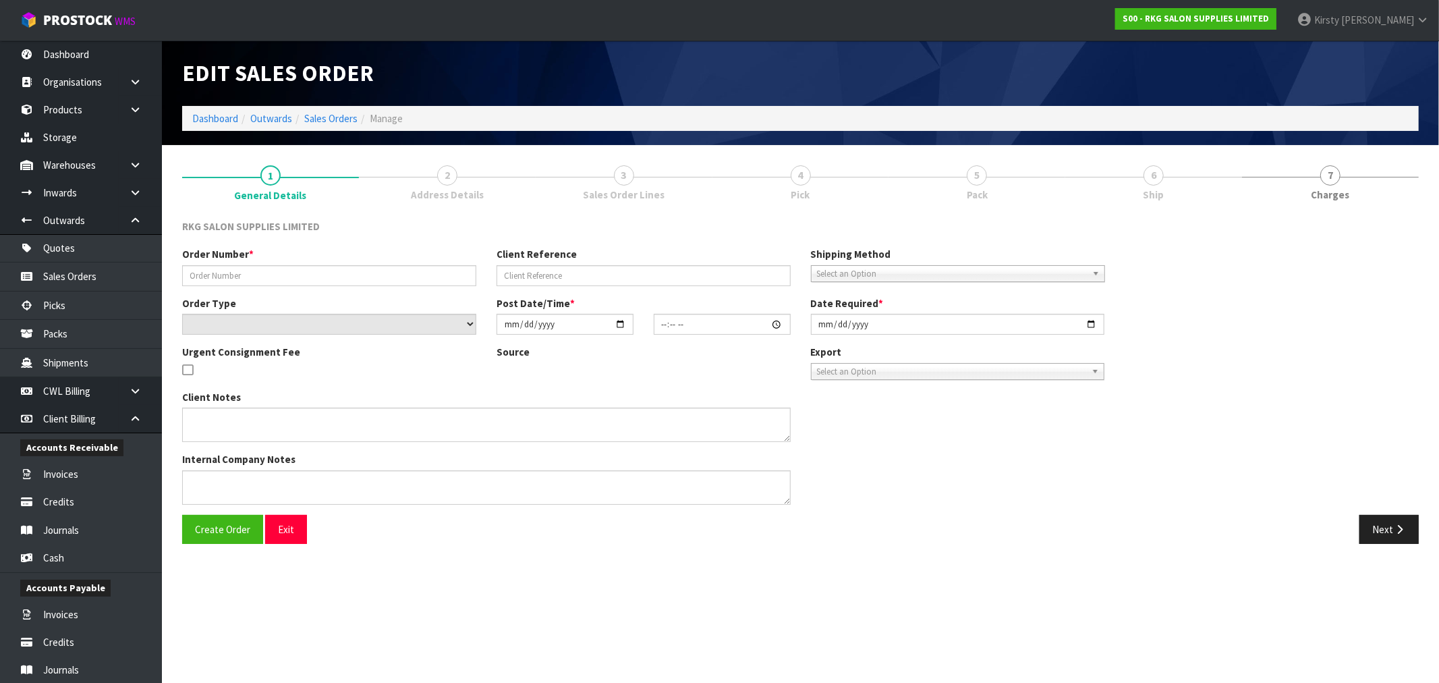
type input "YUSEMI ALMANZA 5"
select select "number:0"
type input "[DATE]"
type textarea "FOR PICK UP"
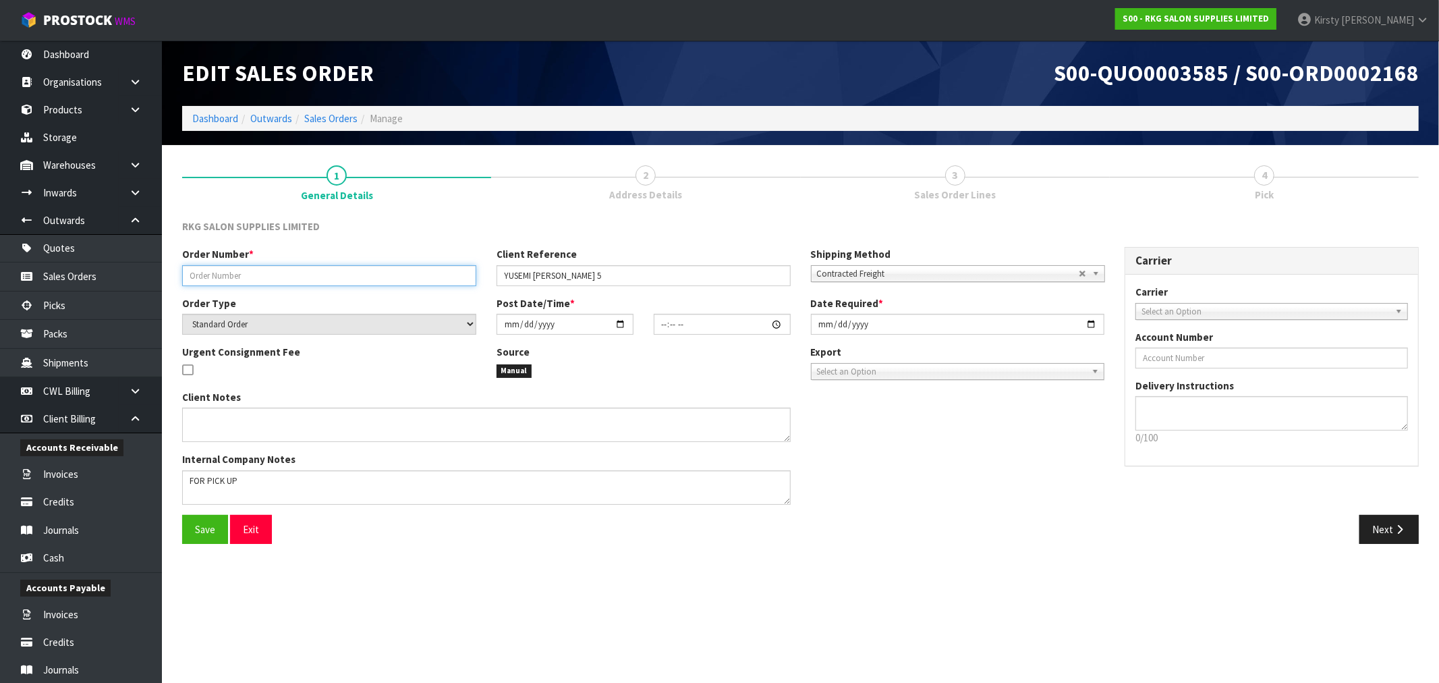
click at [208, 273] on input "text" at bounding box center [329, 275] width 294 height 21
type input "THE WAXING ROOM."
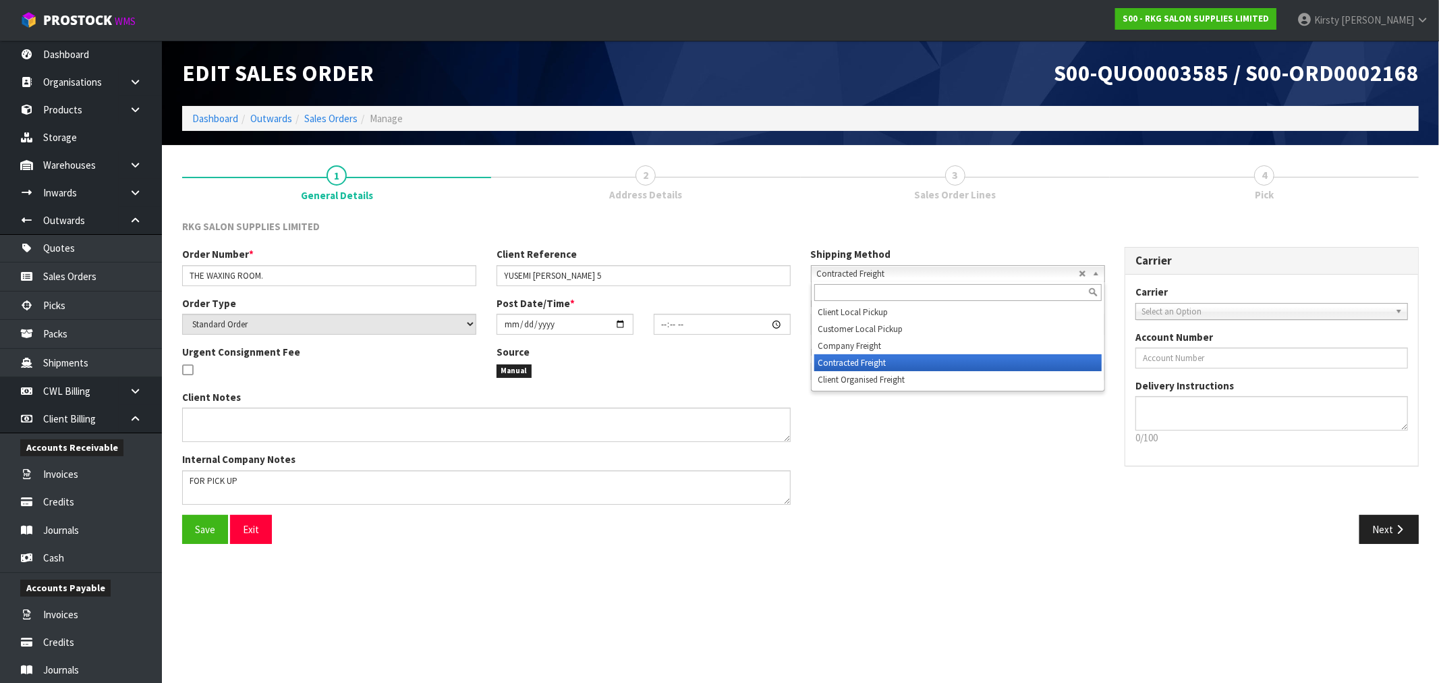
click at [955, 275] on span "Contracted Freight" at bounding box center [948, 274] width 262 height 16
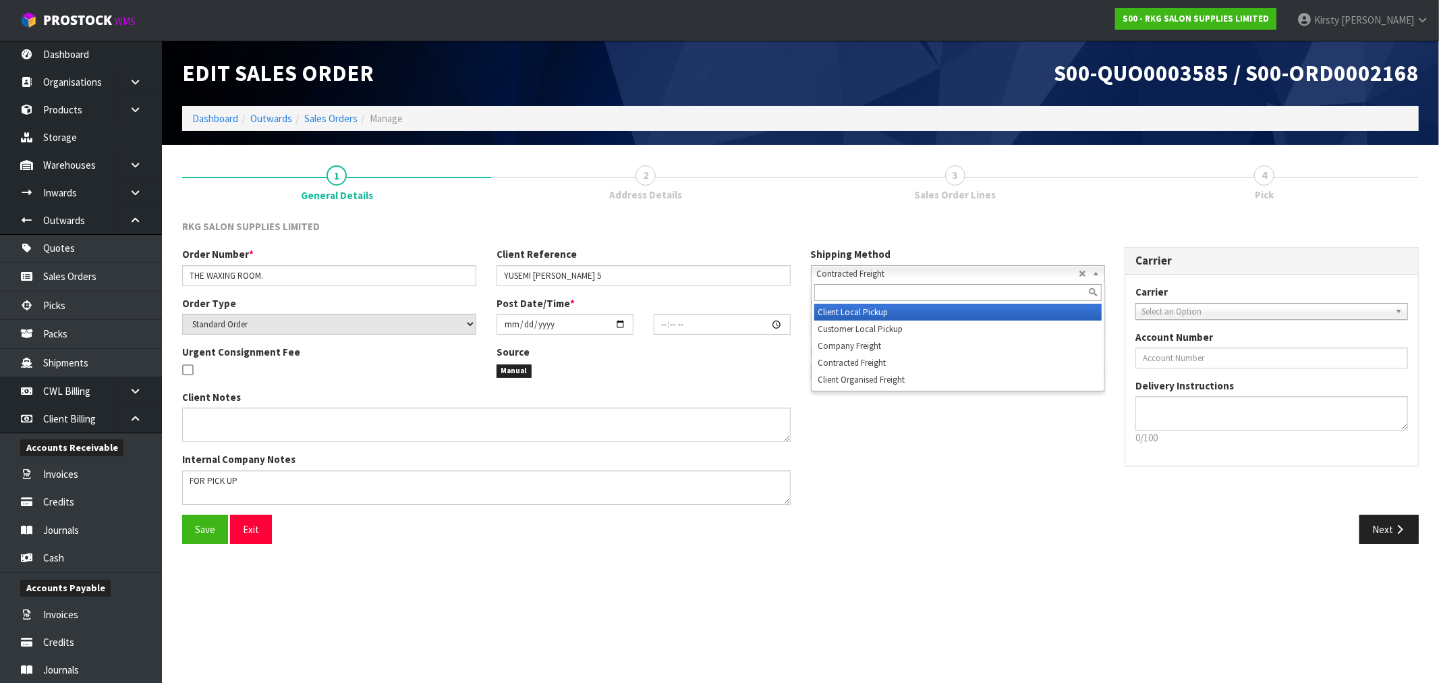
click at [874, 308] on li "Client Local Pickup" at bounding box center [957, 312] width 287 height 17
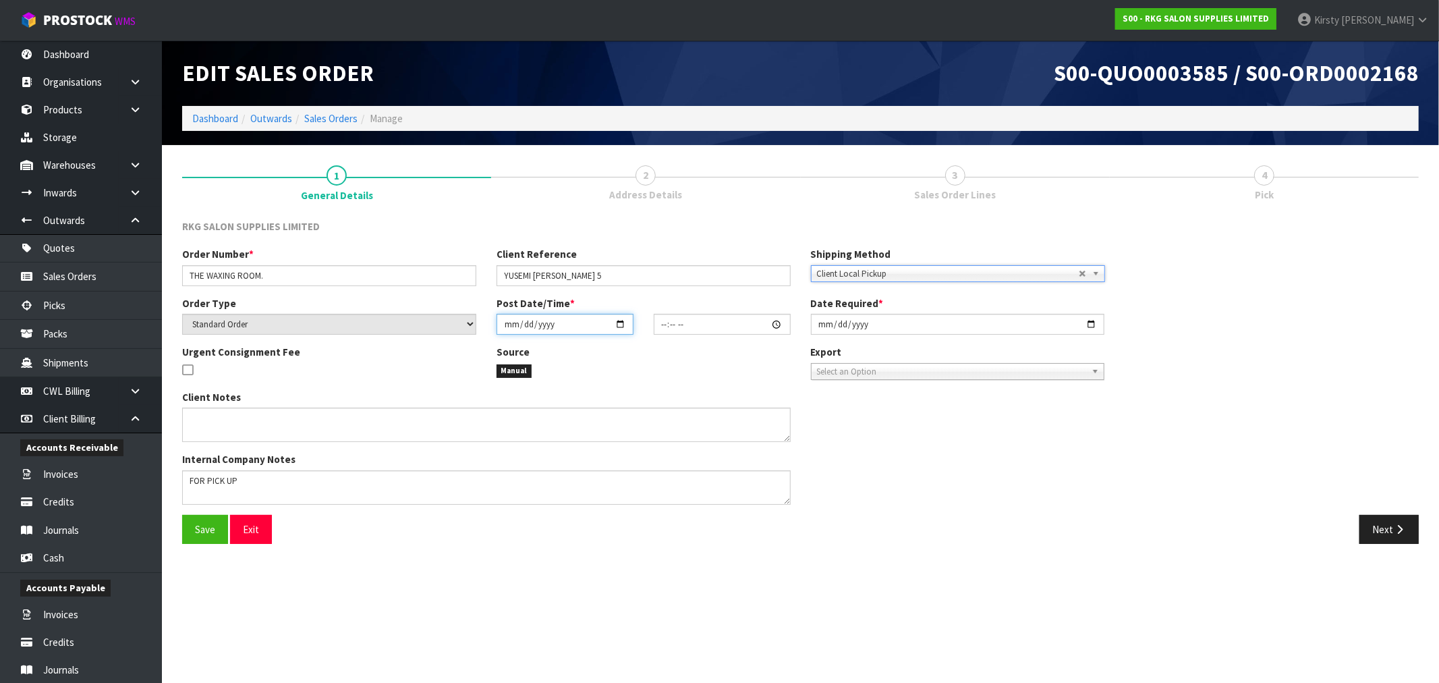
click at [513, 324] on input "date" at bounding box center [564, 324] width 137 height 21
type input "0002-09-10"
type input "00:00:00.000"
type input "2025-09-10"
click at [820, 322] on input "[DATE]" at bounding box center [958, 324] width 294 height 21
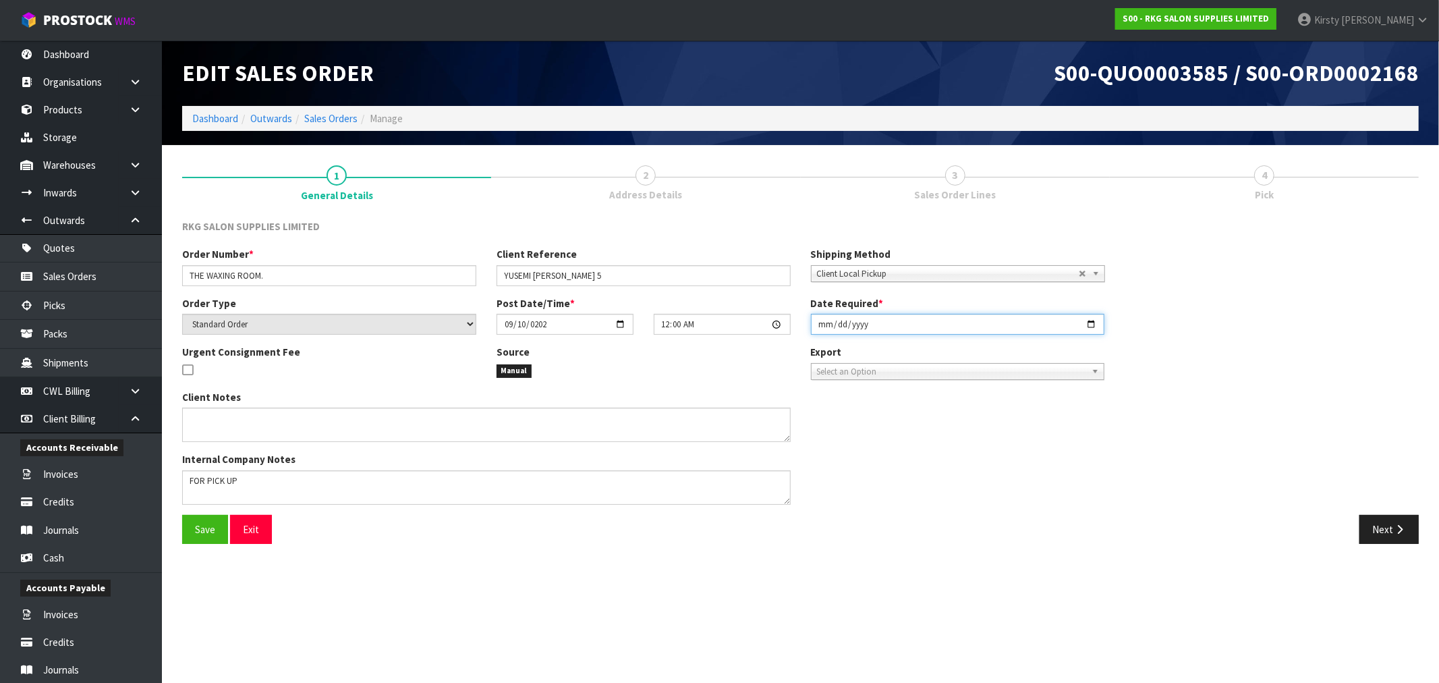
type input "2025-09-11"
drag, startPoint x: 192, startPoint y: 522, endPoint x: 239, endPoint y: 509, distance: 49.1
click at [194, 521] on button "Save" at bounding box center [205, 529] width 46 height 29
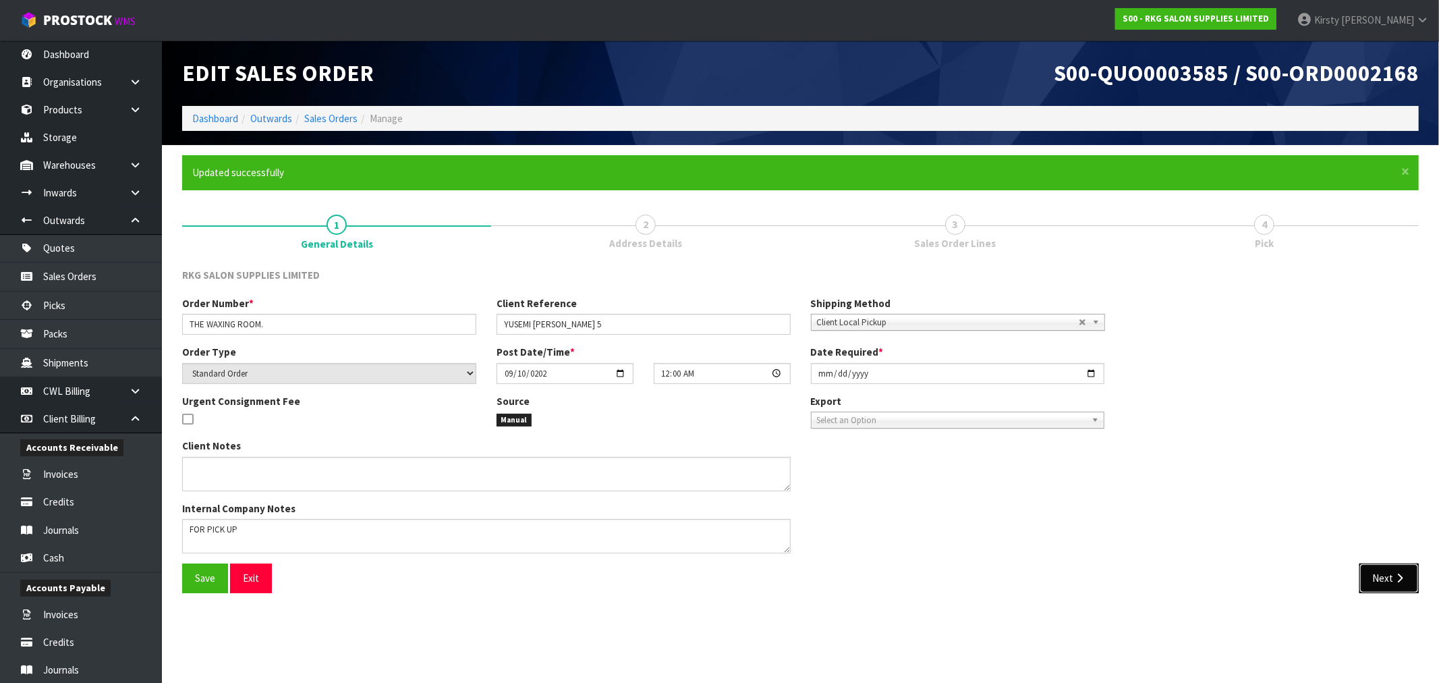
drag, startPoint x: 1390, startPoint y: 574, endPoint x: 637, endPoint y: 501, distance: 757.1
click at [1386, 574] on button "Next" at bounding box center [1388, 577] width 59 height 29
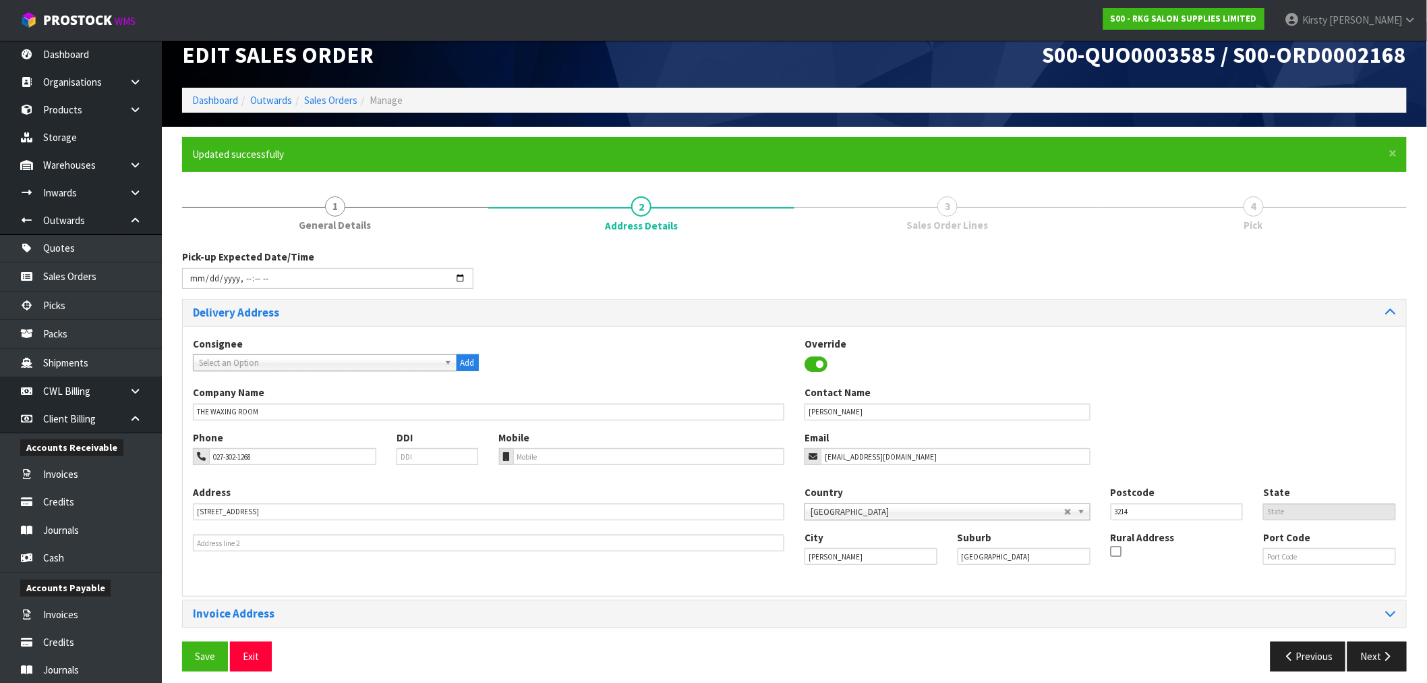
scroll to position [27, 0]
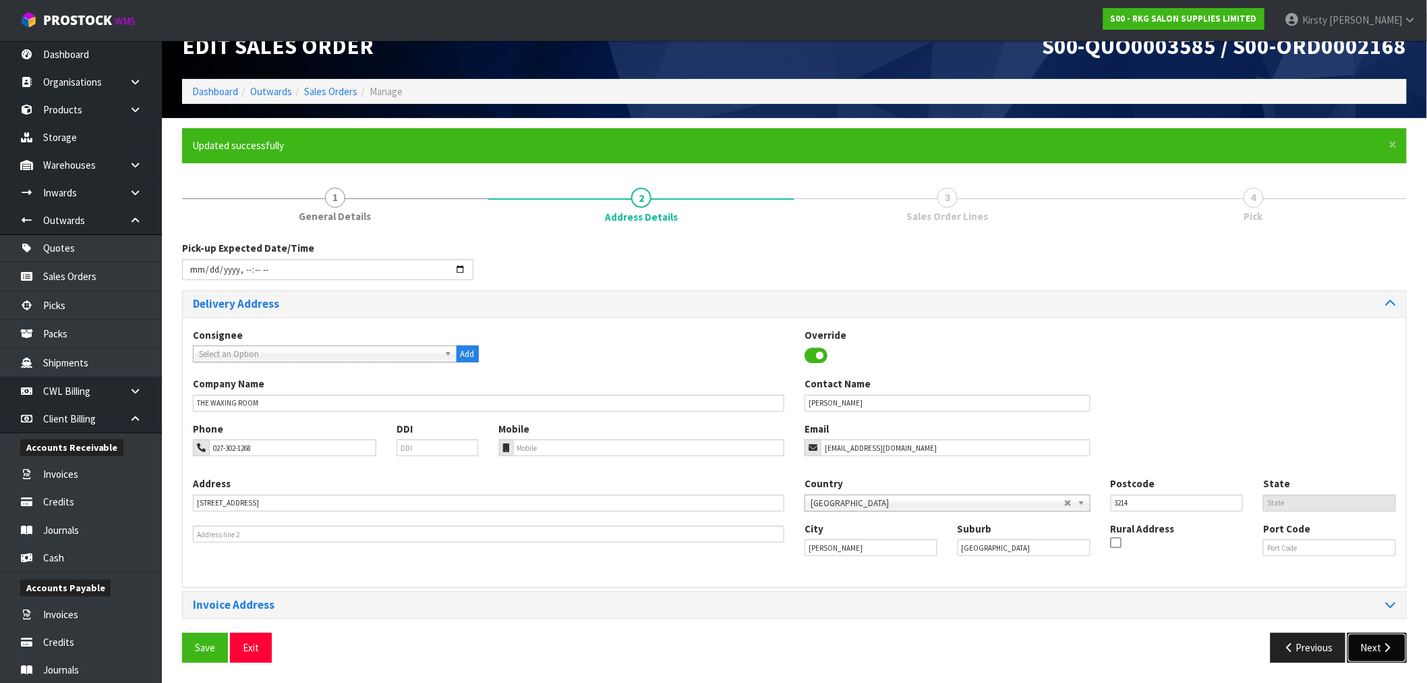
click at [1399, 654] on button "Next" at bounding box center [1377, 647] width 59 height 29
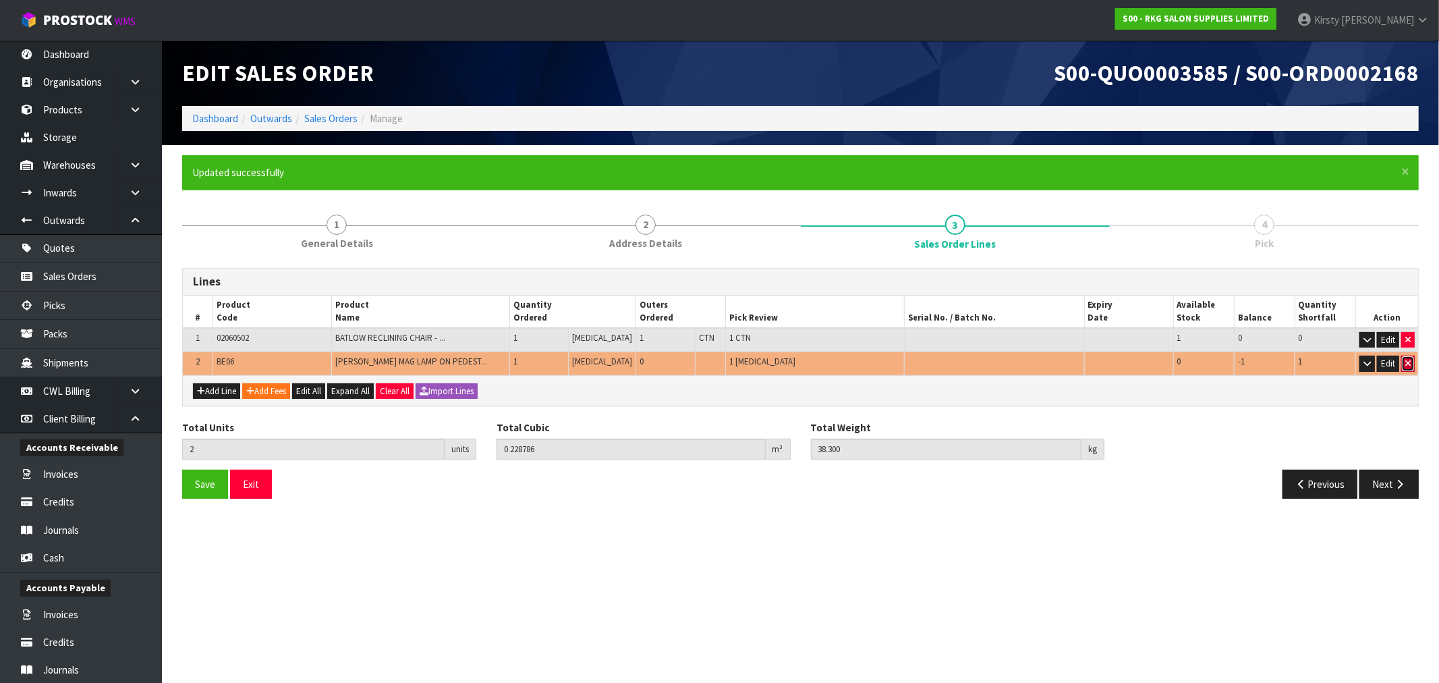
click at [1404, 362] on button "button" at bounding box center [1407, 364] width 13 height 16
type input "1"
type input "0.196416"
type input "33"
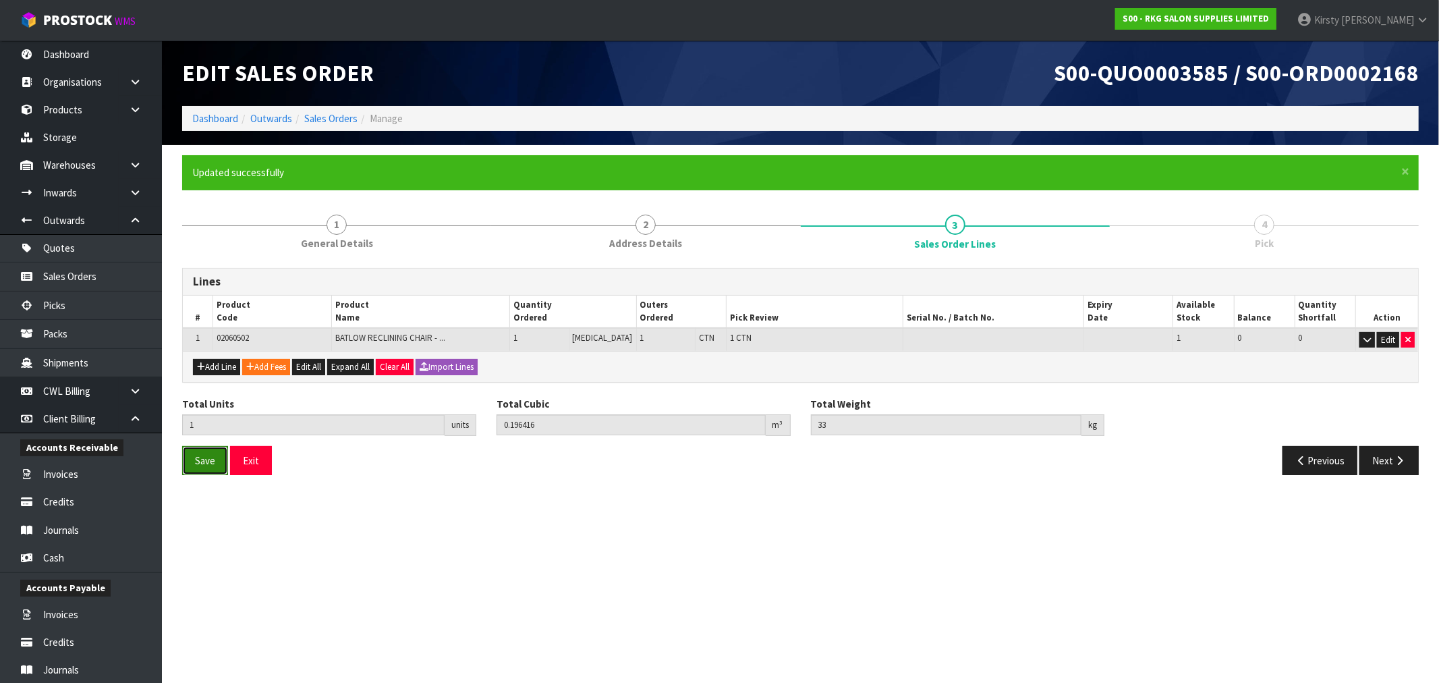
click at [207, 462] on span "Save" at bounding box center [205, 460] width 20 height 13
click at [1388, 464] on button "Next" at bounding box center [1388, 460] width 59 height 29
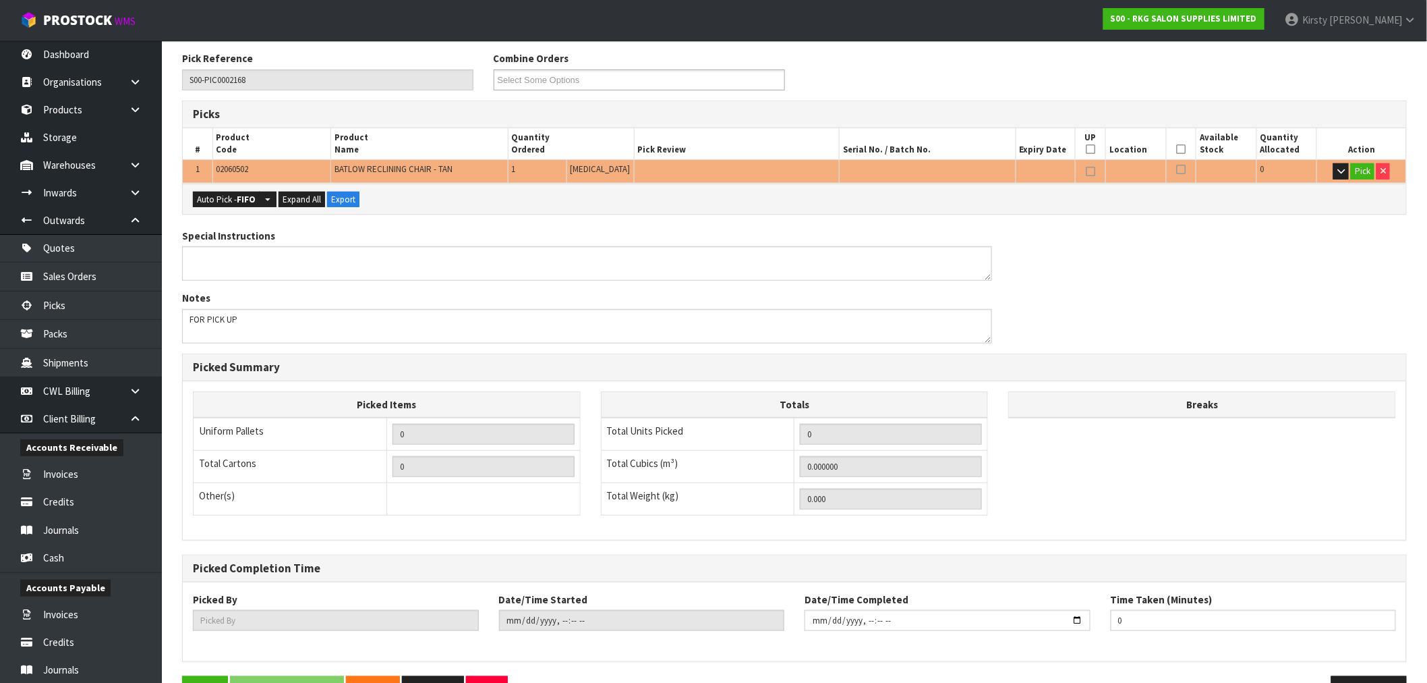
scroll to position [225, 0]
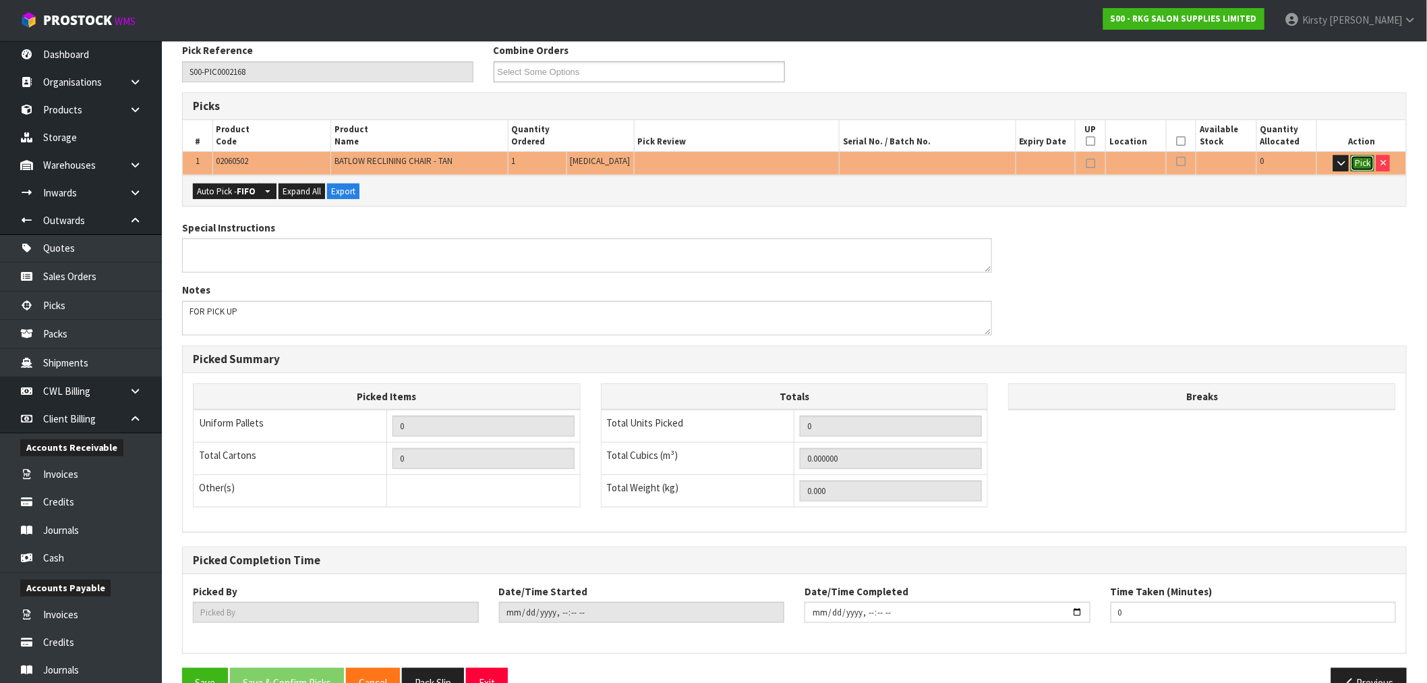
click at [1356, 162] on button "Pick" at bounding box center [1363, 163] width 24 height 16
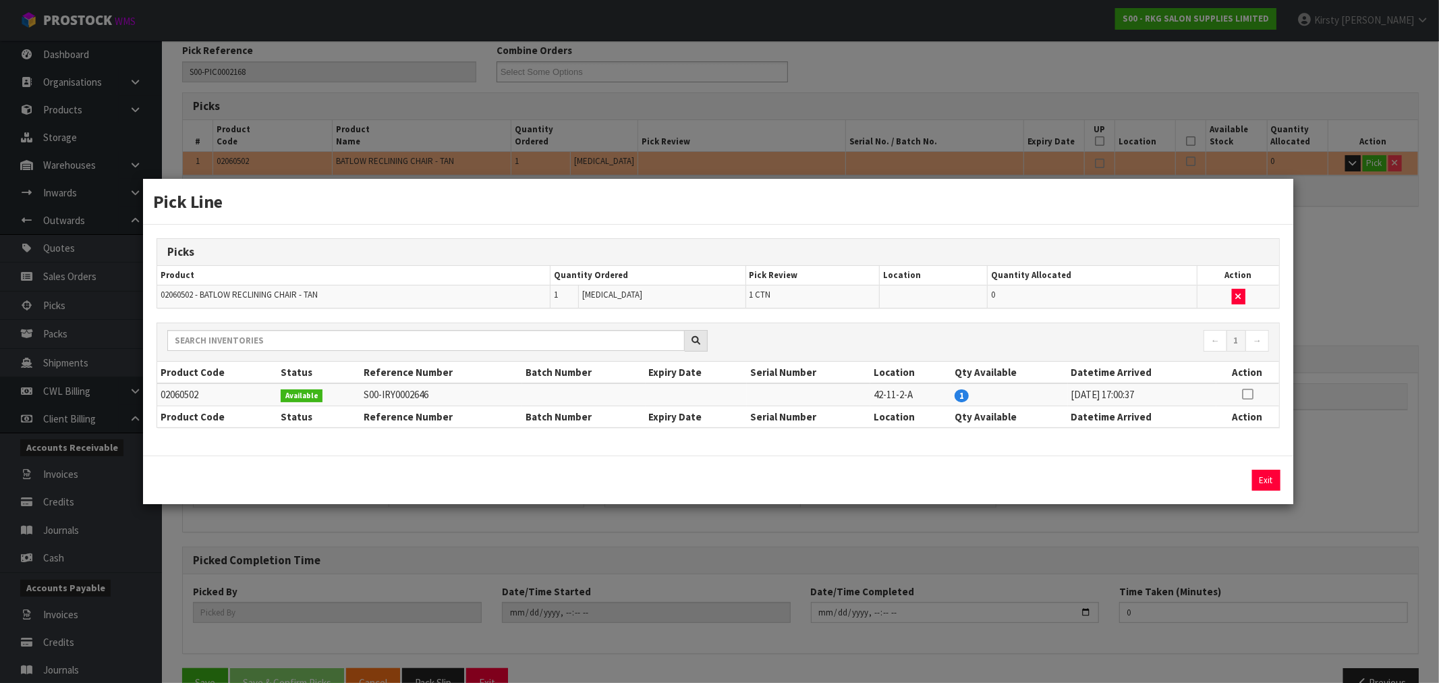
click at [1249, 394] on icon at bounding box center [1247, 394] width 11 height 1
click at [1202, 478] on button "Assign Pick" at bounding box center [1220, 480] width 55 height 21
type input "1"
type input "0.196416"
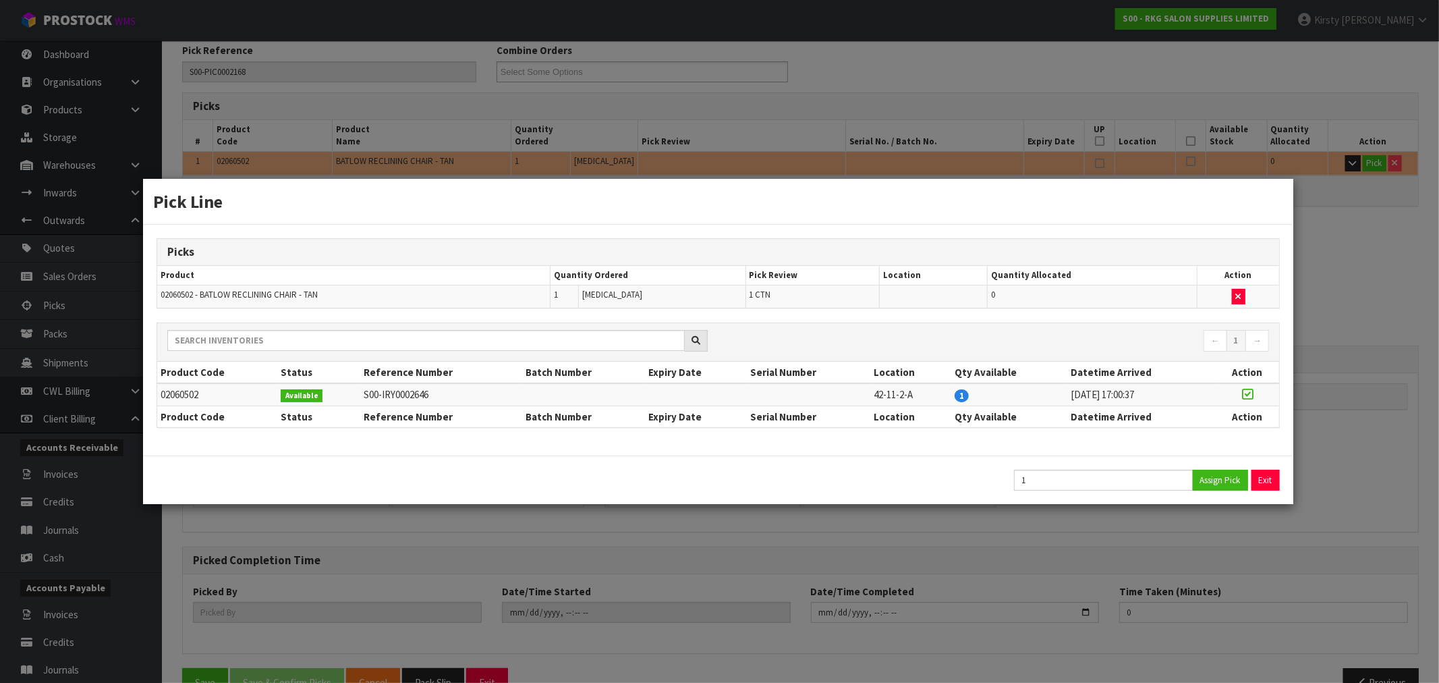
type input "33"
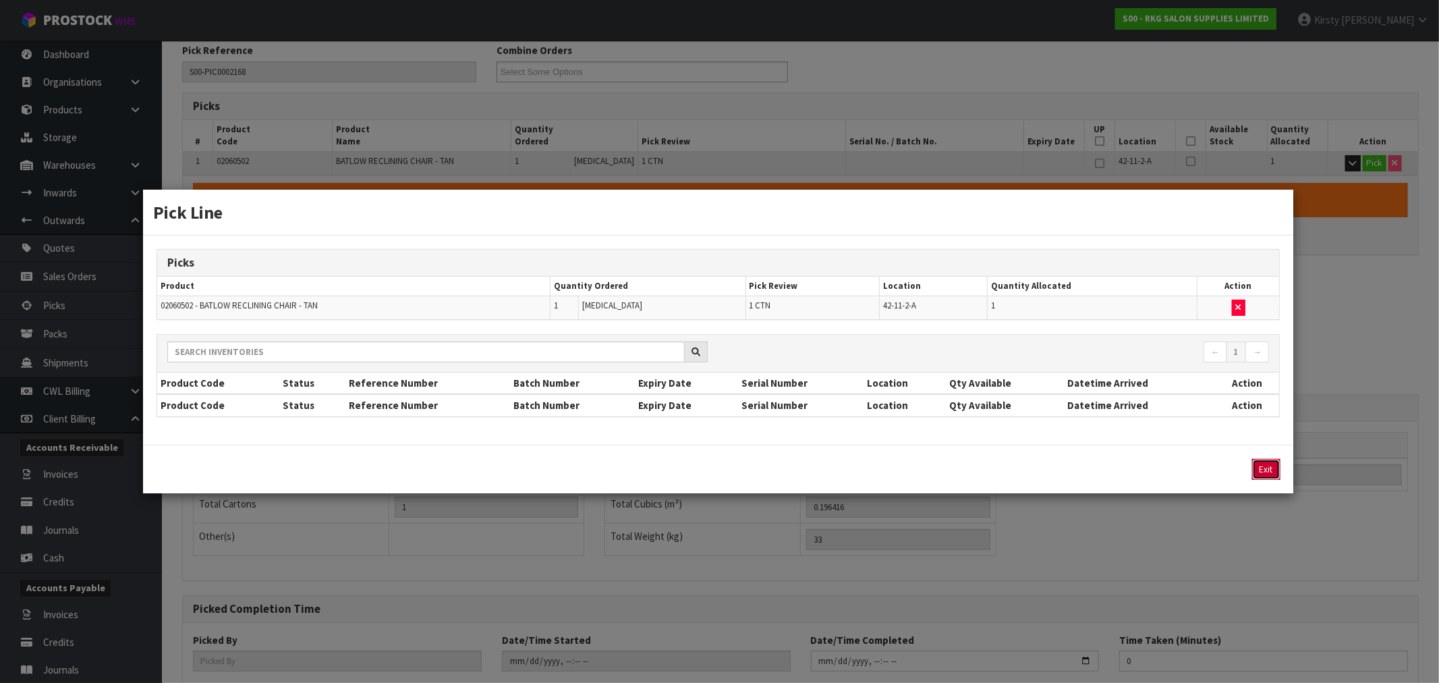
click at [1270, 465] on button "Exit" at bounding box center [1266, 469] width 28 height 21
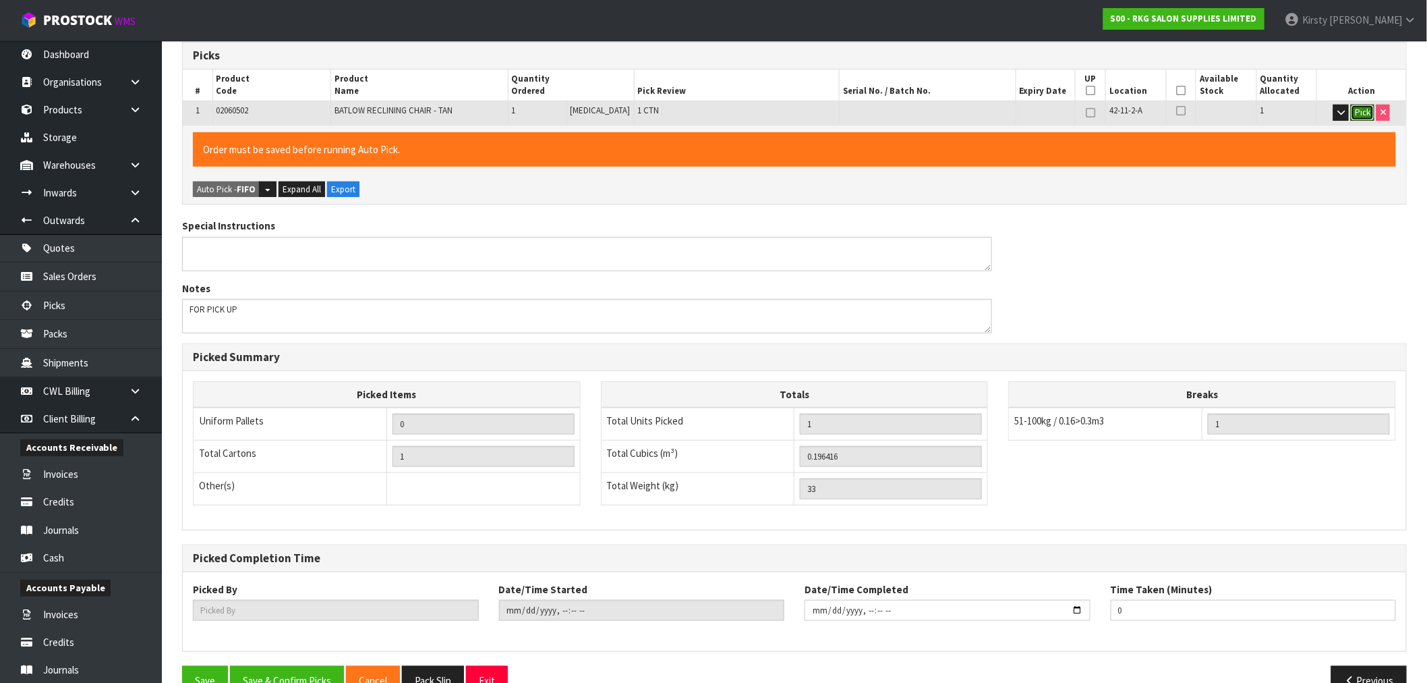
scroll to position [308, 0]
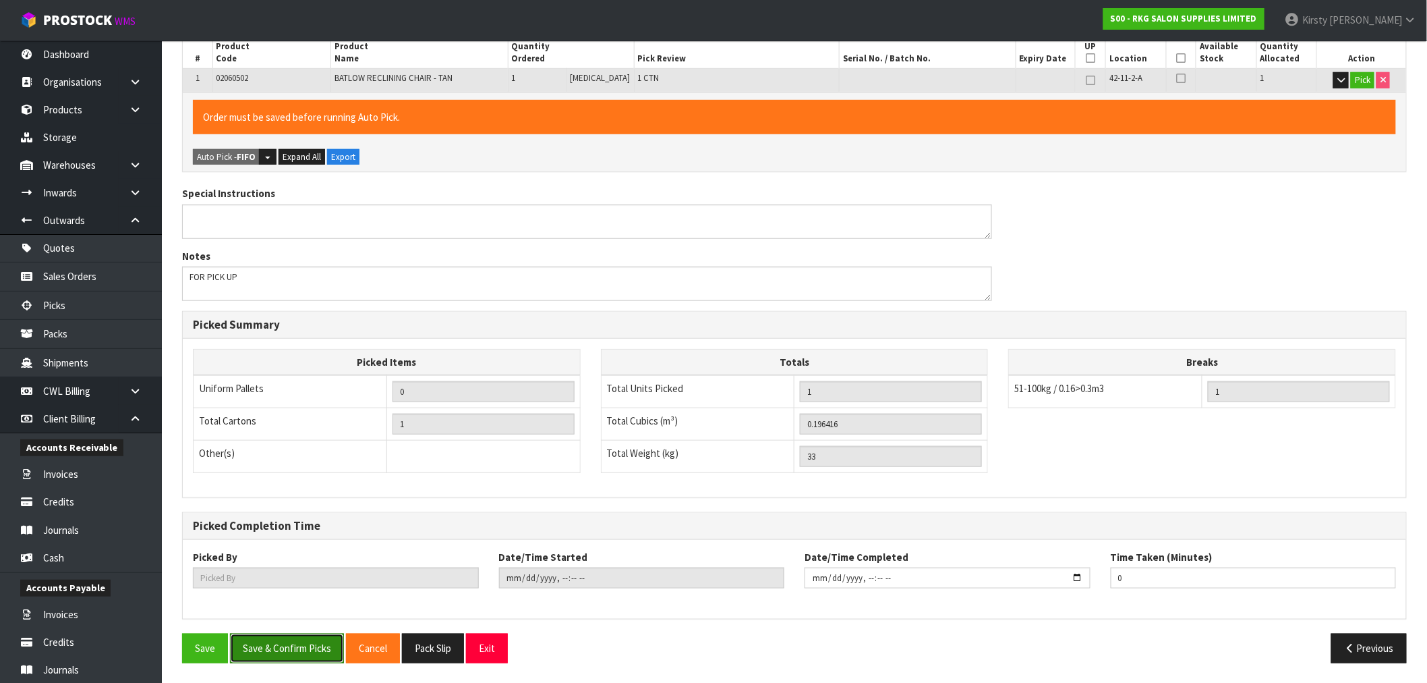
click at [273, 650] on button "Save & Confirm Picks" at bounding box center [287, 647] width 114 height 29
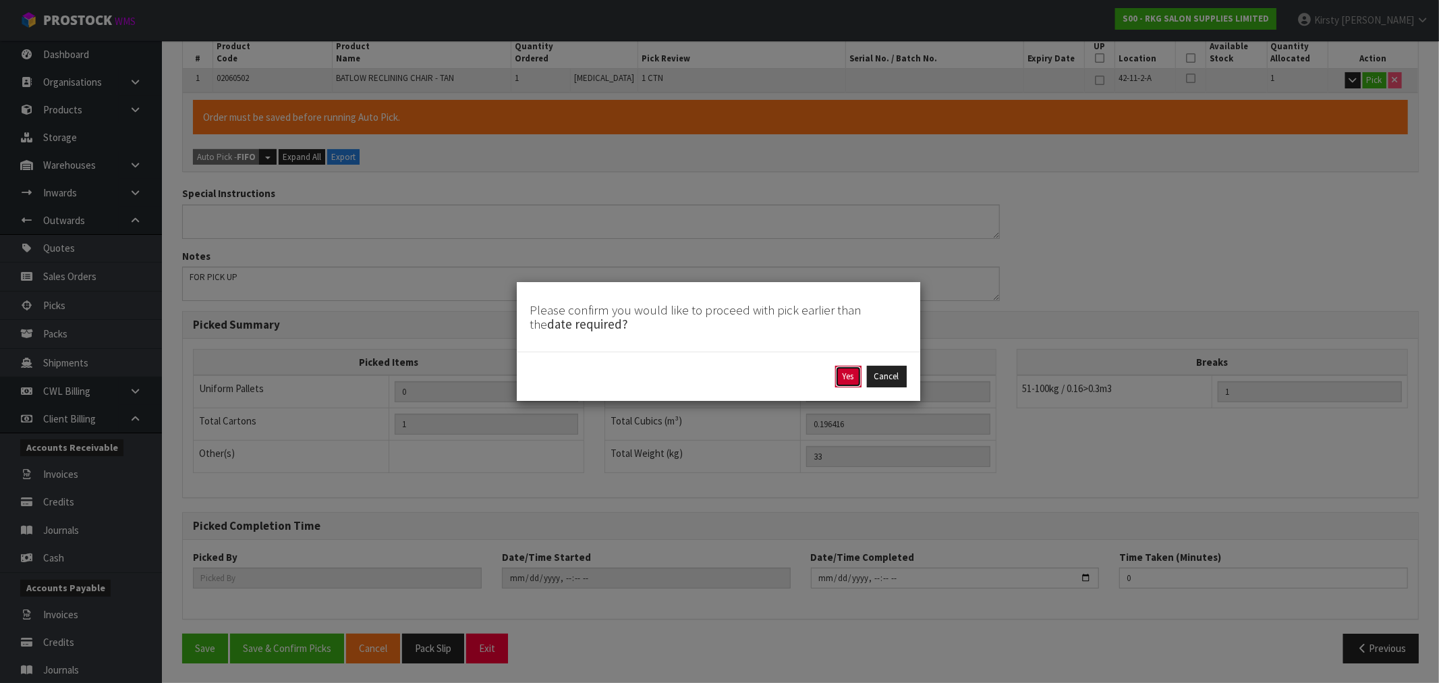
click at [847, 372] on button "Yes" at bounding box center [848, 377] width 26 height 22
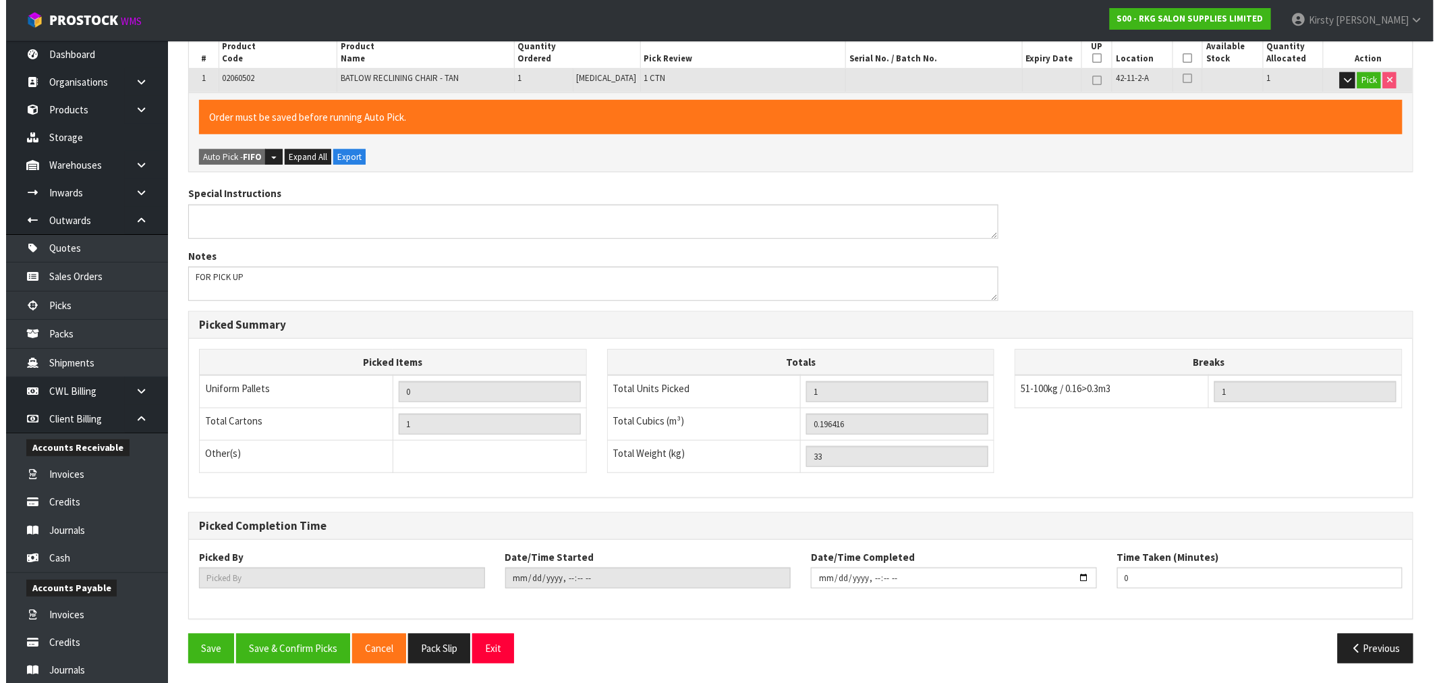
scroll to position [0, 0]
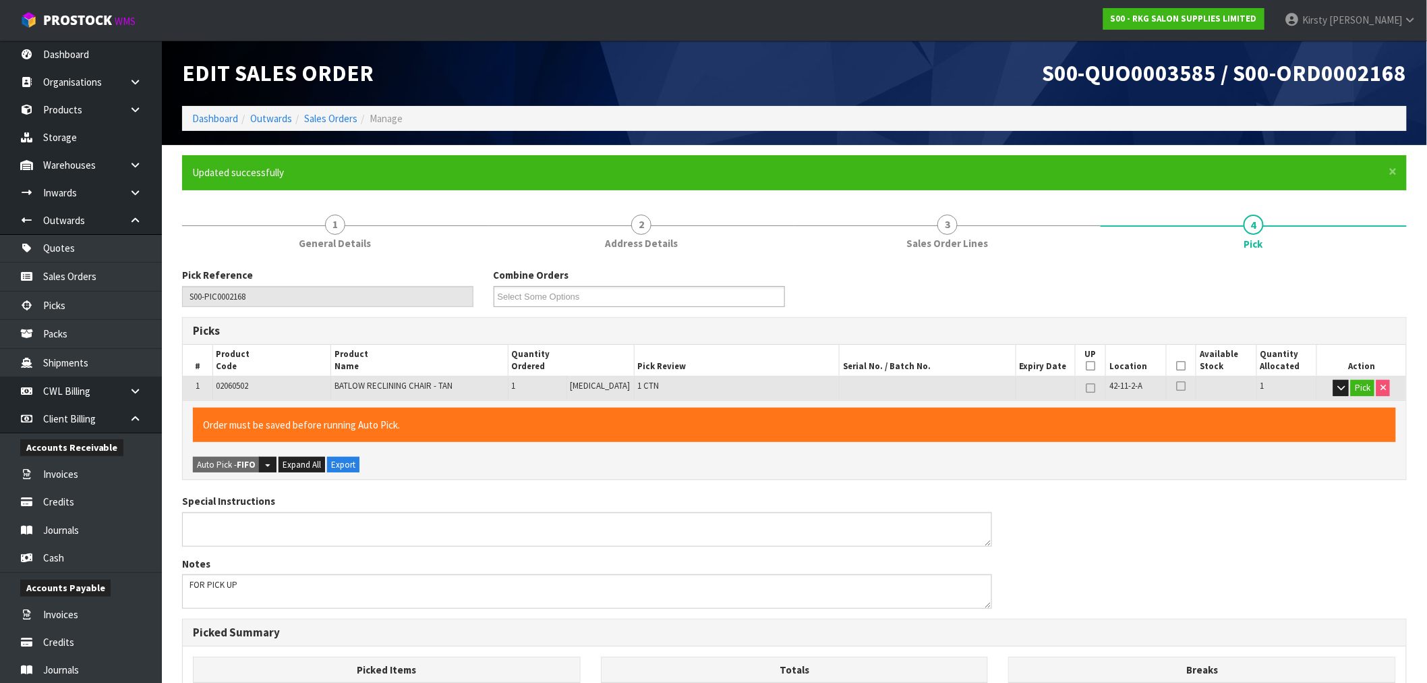
type input "[PERSON_NAME]"
type input "2025-09-10T14:54:09"
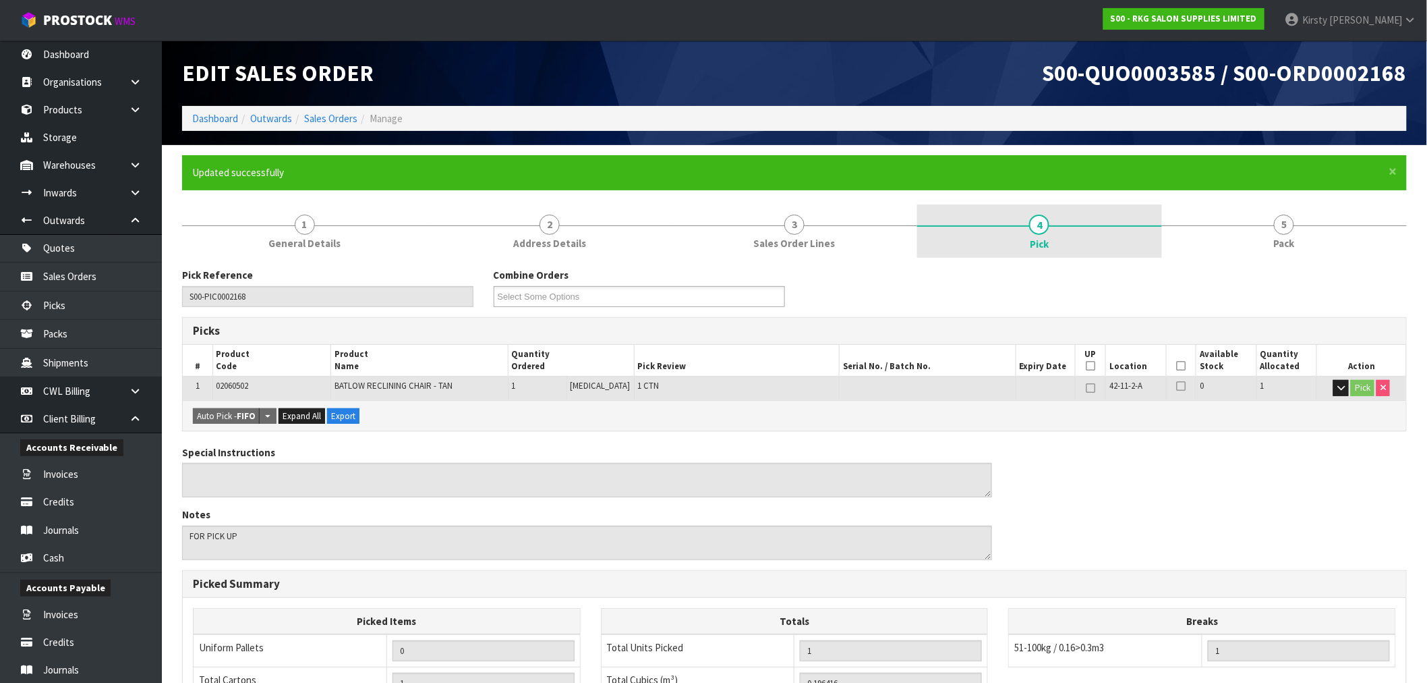
click at [947, 217] on link "4 Pick" at bounding box center [1039, 231] width 245 height 54
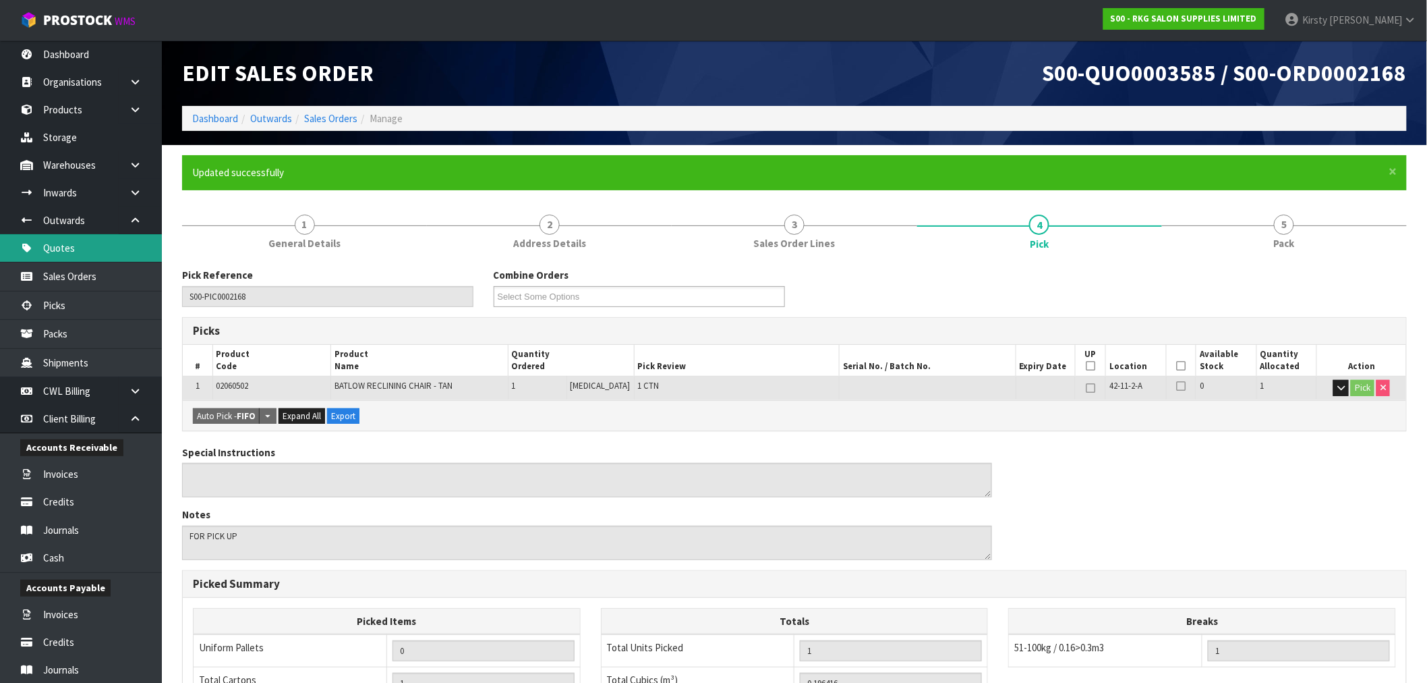
click at [82, 238] on link "Quotes" at bounding box center [81, 248] width 162 height 28
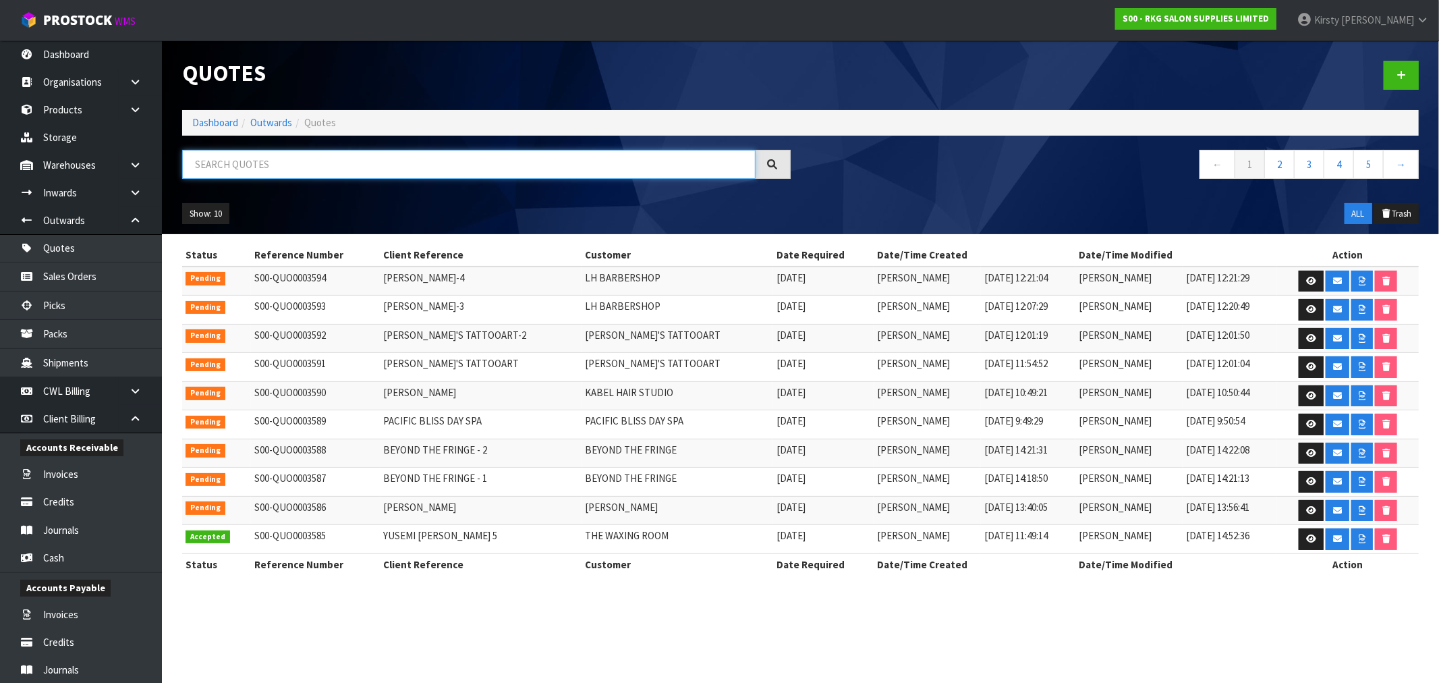
click at [349, 175] on input "text" at bounding box center [468, 164] width 573 height 29
click at [349, 169] on input "text" at bounding box center [468, 164] width 573 height 29
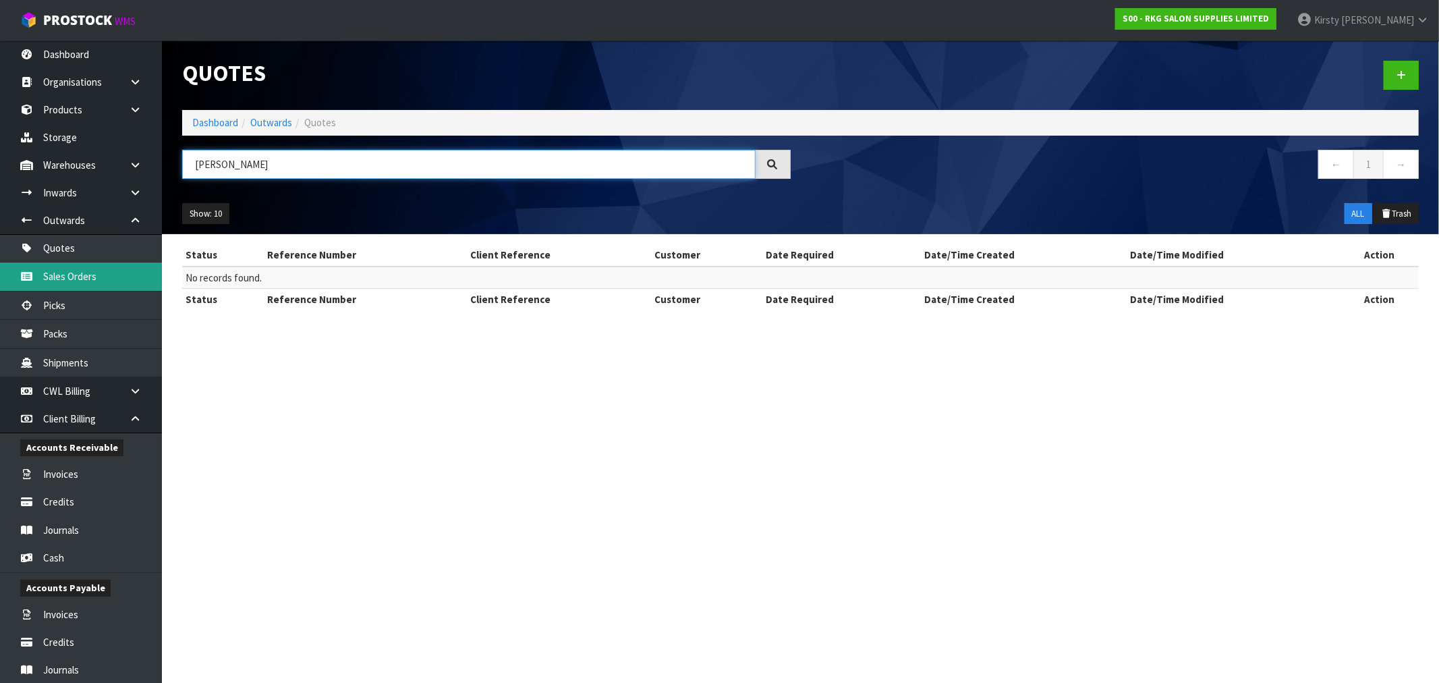
type input "FRANKIE"
click at [93, 267] on link "Sales Orders" at bounding box center [81, 276] width 162 height 28
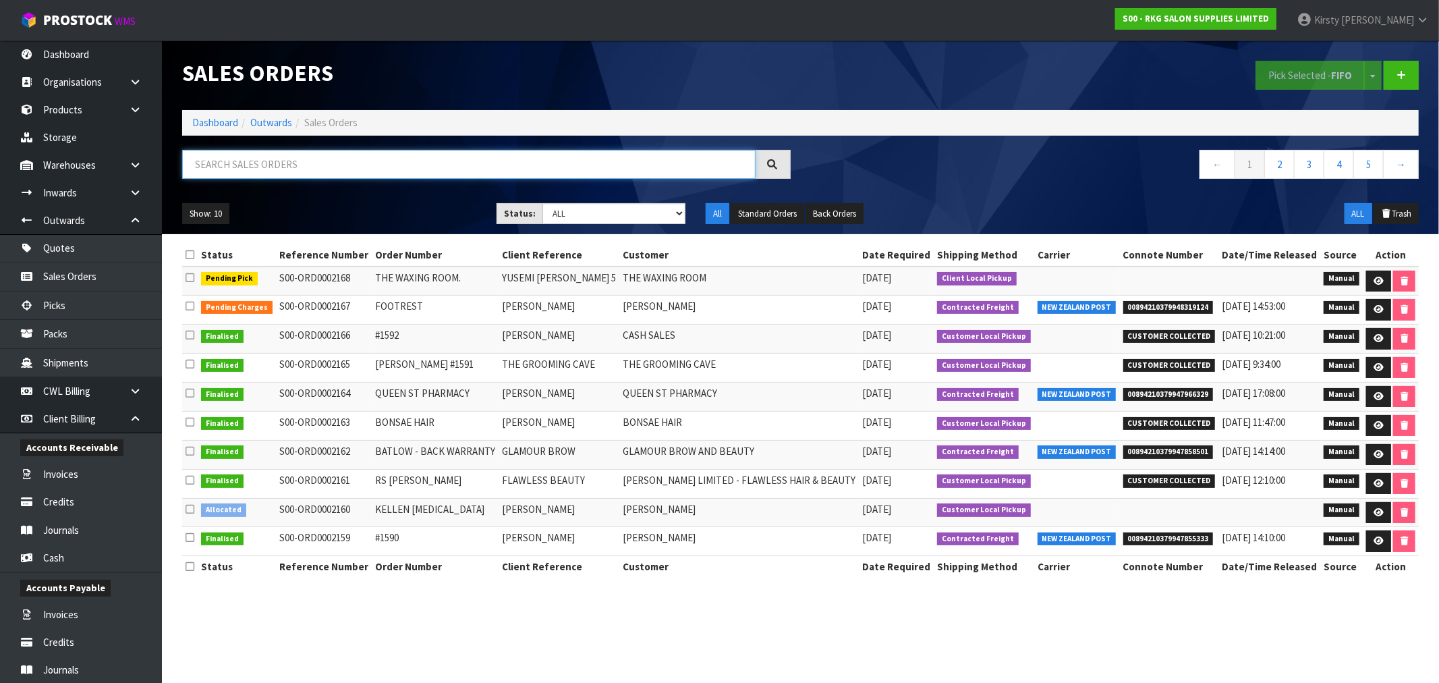
click at [255, 163] on input "text" at bounding box center [468, 164] width 573 height 29
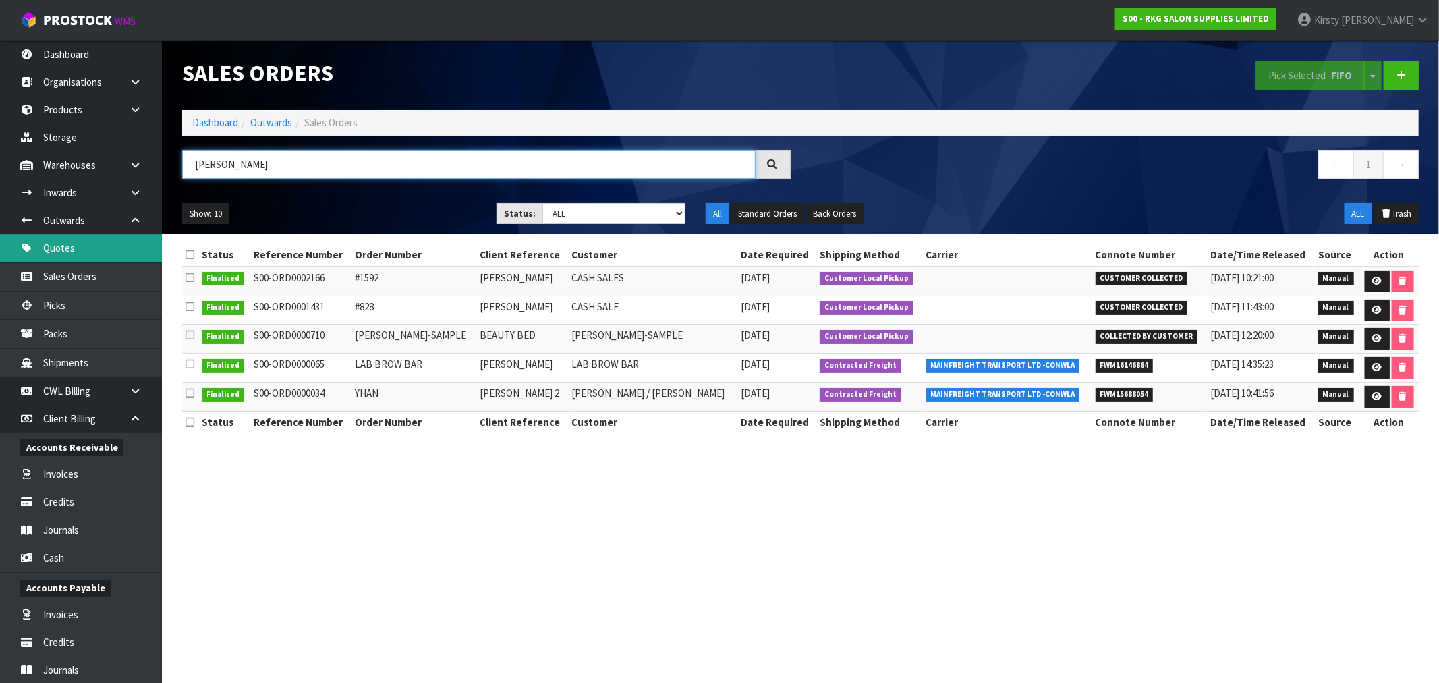
type input "[PERSON_NAME]"
click at [61, 246] on link "Quotes" at bounding box center [81, 248] width 162 height 28
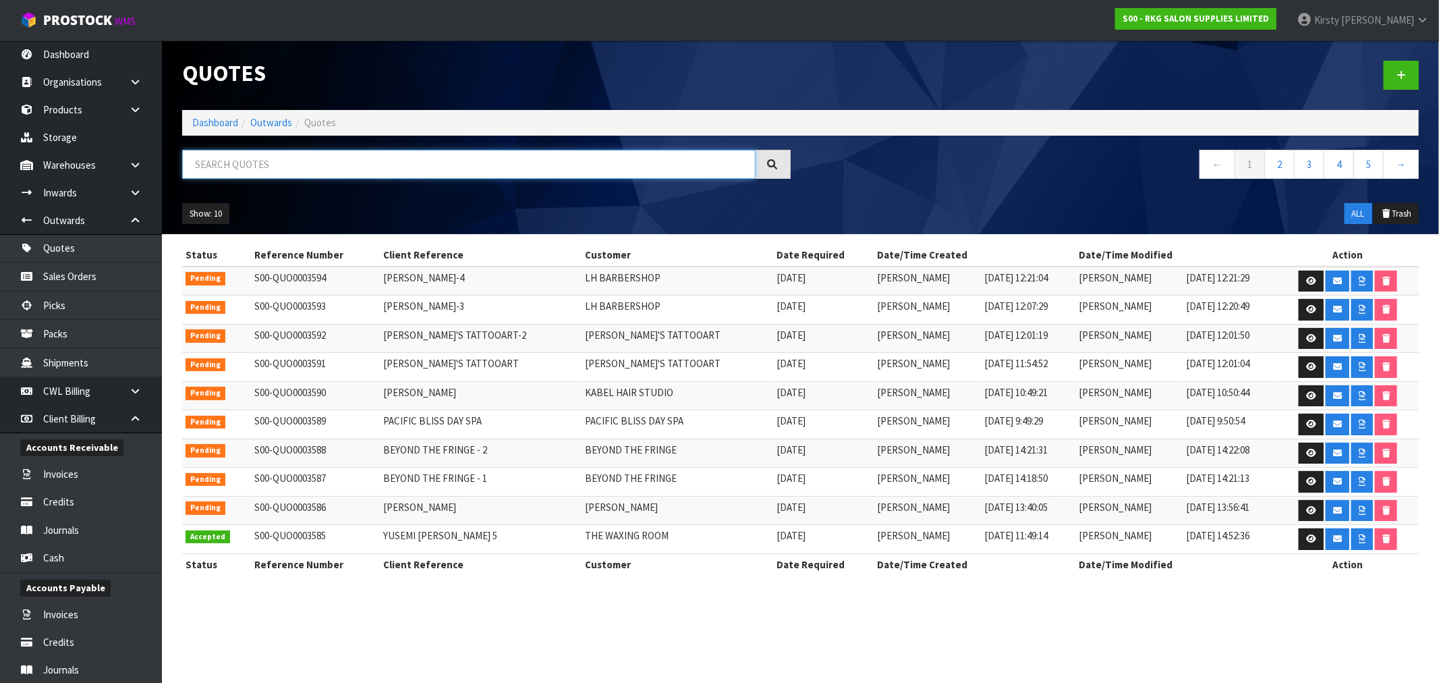
click at [248, 169] on input "text" at bounding box center [468, 164] width 573 height 29
type input "[PERSON_NAME]"
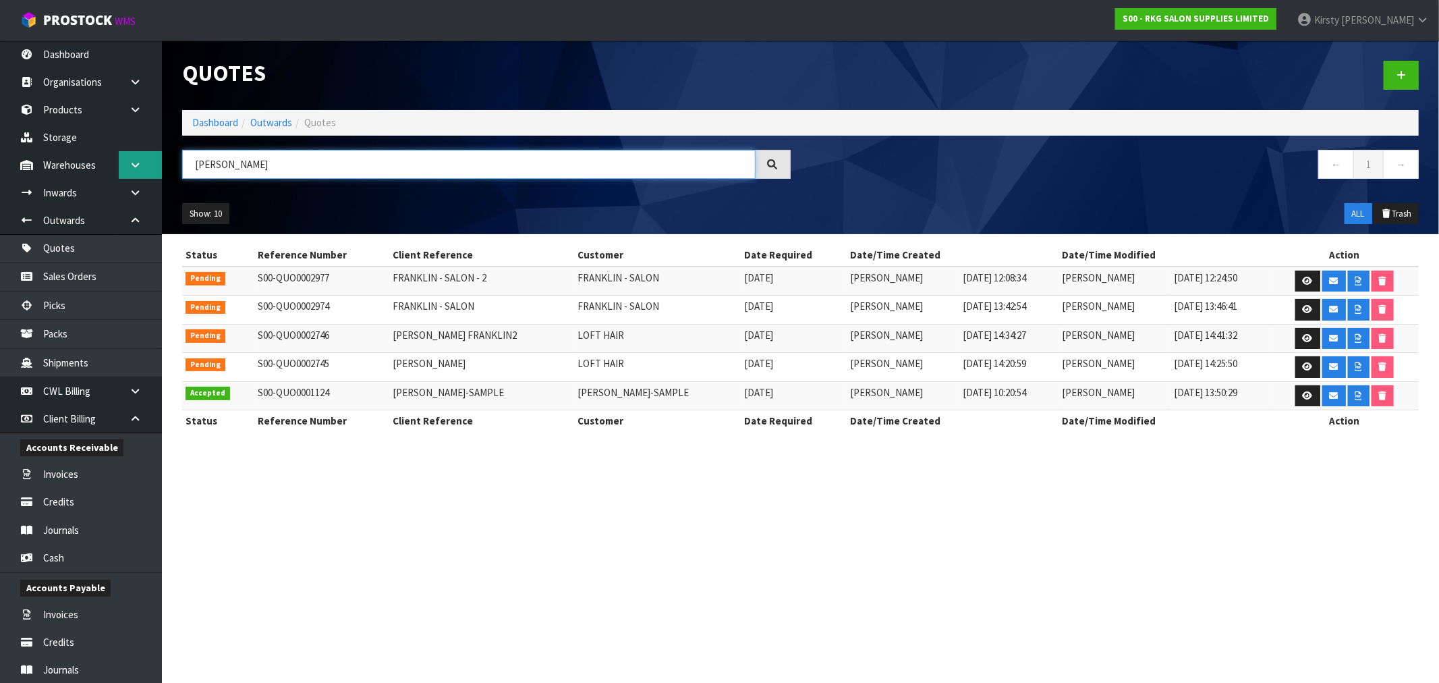
drag, startPoint x: 237, startPoint y: 169, endPoint x: 144, endPoint y: 167, distance: 93.1
click at [144, 167] on body "Toggle navigation ProStock WMS S00 - RKG SALON SUPPLIES LIMITED [PERSON_NAME] L…" at bounding box center [719, 341] width 1439 height 683
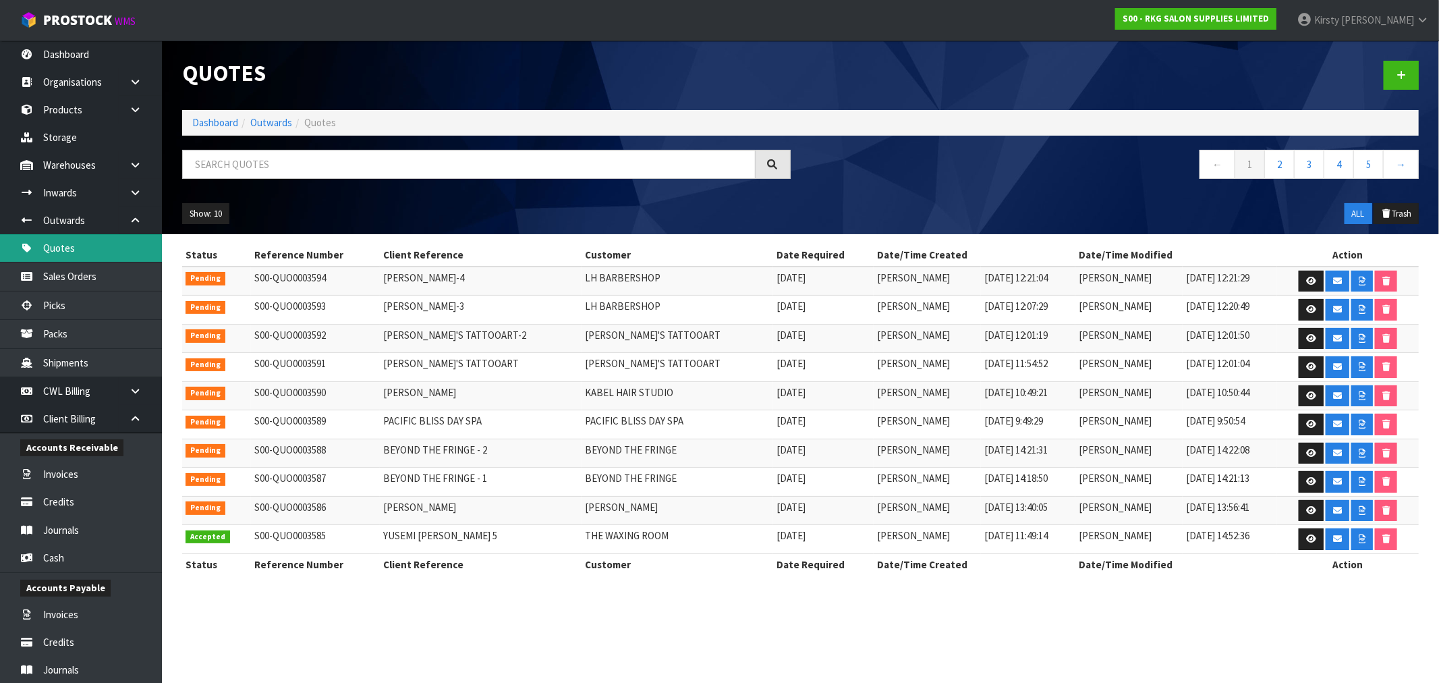
click at [51, 246] on link "Quotes" at bounding box center [81, 248] width 162 height 28
click at [72, 273] on link "Sales Orders" at bounding box center [81, 276] width 162 height 28
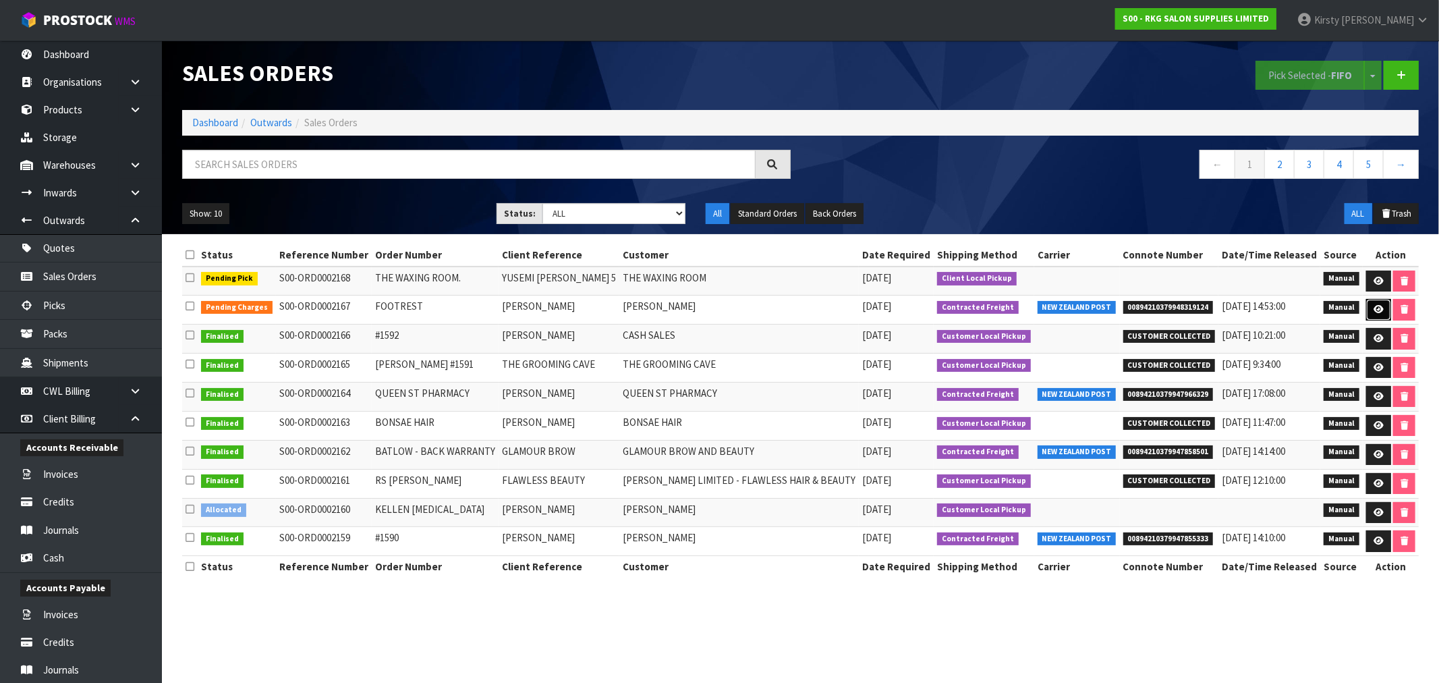
click at [1373, 308] on icon at bounding box center [1378, 309] width 10 height 9
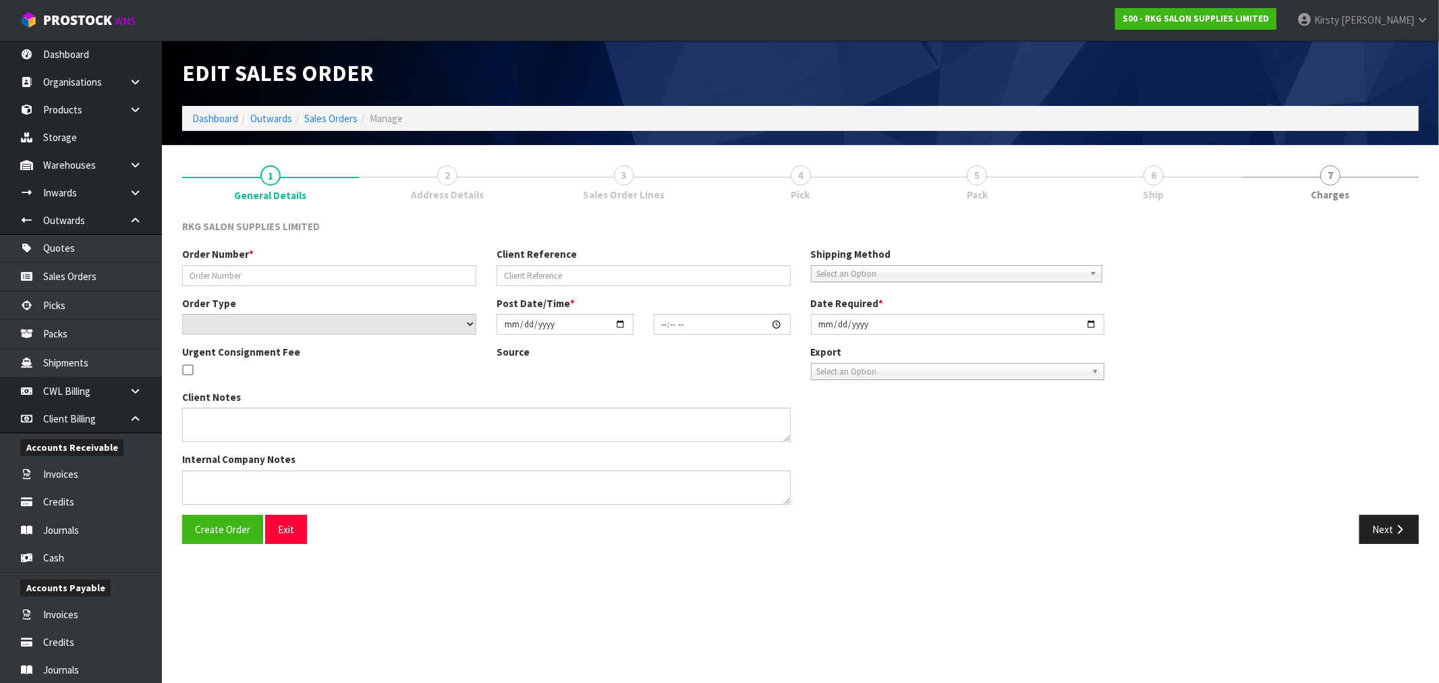
type input "FOOTREST"
type input "[PERSON_NAME]"
select select "number:0"
type input "2025-09-10"
type input "00:00:00.000"
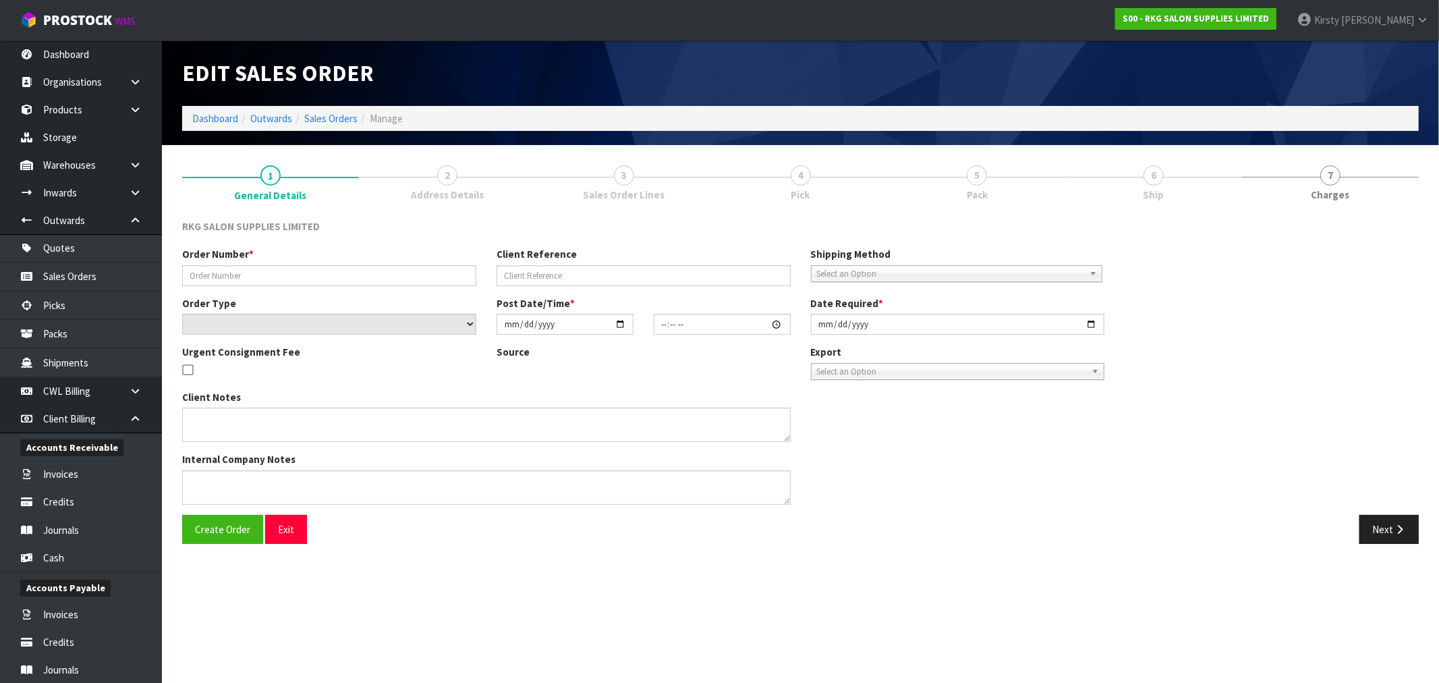
type input "2025-09-10"
